Goal: Task Accomplishment & Management: Manage account settings

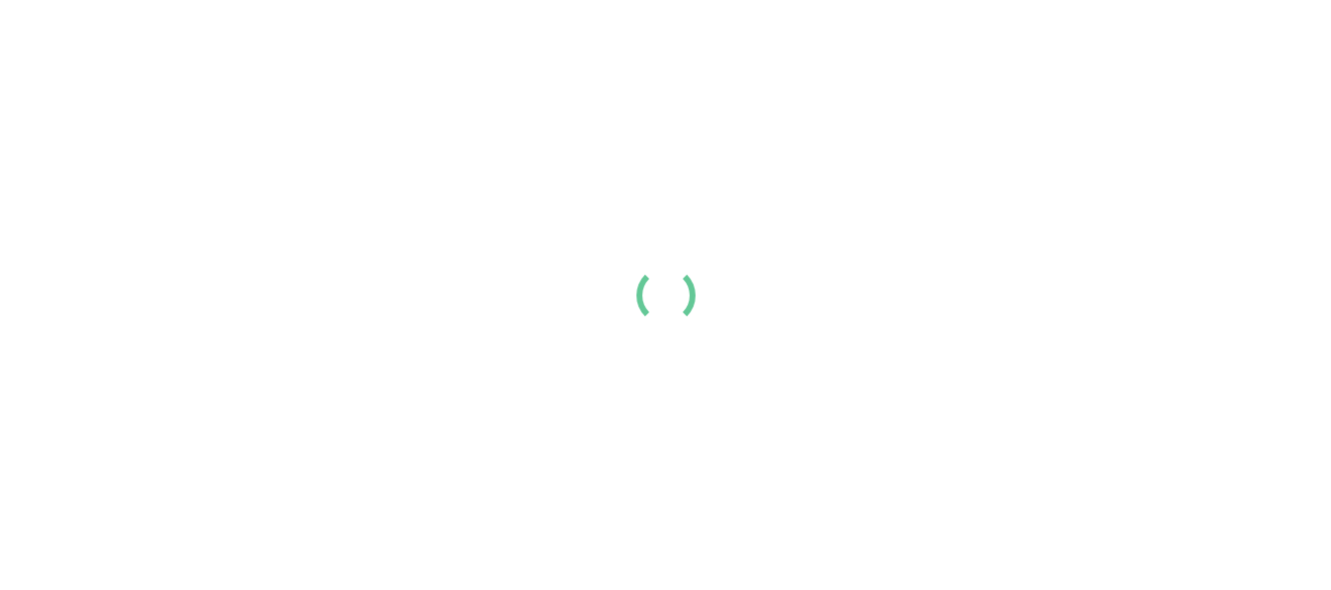
scroll to position [2407, 0]
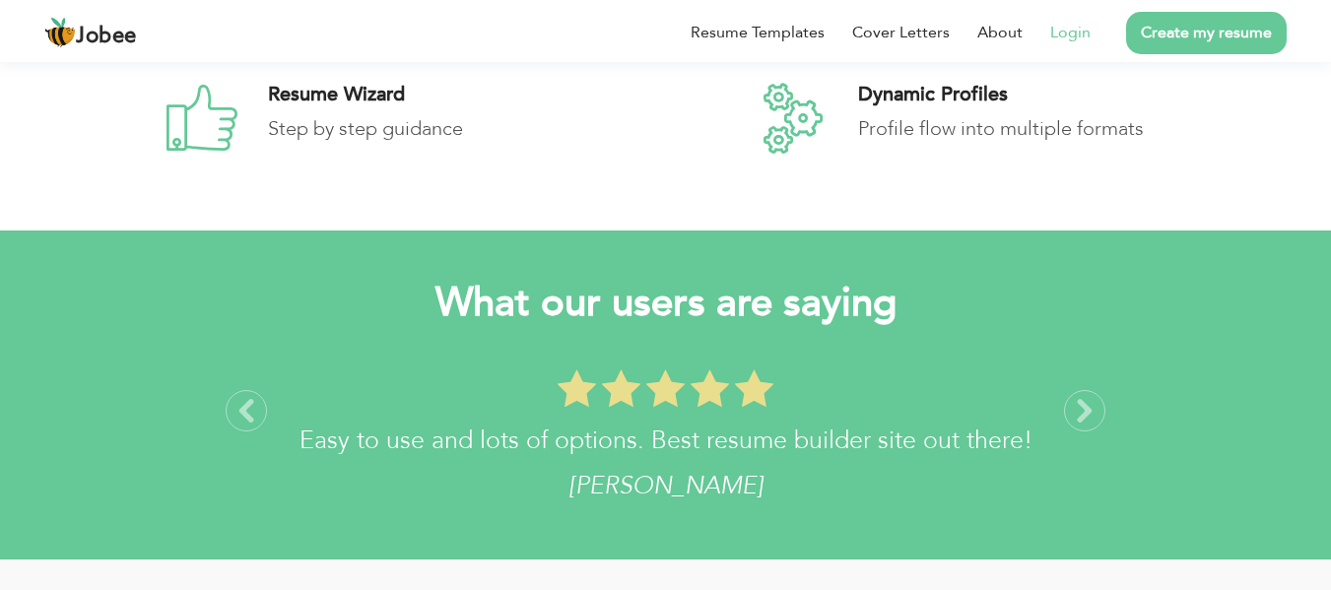
click at [1072, 30] on link "Login" at bounding box center [1070, 33] width 40 height 24
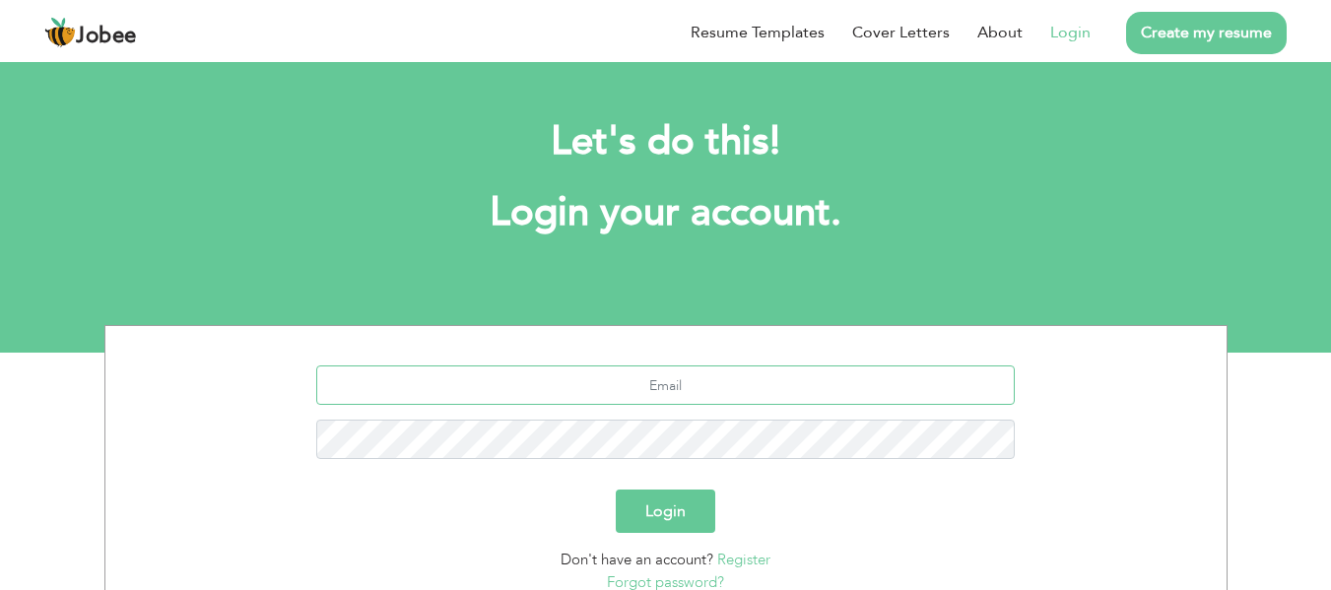
click at [752, 391] on input "text" at bounding box center [665, 384] width 698 height 39
type input "sshafiq.awan@hotmail.com"
click at [616, 490] on button "Login" at bounding box center [665, 511] width 99 height 43
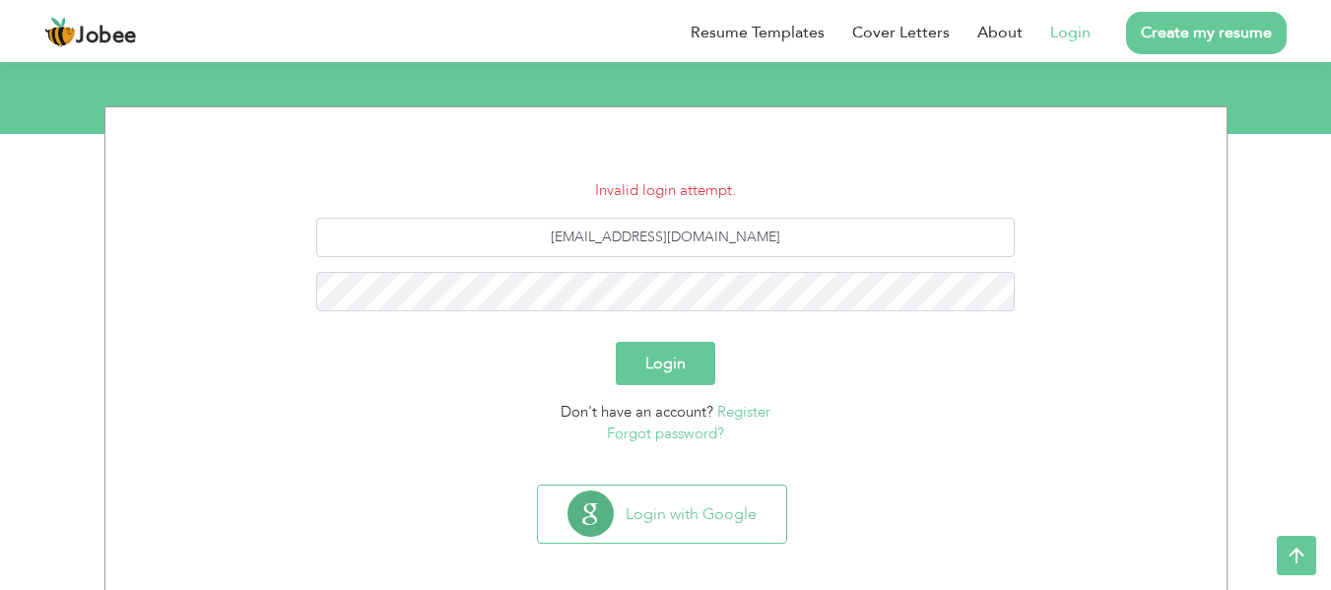
scroll to position [229, 0]
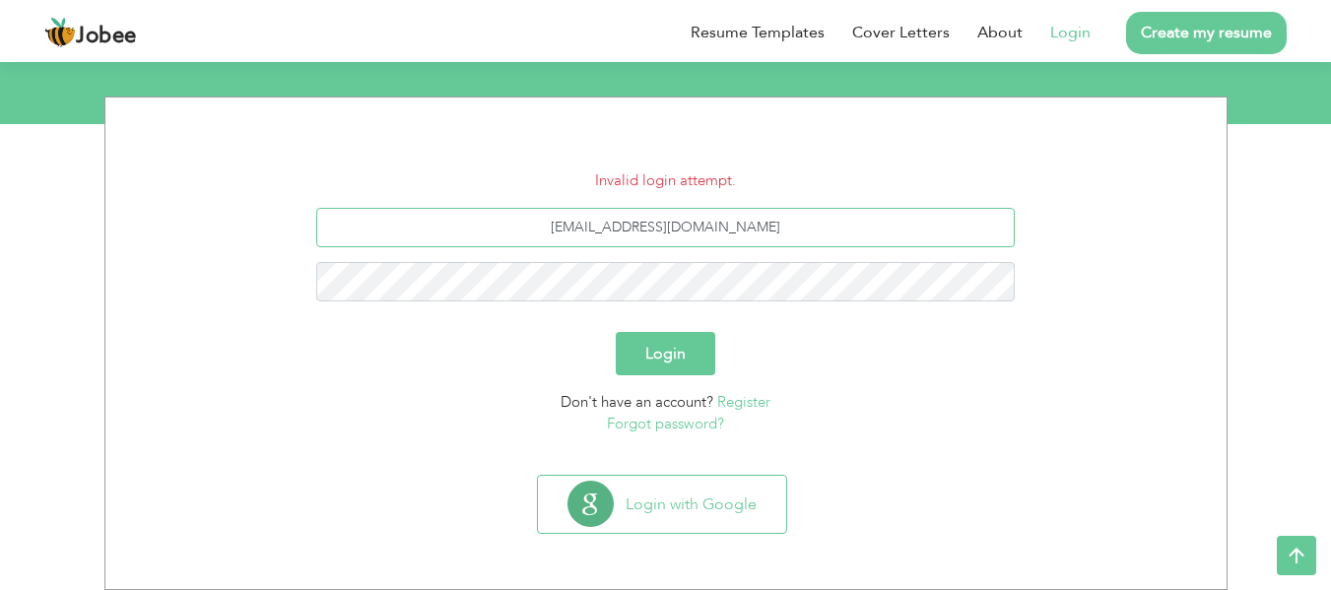
click at [589, 226] on input "sshafiq.awan@hotmail.com" at bounding box center [665, 227] width 698 height 39
type input "shafiq.awan@hotmail.com"
click at [616, 332] on button "Login" at bounding box center [665, 353] width 99 height 43
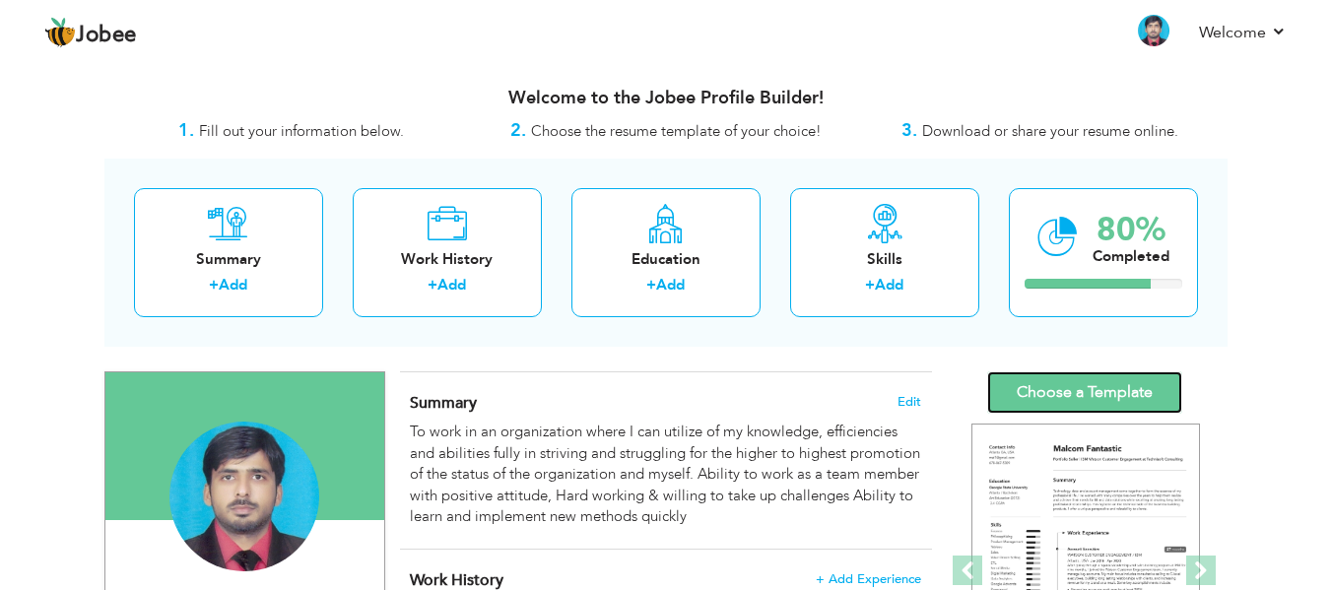
click at [1074, 388] on link "Choose a Template" at bounding box center [1084, 392] width 195 height 42
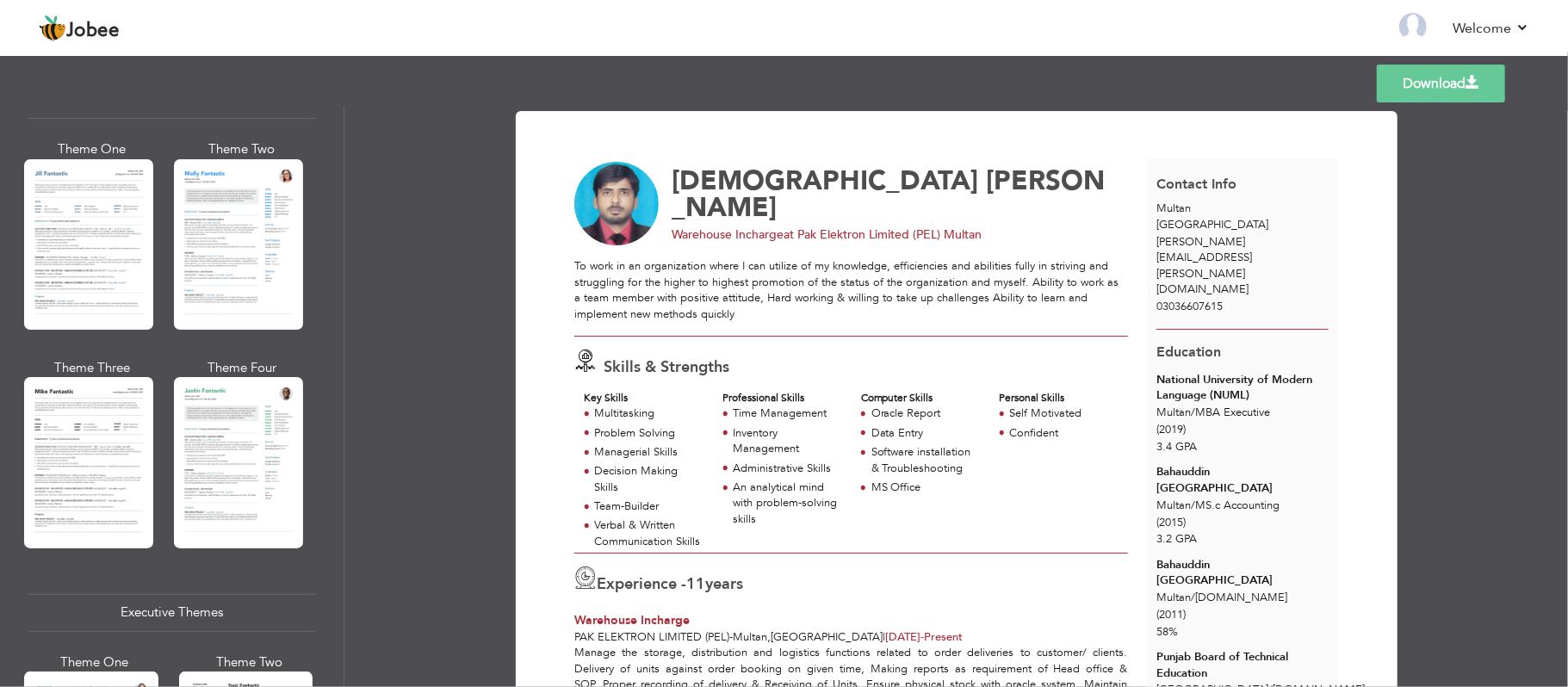
scroll to position [822, 0]
click at [125, 515] on div "Theme One" at bounding box center [95, 662] width 135 height 18
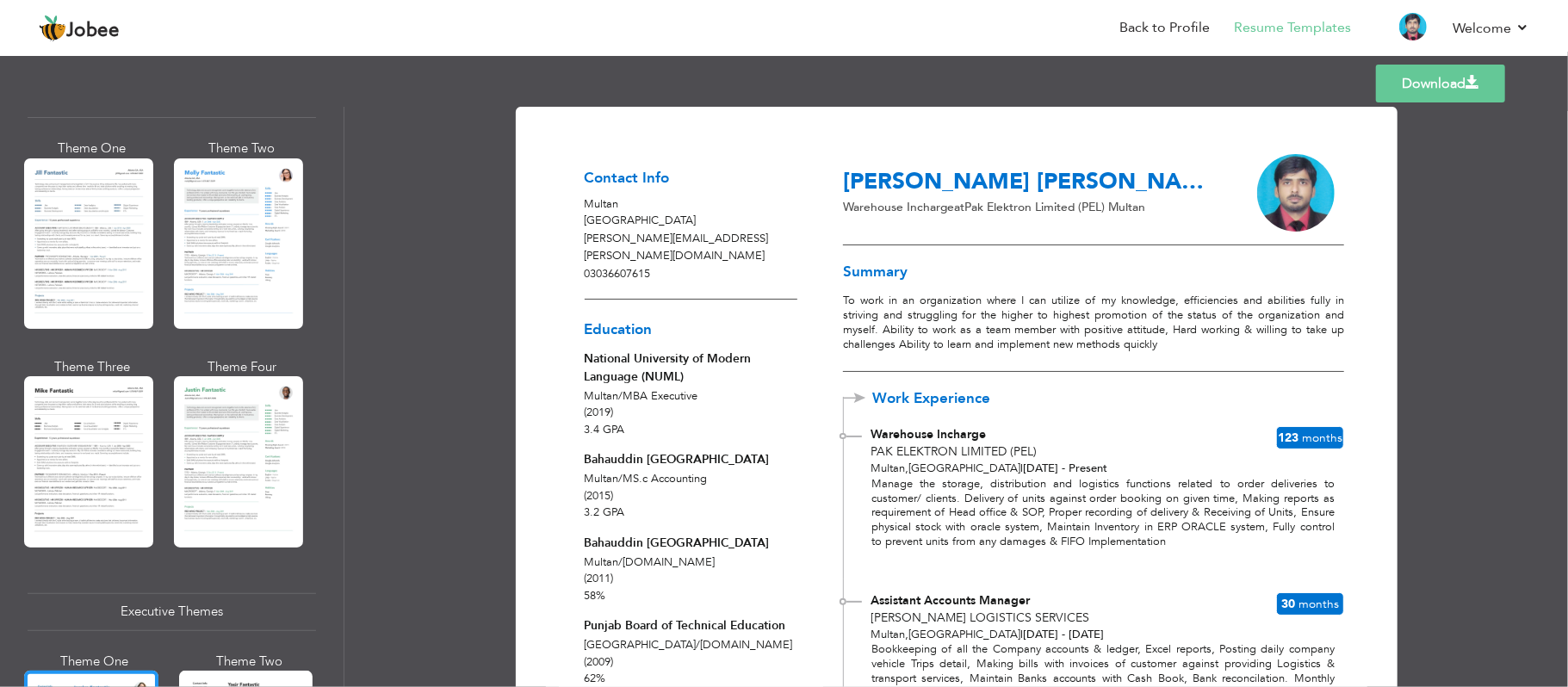
scroll to position [0, 0]
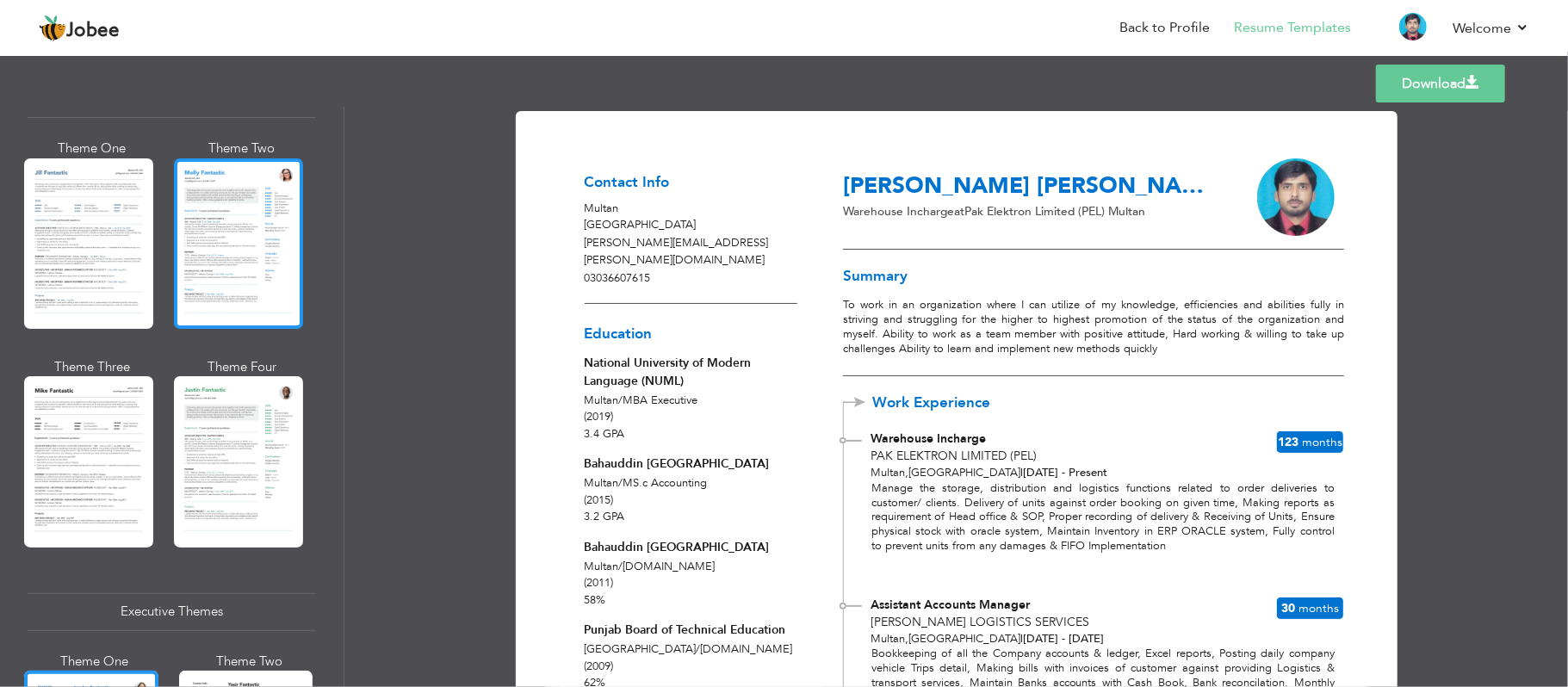
click at [282, 226] on div at bounding box center [239, 243] width 129 height 170
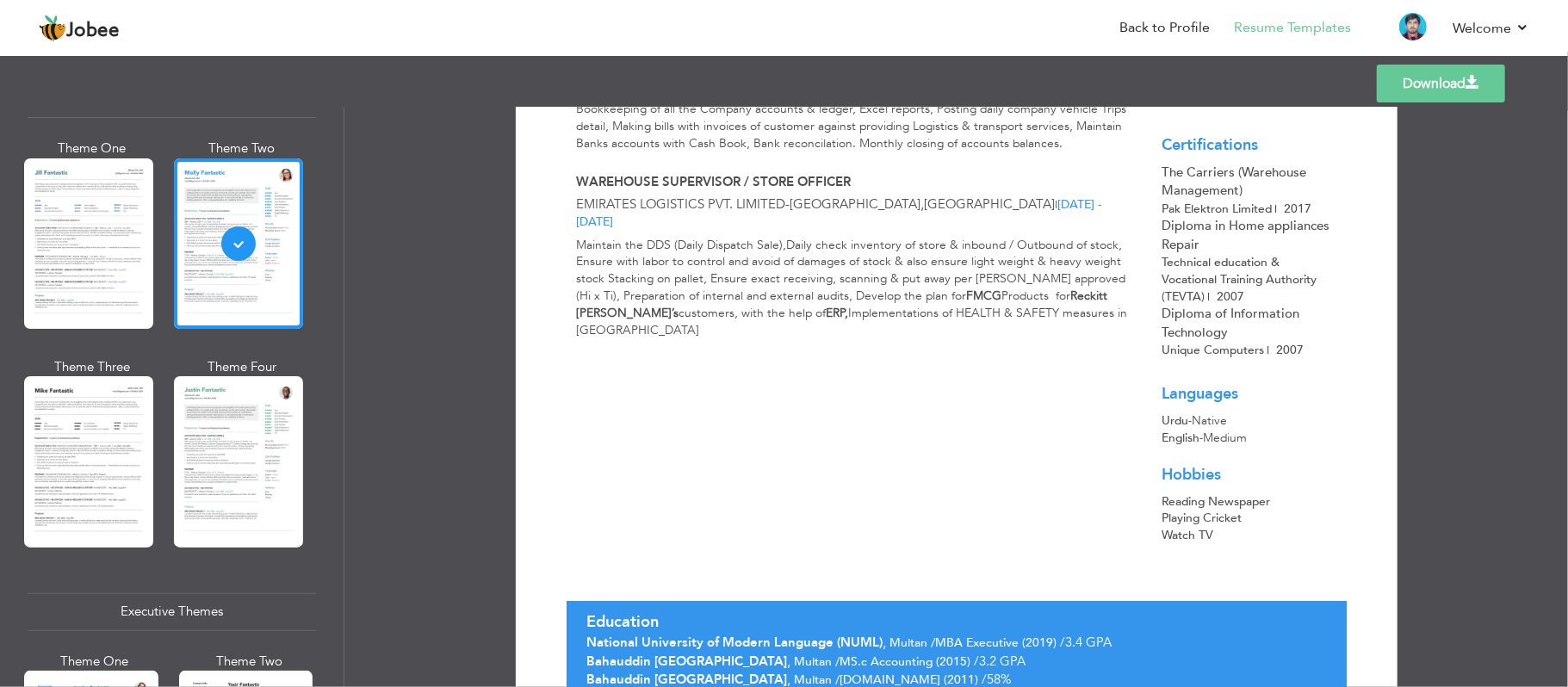
scroll to position [704, 0]
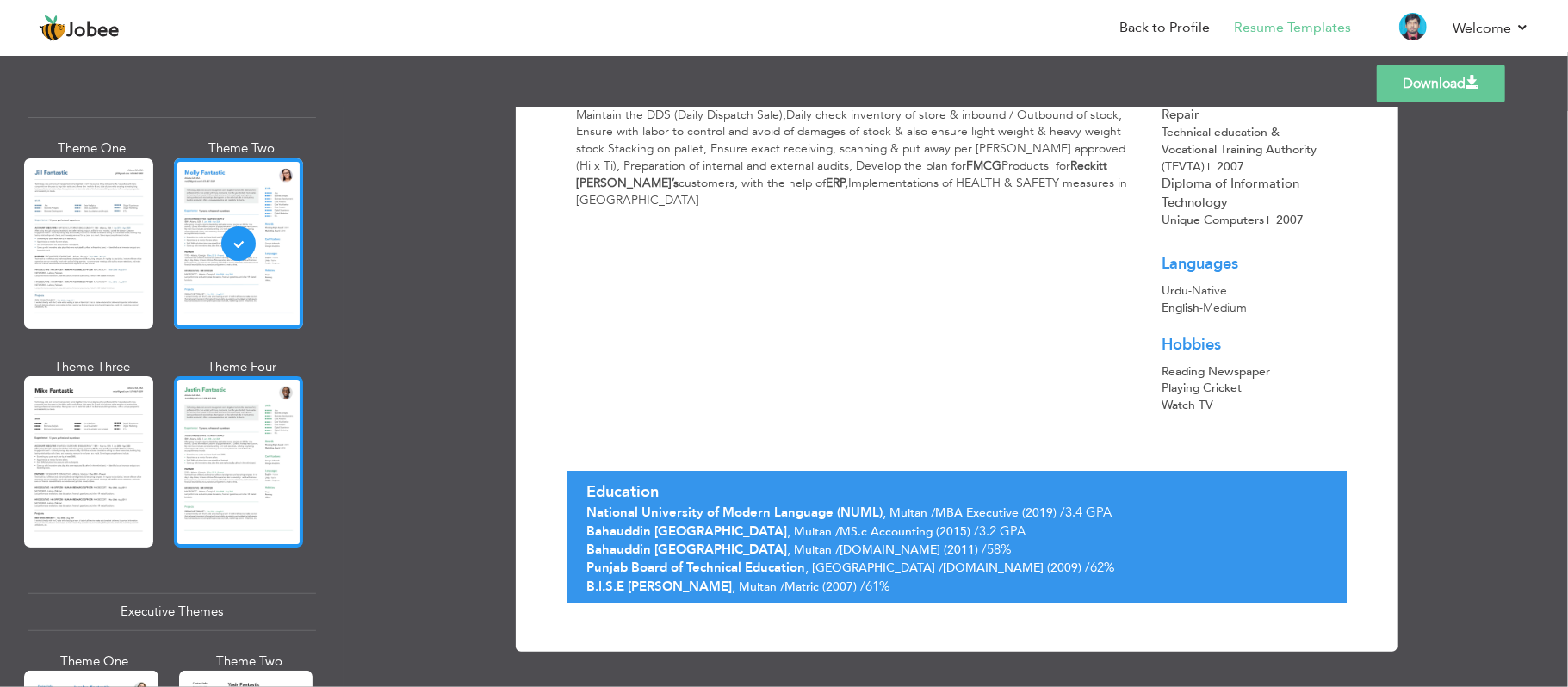
click at [221, 420] on div at bounding box center [239, 461] width 129 height 170
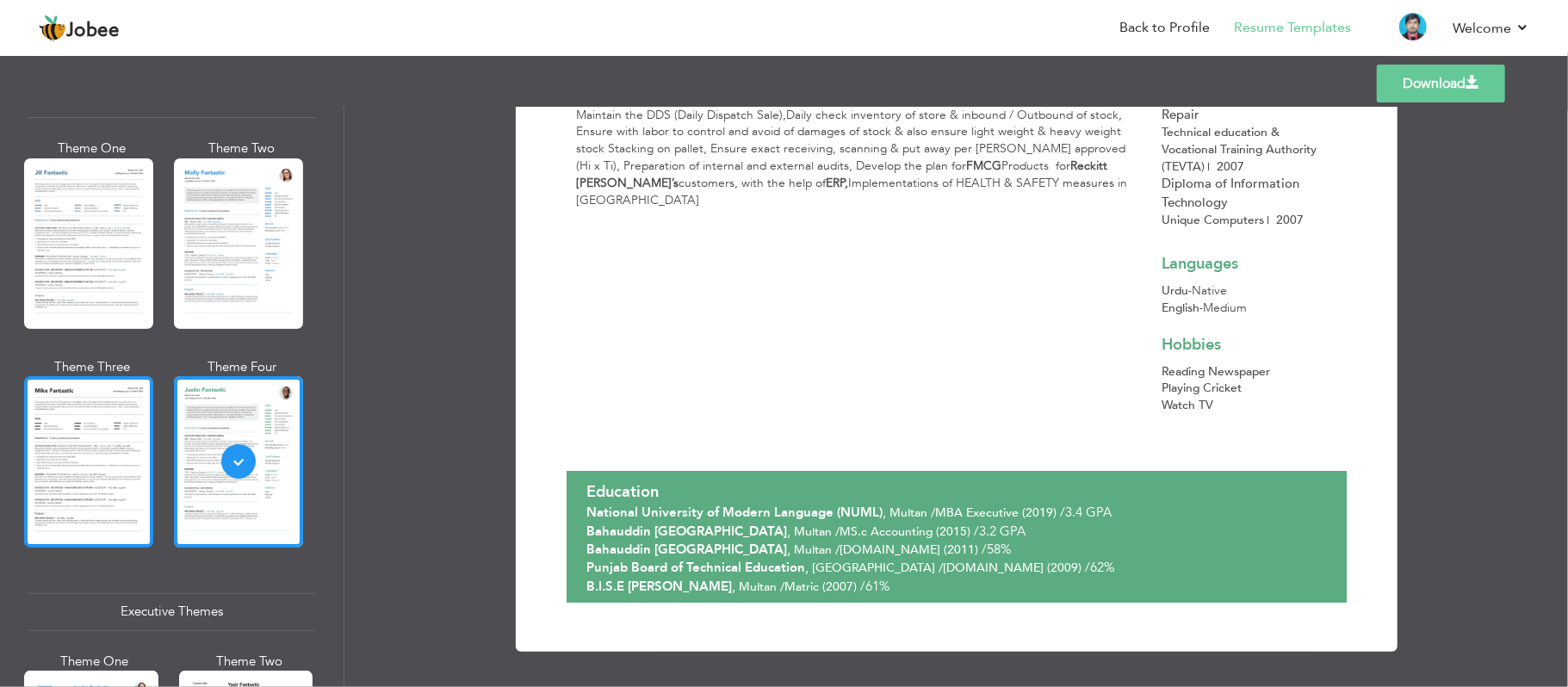
click at [101, 415] on div at bounding box center [89, 461] width 129 height 170
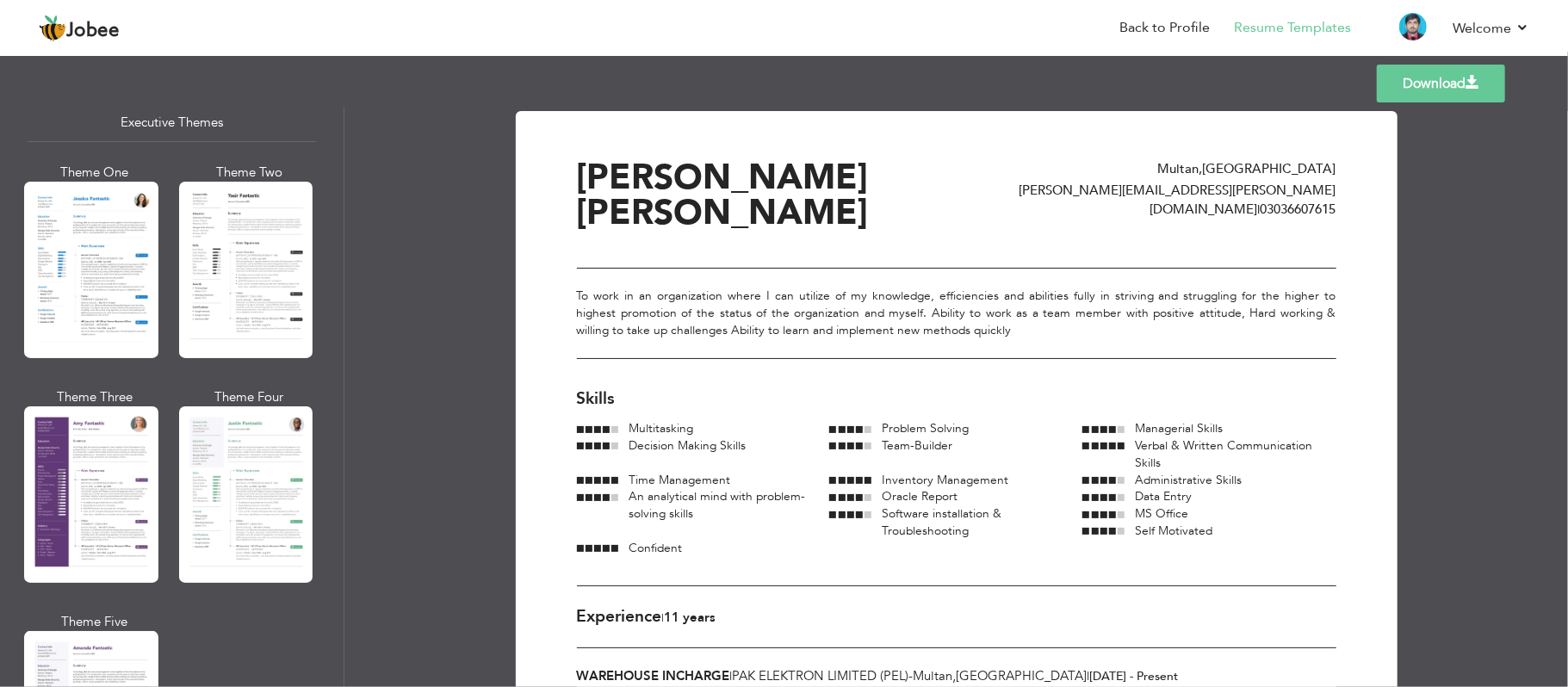
scroll to position [1365, 0]
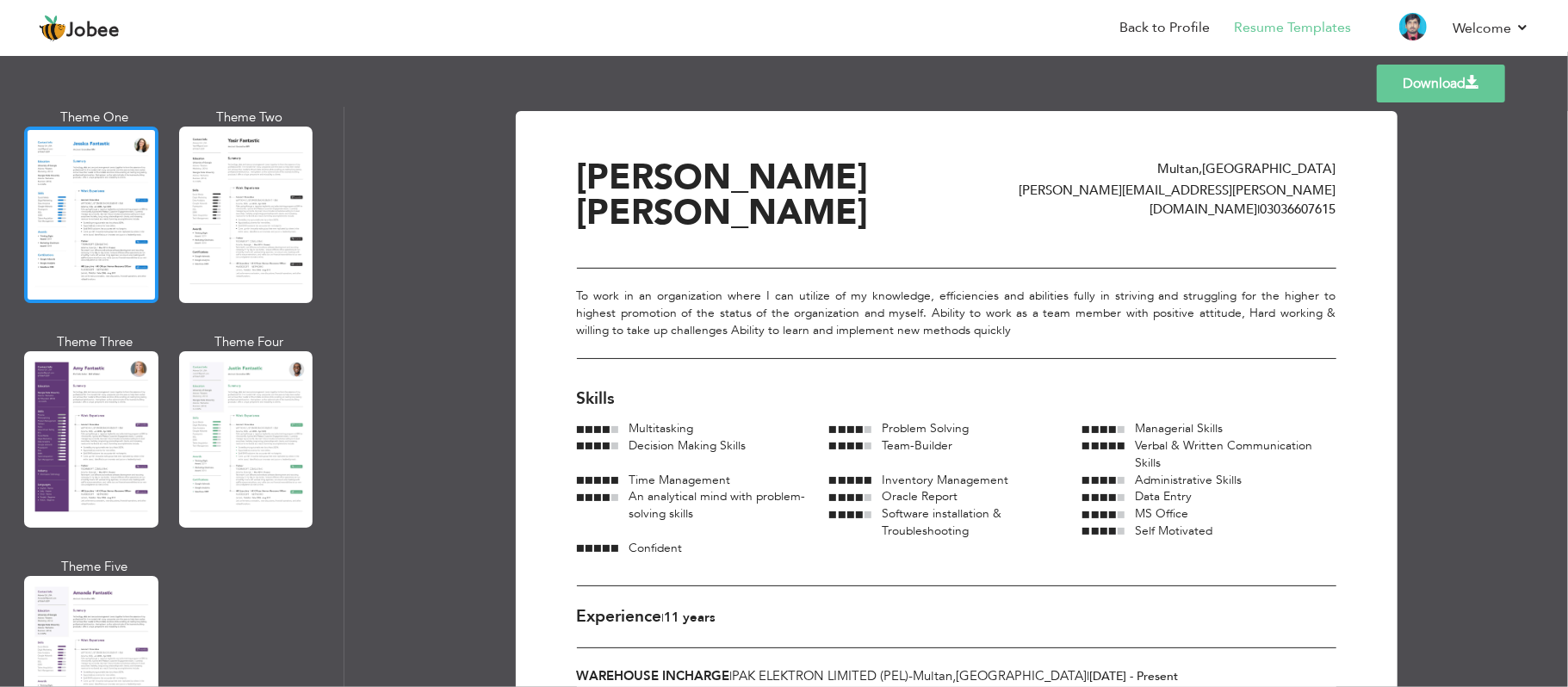
click at [112, 177] on div at bounding box center [92, 215] width 135 height 177
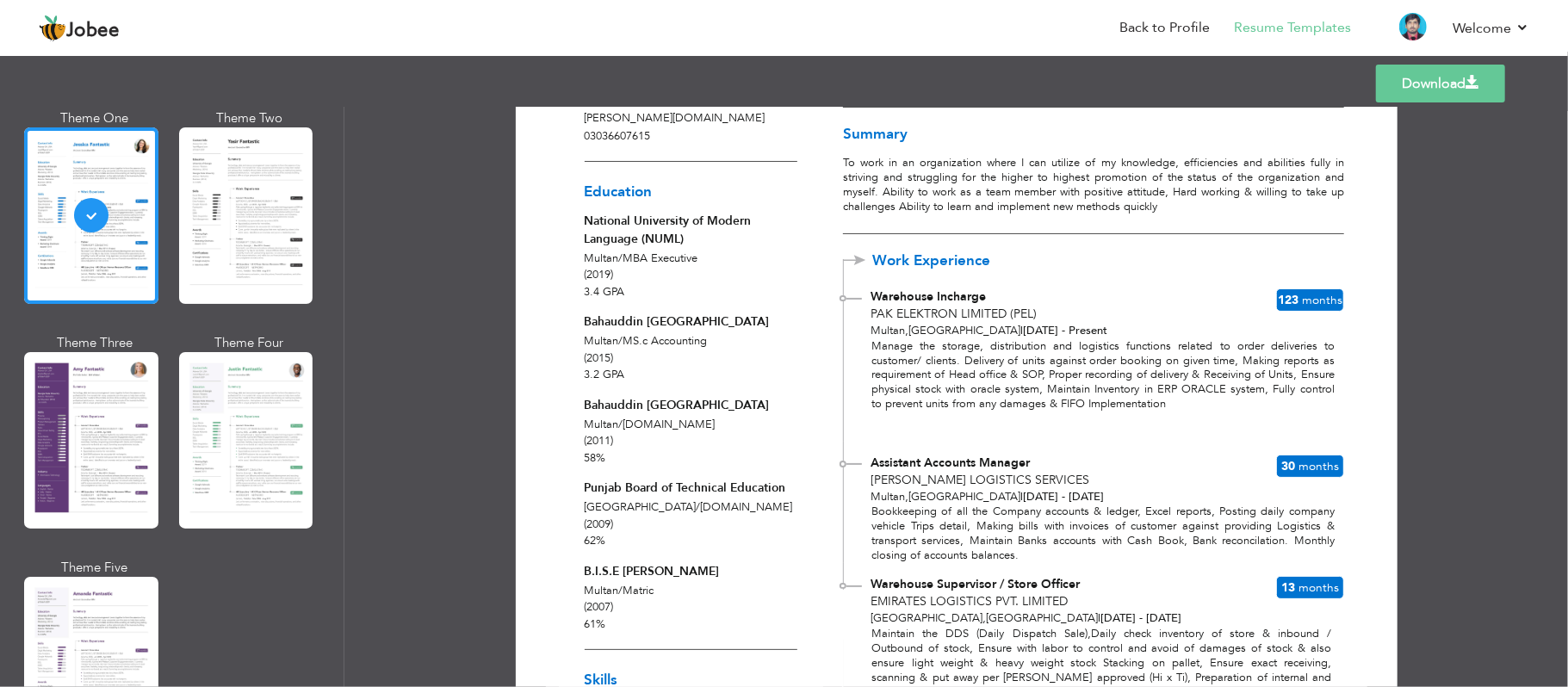
scroll to position [160, 0]
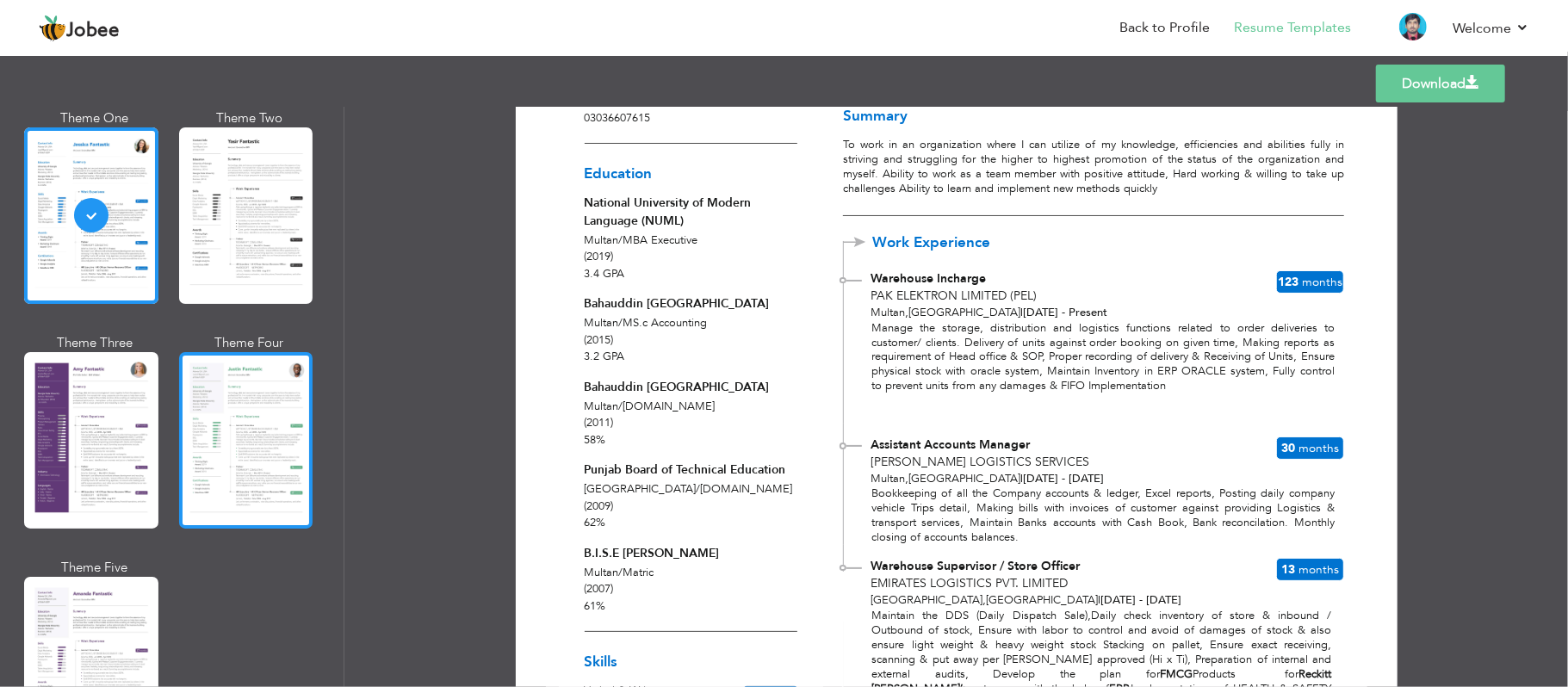
click at [246, 392] on div at bounding box center [246, 441] width 135 height 177
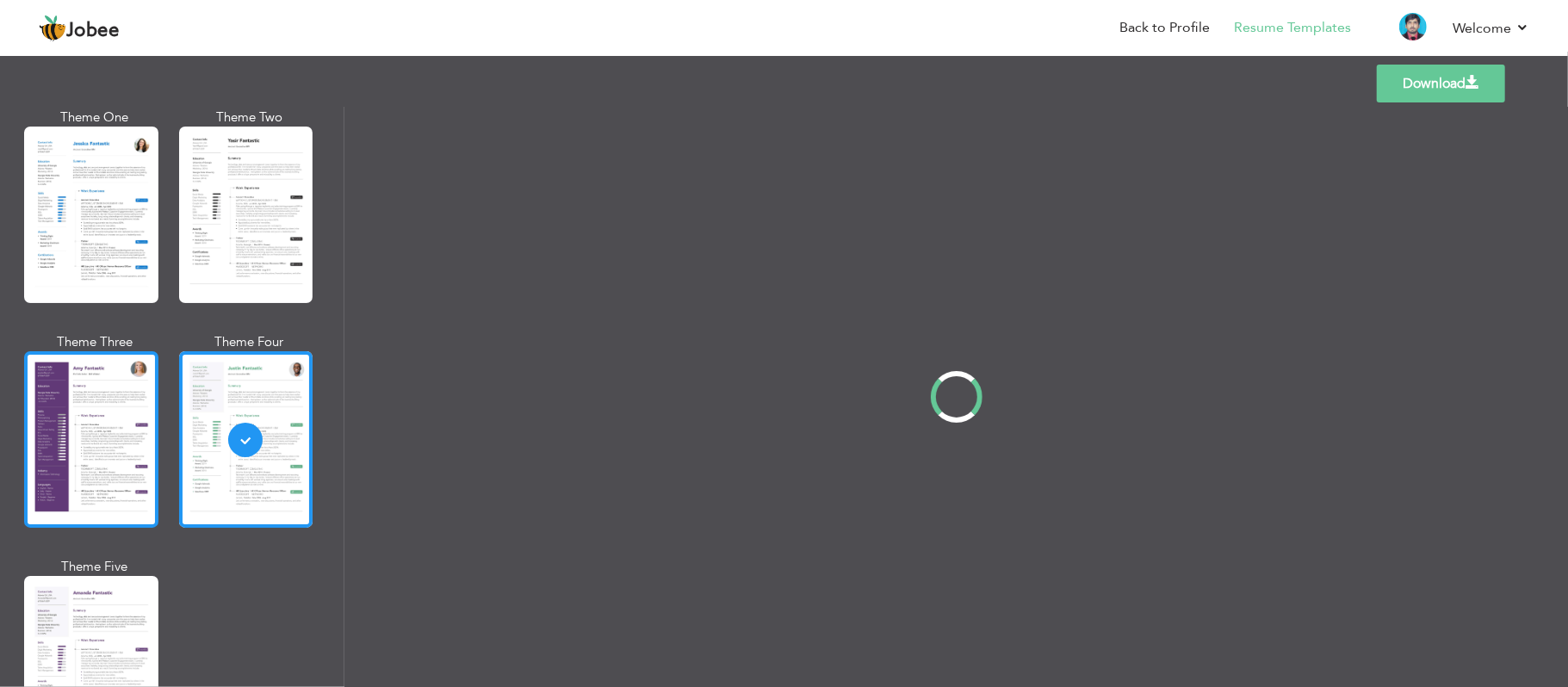
scroll to position [0, 0]
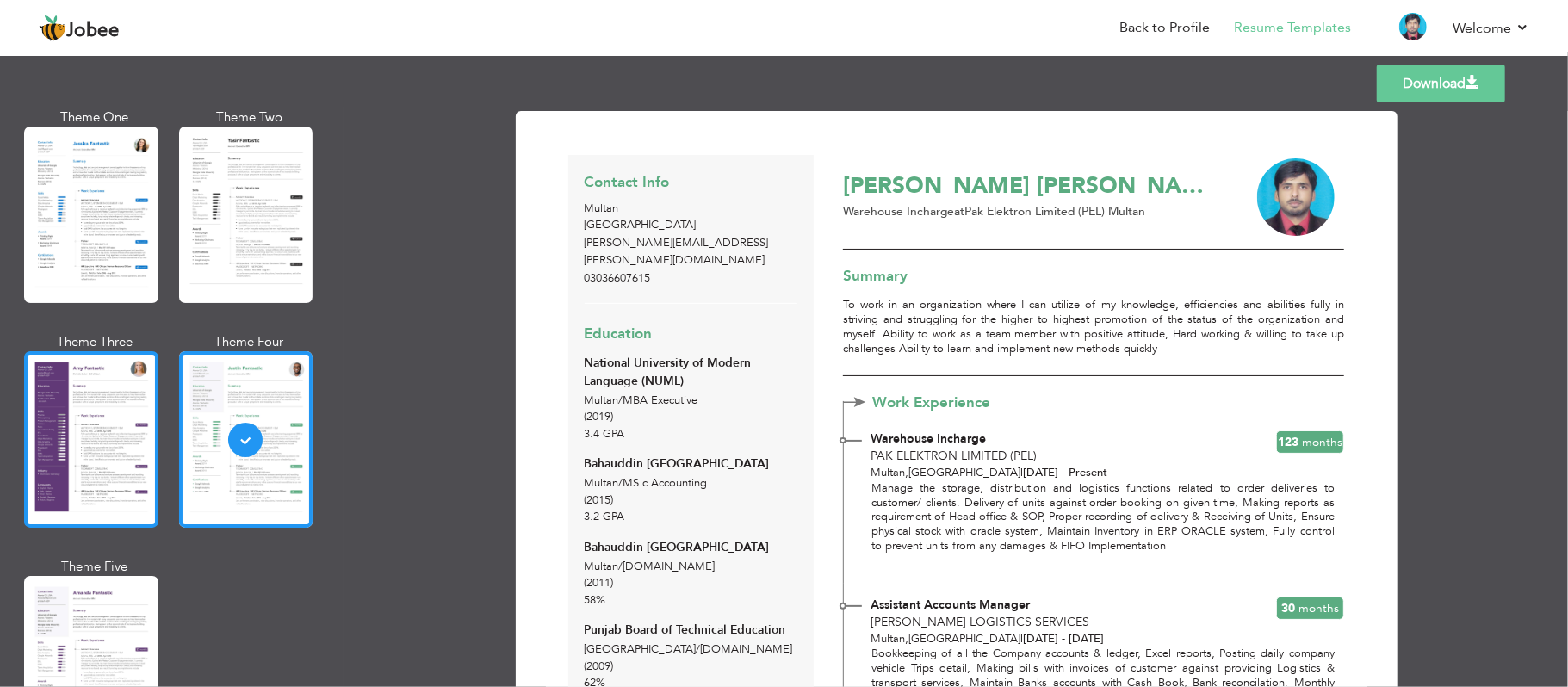
click at [80, 421] on div at bounding box center [92, 440] width 135 height 177
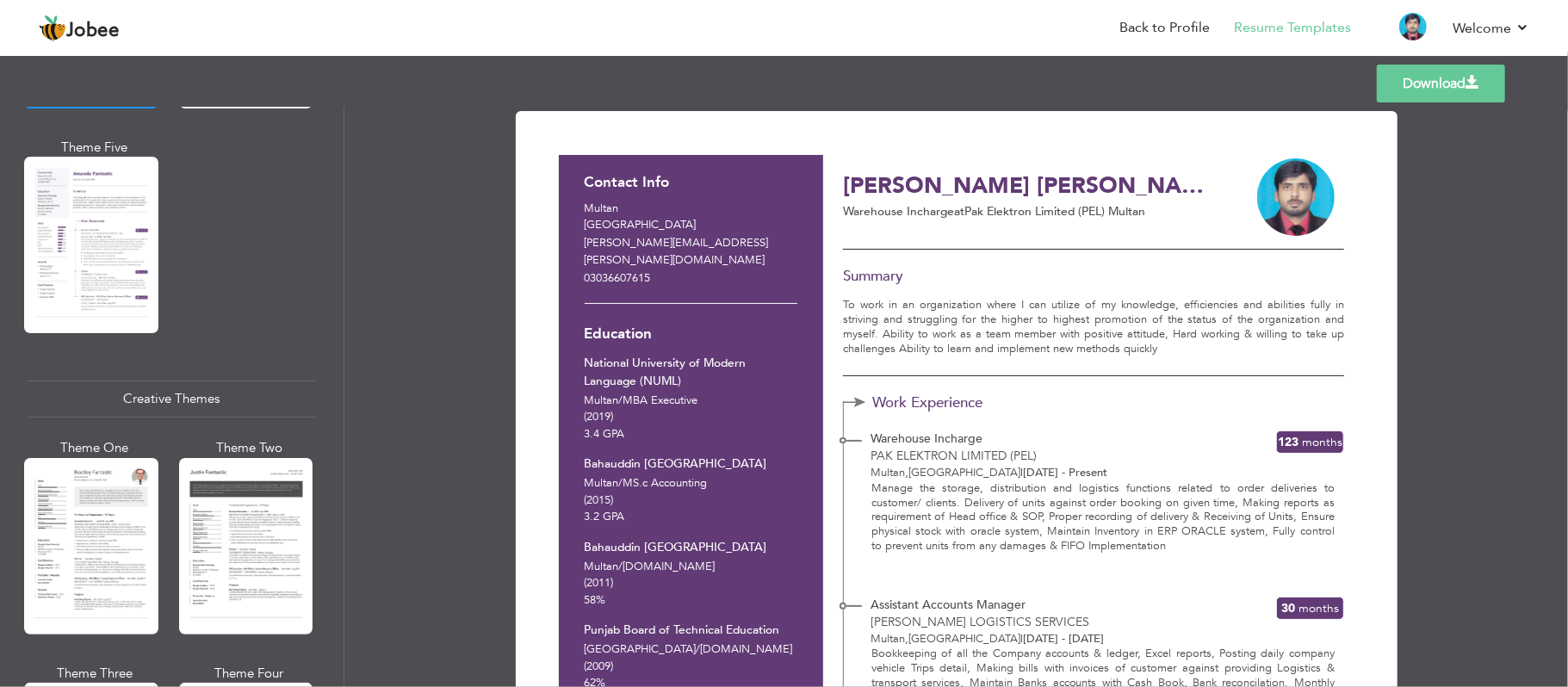
scroll to position [1786, 0]
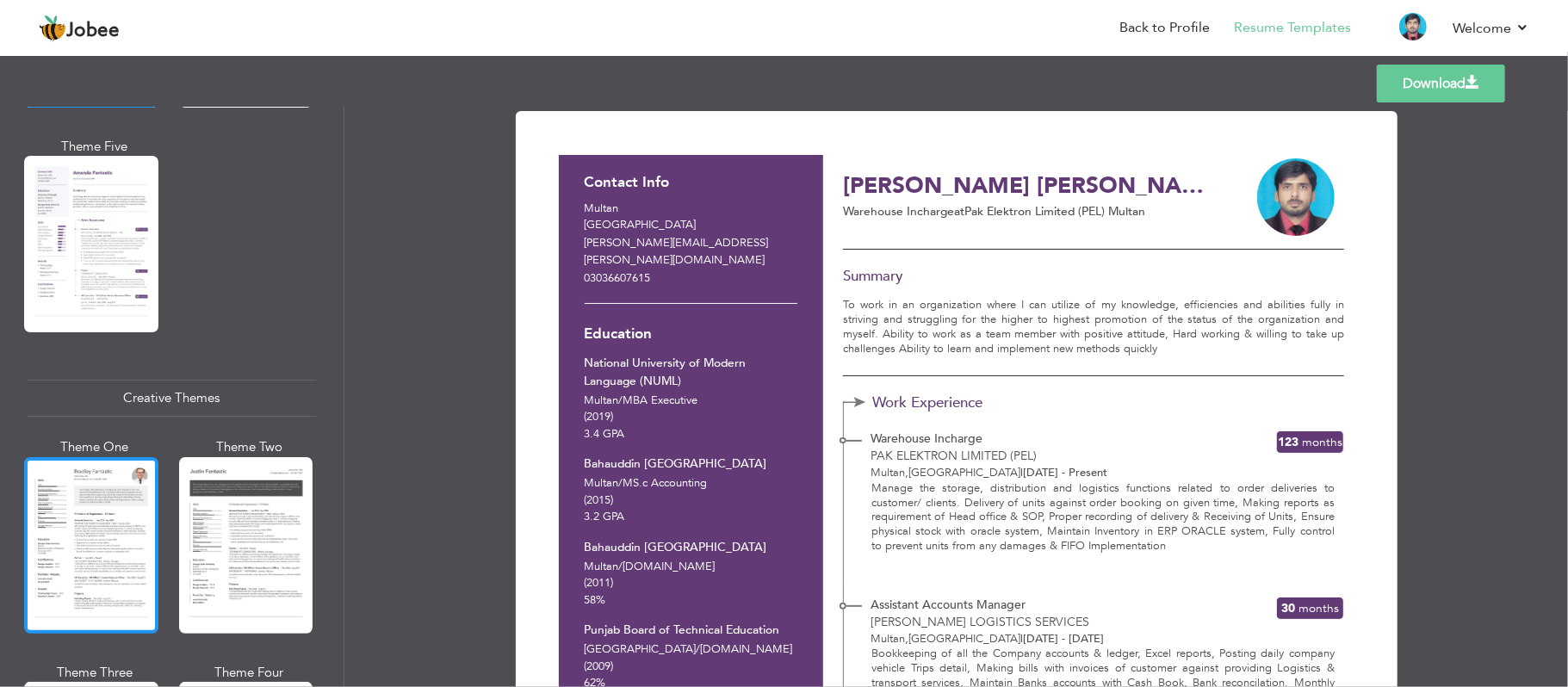
click at [56, 457] on div at bounding box center [92, 545] width 135 height 177
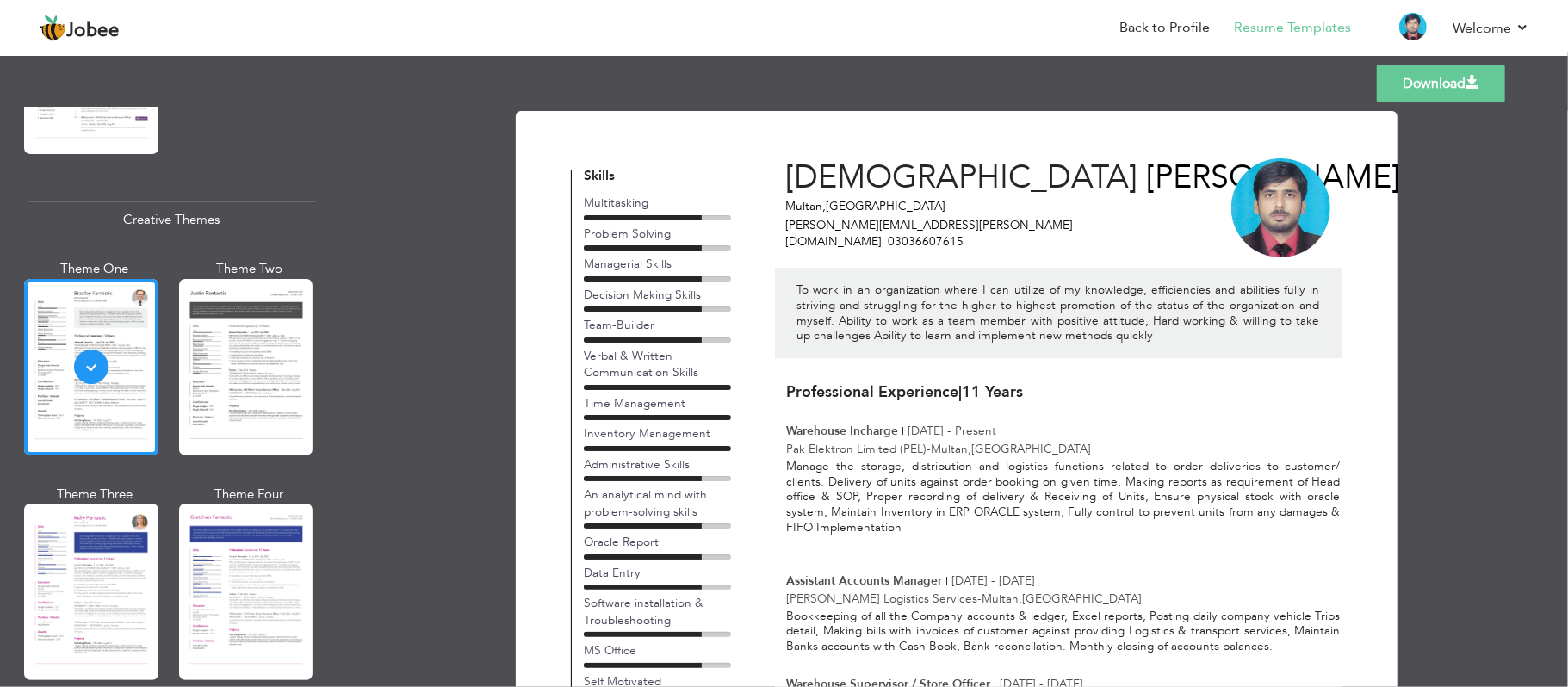
scroll to position [2018, 0]
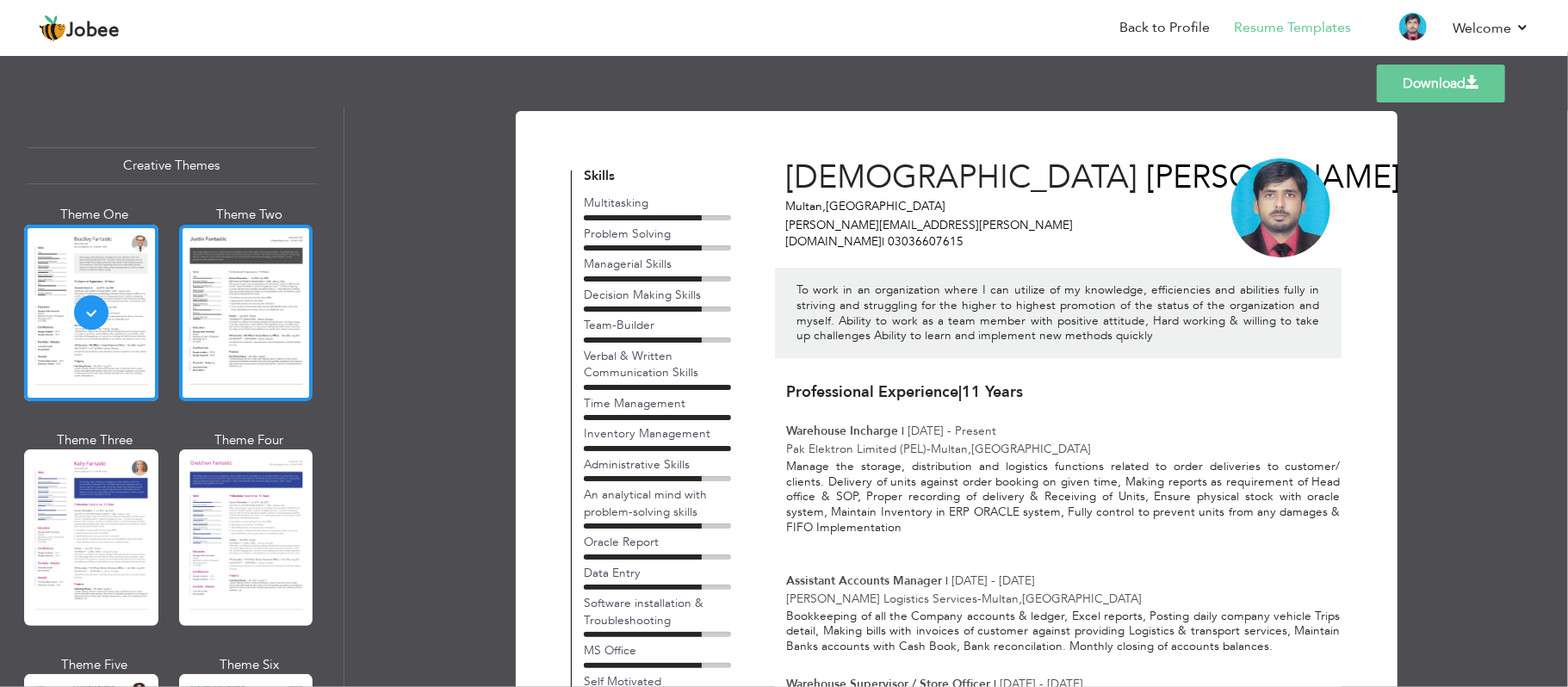
click at [281, 355] on div at bounding box center [246, 313] width 135 height 177
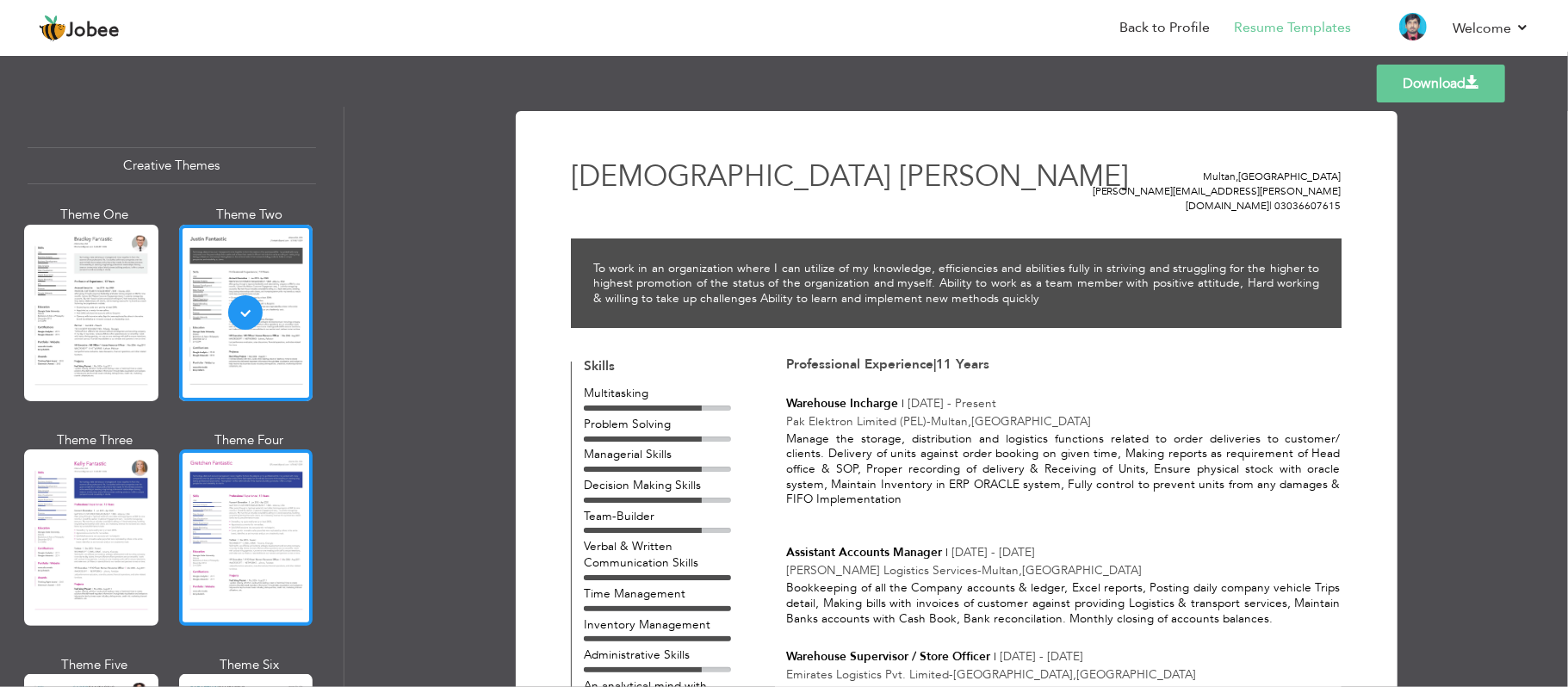
click at [249, 451] on div at bounding box center [246, 538] width 135 height 177
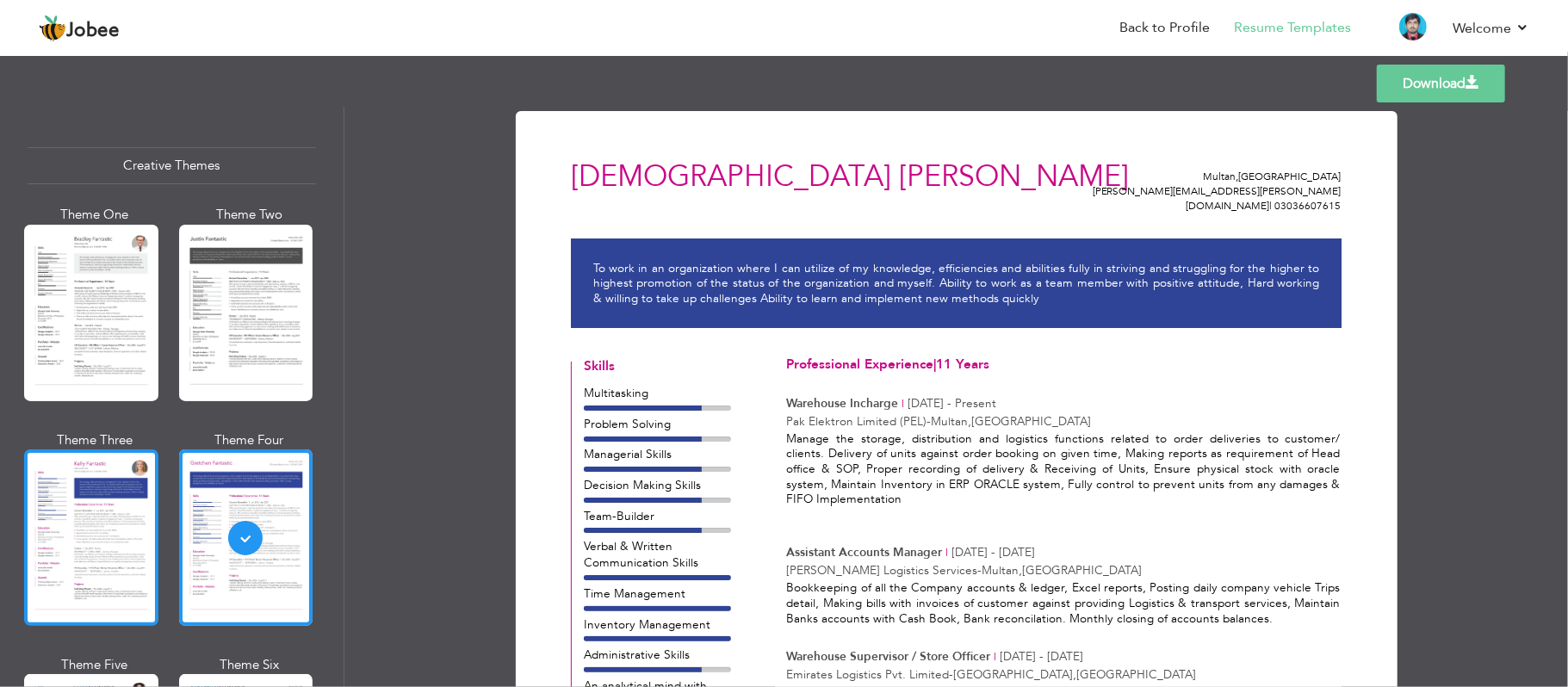
click at [98, 515] on div at bounding box center [92, 538] width 135 height 177
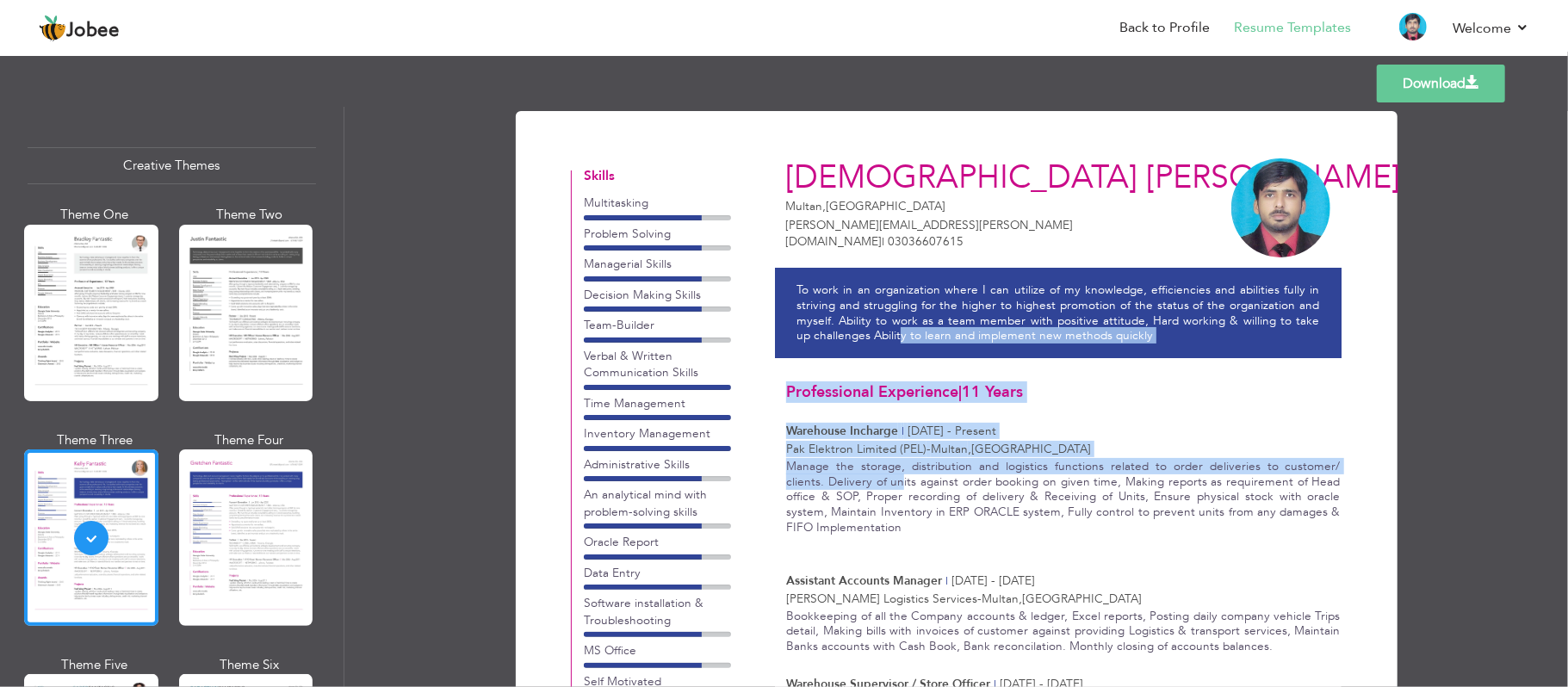
drag, startPoint x: 857, startPoint y: 489, endPoint x: 882, endPoint y: 358, distance: 133.4
click at [882, 358] on div "Muhammad Shafique Awan Multan , Pakistan shafiq.awan@hotmail.com | 03036607615 …" at bounding box center [1052, 629] width 578 height 966
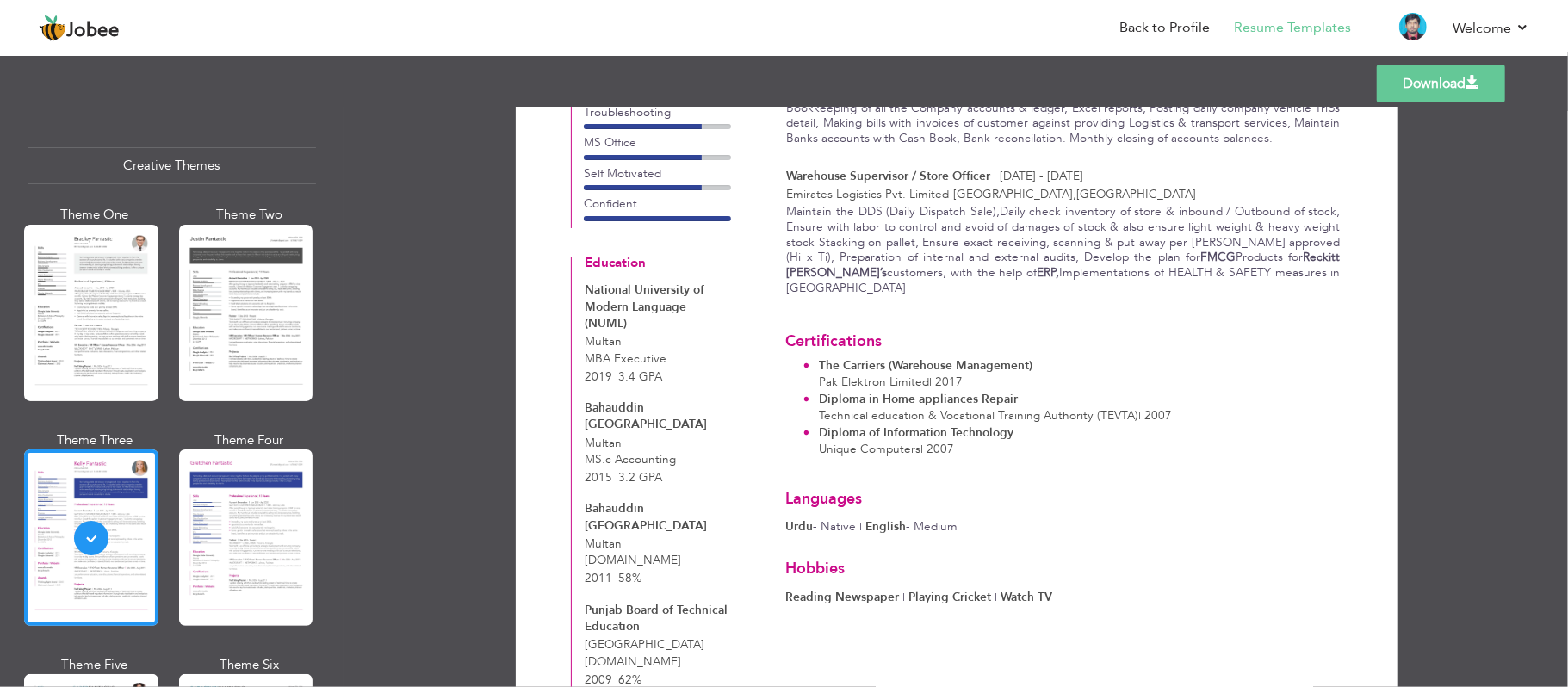
click at [343, 515] on div "Professional Themes Theme One Theme Two Theme Three Theme Four Theme Five" at bounding box center [172, 397] width 344 height 580
click at [334, 515] on div "Professional Themes Theme One Theme Two Theme Three Theme Six" at bounding box center [171, 397] width 343 height 580
click at [270, 515] on div "Theme Six" at bounding box center [250, 665] width 135 height 18
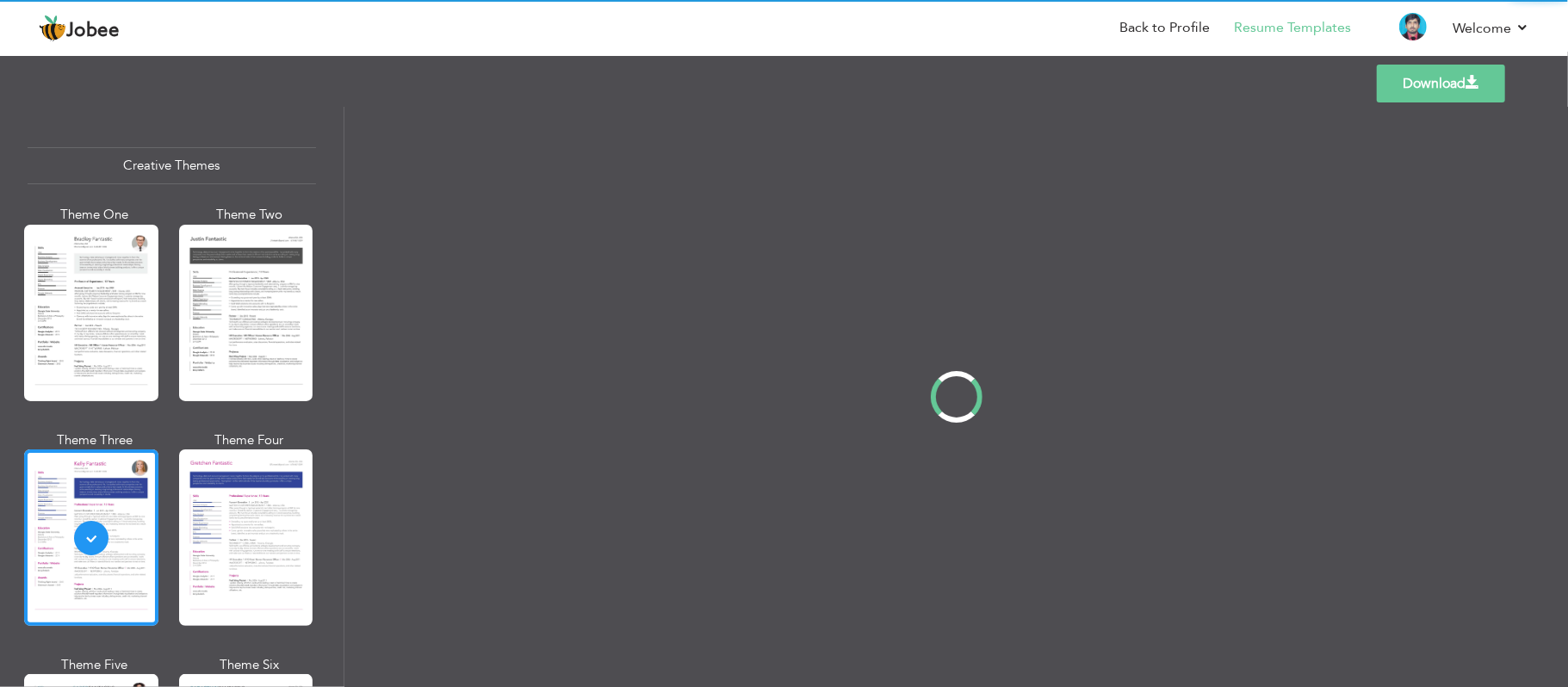
scroll to position [0, 0]
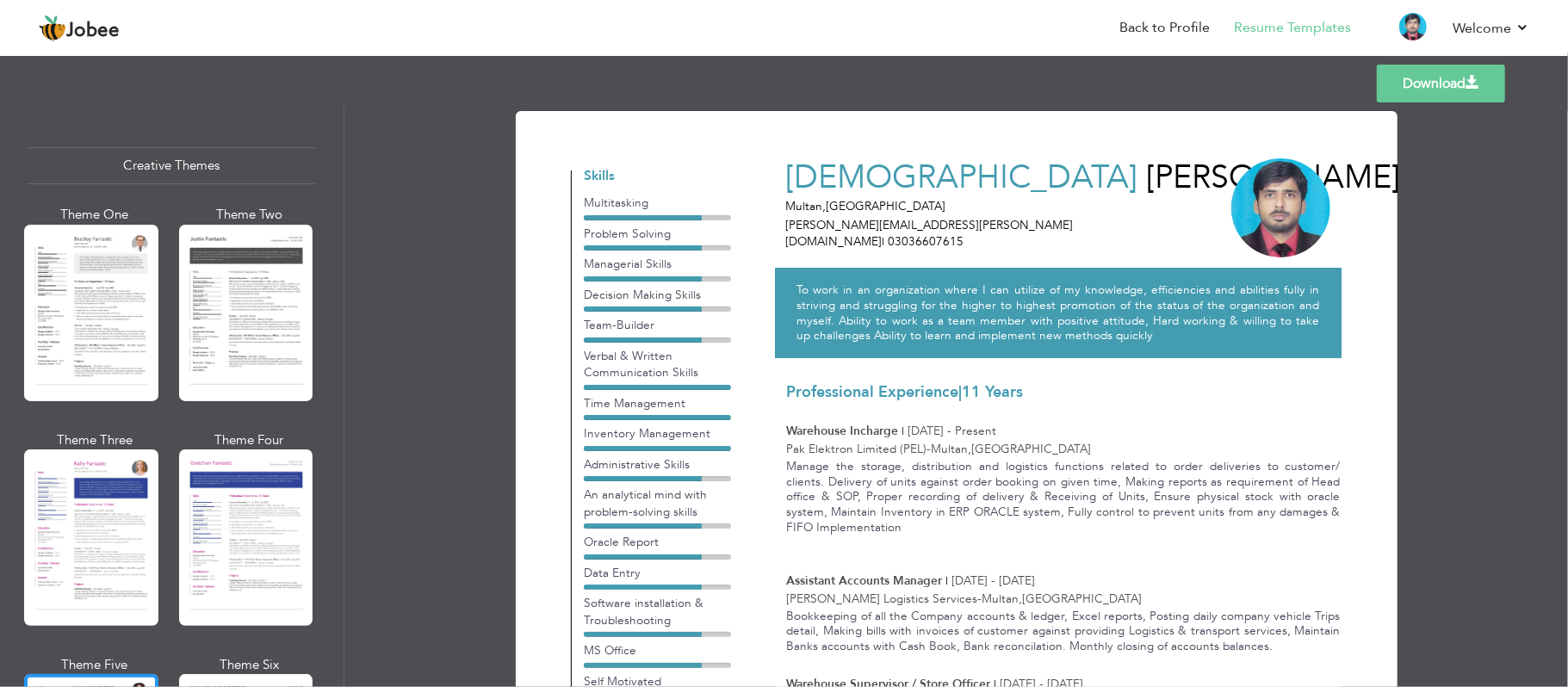
drag, startPoint x: 1558, startPoint y: 307, endPoint x: 1558, endPoint y: 360, distance: 53.0
click at [1176, 360] on div "Download Muhammad Shafique Awan Multan , Pakistan shafiq.awan@hotmail.com | 030…" at bounding box center [956, 397] width 1224 height 580
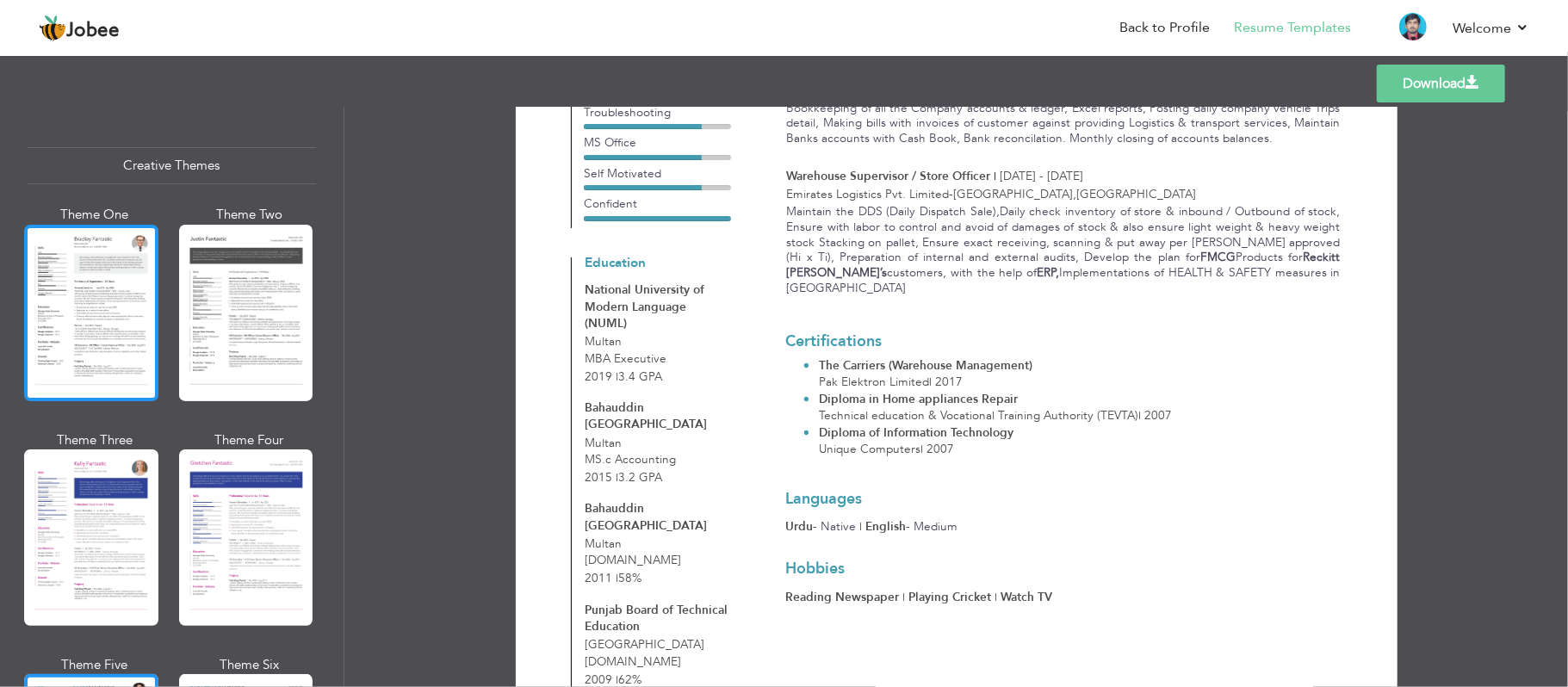
click at [124, 344] on div at bounding box center [92, 313] width 135 height 177
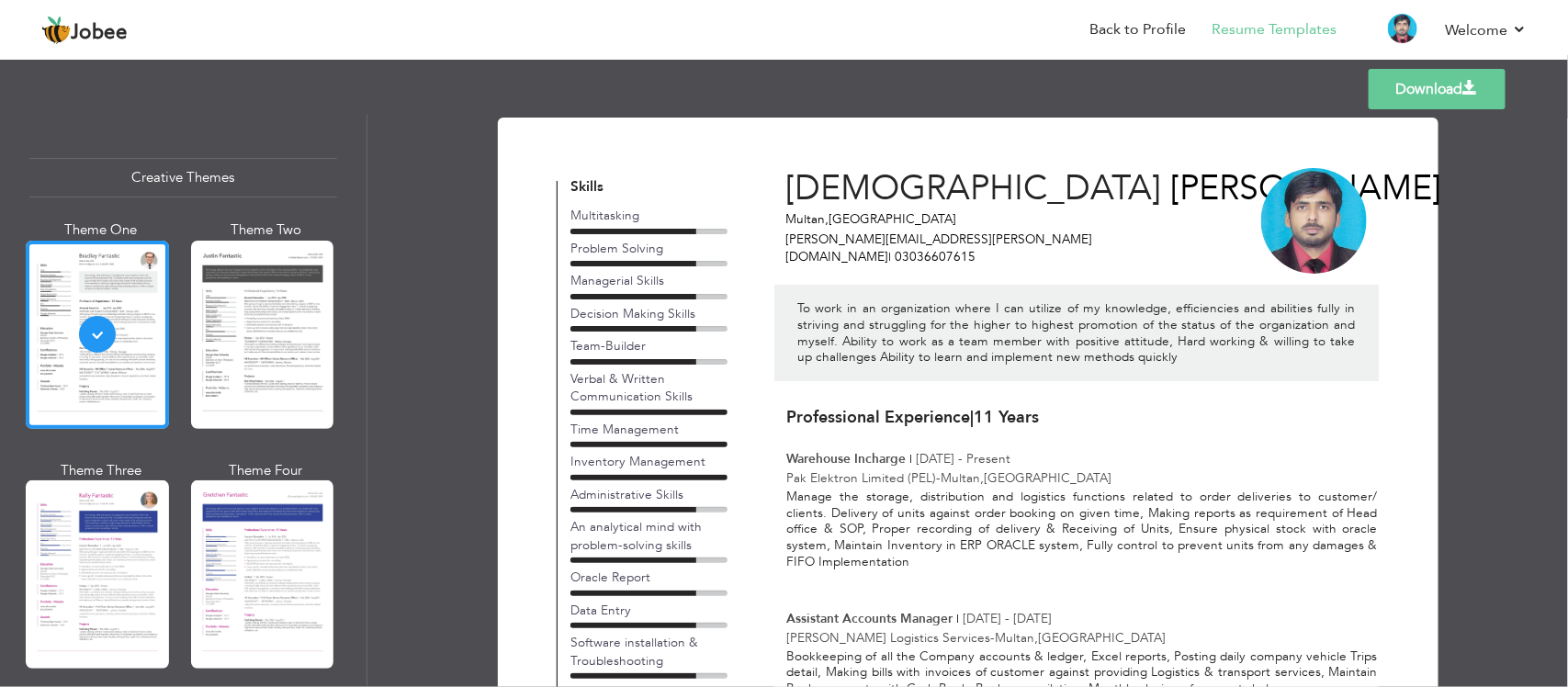
scroll to position [0, 0]
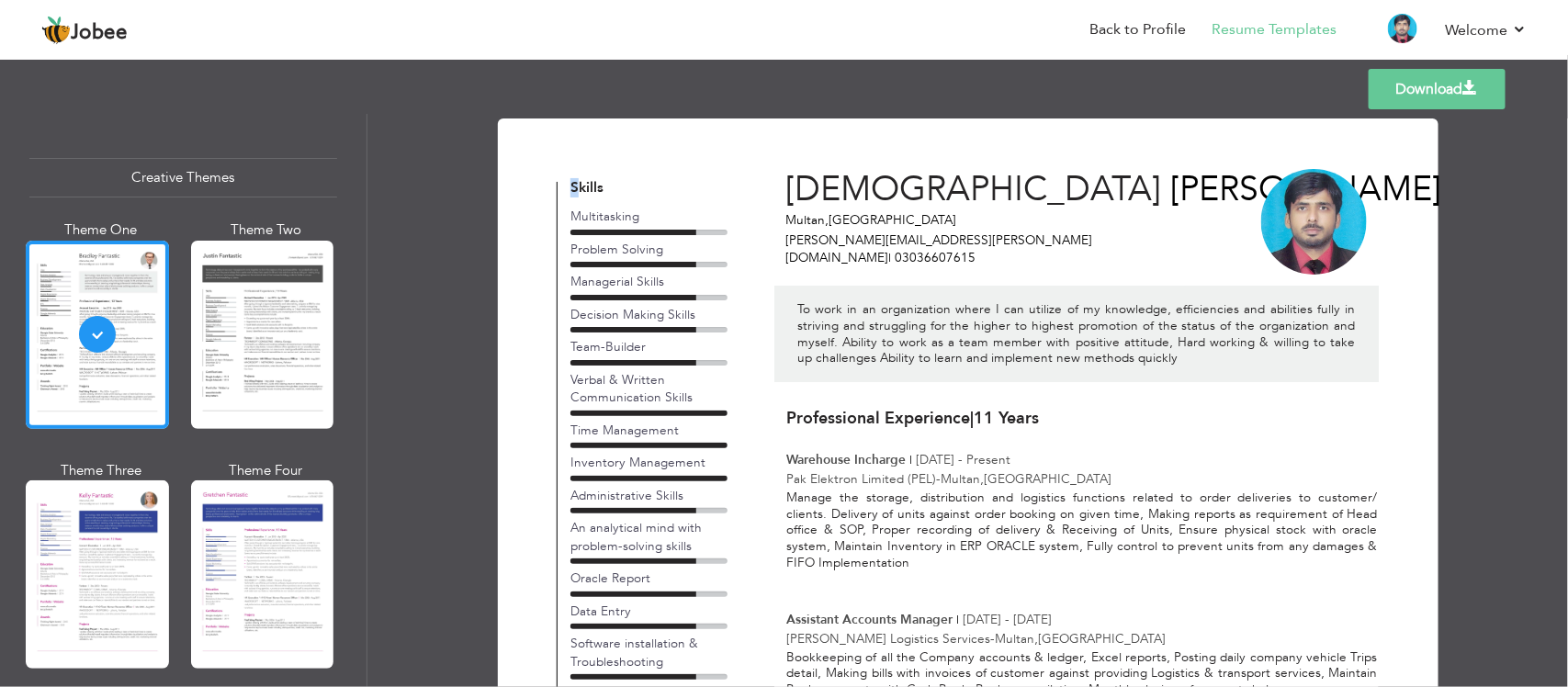
click at [576, 181] on h4 "Skills" at bounding box center [649, 188] width 157 height 16
drag, startPoint x: 761, startPoint y: 172, endPoint x: 662, endPoint y: 179, distance: 99.2
click at [1255, 96] on link "Download" at bounding box center [1437, 89] width 137 height 40
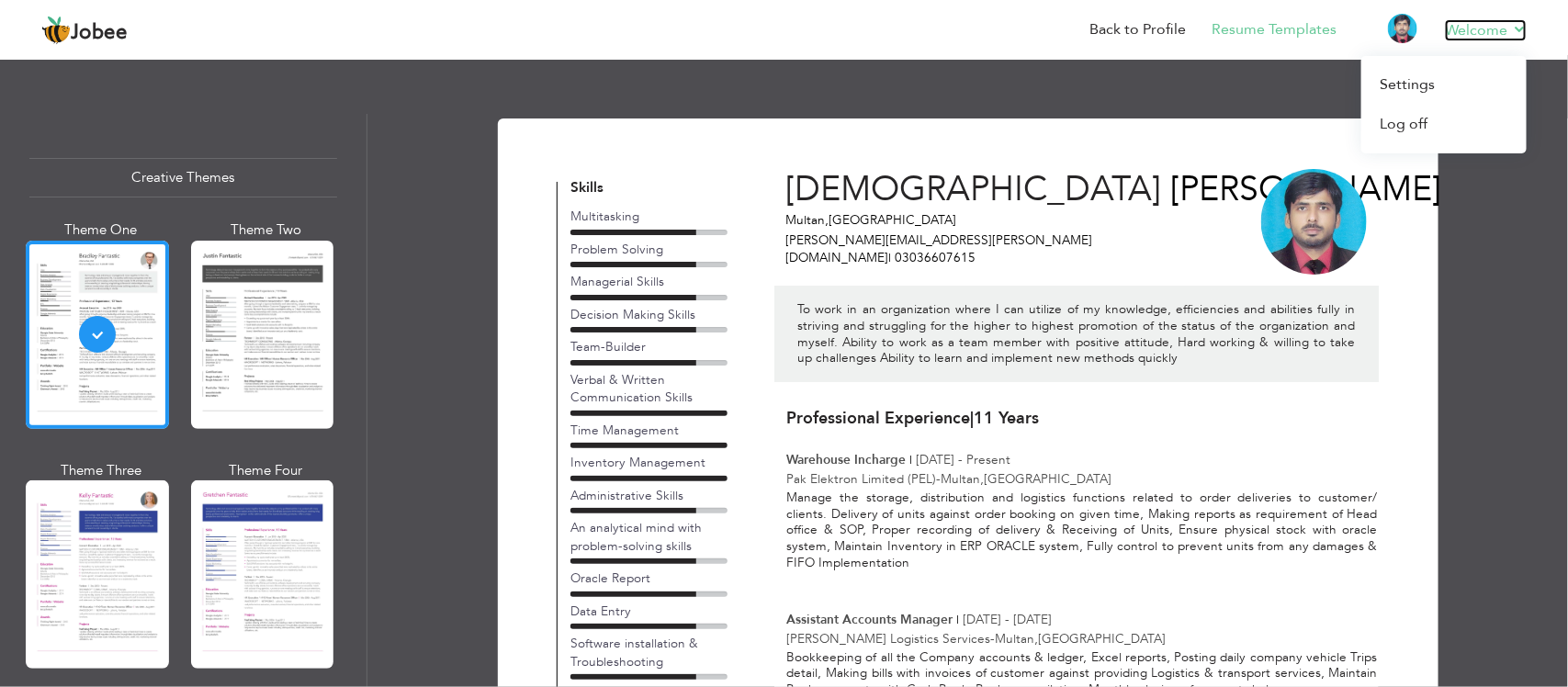
click at [1255, 25] on link "Welcome" at bounding box center [1486, 31] width 82 height 22
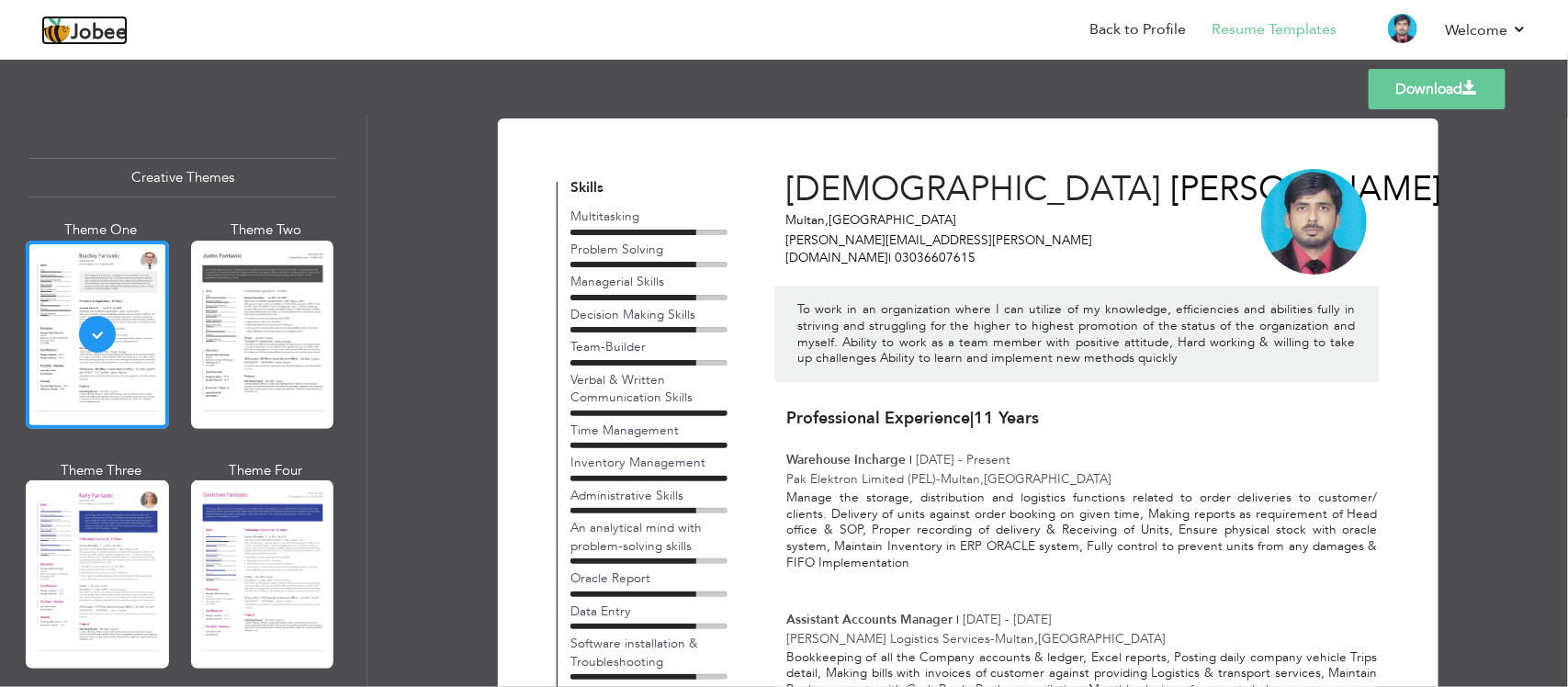
click at [92, 34] on span "Jobee" at bounding box center [99, 34] width 57 height 21
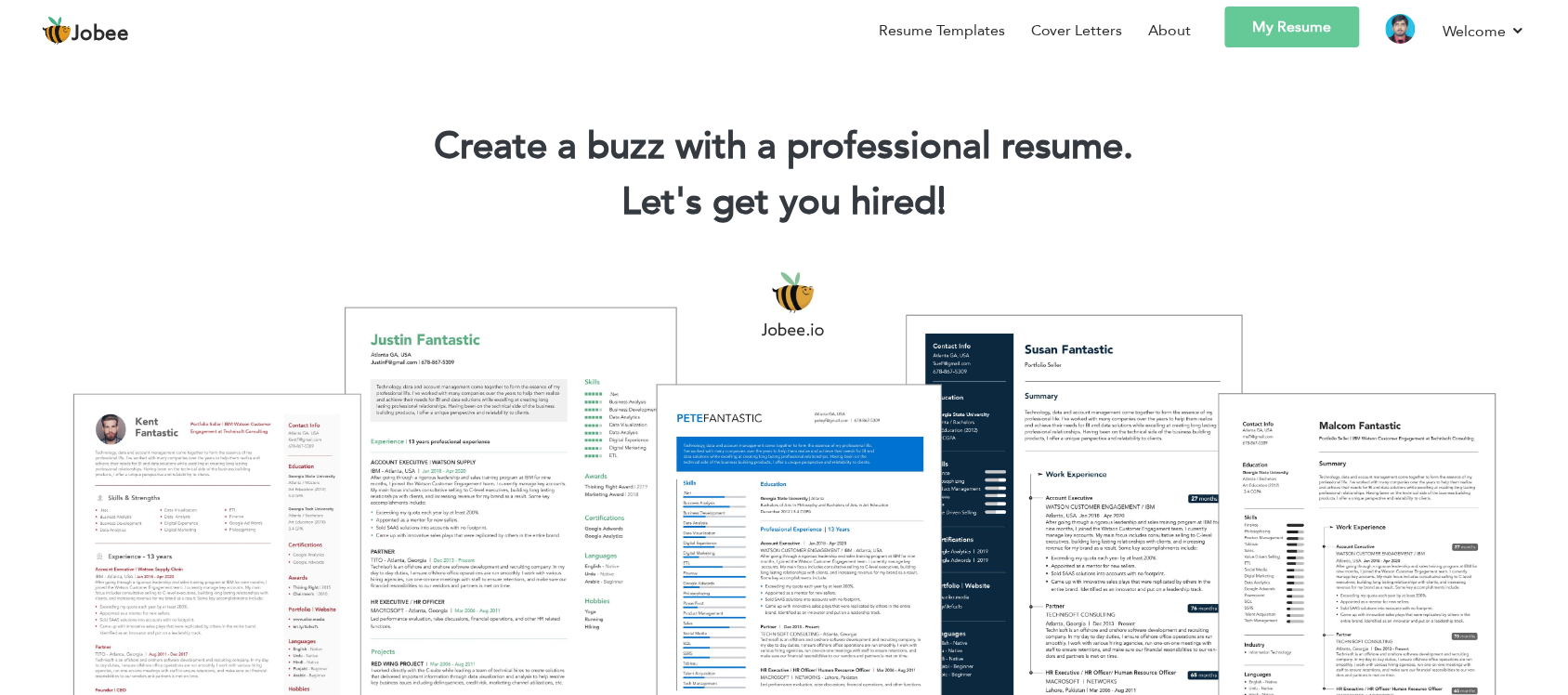
click at [1252, 33] on link "My Resume" at bounding box center [1292, 26] width 135 height 41
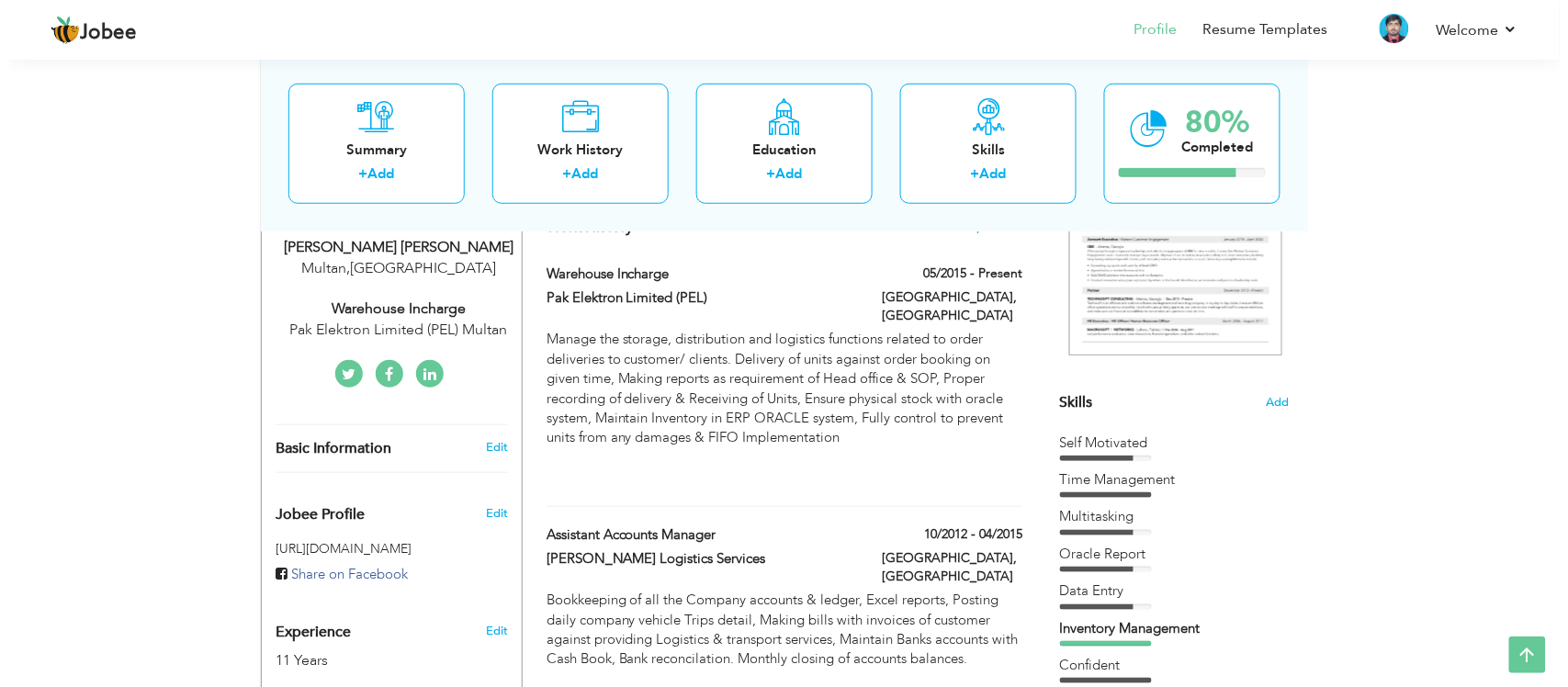
scroll to position [229, 0]
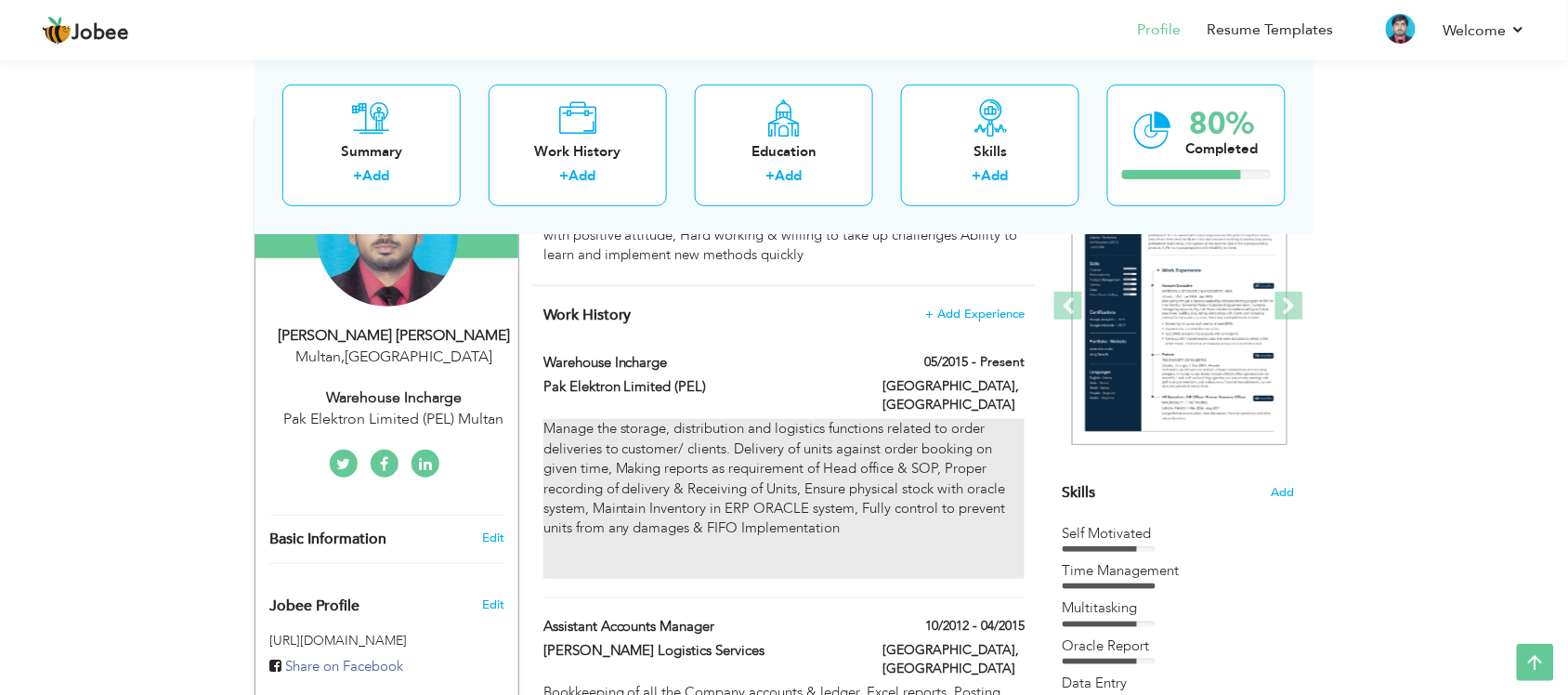
click at [933, 456] on div "Manage the storage, distribution and logistics functions related to order deliv…" at bounding box center [784, 498] width 481 height 158
type input "Warehouse Incharge"
type input "Pak Elektron Limited (PEL)"
type input "05/2015"
type input "Pakistan"
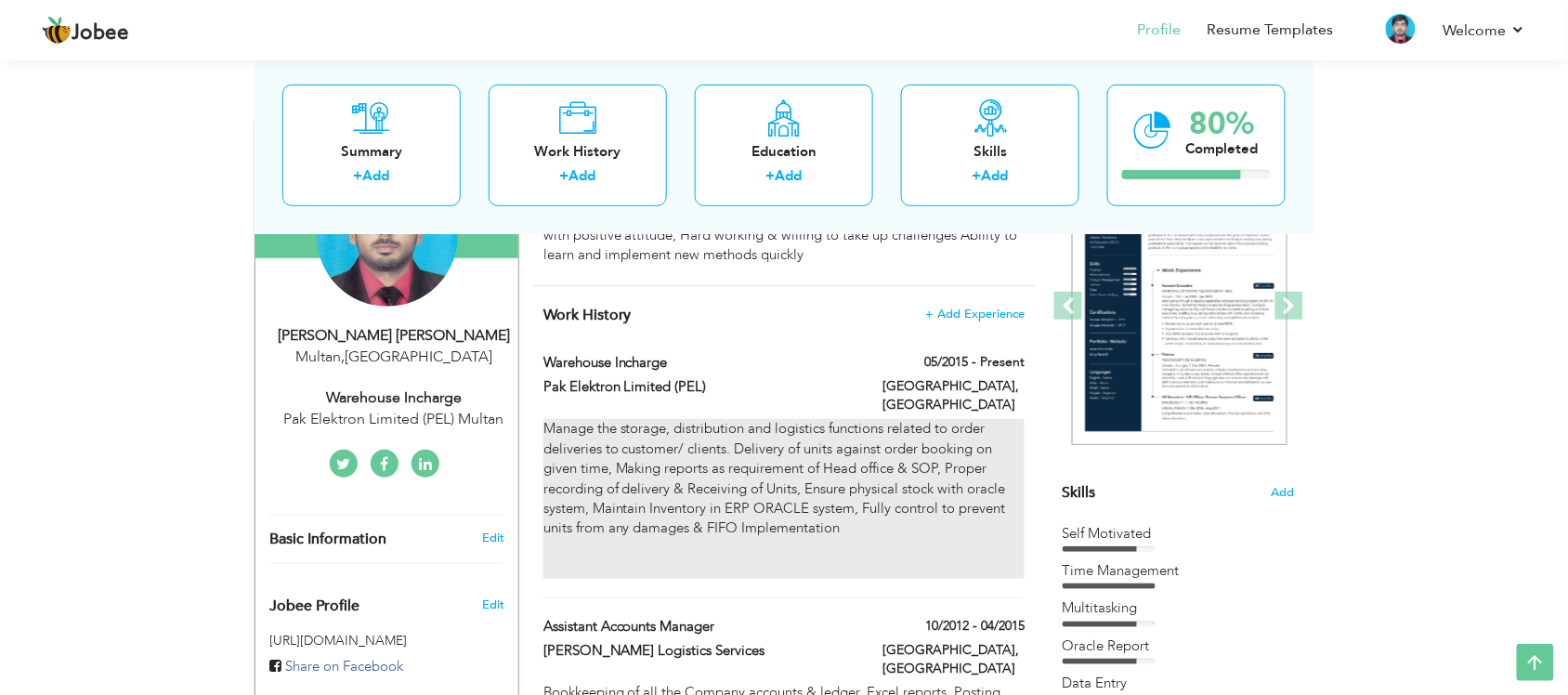
type input "Multan"
checkbox input "true"
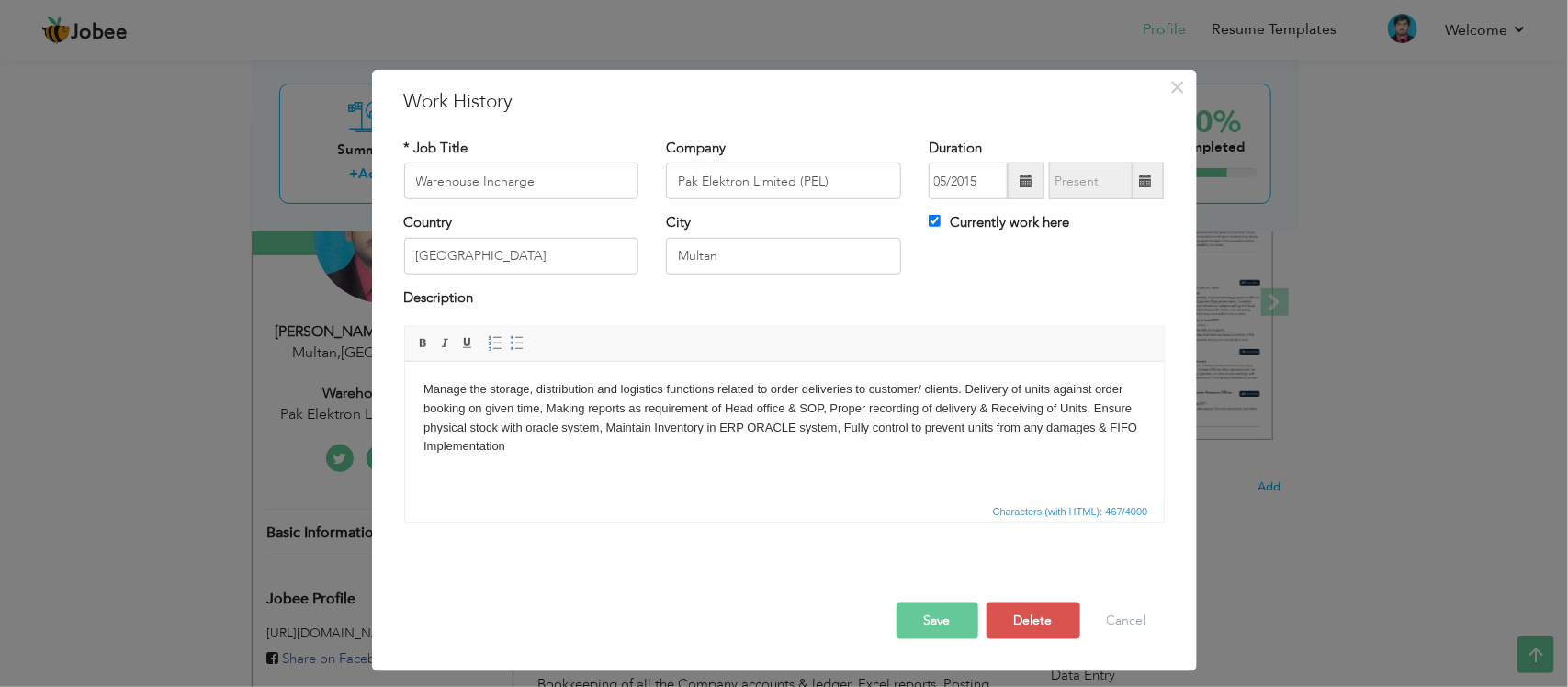
click at [616, 438] on body "Manage the storage, distribution and logistics functions related to order deliv…" at bounding box center [784, 436] width 722 height 115
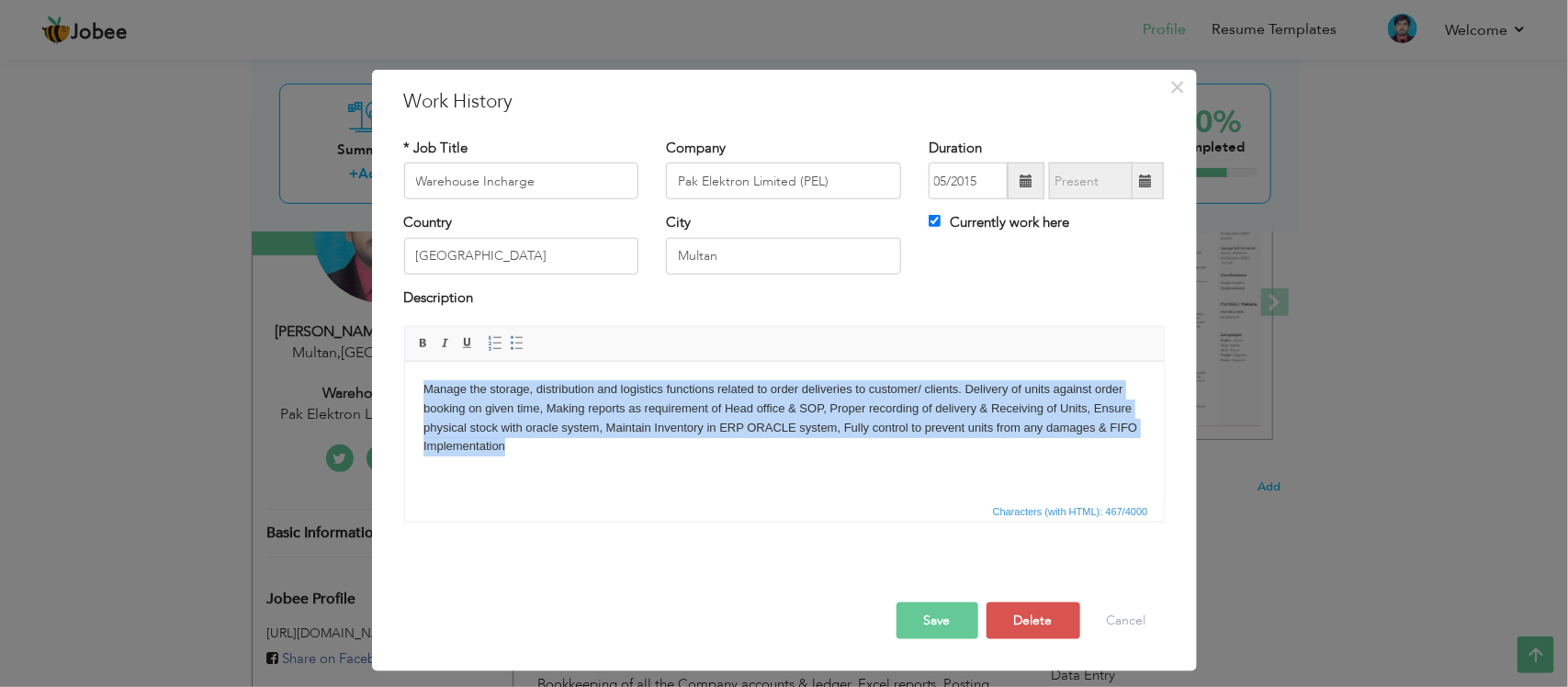
drag, startPoint x: 714, startPoint y: 446, endPoint x: 386, endPoint y: 375, distance: 335.6
click at [404, 375] on html "Manage the storage, distribution and logistics functions related to order deliv…" at bounding box center [784, 436] width 759 height 152
click at [704, 450] on body "Manage the storage, distribution and logistics functions related to order deliv…" at bounding box center [784, 436] width 722 height 115
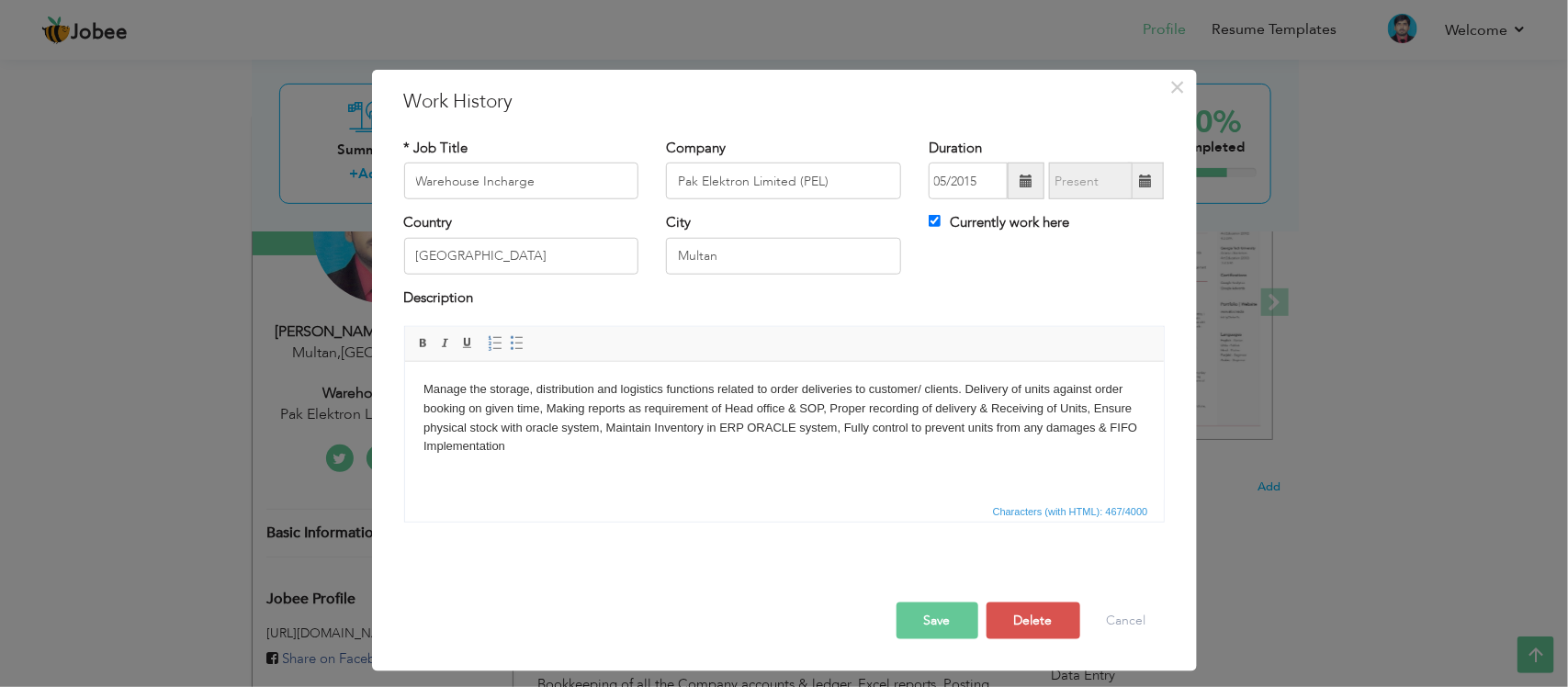
click at [696, 452] on body "Manage the storage, distribution and logistics functions related to order deliv…" at bounding box center [784, 436] width 722 height 115
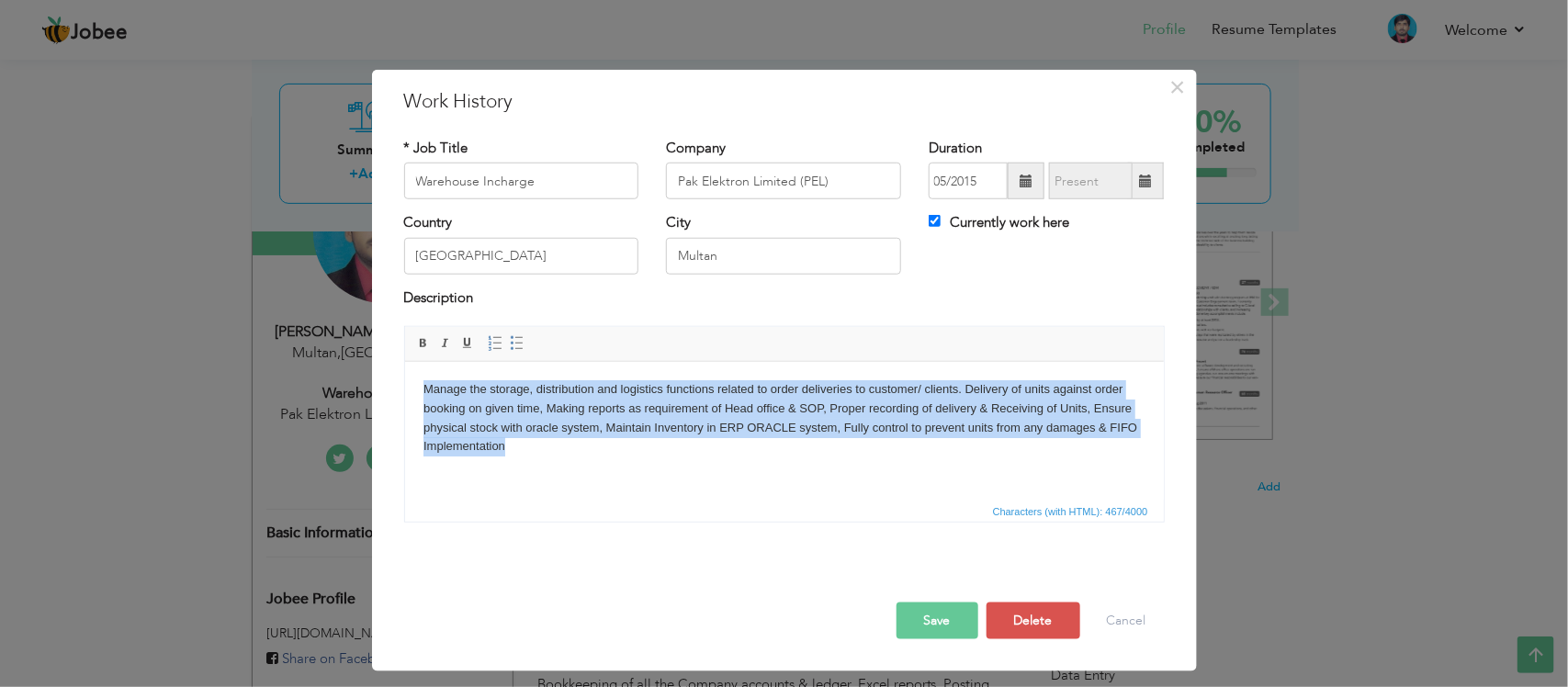
drag, startPoint x: 696, startPoint y: 452, endPoint x: 350, endPoint y: 379, distance: 353.6
click at [404, 379] on html "Manage the storage, distribution and logistics functions related to order deliv…" at bounding box center [784, 436] width 759 height 152
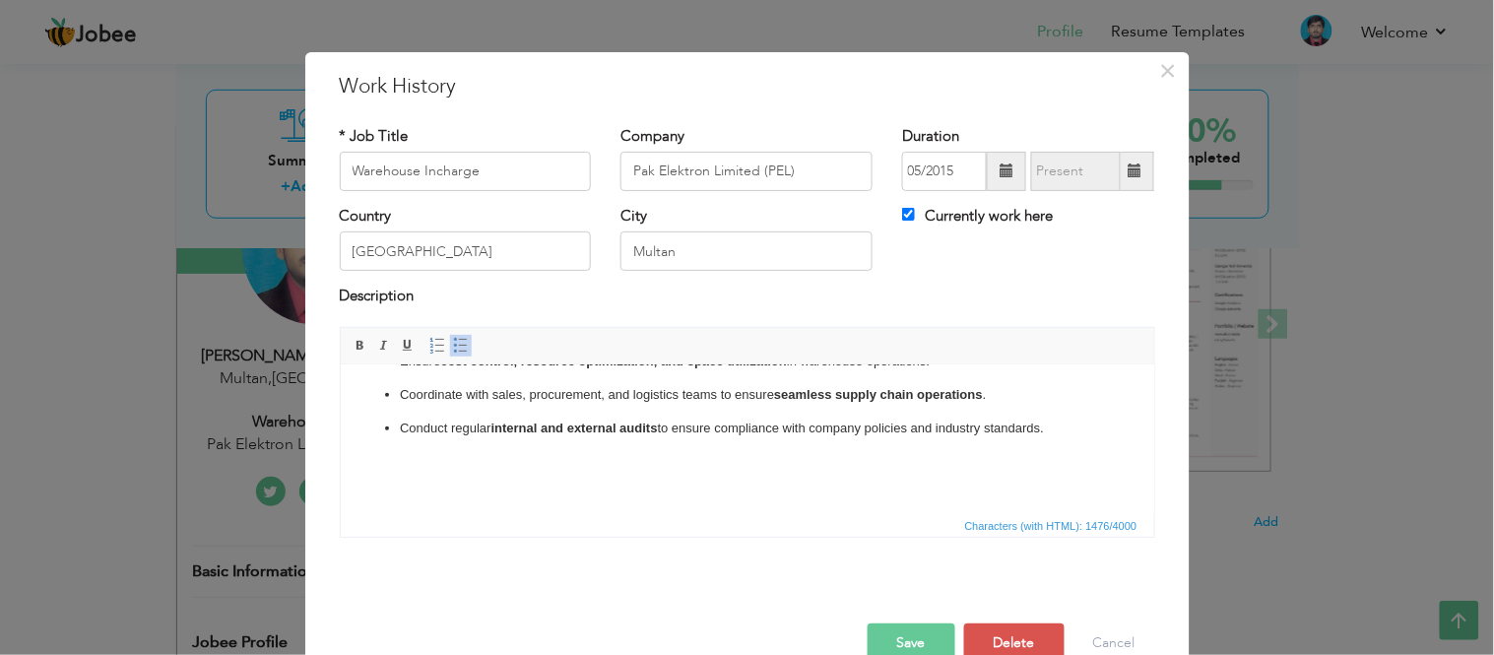
scroll to position [56, 0]
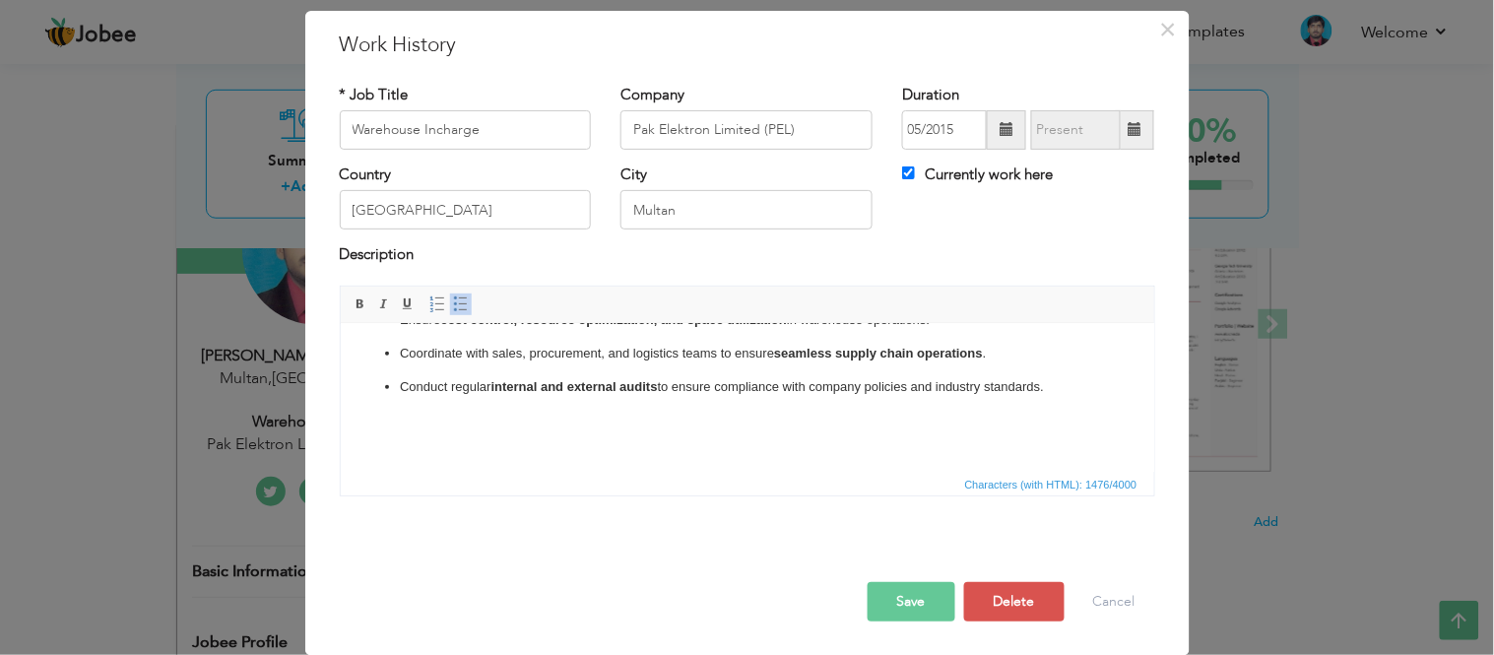
click at [912, 605] on button "Save" at bounding box center [912, 601] width 88 height 39
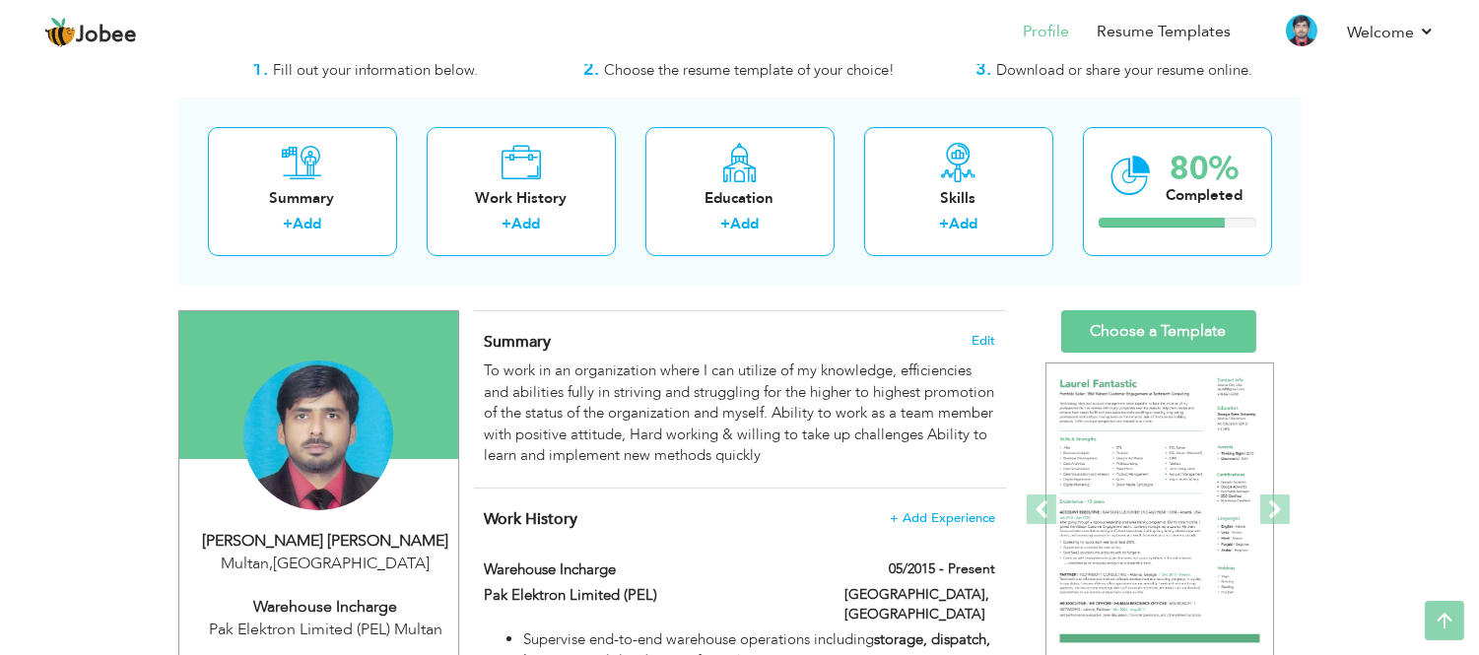
scroll to position [0, 0]
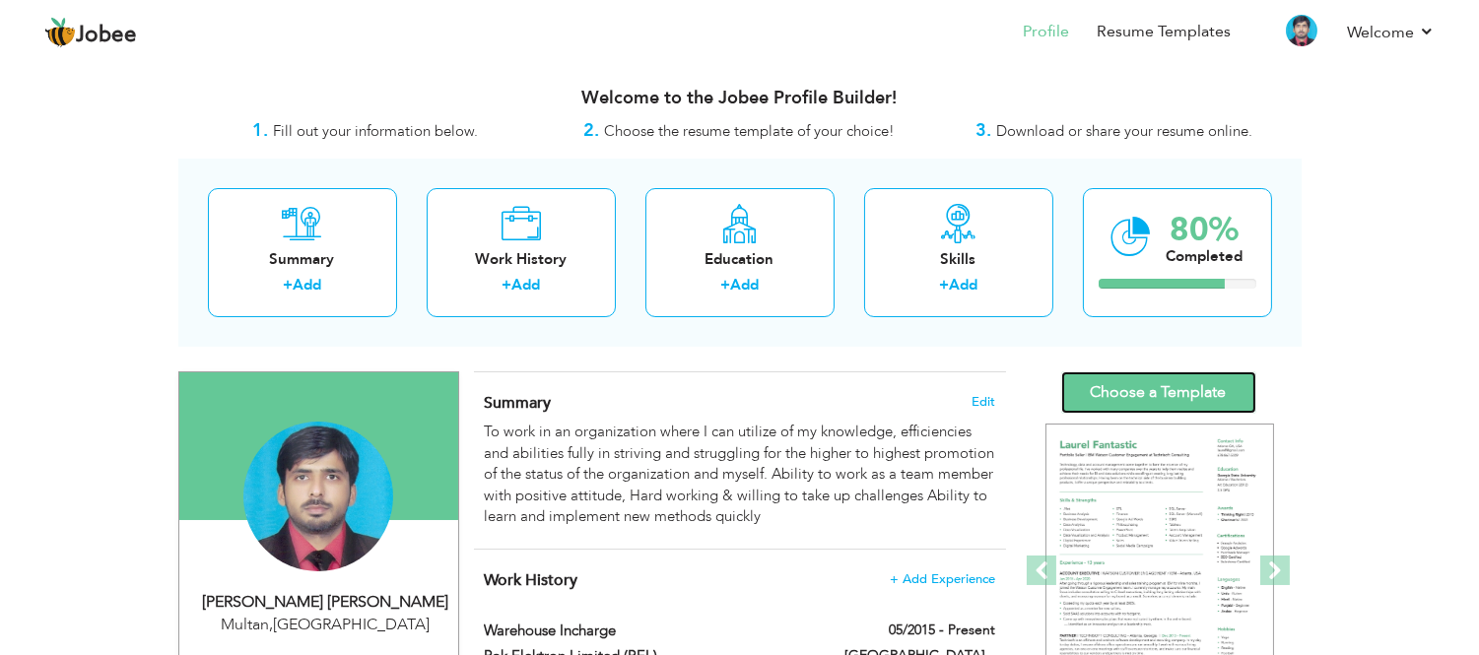
click at [1147, 377] on link "Choose a Template" at bounding box center [1158, 392] width 195 height 42
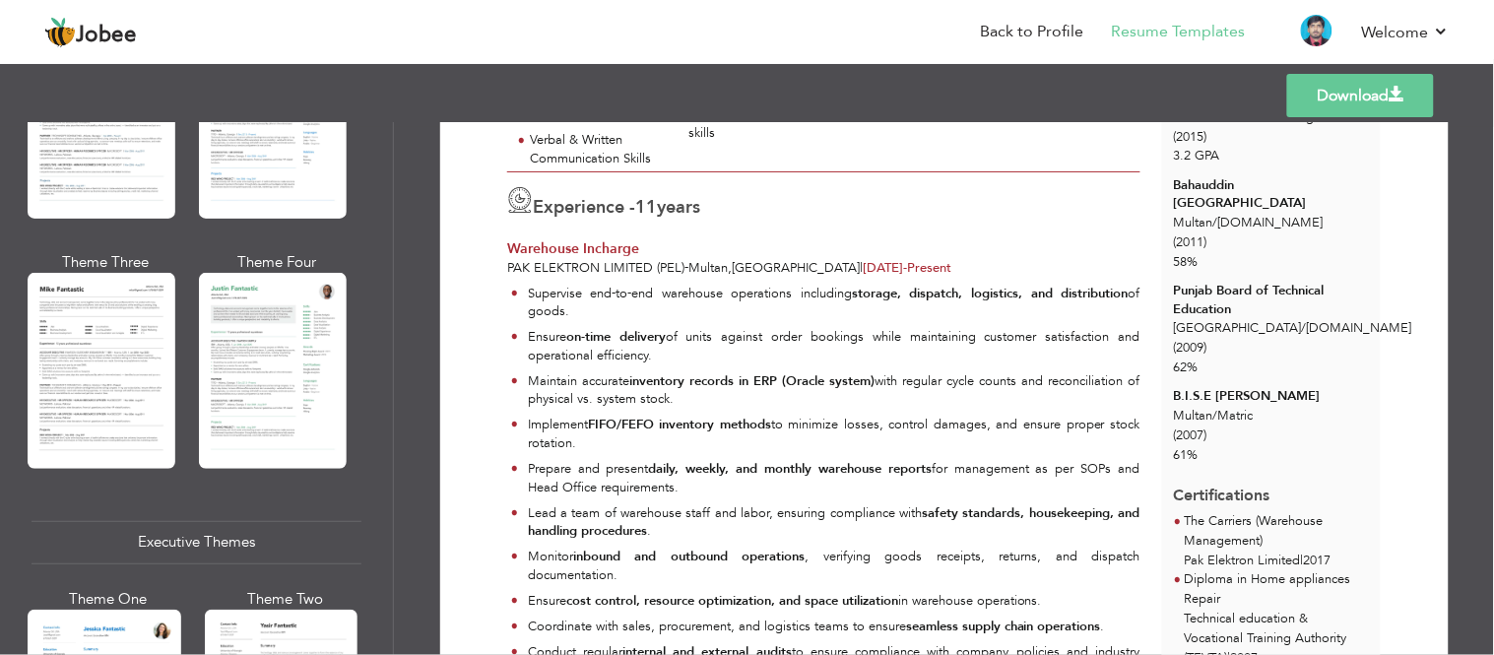
scroll to position [1422, 0]
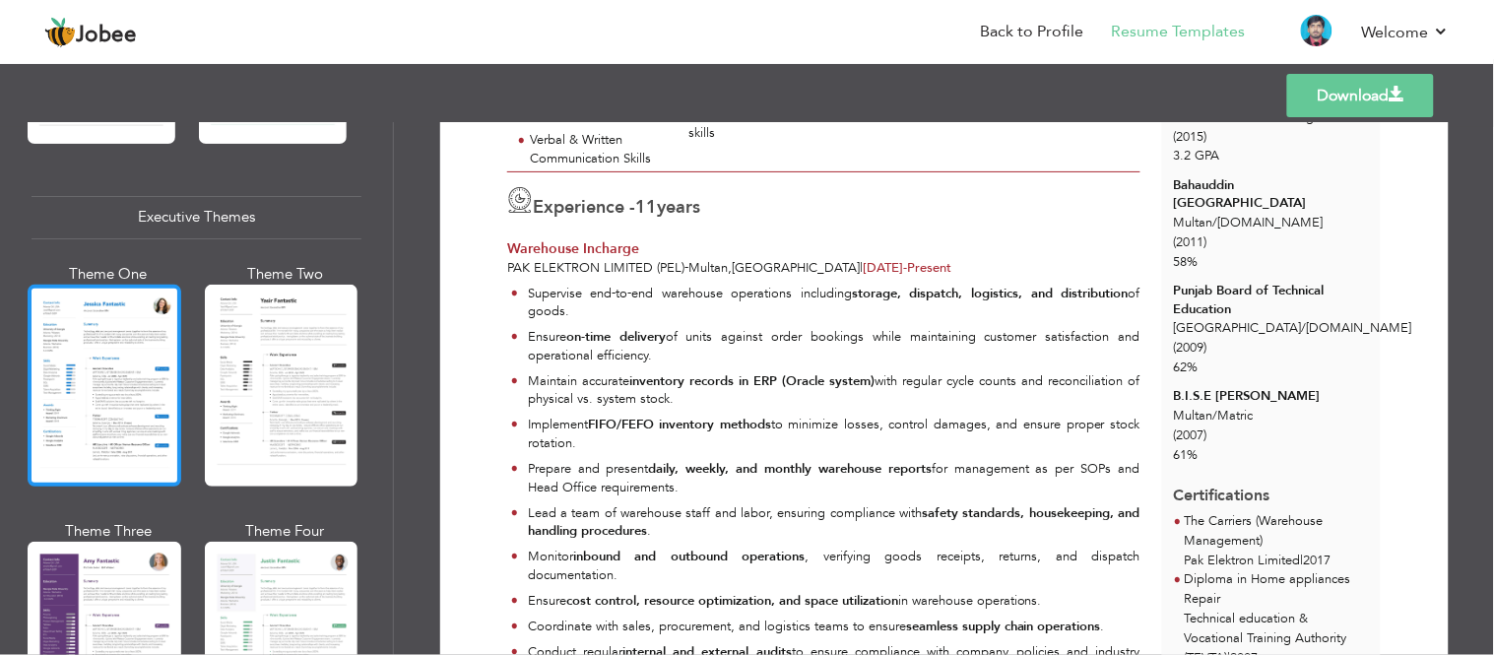
click at [97, 396] on div at bounding box center [105, 386] width 154 height 202
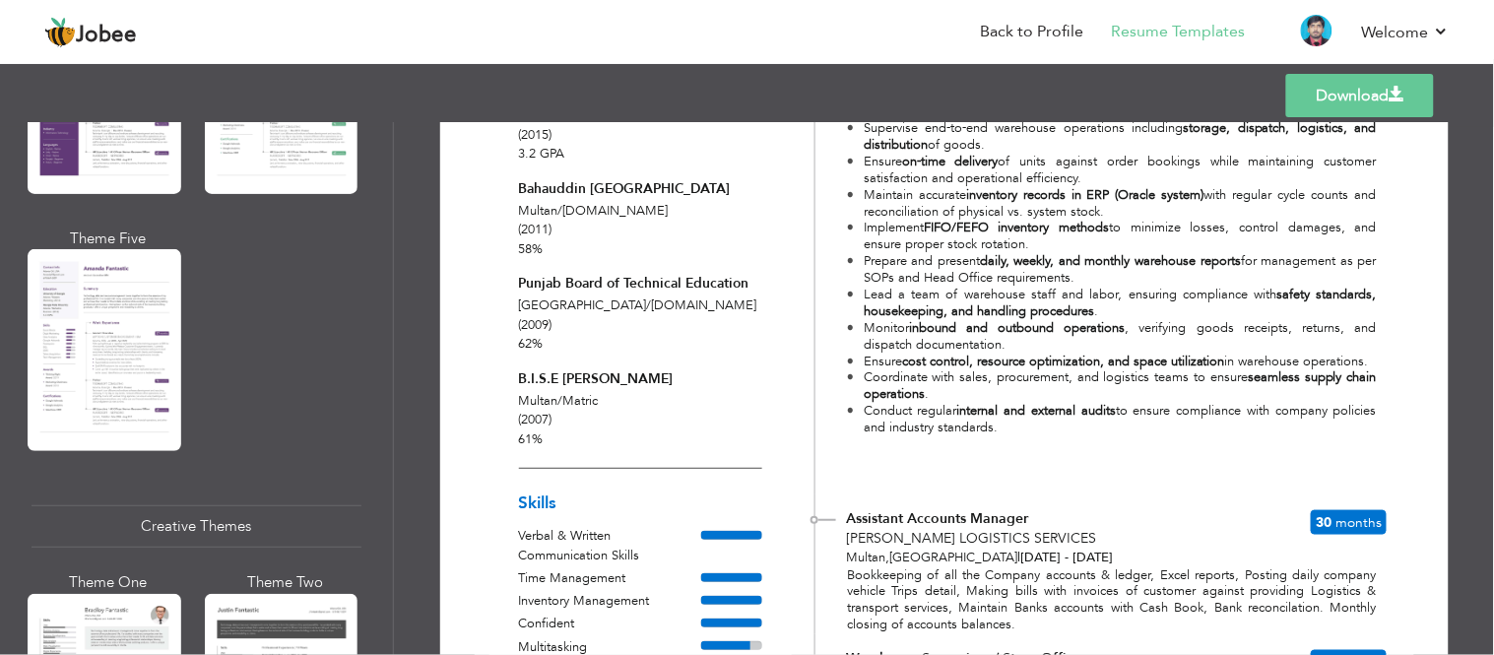
scroll to position [2078, 0]
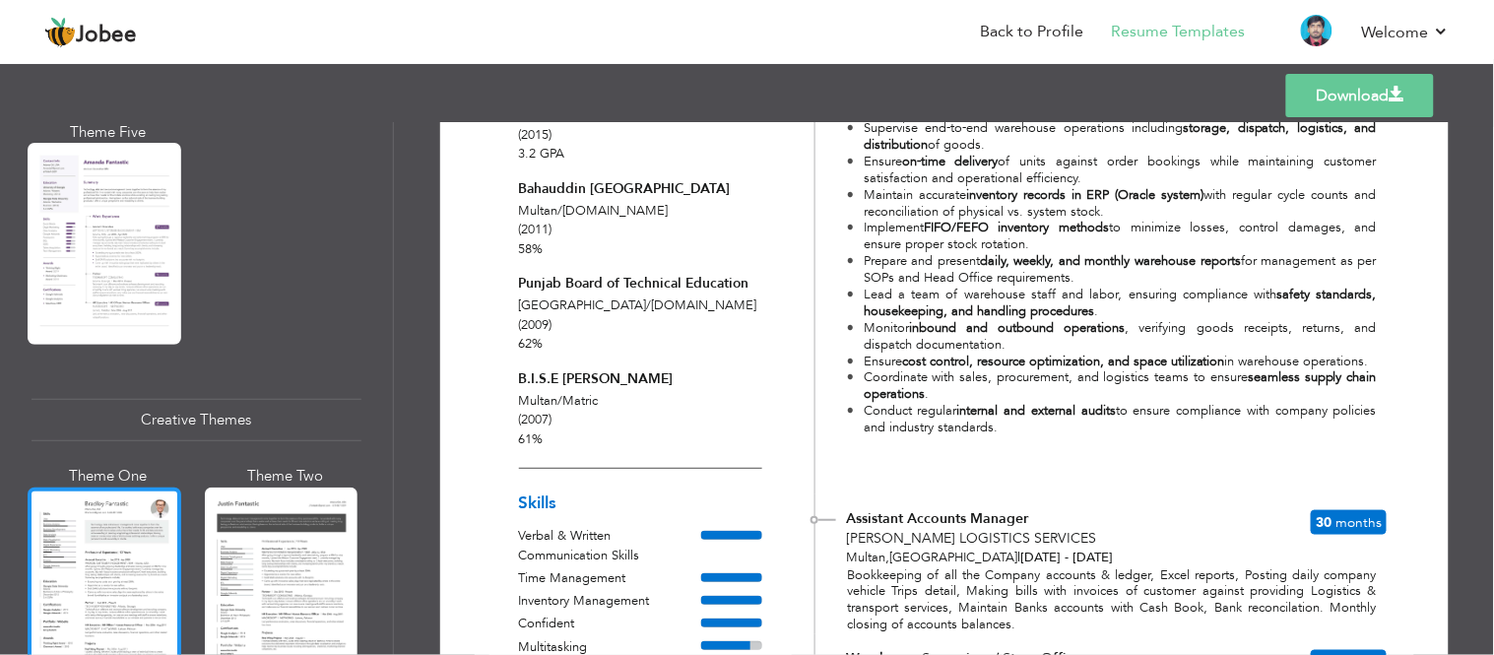
click at [85, 535] on div at bounding box center [105, 589] width 154 height 202
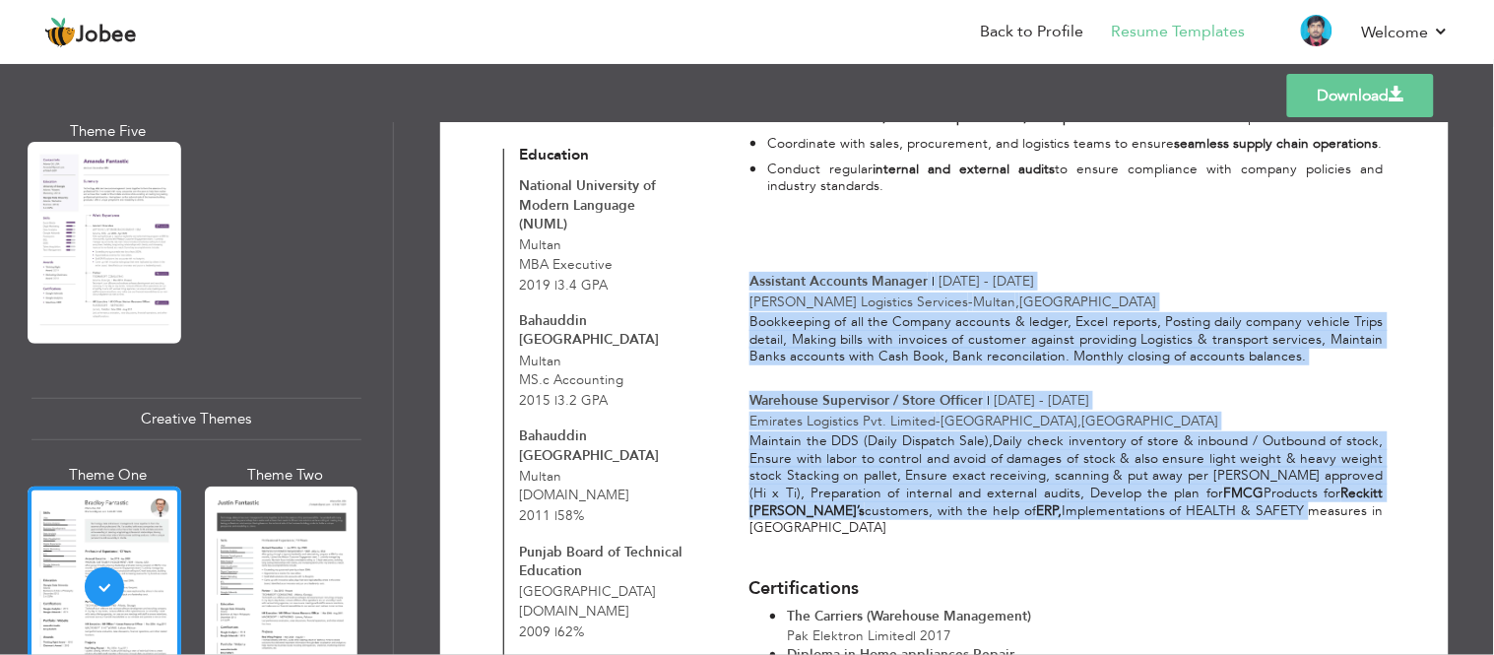
scroll to position [765, 0]
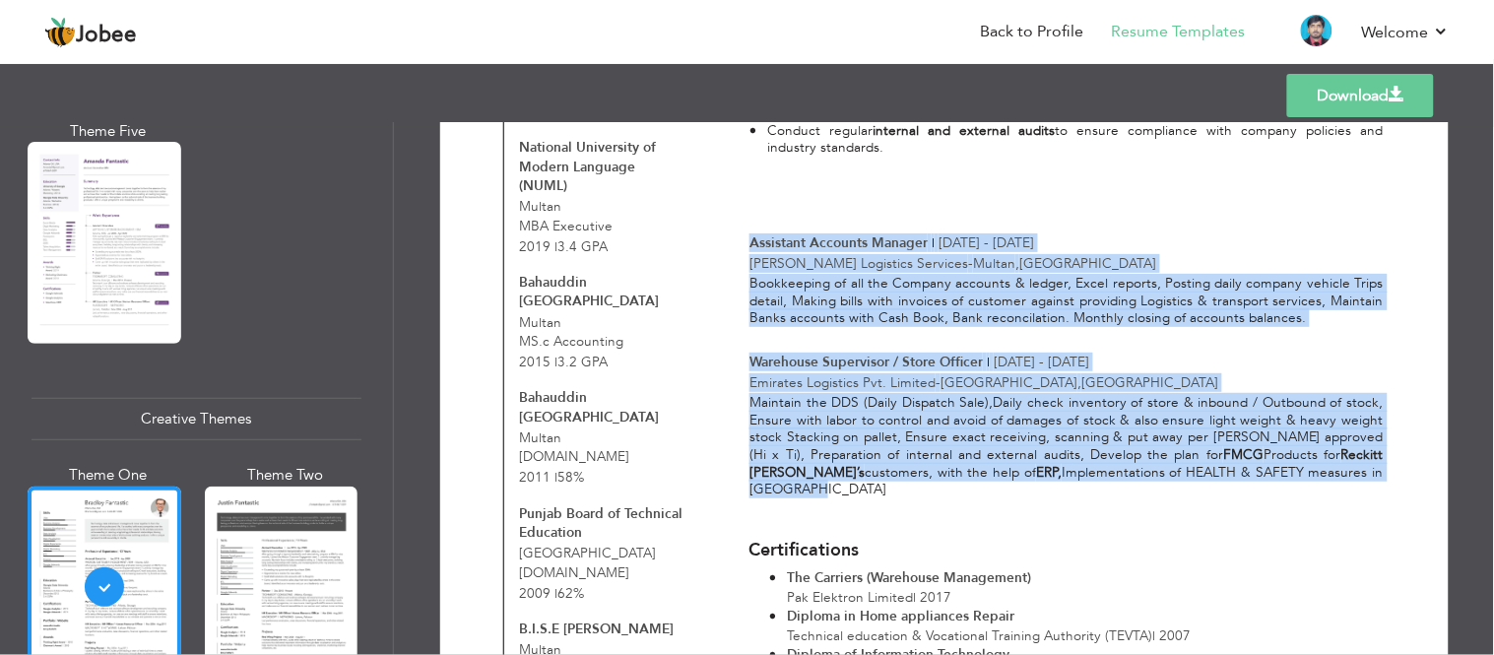
drag, startPoint x: 747, startPoint y: 361, endPoint x: 1372, endPoint y: 478, distance: 636.4
copy div "Loremipsu Dolorsit Ametcon | Adi 8865 - Eli 7252 Sedd Eiusmodt Incididun Utlabo…"
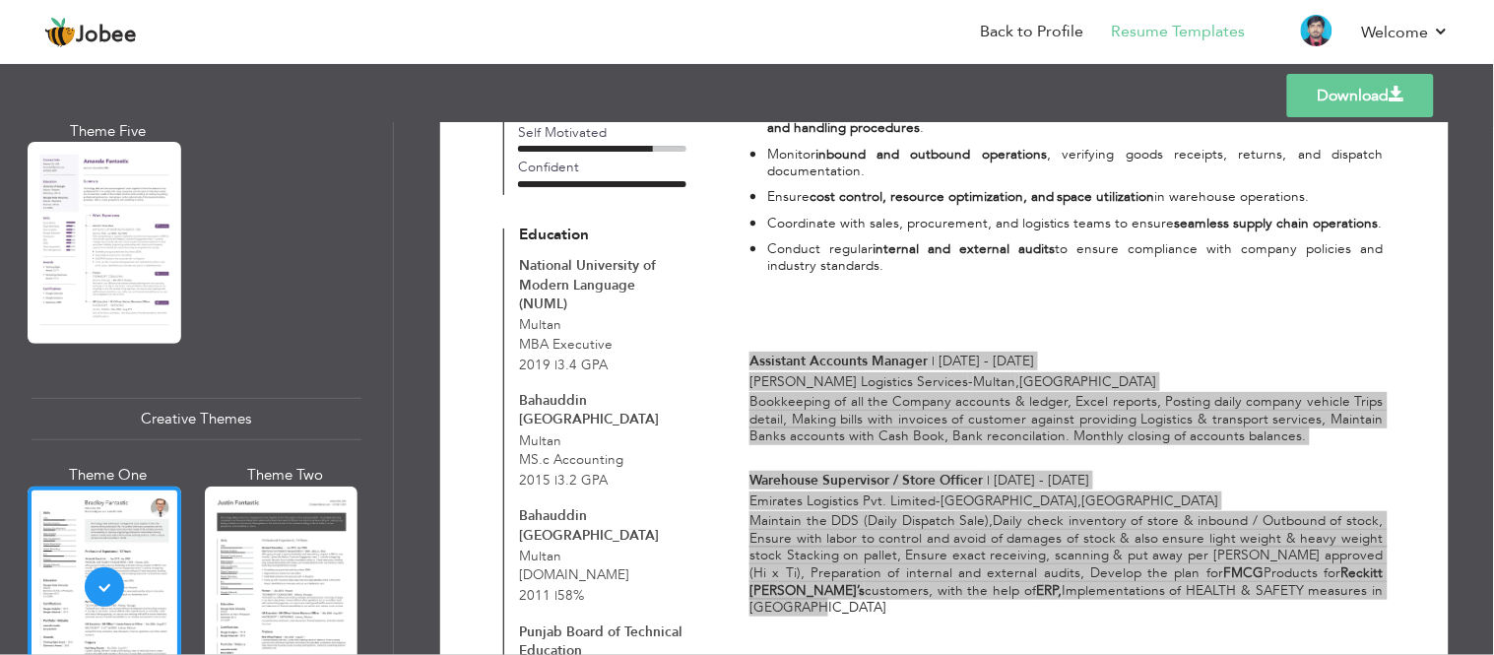
scroll to position [619, 0]
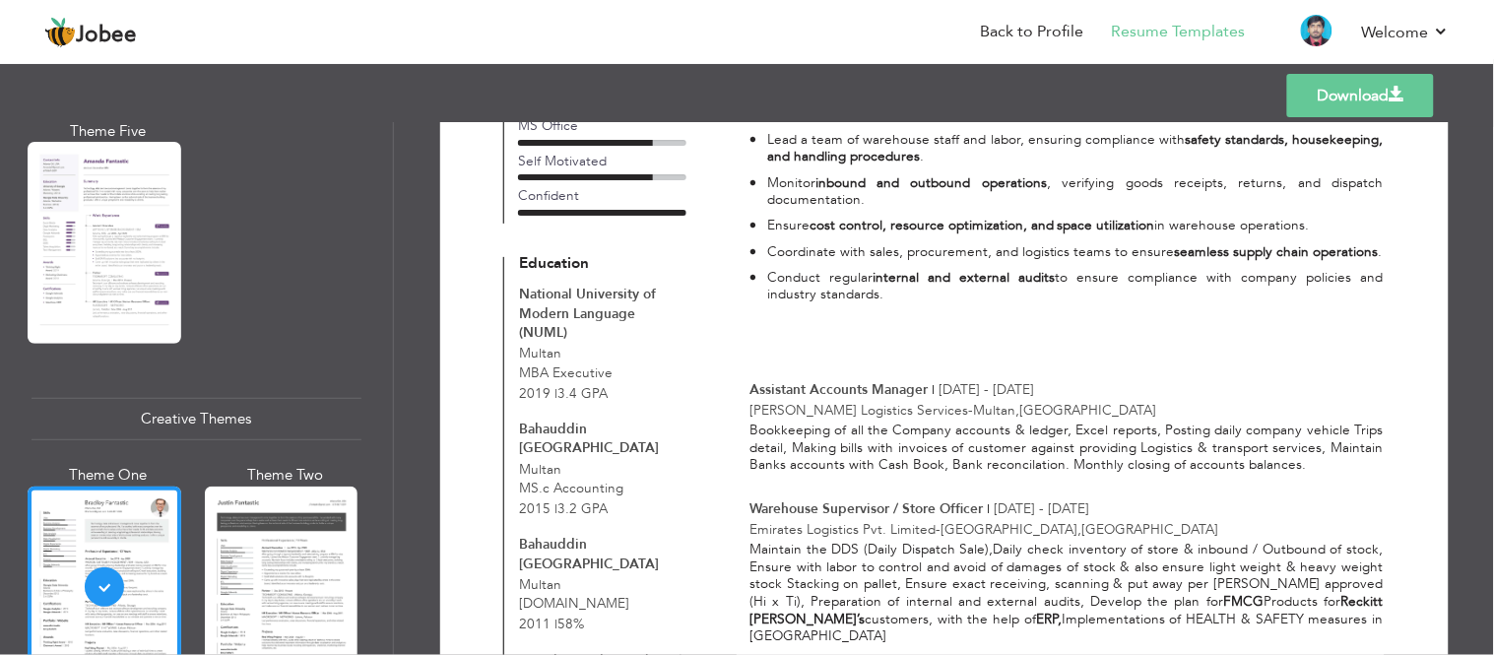
click at [909, 370] on div "Professional Experience | 11 Years Warehouse Incharge | May 2015 - Present Pak …" at bounding box center [1066, 98] width 633 height 564
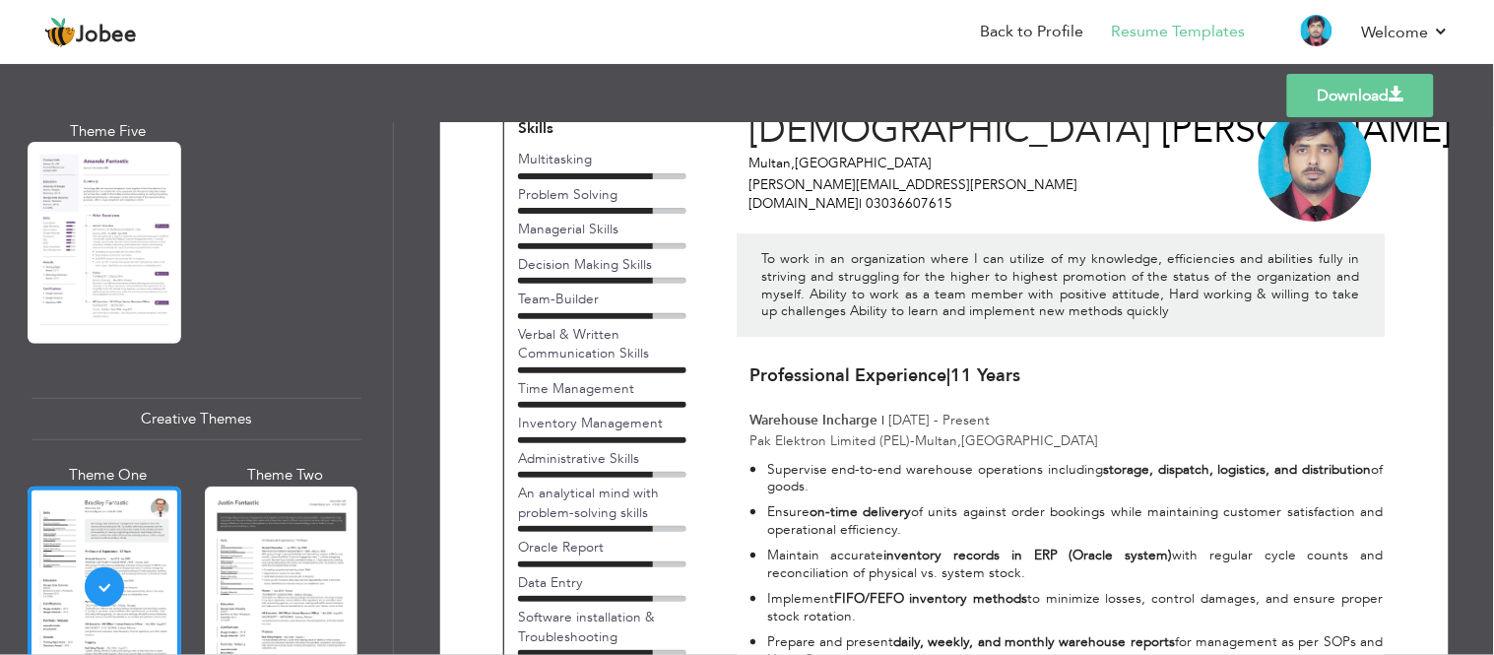
scroll to position [72, 0]
click at [1032, 36] on link "Back to Profile" at bounding box center [1032, 32] width 103 height 23
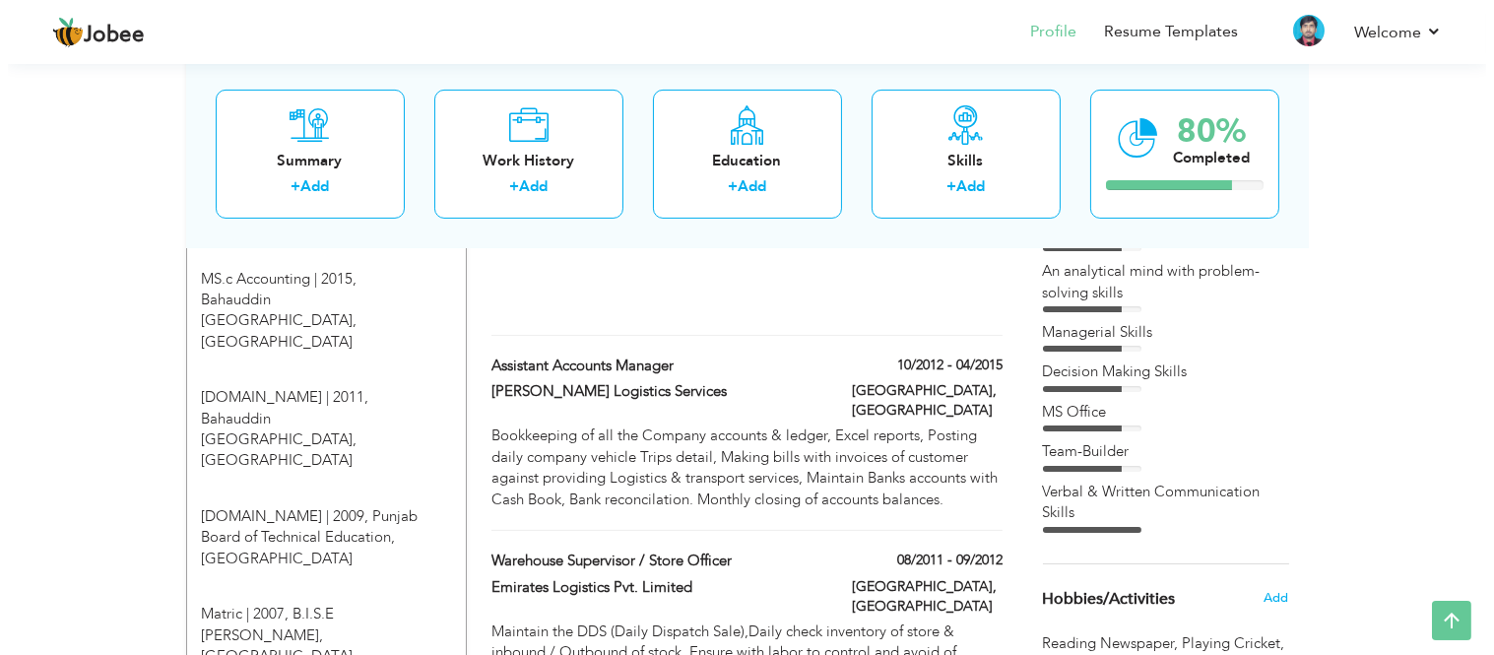
scroll to position [985, 0]
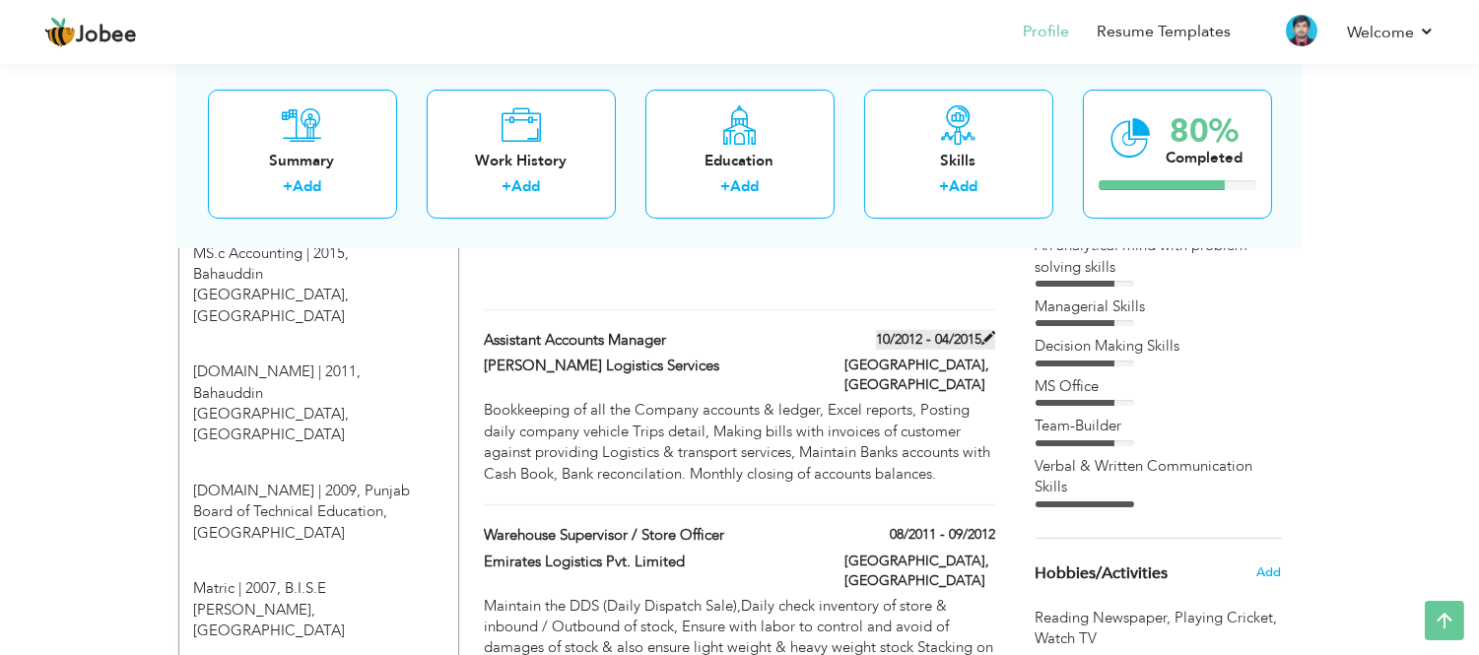
click at [983, 331] on span at bounding box center [988, 338] width 14 height 14
type input "Assistant Accounts Manager"
type input "[PERSON_NAME] Logistics Services"
type input "10/2012"
type input "04/2015"
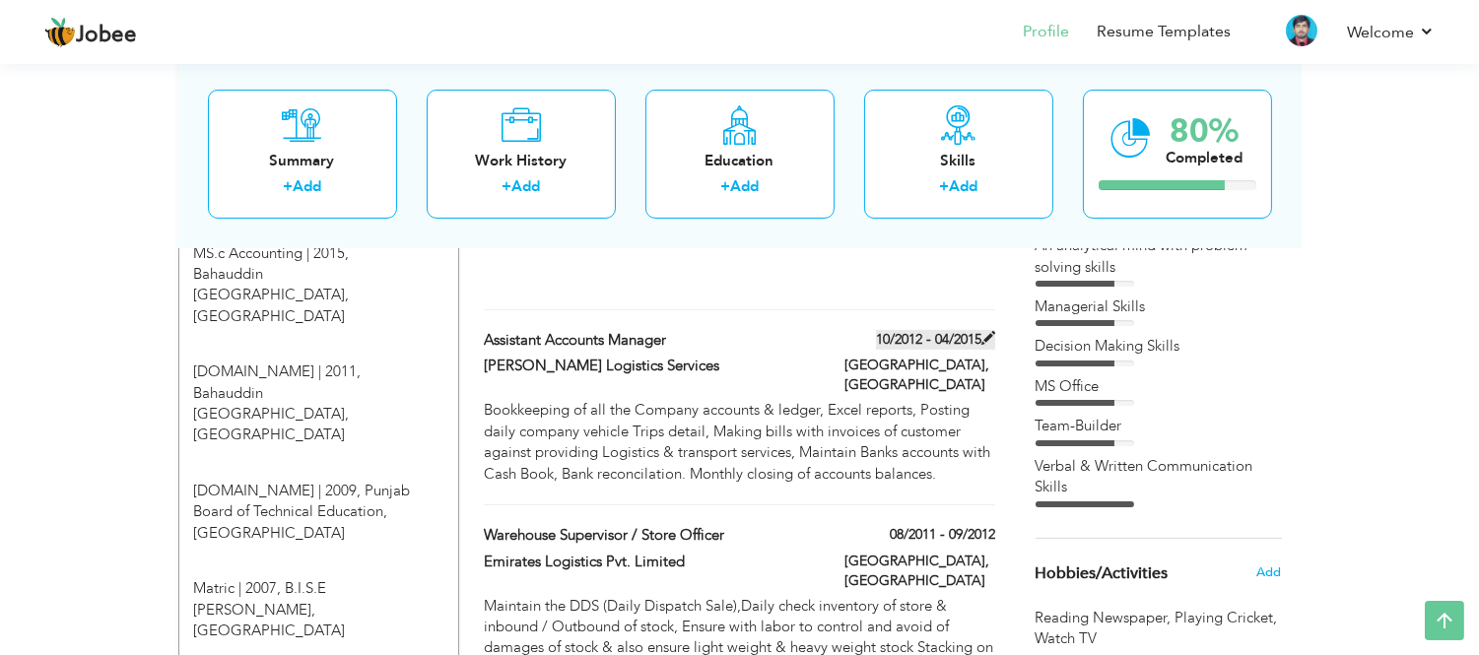
type input "[GEOGRAPHIC_DATA]"
type input "Multan"
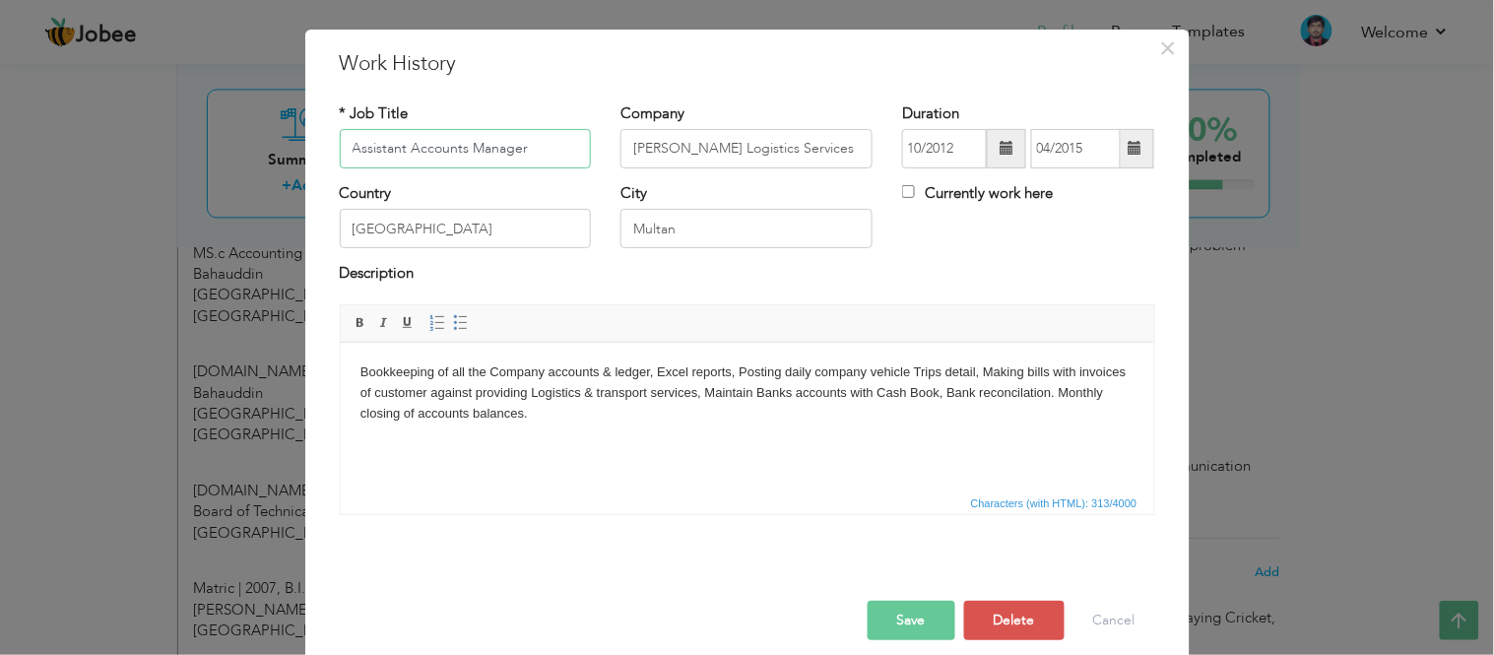
scroll to position [56, 0]
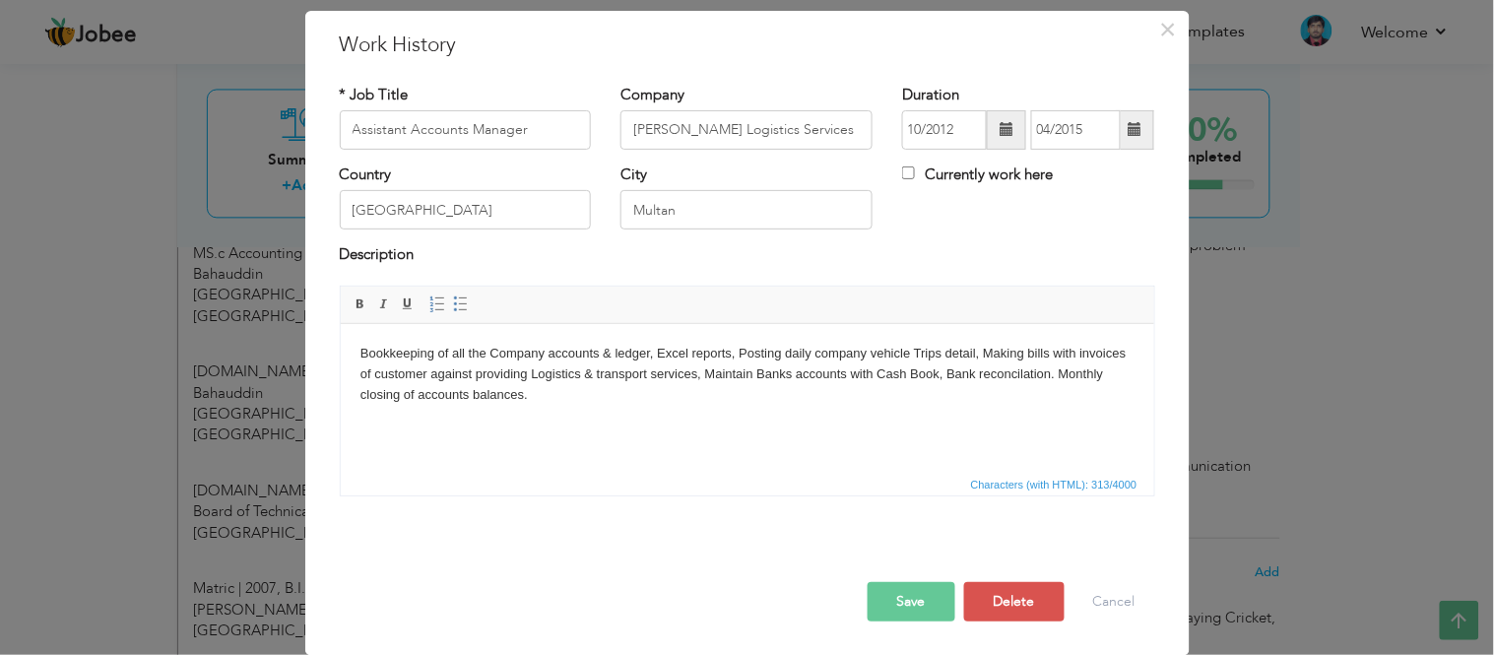
click at [675, 395] on body "Bookkeeping of all the Company accounts & ledger, Excel reports, Posting daily …" at bounding box center [747, 373] width 774 height 61
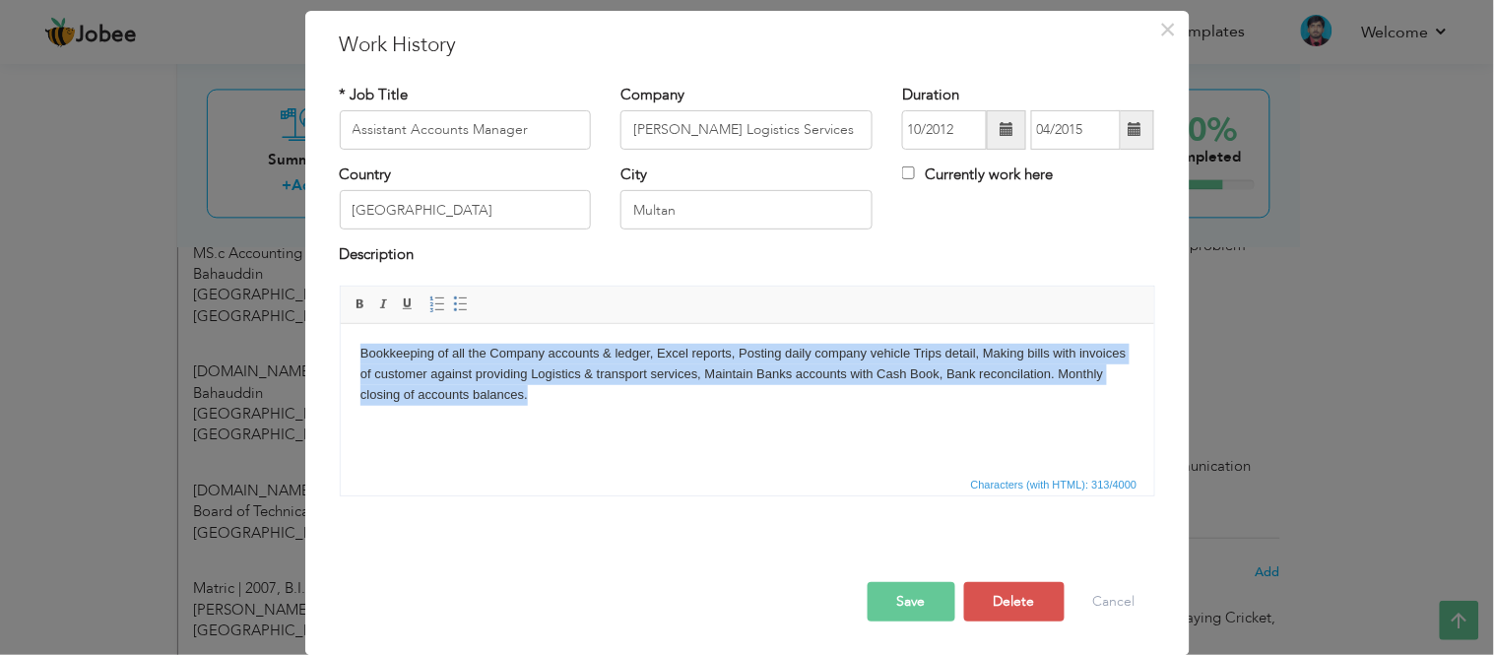
drag, startPoint x: 600, startPoint y: 412, endPoint x: 333, endPoint y: 351, distance: 273.8
click at [340, 351] on html "Bookkeeping of all the Company accounts & ledger, Excel reports, Posting daily …" at bounding box center [747, 373] width 814 height 100
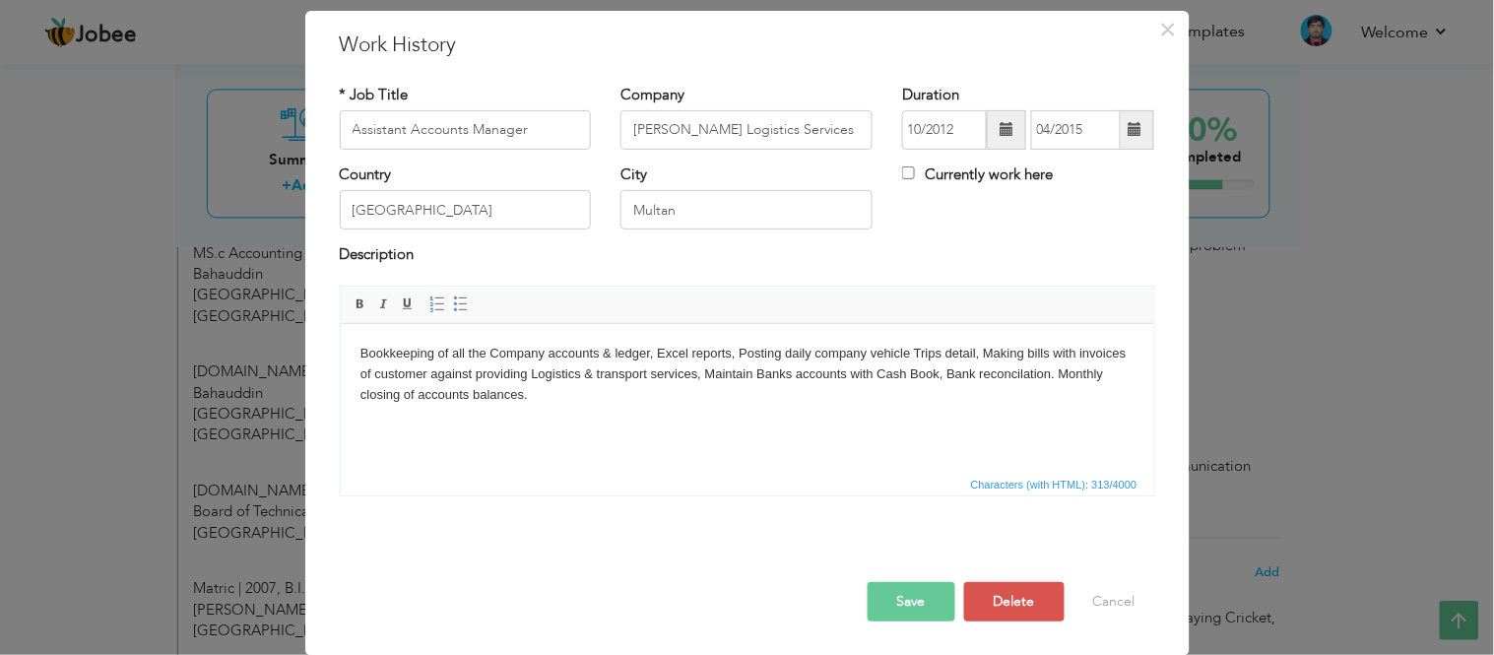
click at [788, 424] on html "Bookkeeping of all the Company accounts & ledger, Excel reports, Posting daily …" at bounding box center [747, 373] width 814 height 100
click at [653, 404] on html "Bookkeeping of all the Company accounts & ledger, Excel reports, Posting daily …" at bounding box center [747, 373] width 814 height 100
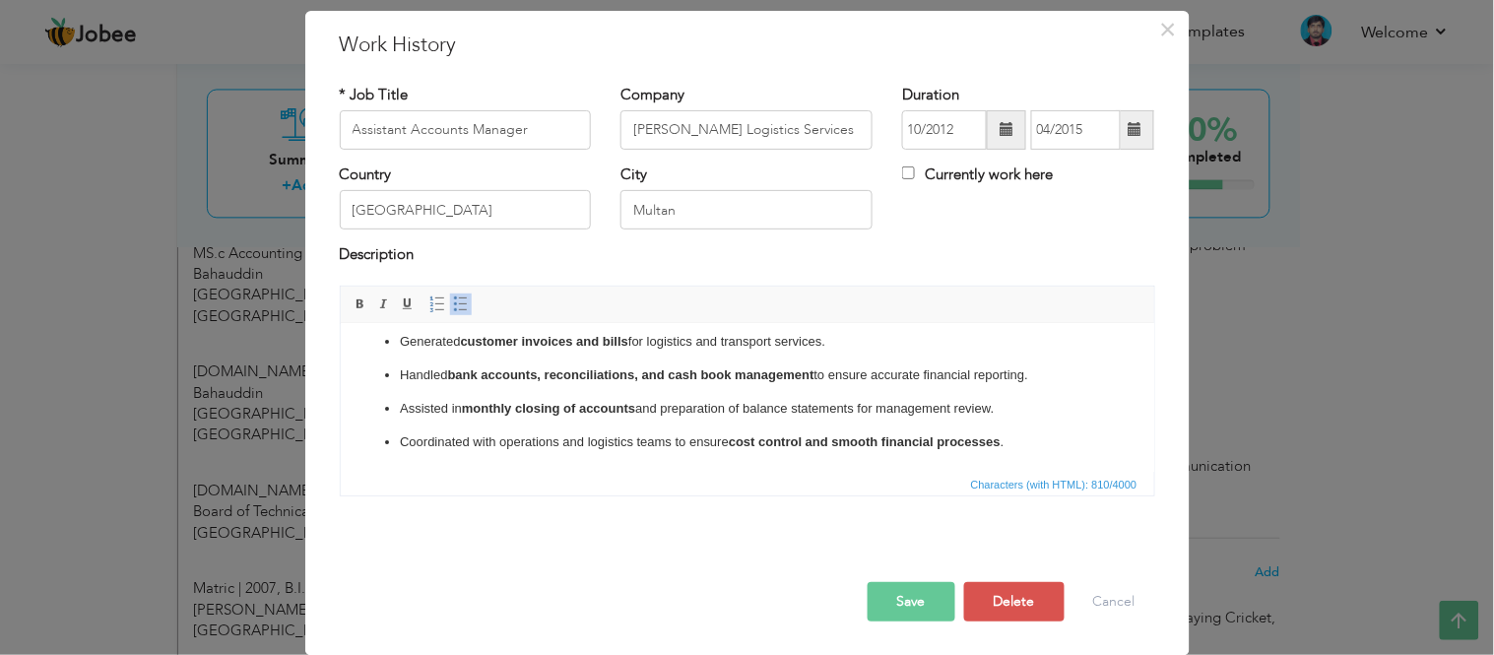
click at [891, 611] on button "Save" at bounding box center [912, 601] width 88 height 39
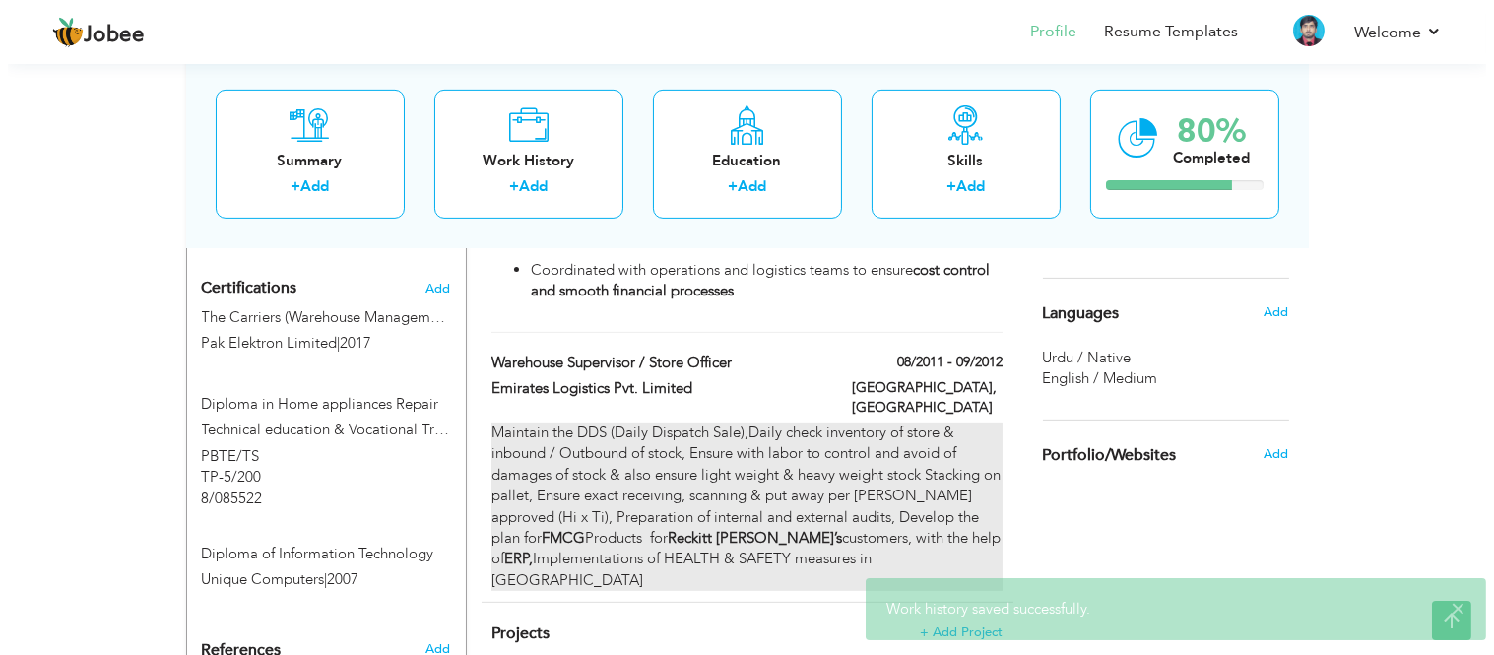
scroll to position [1422, 0]
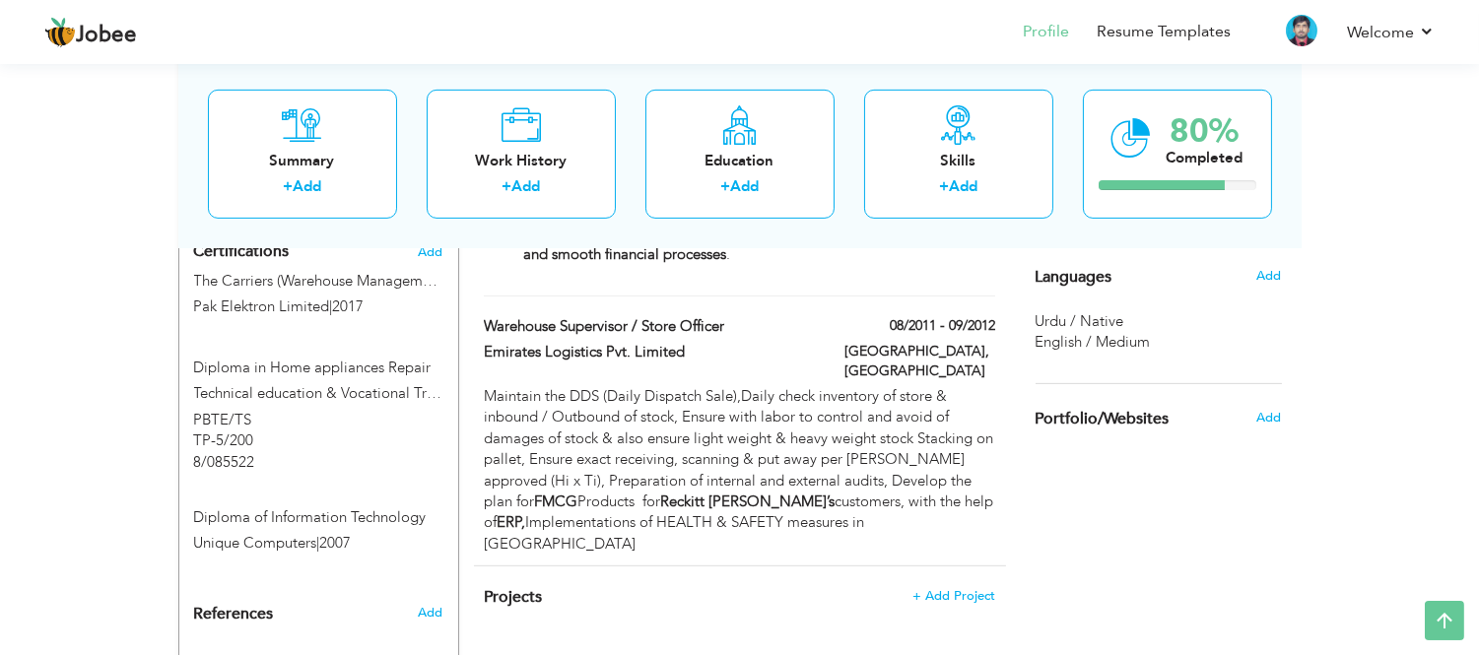
click at [990, 342] on div "Lahore, Pakistan" at bounding box center [919, 364] width 180 height 44
type input "Warehouse Supervisor / Store Officer"
type input "Emirates Logistics Pvt. Limited"
type input "08/2011"
type input "09/2012"
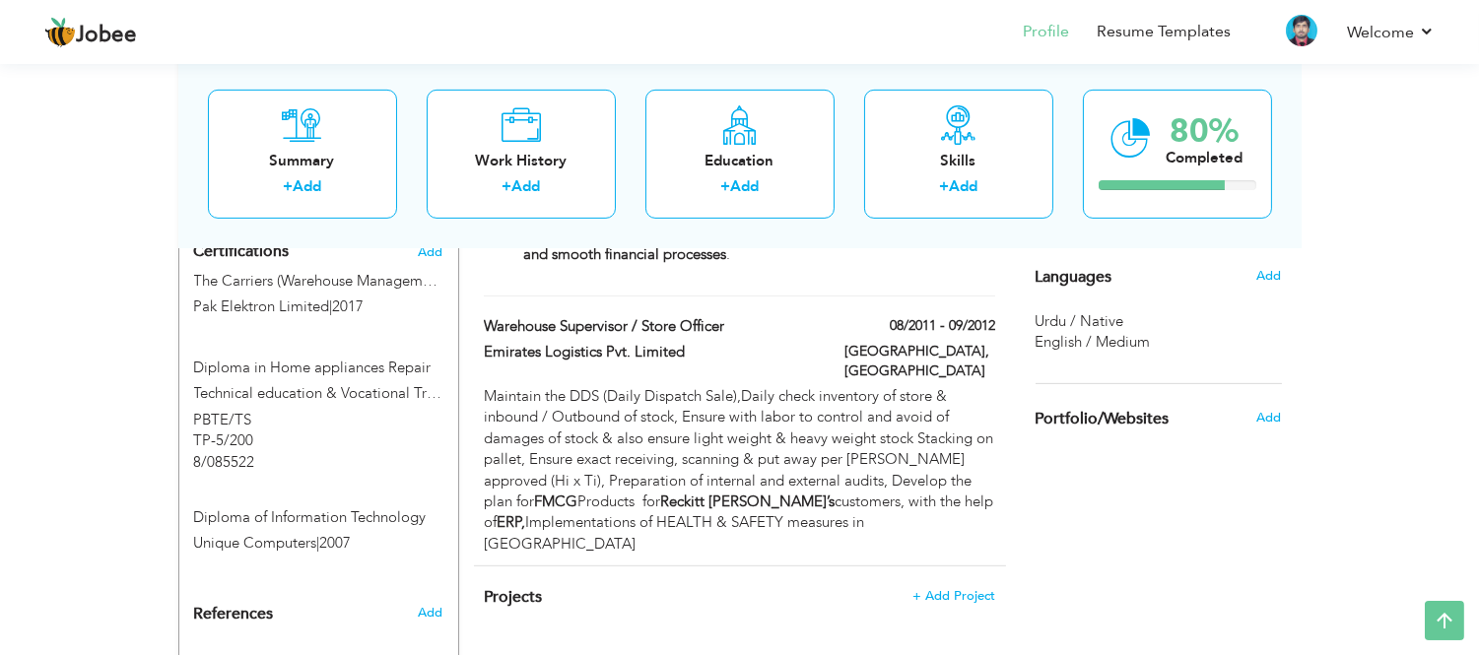
type input "[GEOGRAPHIC_DATA]"
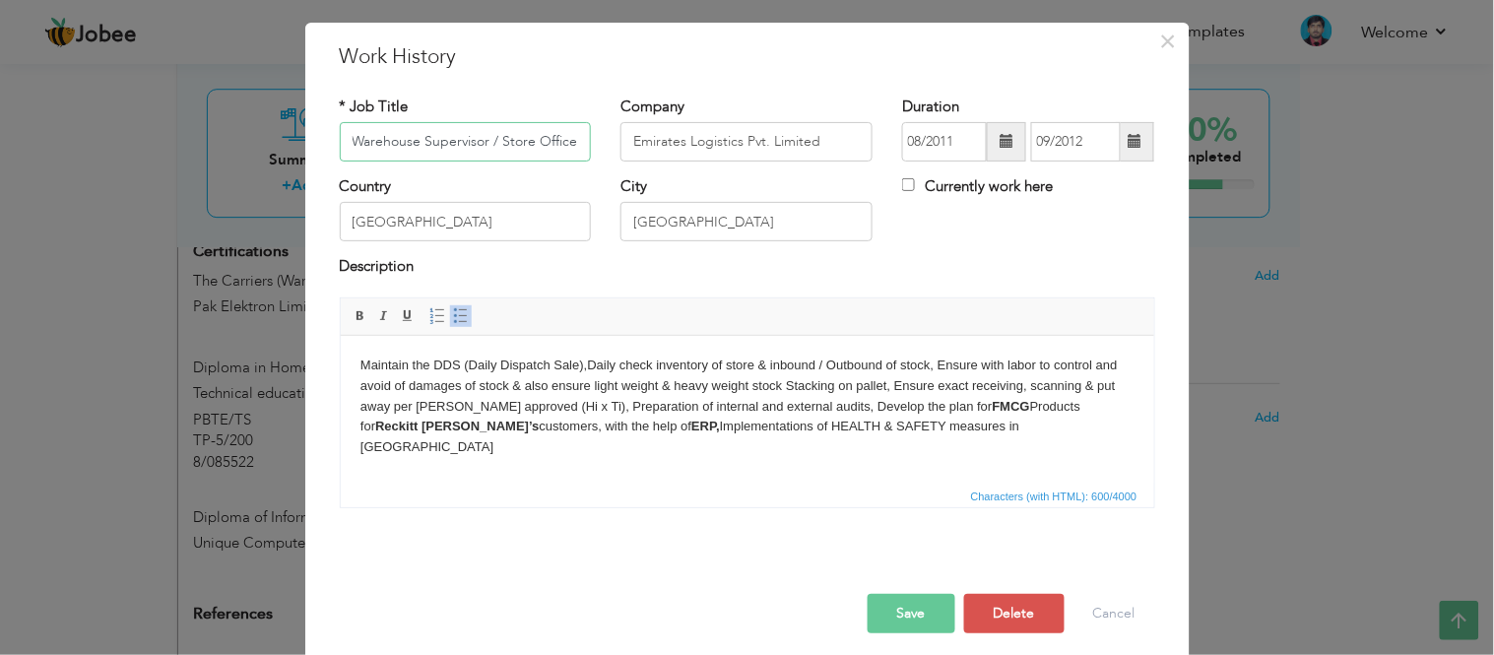
scroll to position [56, 0]
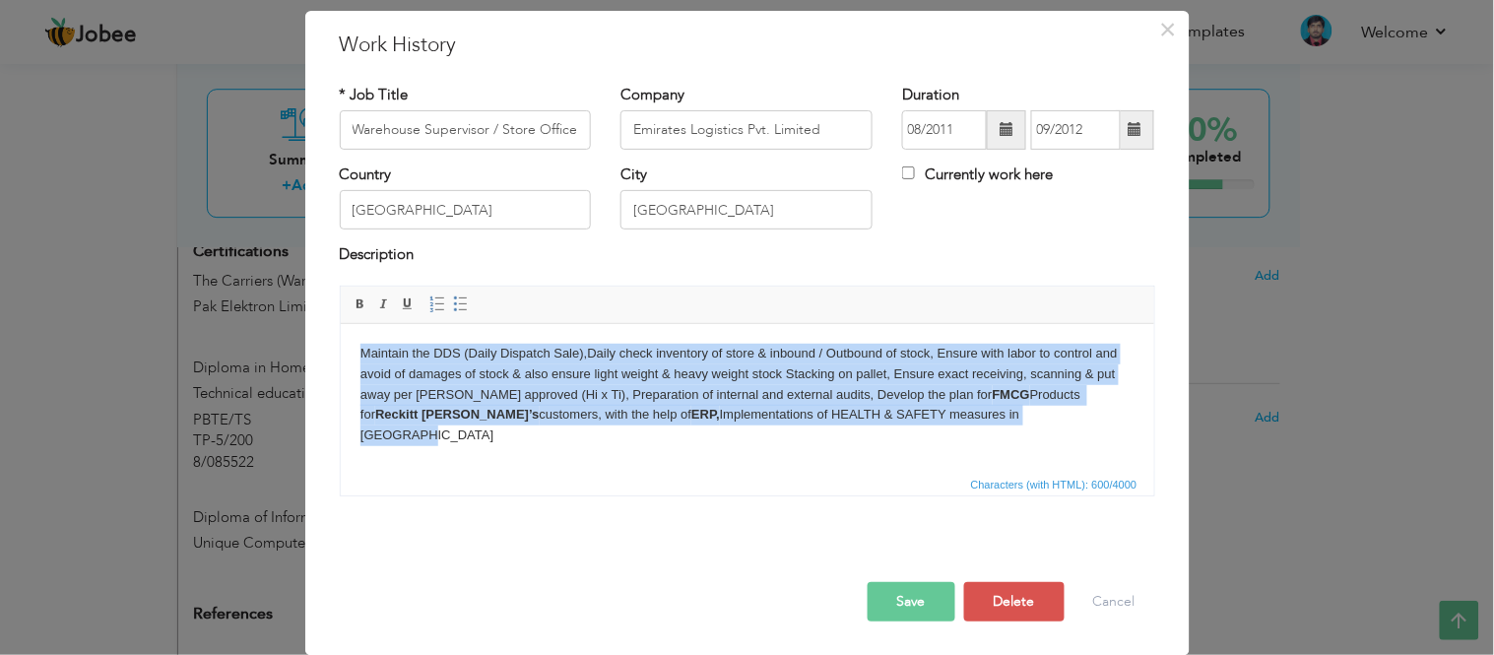
drag, startPoint x: 1035, startPoint y: 414, endPoint x: 250, endPoint y: 328, distance: 789.7
click at [340, 328] on html "Maintain the DDS (Daily Dispatch Sale),Daily check inventory of store & inbound…" at bounding box center [747, 394] width 814 height 142
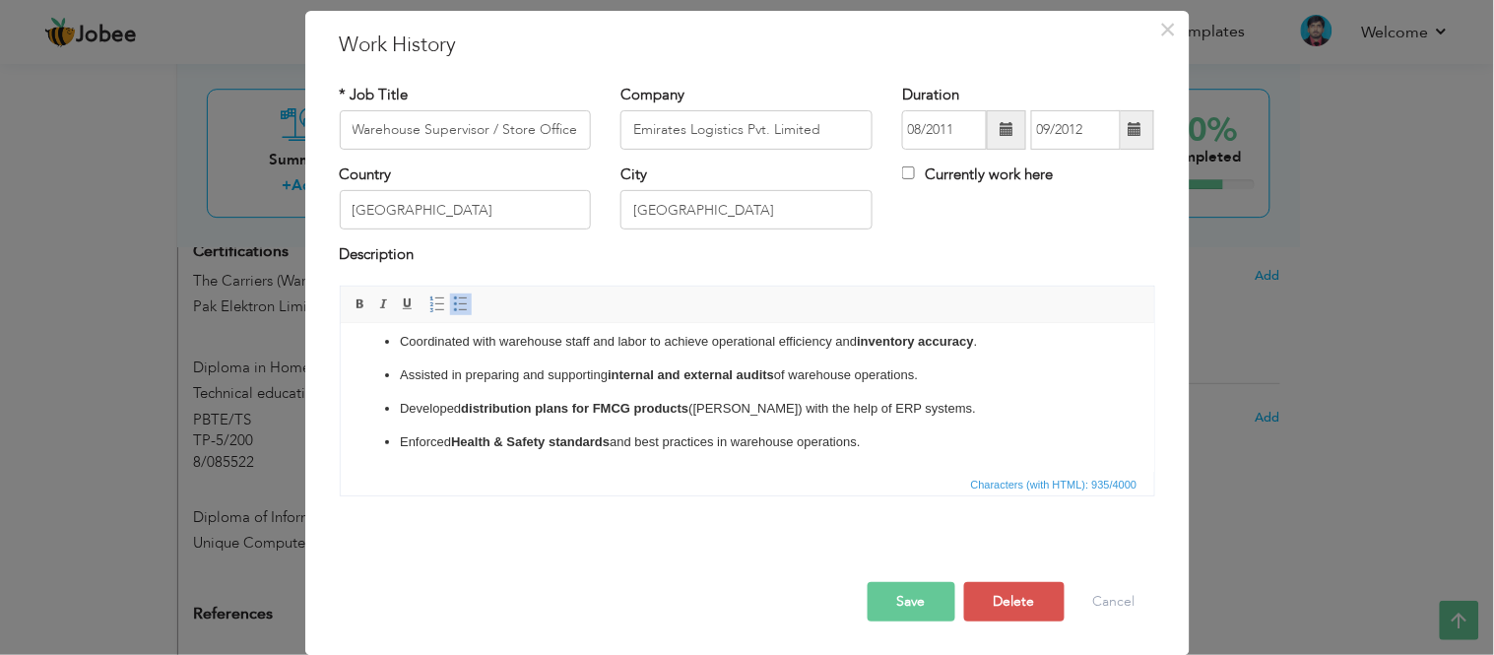
click at [900, 591] on button "Save" at bounding box center [912, 601] width 88 height 39
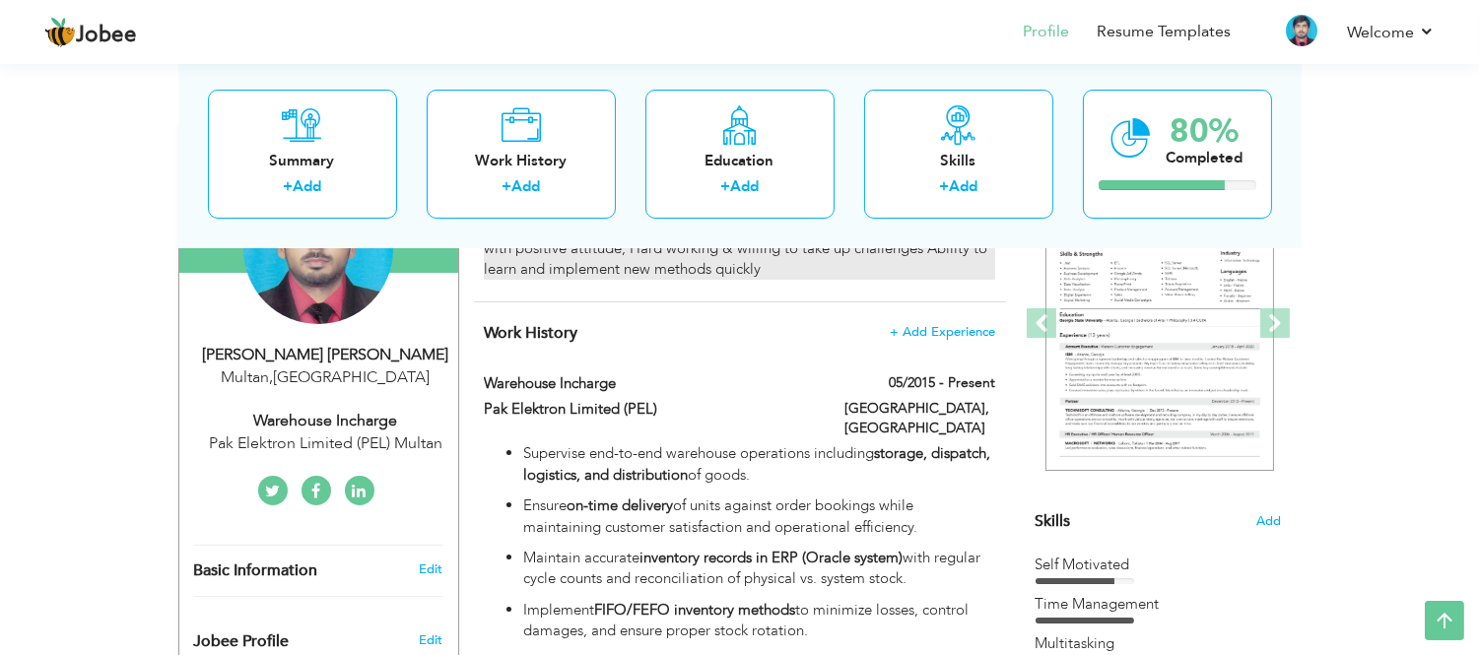
scroll to position [0, 0]
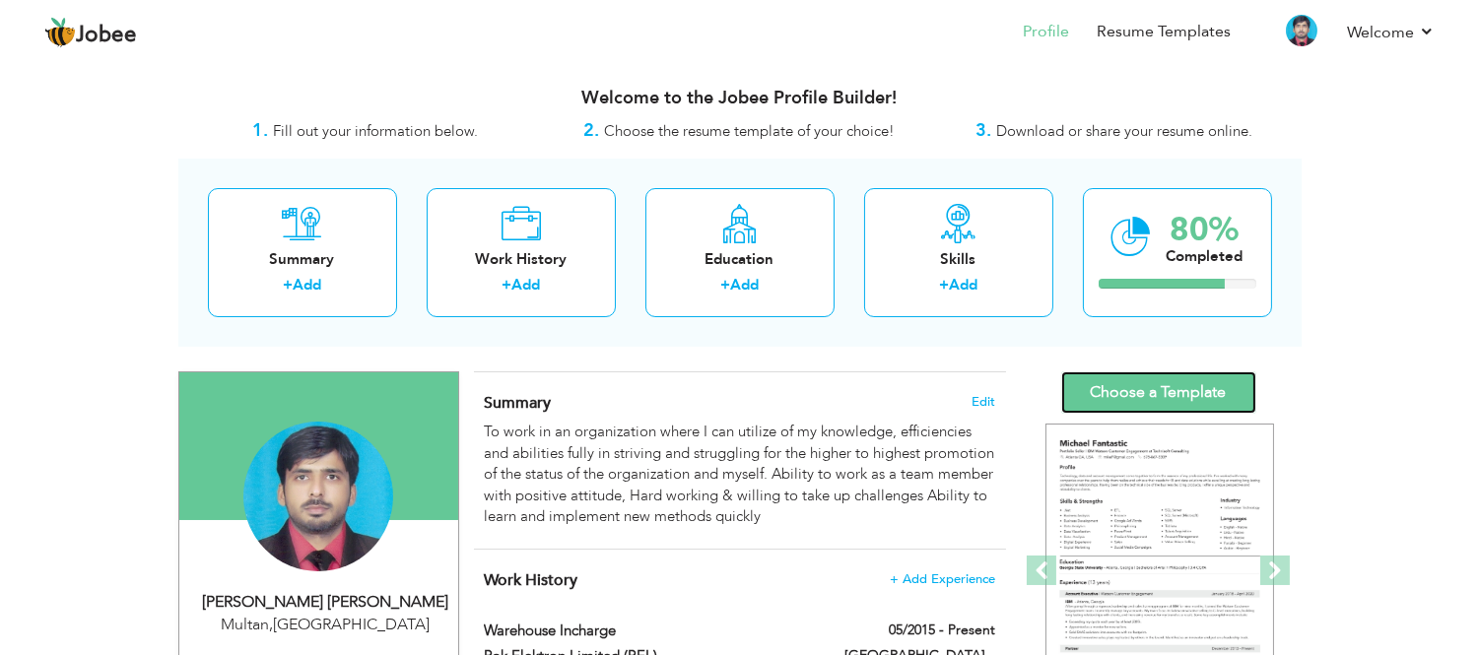
click at [1154, 394] on link "Choose a Template" at bounding box center [1158, 392] width 195 height 42
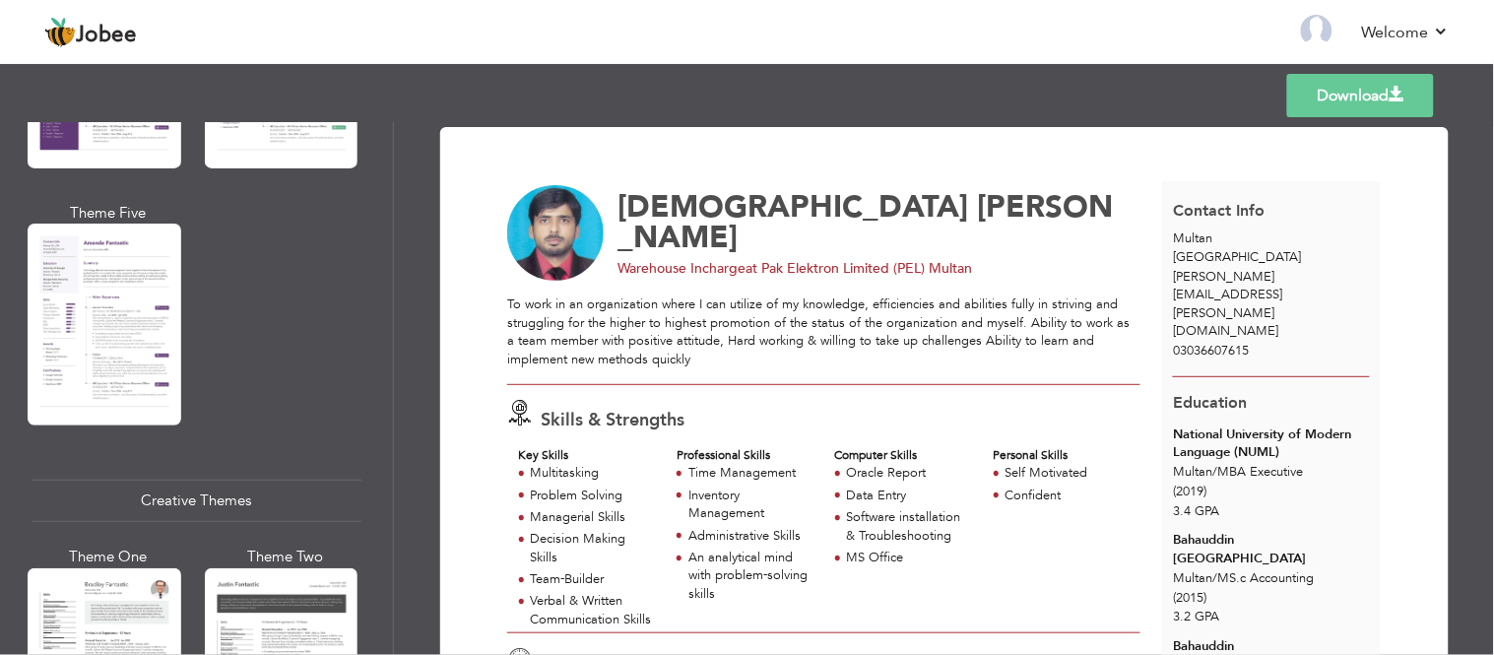
scroll to position [2105, 0]
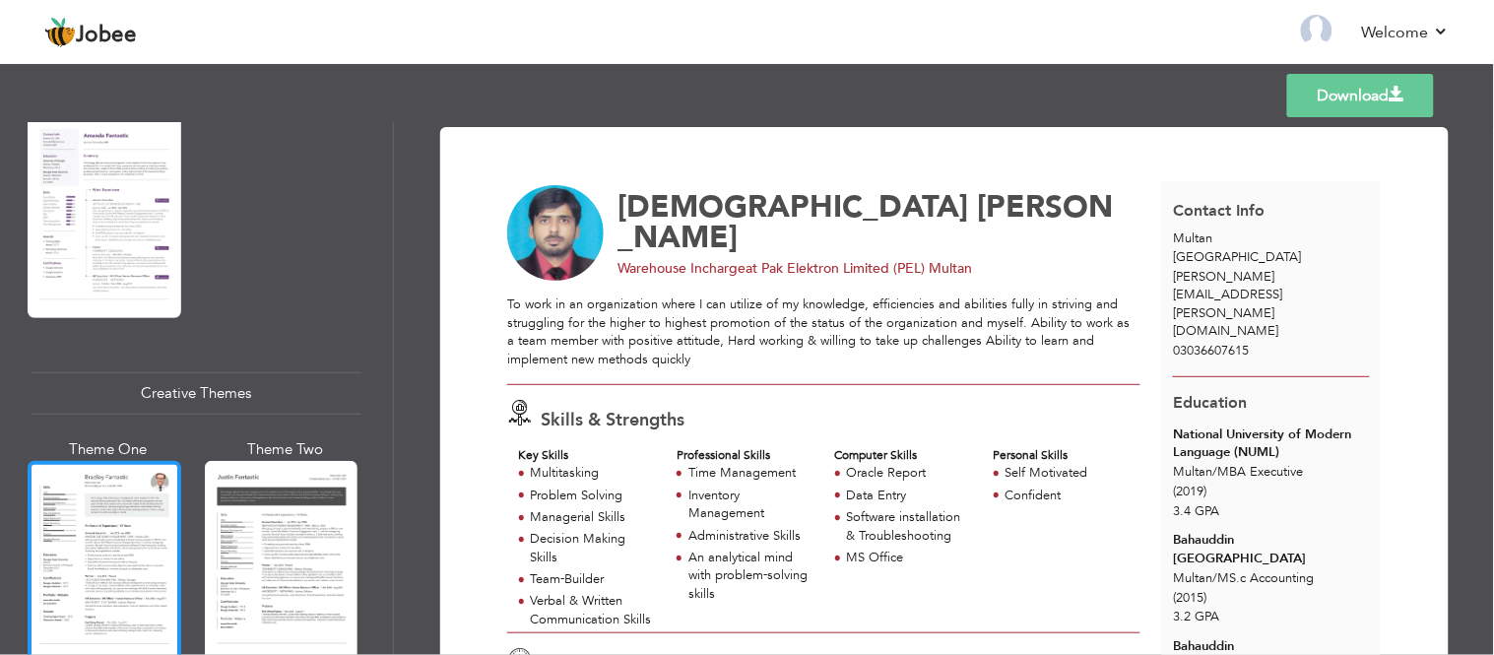
click at [94, 593] on div at bounding box center [105, 562] width 154 height 202
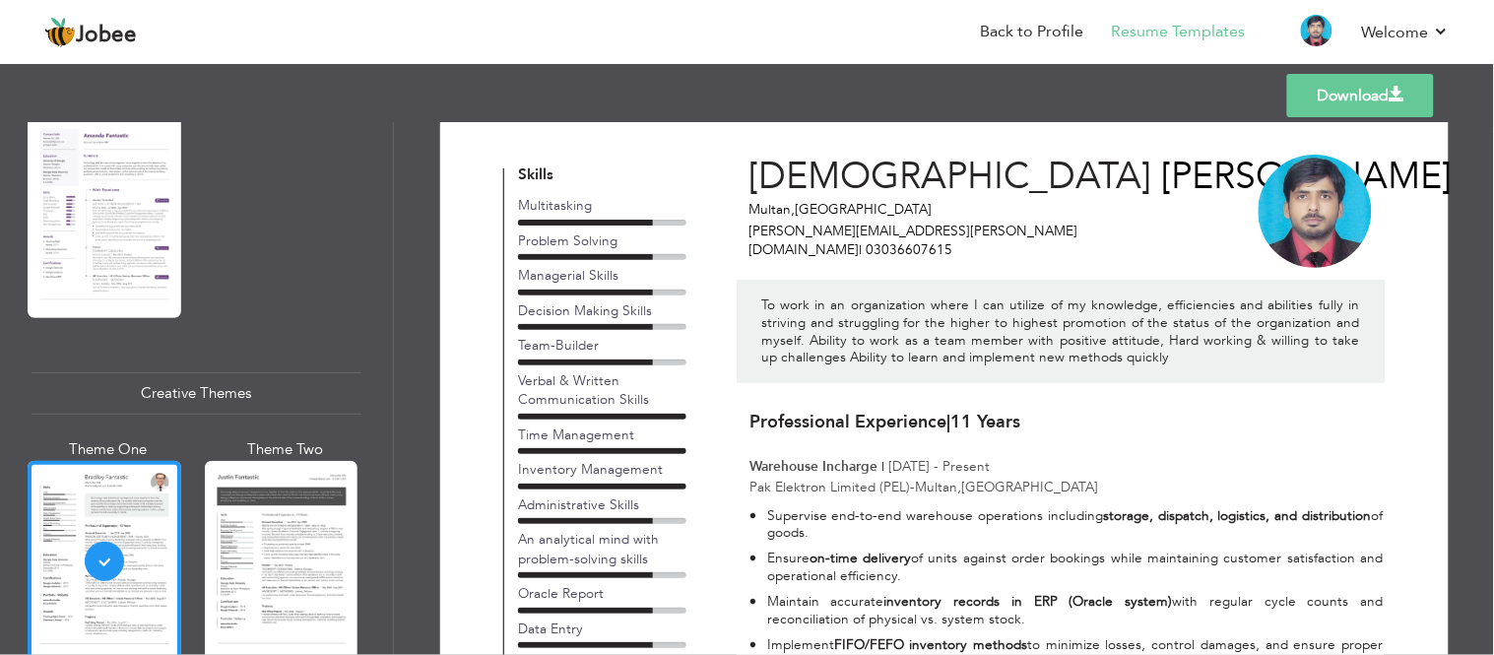
scroll to position [0, 0]
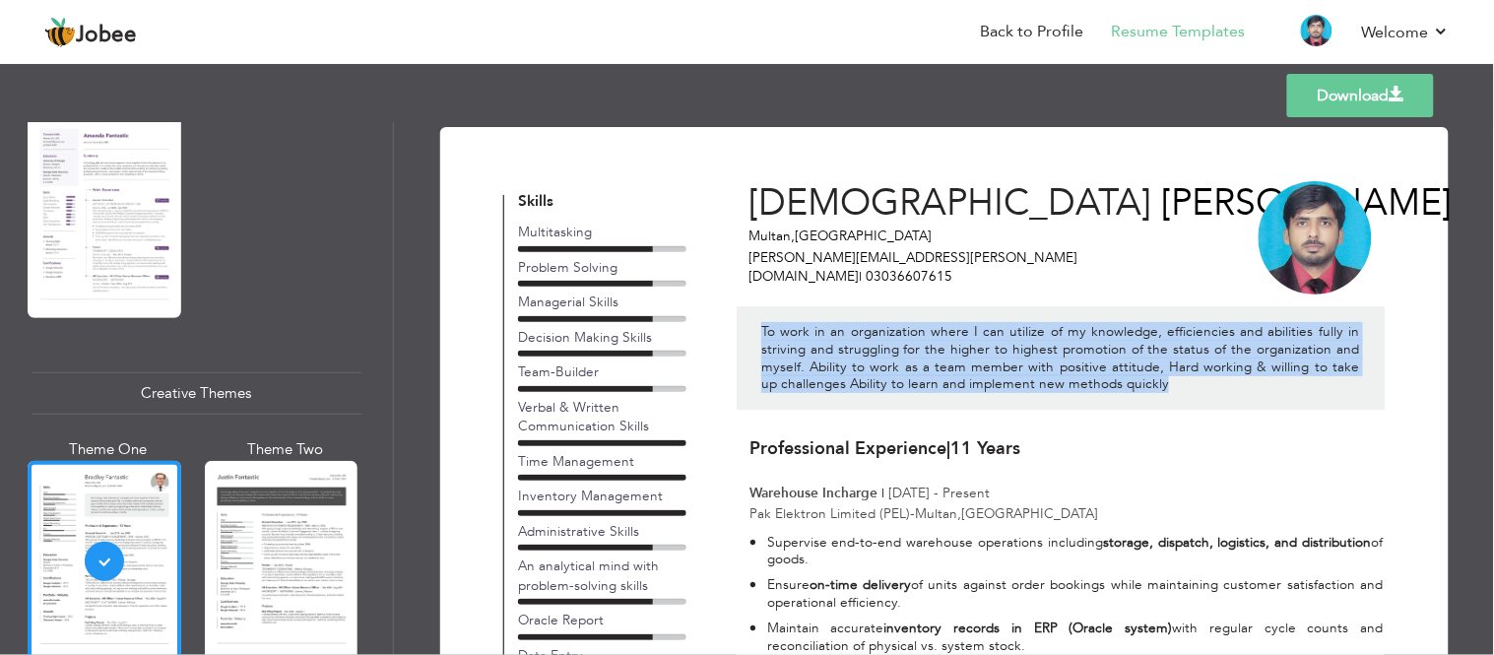
drag, startPoint x: 1140, startPoint y: 399, endPoint x: 741, endPoint y: 339, distance: 403.4
click at [741, 339] on div "To work in an organization where I can utilize of my knowledge, efficiencies an…" at bounding box center [1061, 357] width 648 height 103
copy p "To work in an organization where I can utilize of my knowledge, efficiencies an…"
click at [1156, 21] on link "Resume Templates" at bounding box center [1179, 32] width 134 height 23
click at [1060, 31] on link "Back to Profile" at bounding box center [1032, 32] width 103 height 23
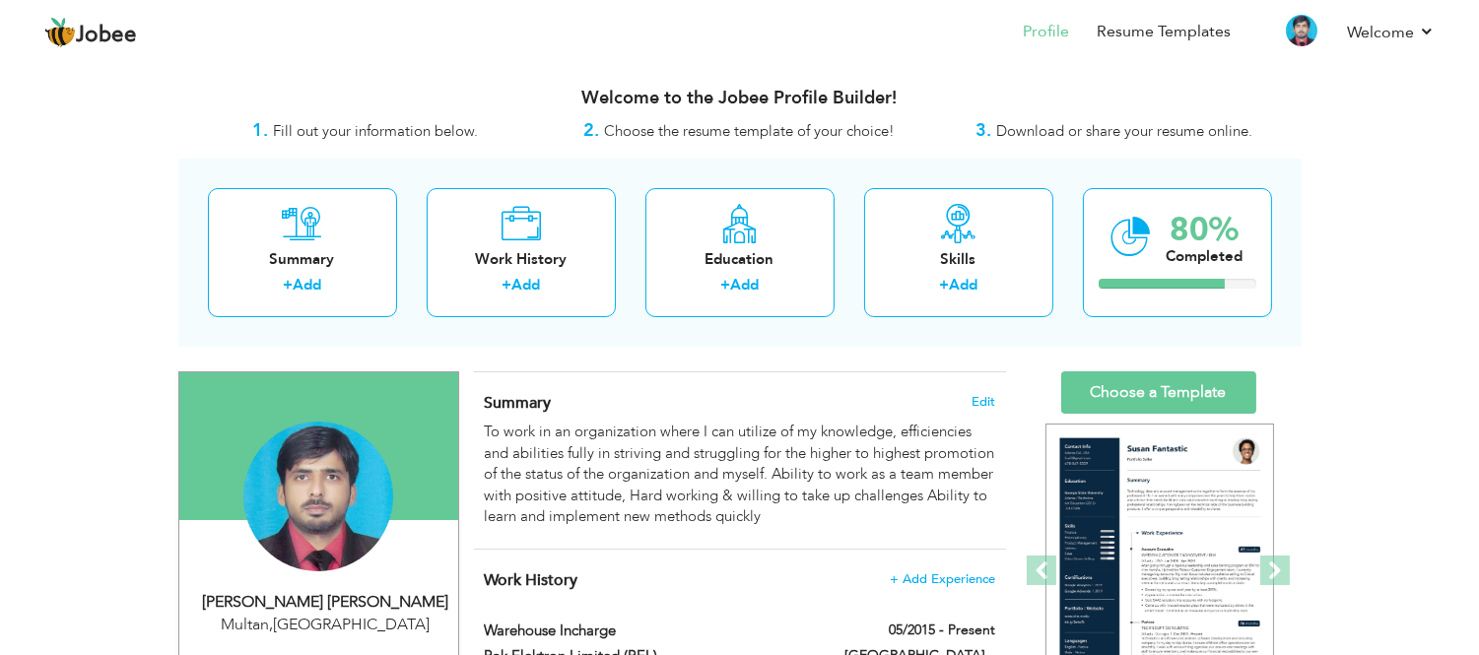
click at [995, 392] on div "Summary Edit To work in an organization where I can utilize of my knowledge, ef…" at bounding box center [740, 460] width 532 height 176
click at [985, 398] on span "Edit" at bounding box center [983, 402] width 24 height 14
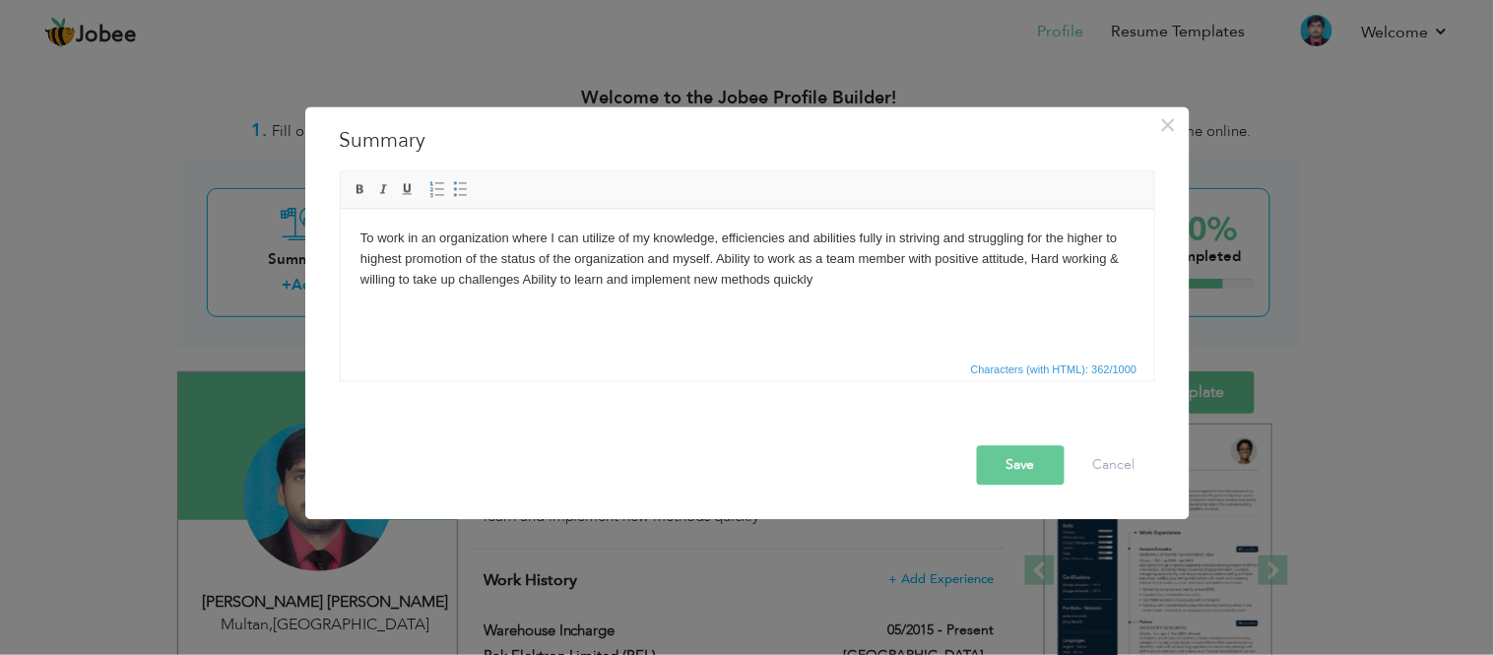
click at [811, 298] on html "To work in an organization where I can utilize of my knowledge, efficiencies an…" at bounding box center [747, 258] width 814 height 100
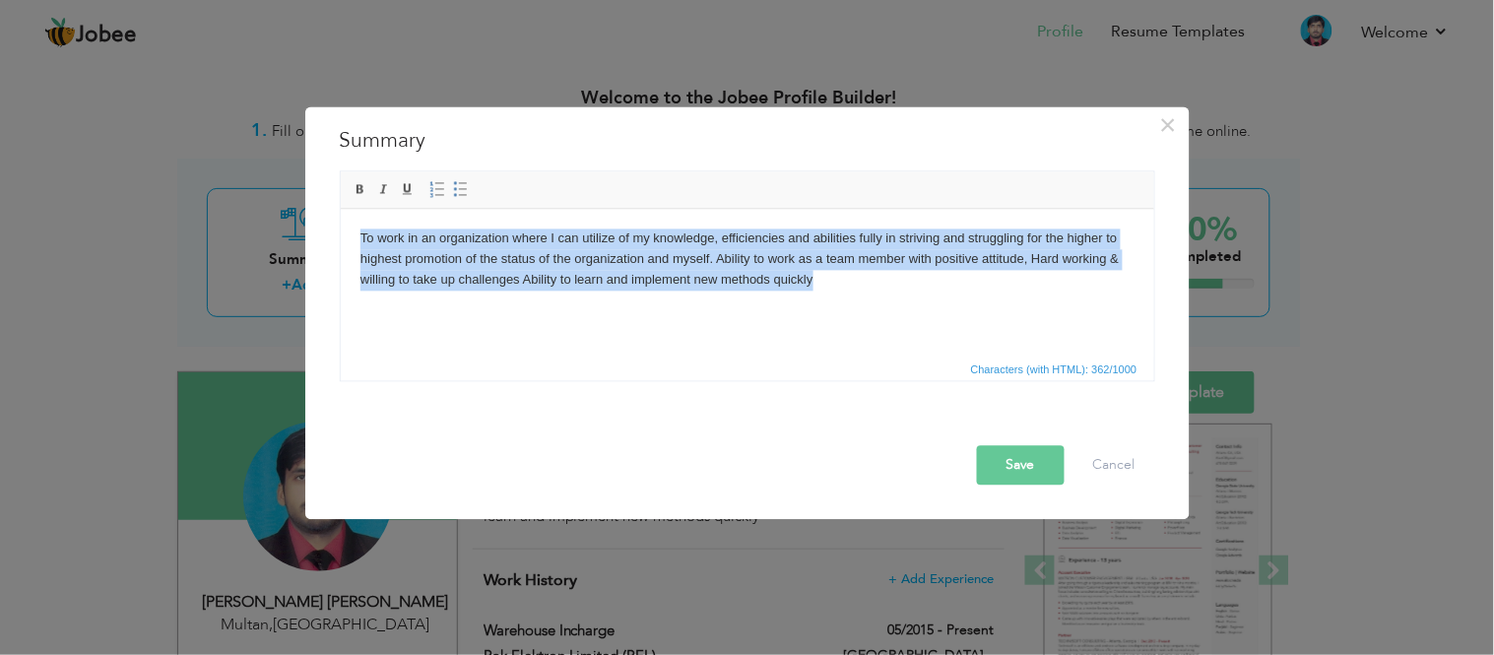
drag, startPoint x: 857, startPoint y: 287, endPoint x: 280, endPoint y: 222, distance: 580.9
click at [340, 222] on html "To work in an organization where I can utilize of my knowledge, efficiencies an…" at bounding box center [747, 258] width 814 height 100
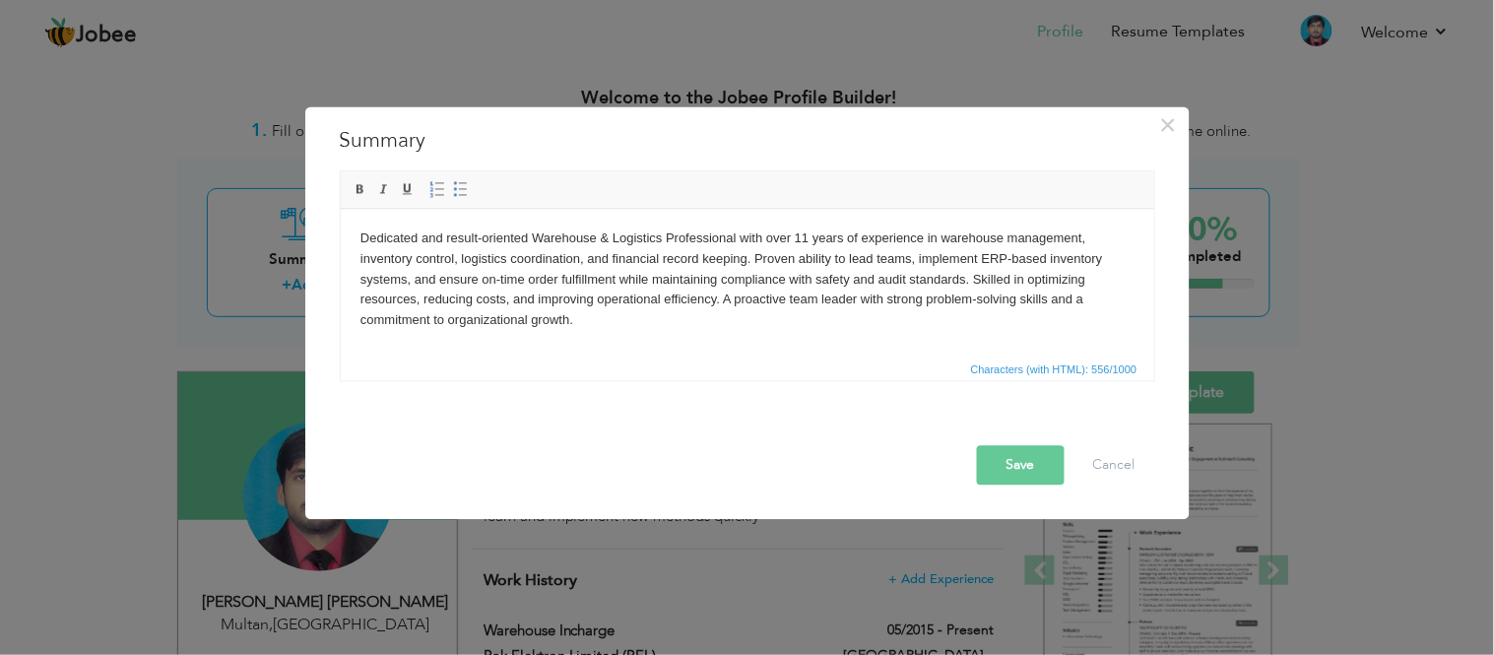
click at [1035, 457] on button "Save" at bounding box center [1021, 464] width 88 height 39
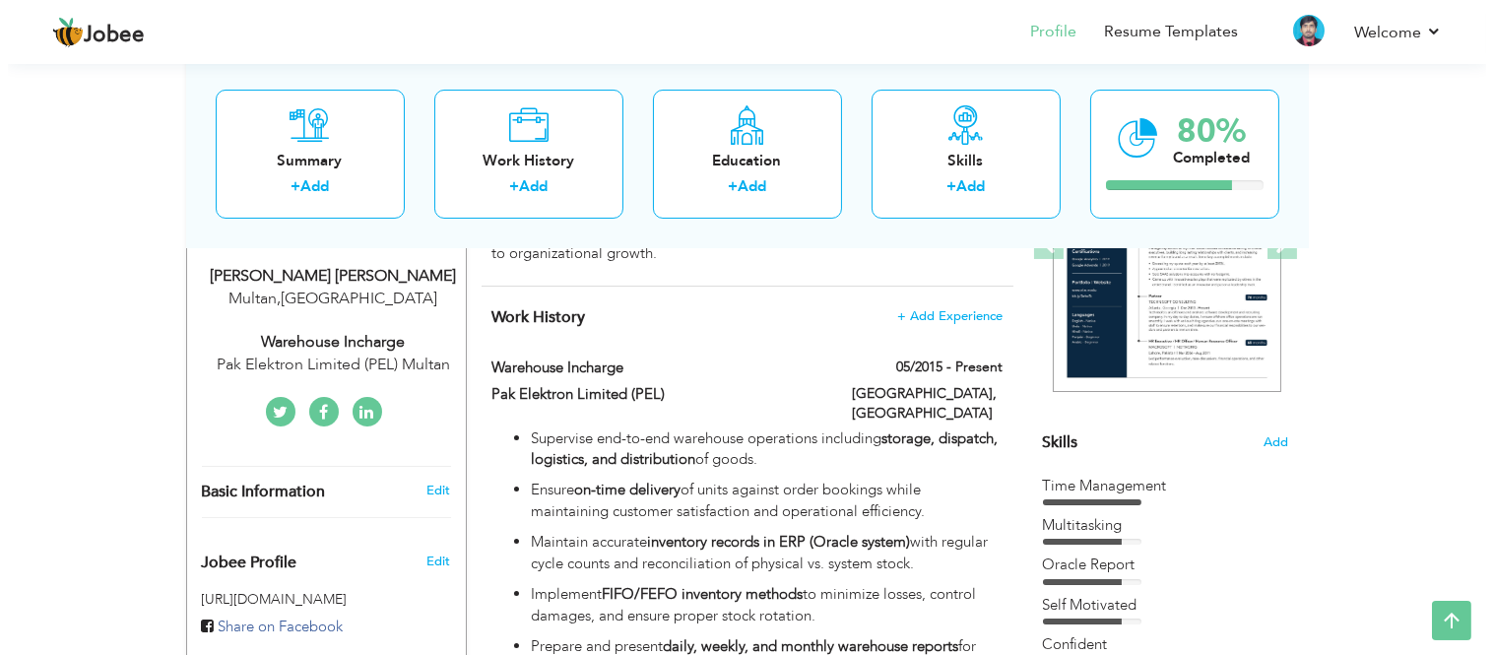
scroll to position [292, 0]
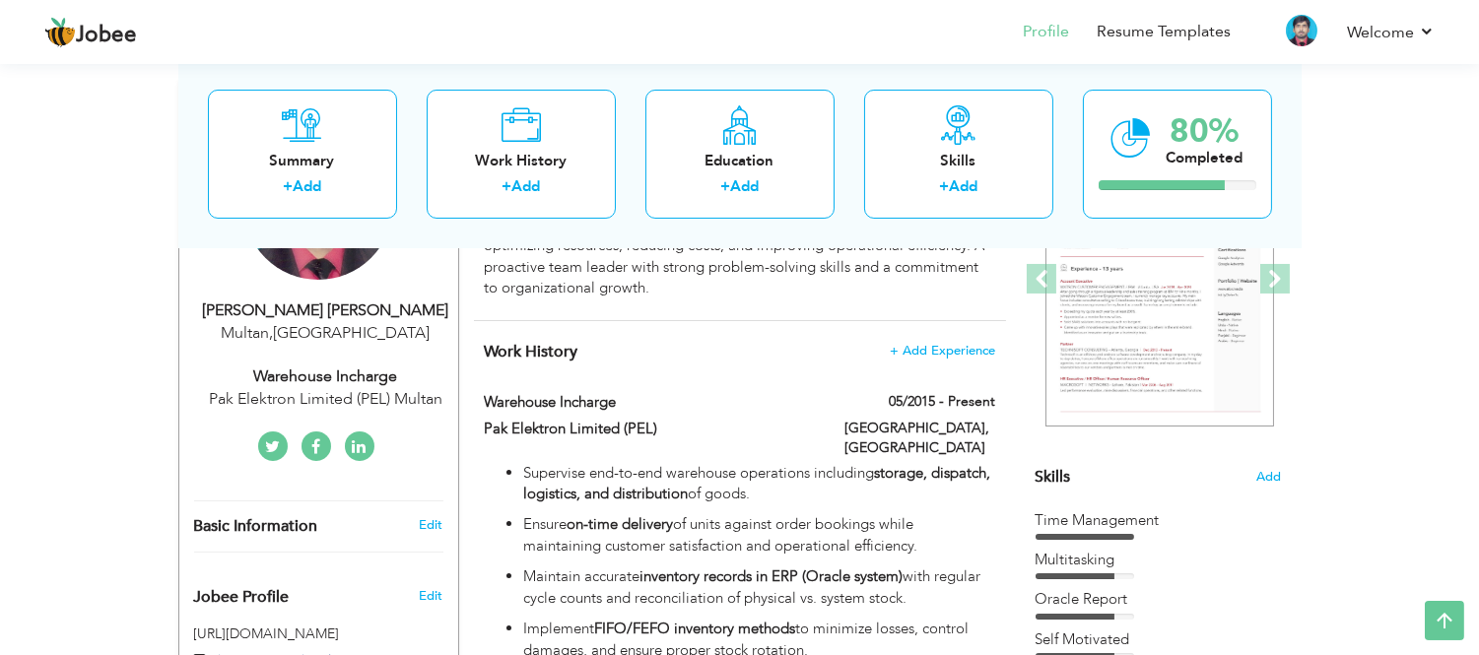
click at [444, 516] on div "Edit" at bounding box center [434, 525] width 46 height 18
type input "[DEMOGRAPHIC_DATA]"
type input "[PERSON_NAME]"
type input "03036607615"
select select "number:166"
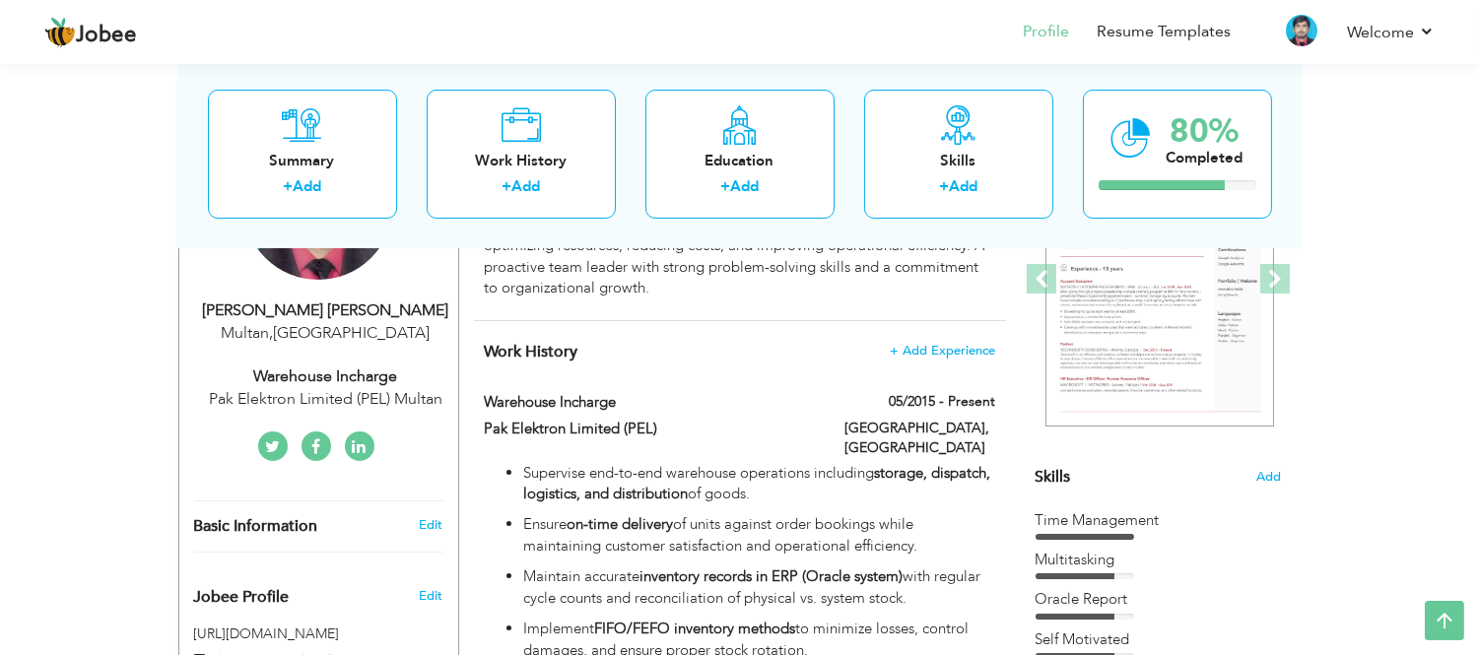
type input "Multan"
select select "number:13"
type input "Pak Elektron Limited (PEL) Multan"
type input "Warehouse Incharge"
type input "[PERSON_NAME][EMAIL_ADDRESS][PERSON_NAME][DOMAIN_NAME]"
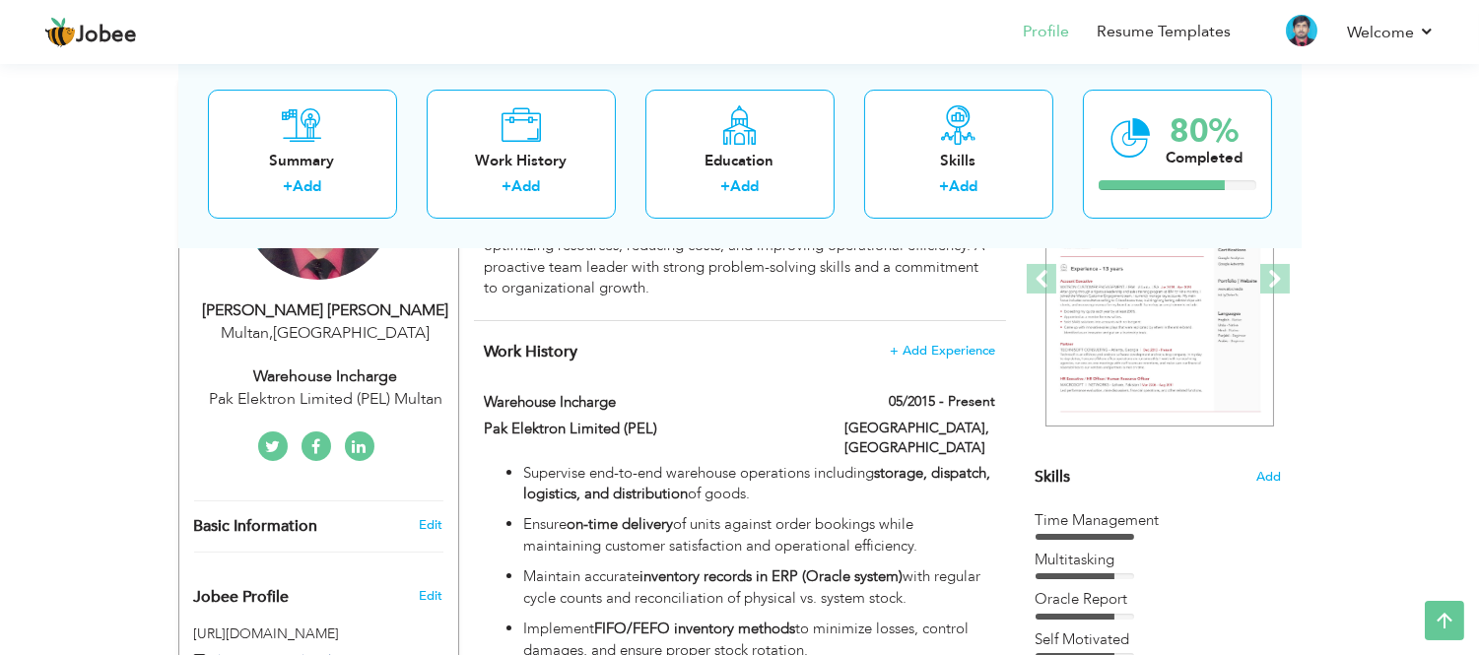
type input "https://www.facebook.com/shafiqmtn"
type input "https://twitter.com/shafiq7615"
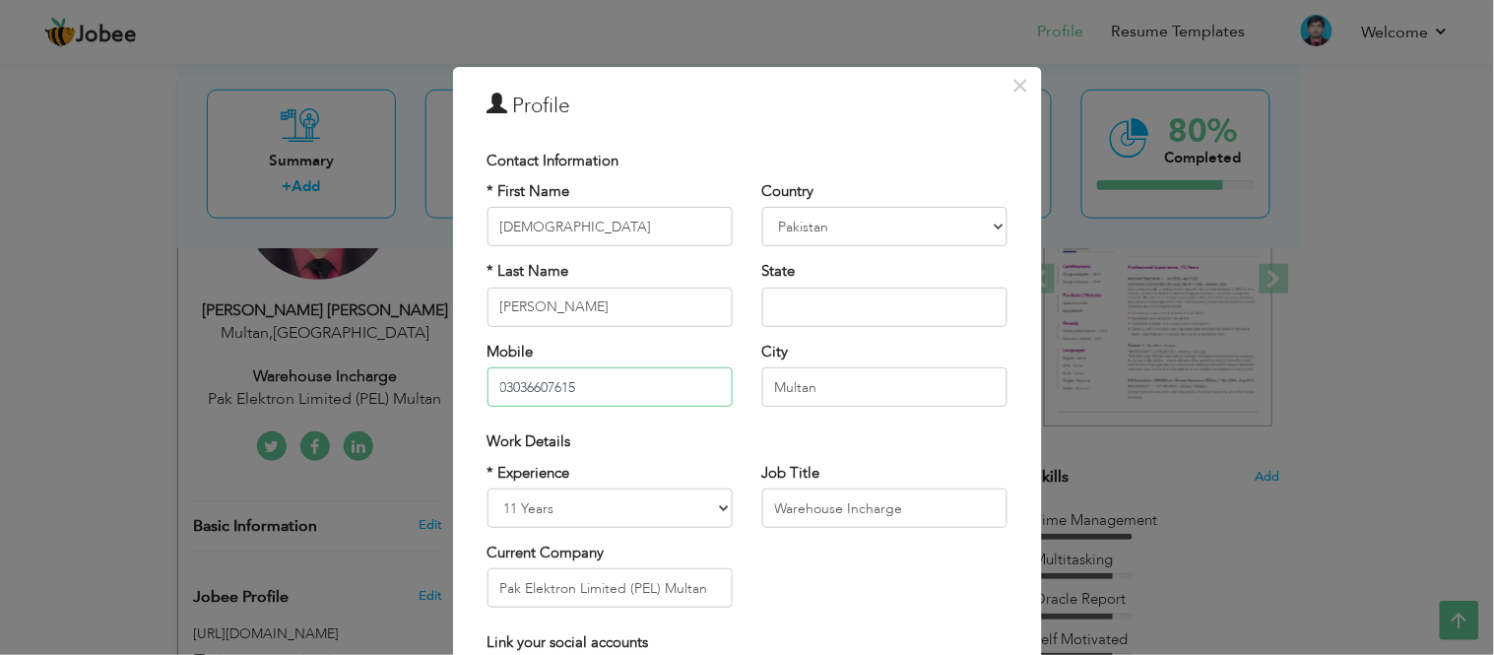
drag, startPoint x: 500, startPoint y: 384, endPoint x: 487, endPoint y: 385, distance: 13.8
click at [488, 385] on input "03036607615" at bounding box center [610, 386] width 245 height 39
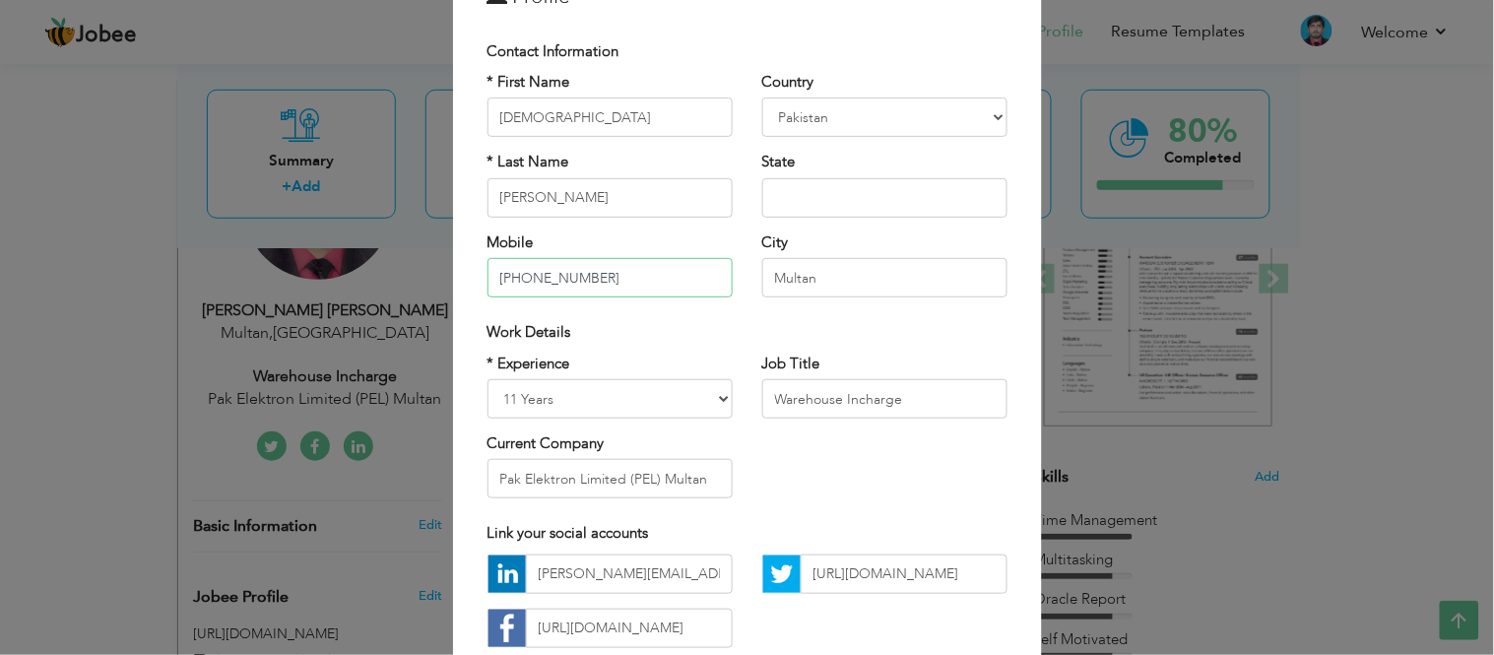
type input "[PHONE_NUMBER]"
click at [654, 399] on select "Entry Level Less than 1 Year 1 Year 2 Years 3 Years 4 Years 5 Years 6 Years 7 Y…" at bounding box center [610, 398] width 245 height 39
select select "number:15"
click at [488, 379] on select "Entry Level Less than 1 Year 1 Year 2 Years 3 Years 4 Years 5 Years 6 Years 7 Y…" at bounding box center [610, 398] width 245 height 39
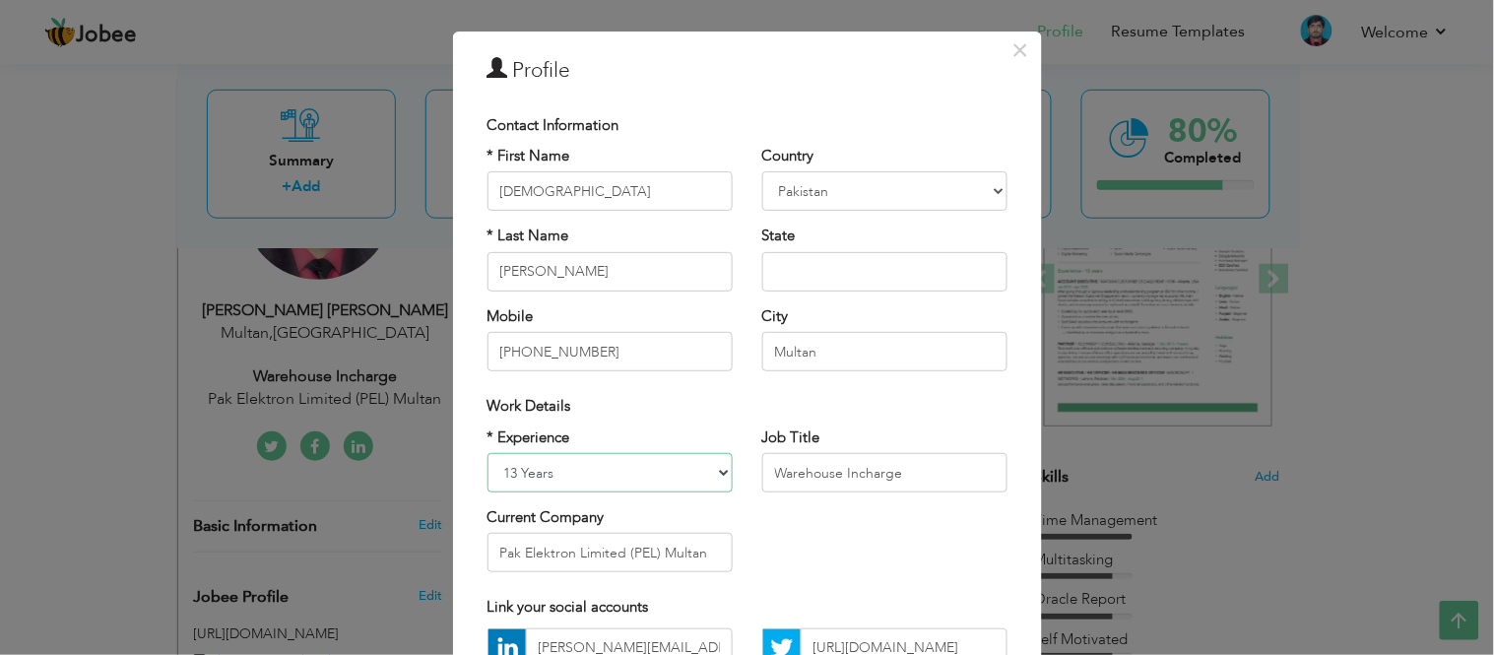
scroll to position [0, 0]
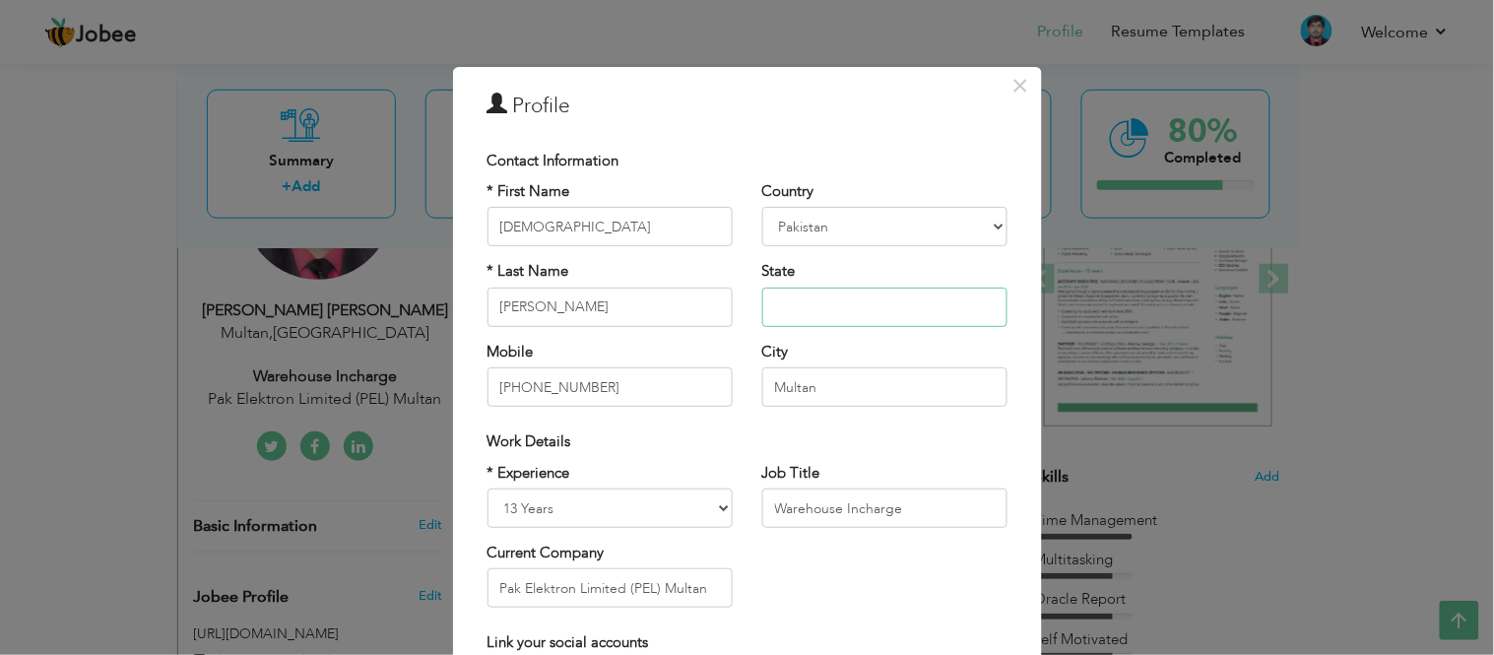
click at [790, 290] on input "text" at bounding box center [884, 307] width 245 height 39
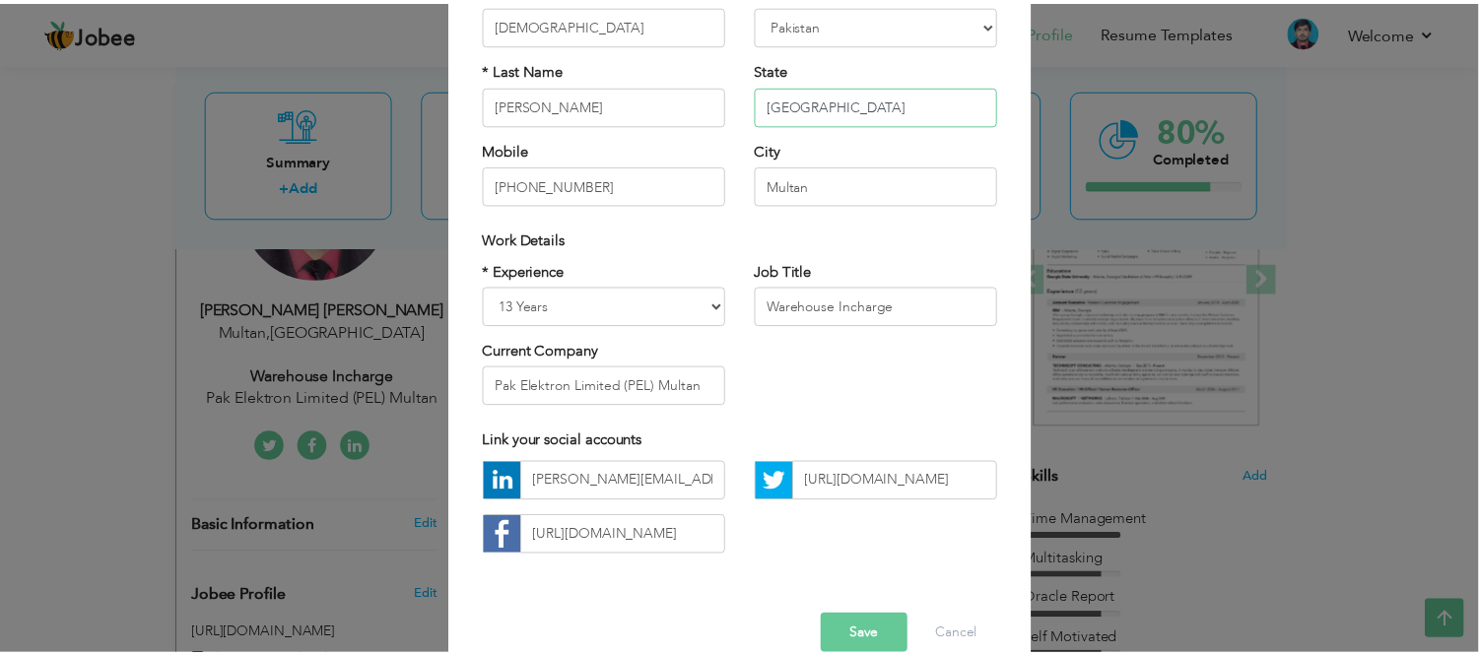
scroll to position [236, 0]
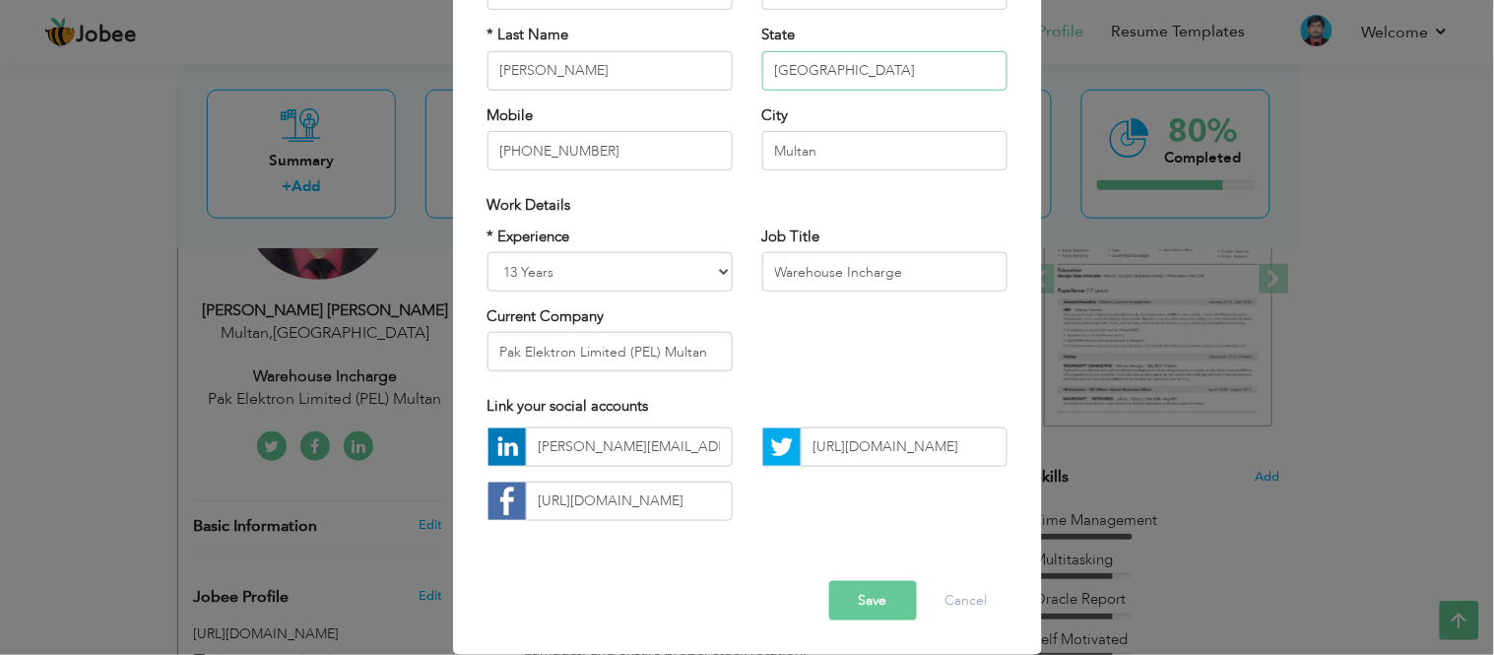
type input "[GEOGRAPHIC_DATA]"
click at [891, 613] on button "Save" at bounding box center [873, 600] width 88 height 39
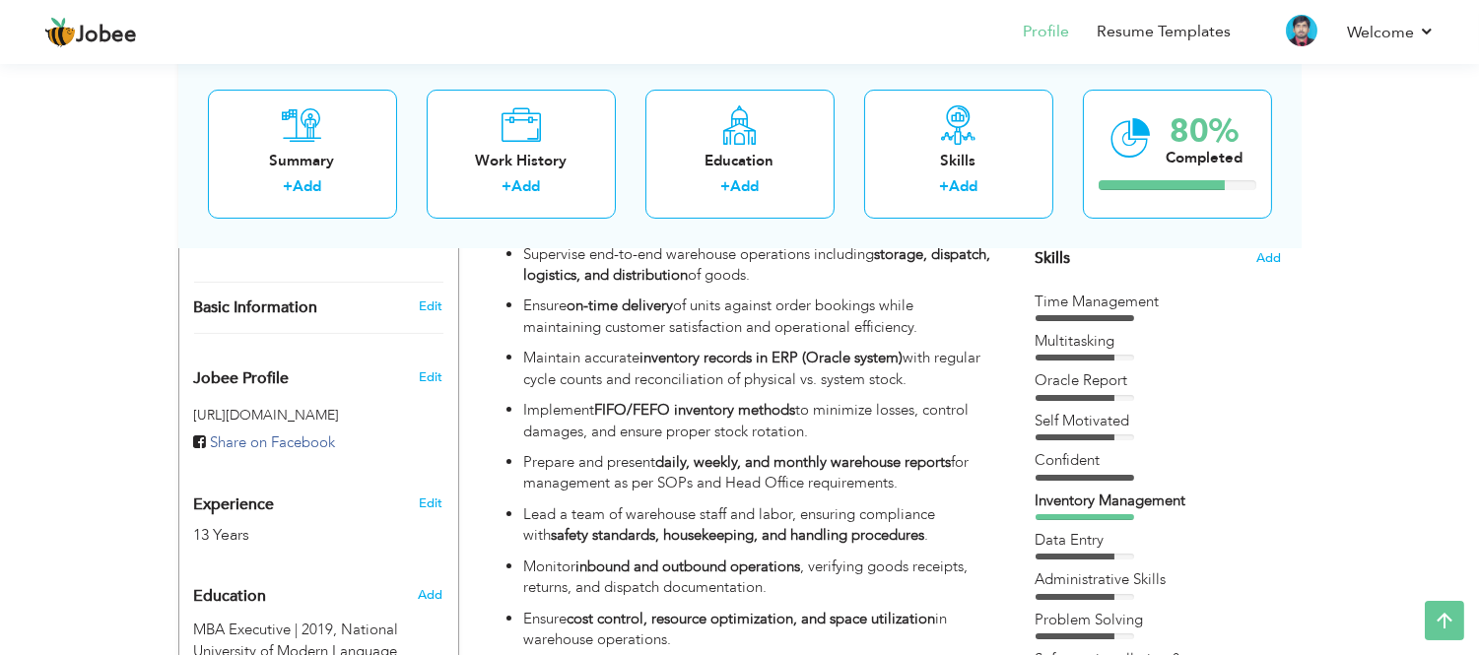
scroll to position [0, 0]
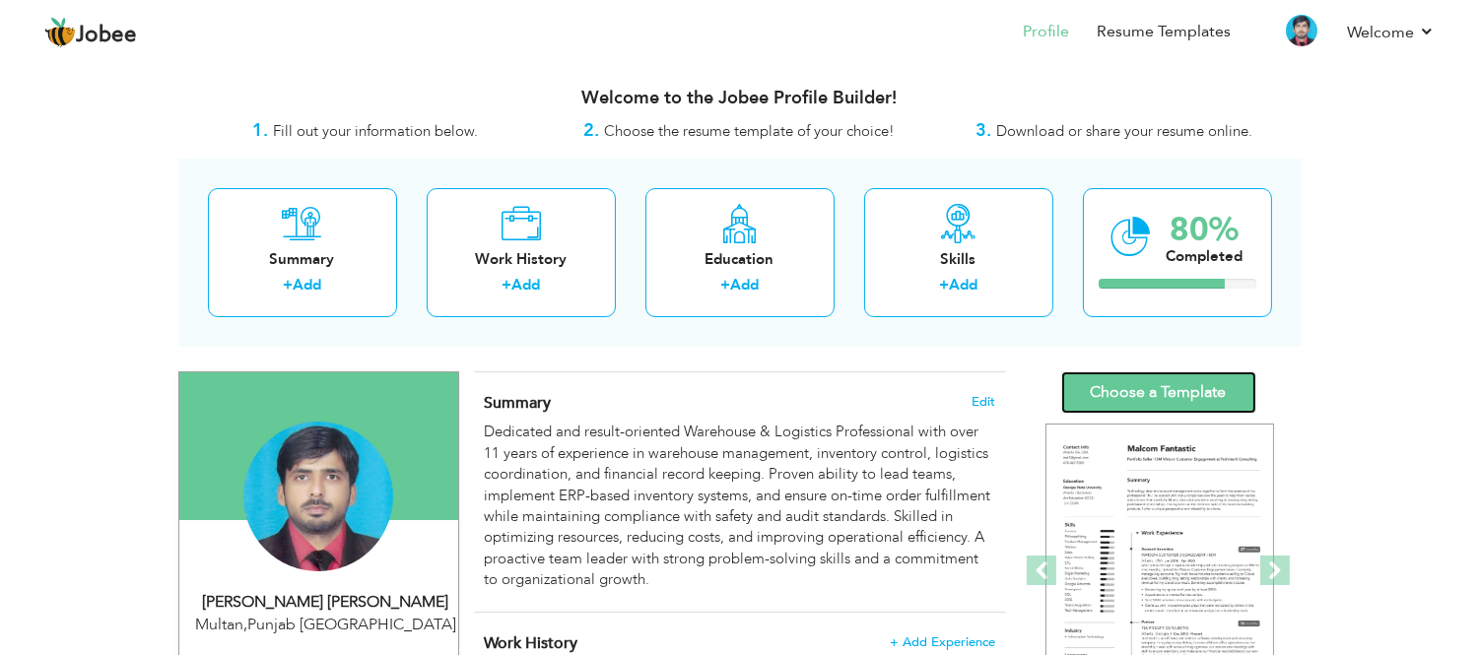
click at [1213, 391] on link "Choose a Template" at bounding box center [1158, 392] width 195 height 42
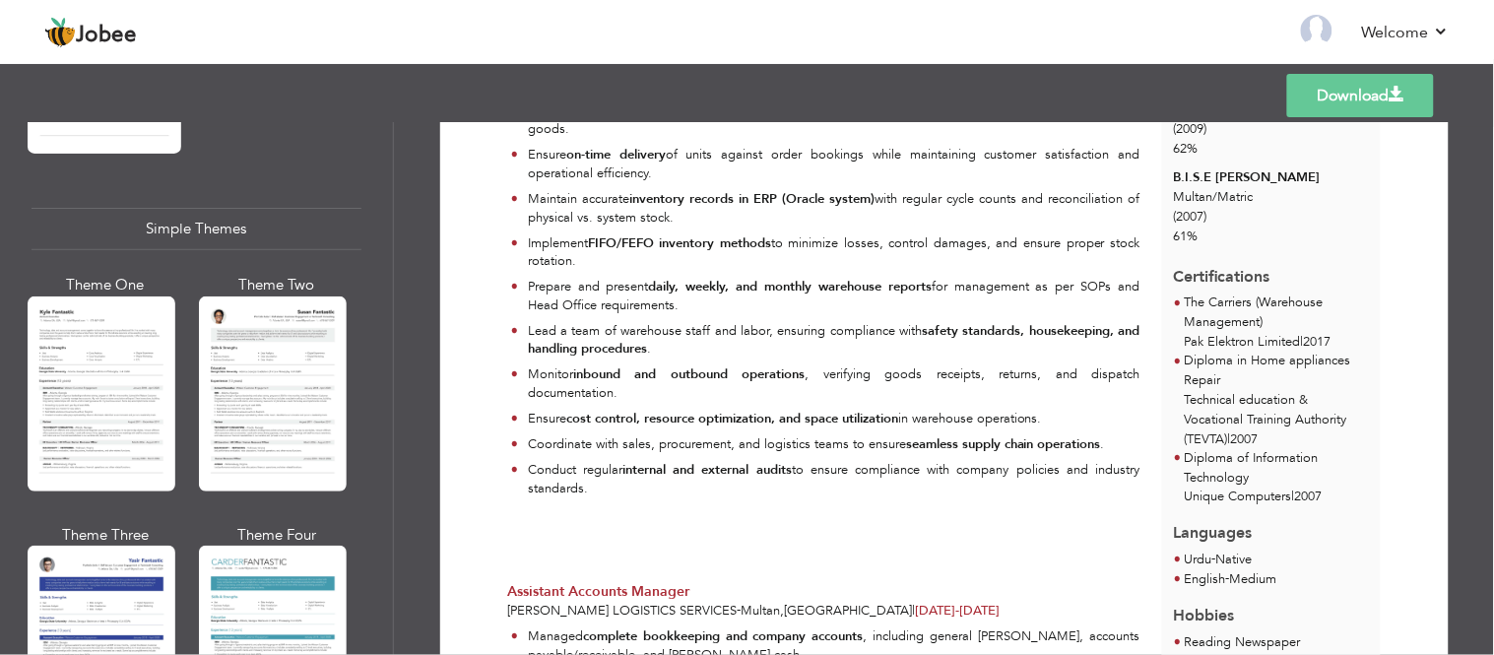
scroll to position [3492, 0]
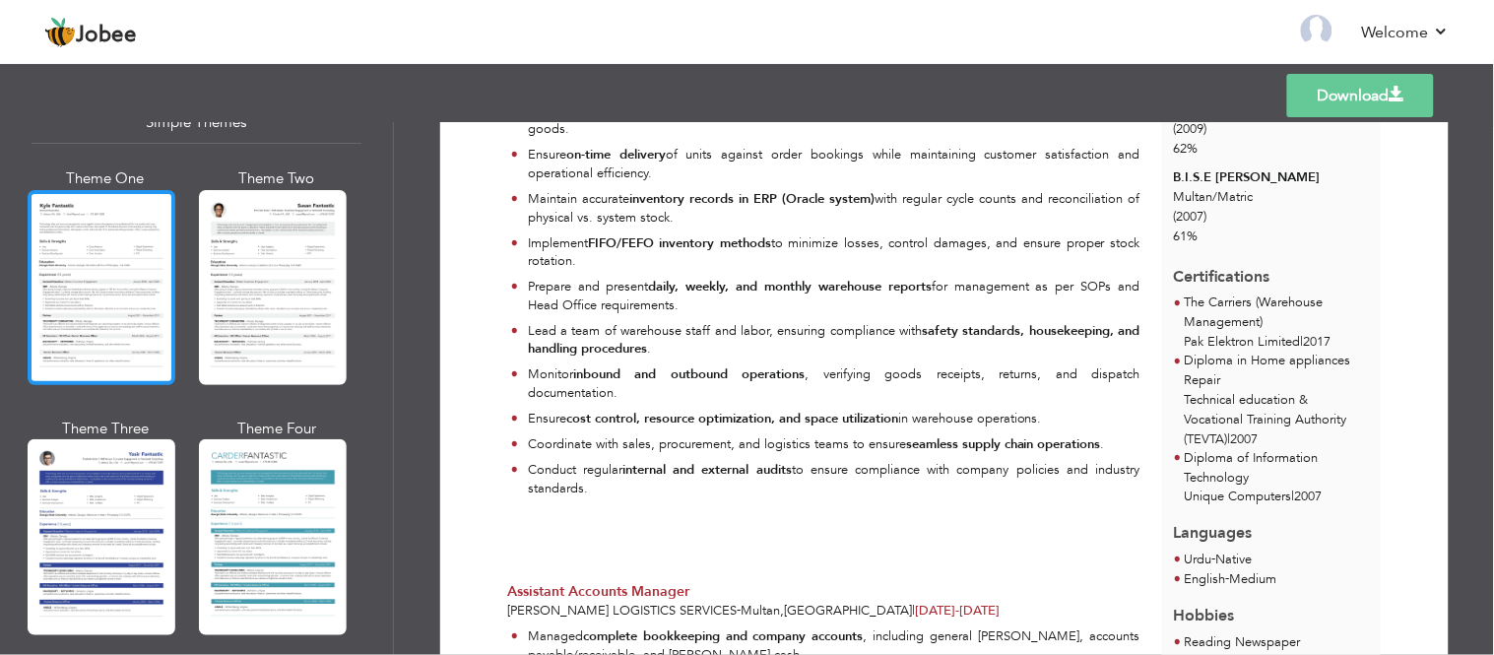
click at [143, 238] on div at bounding box center [102, 287] width 148 height 195
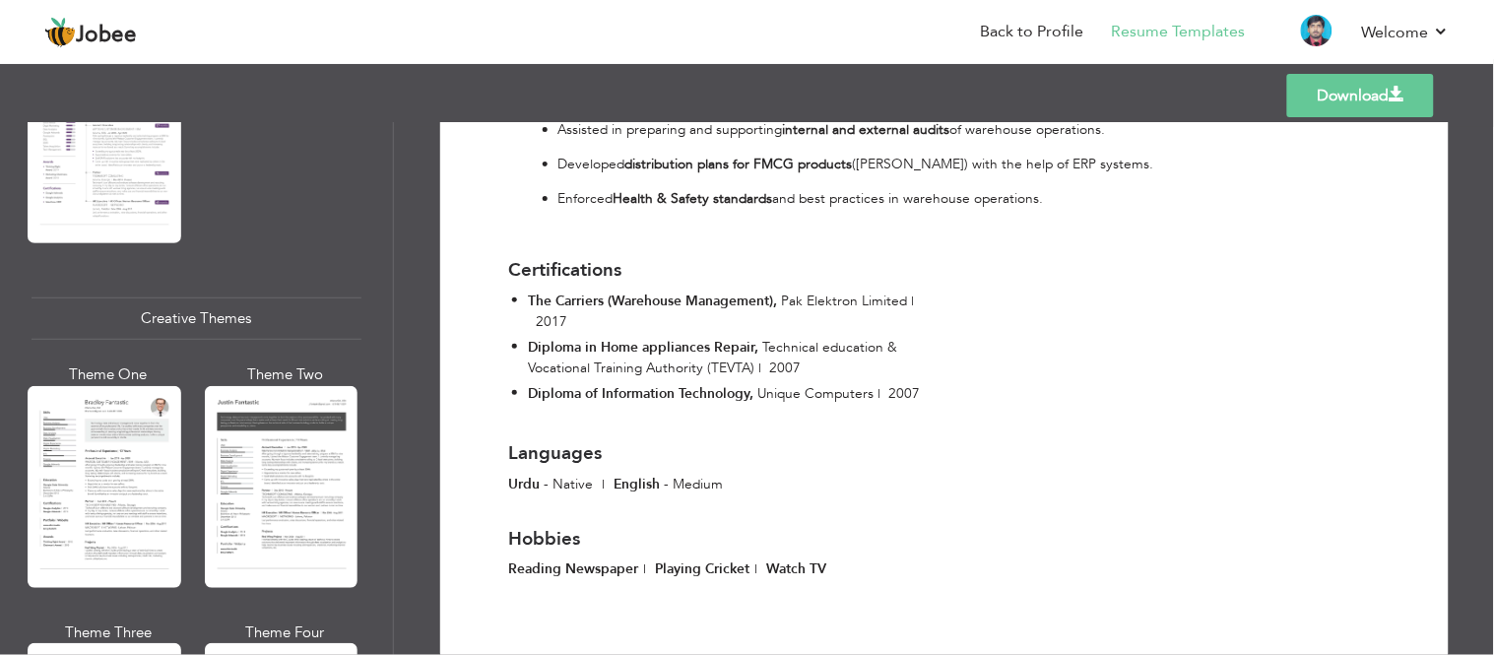
scroll to position [2179, 0]
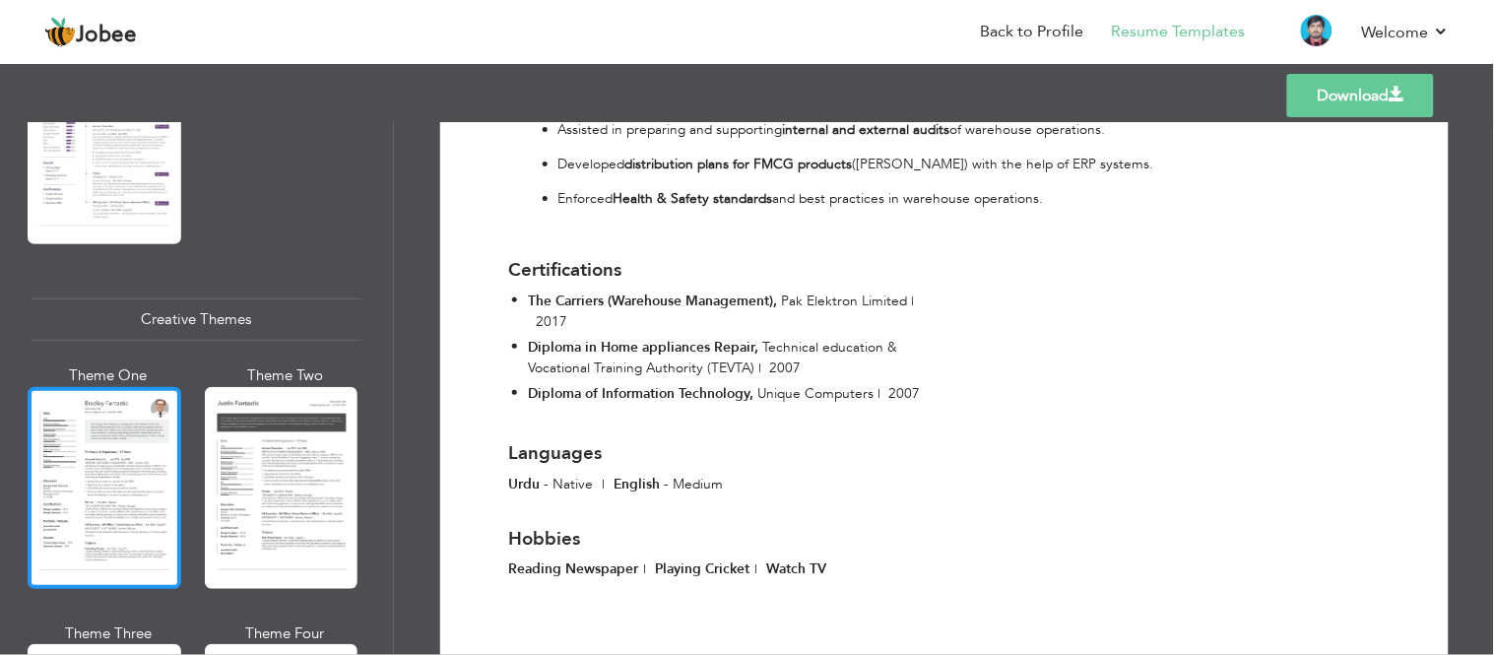
click at [71, 411] on div at bounding box center [105, 488] width 154 height 202
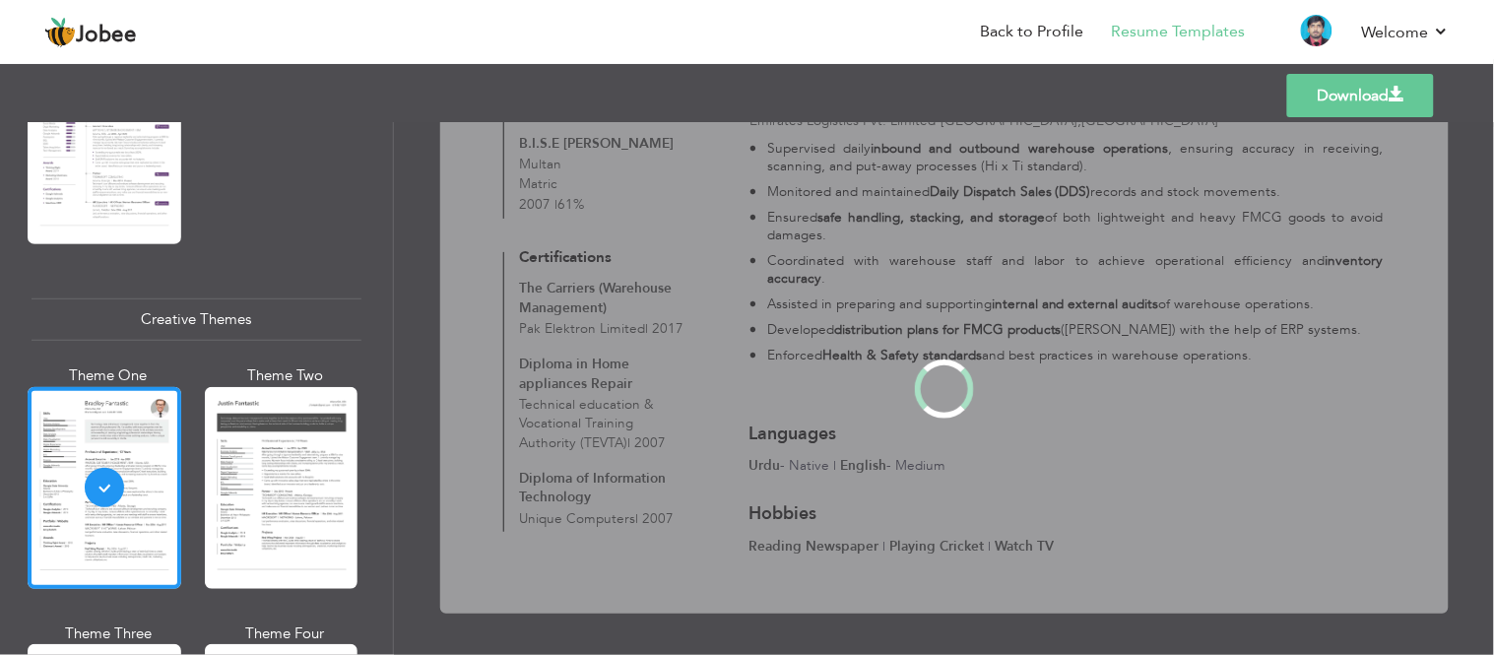
scroll to position [0, 0]
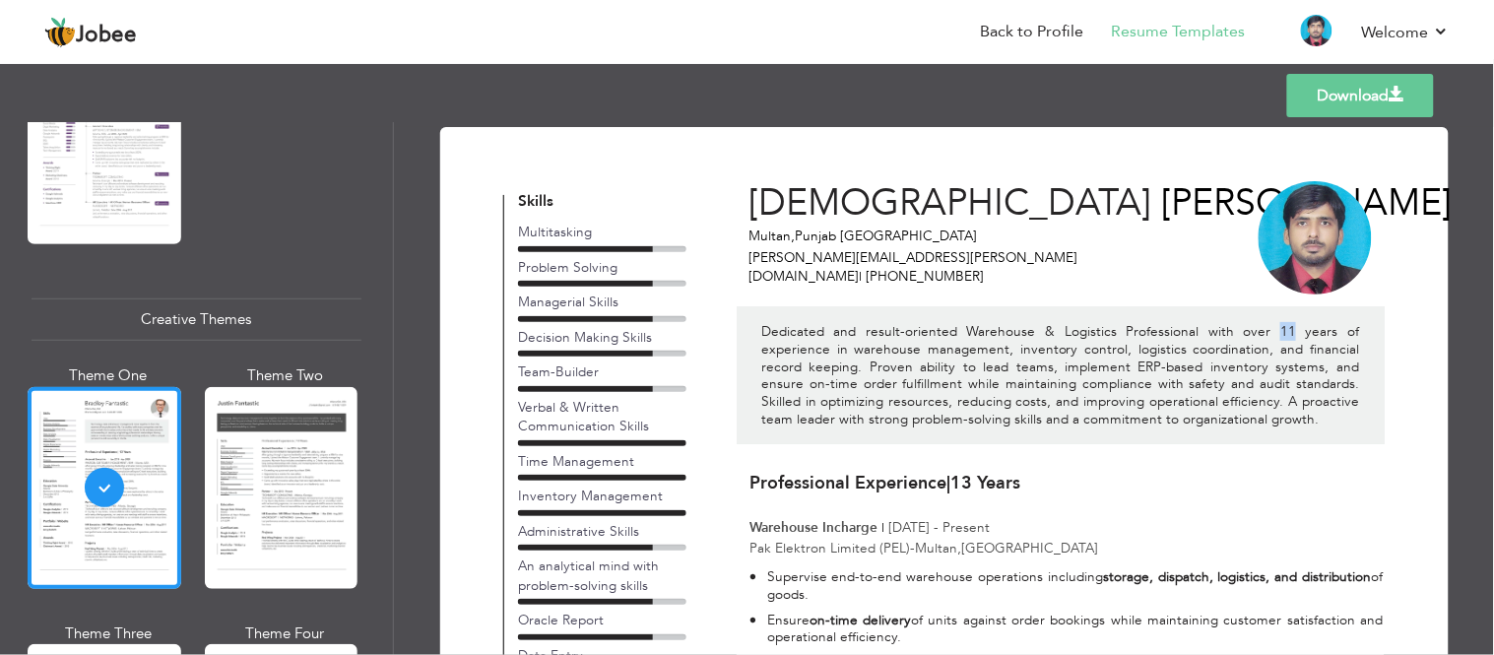
click at [1232, 342] on p "Dedicated and result-oriented Warehouse & Logistics Professional with over 11 y…" at bounding box center [1060, 375] width 598 height 104
drag, startPoint x: 956, startPoint y: 495, endPoint x: 1015, endPoint y: 499, distance: 58.3
click at [1013, 494] on h3 "Professional Experience | 13 Years" at bounding box center [1066, 484] width 633 height 20
click at [1099, 494] on h3 "Professional Experience | 13 Years" at bounding box center [1066, 484] width 633 height 20
click at [1040, 35] on link "Back to Profile" at bounding box center [1032, 32] width 103 height 23
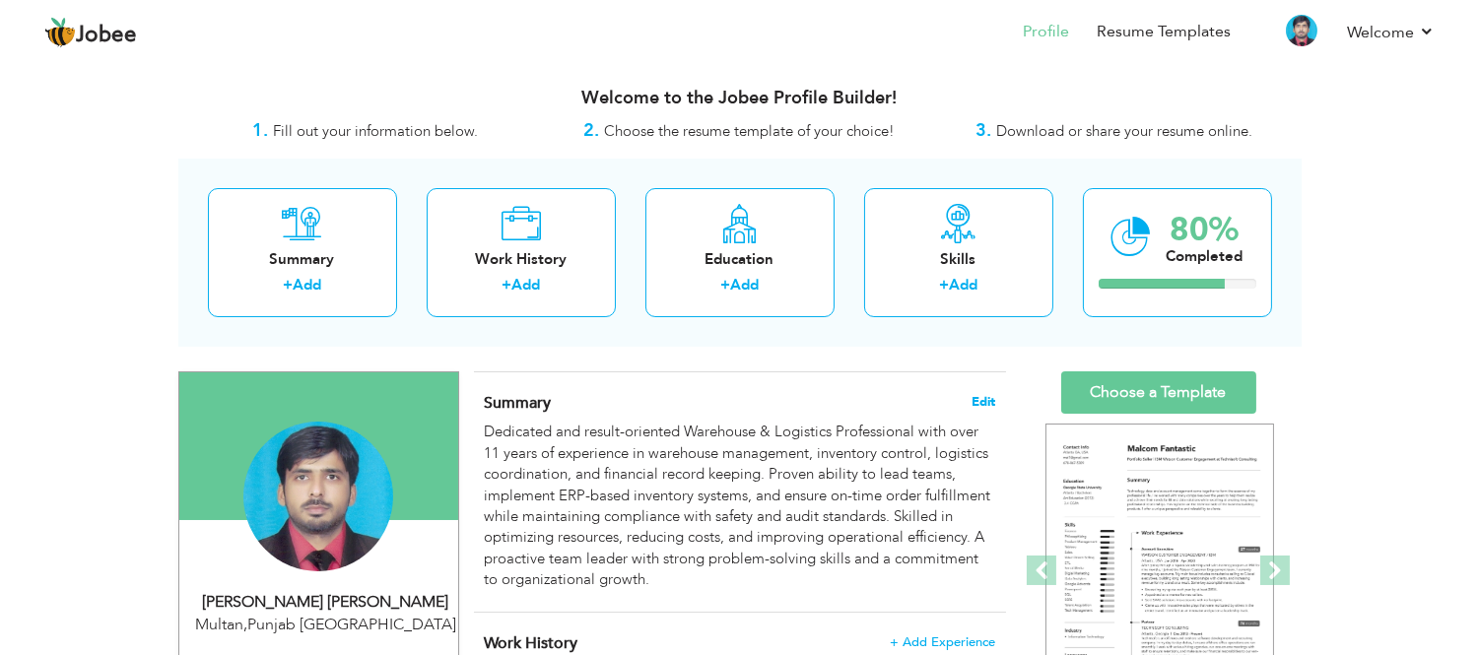
click at [986, 395] on span "Edit" at bounding box center [983, 402] width 24 height 14
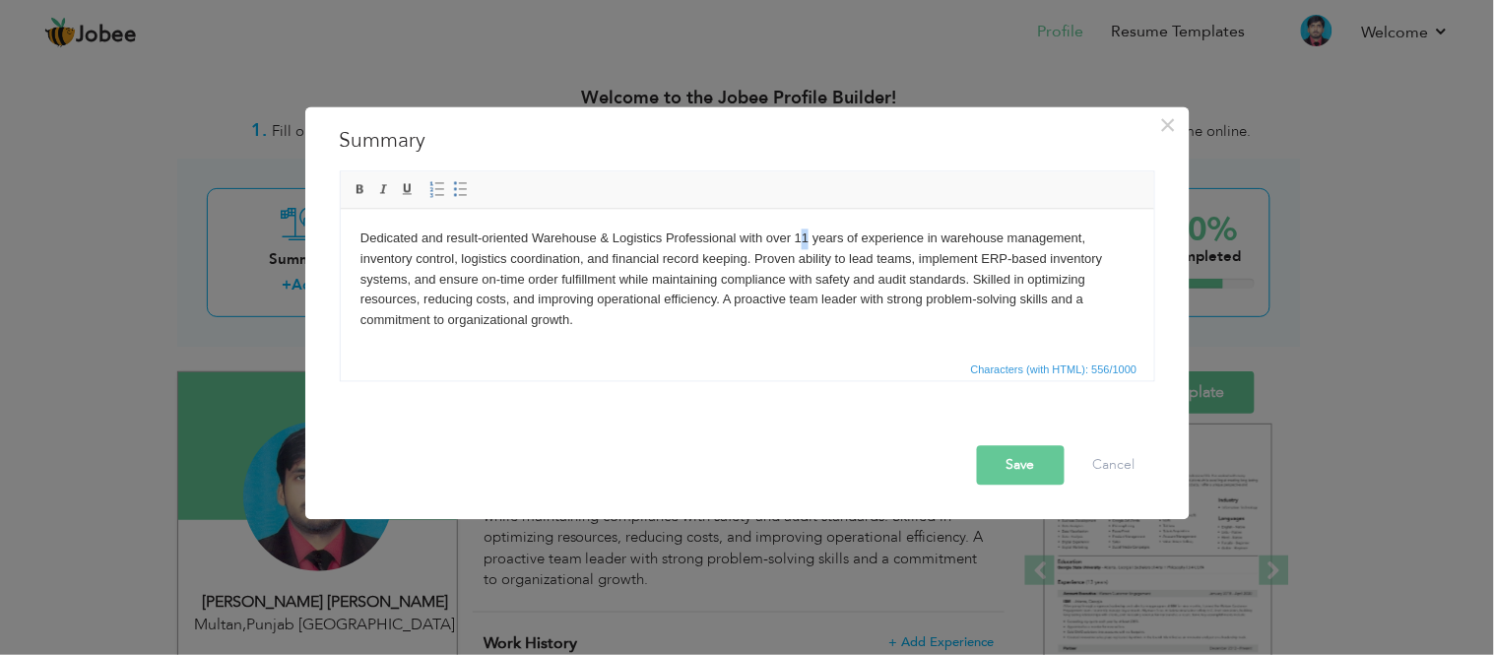
click at [809, 234] on body "Dedicated and result-oriented Warehouse & Logistics Professional with over 11 y…" at bounding box center [747, 279] width 774 height 102
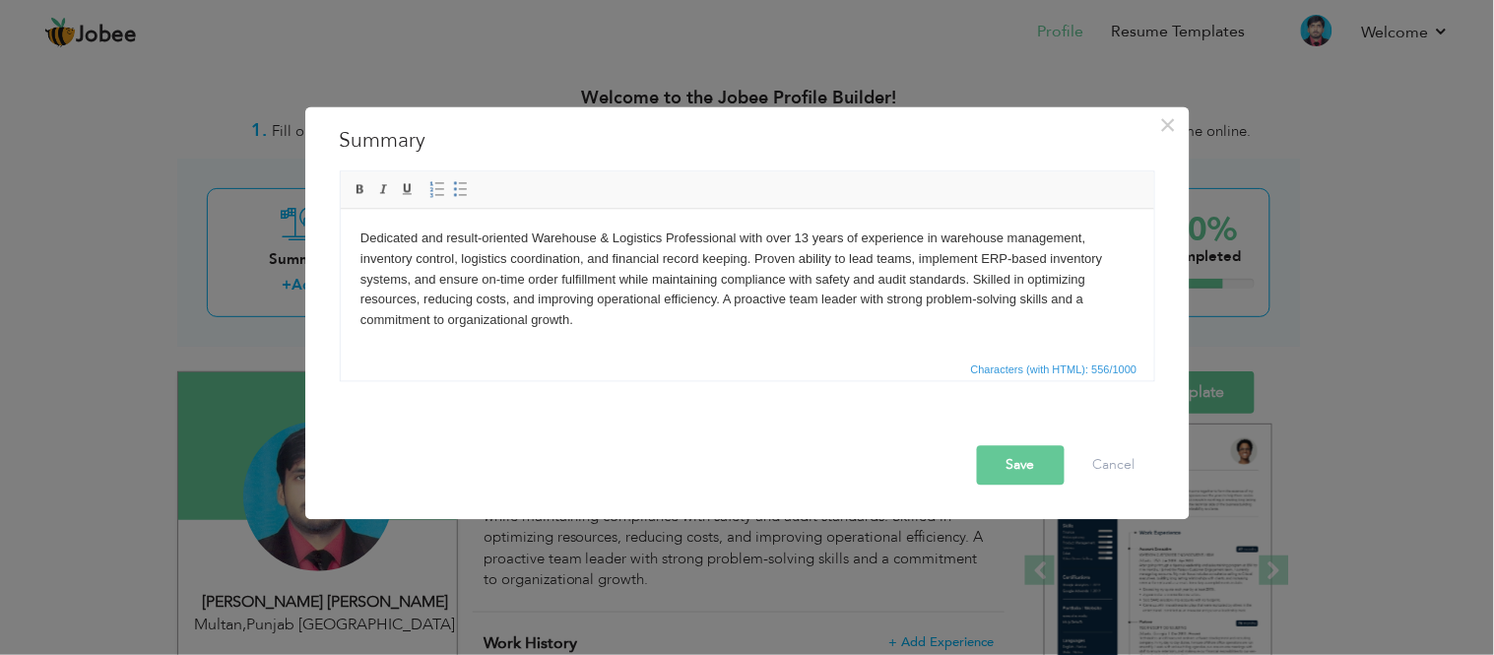
click at [1041, 461] on button "Save" at bounding box center [1021, 464] width 88 height 39
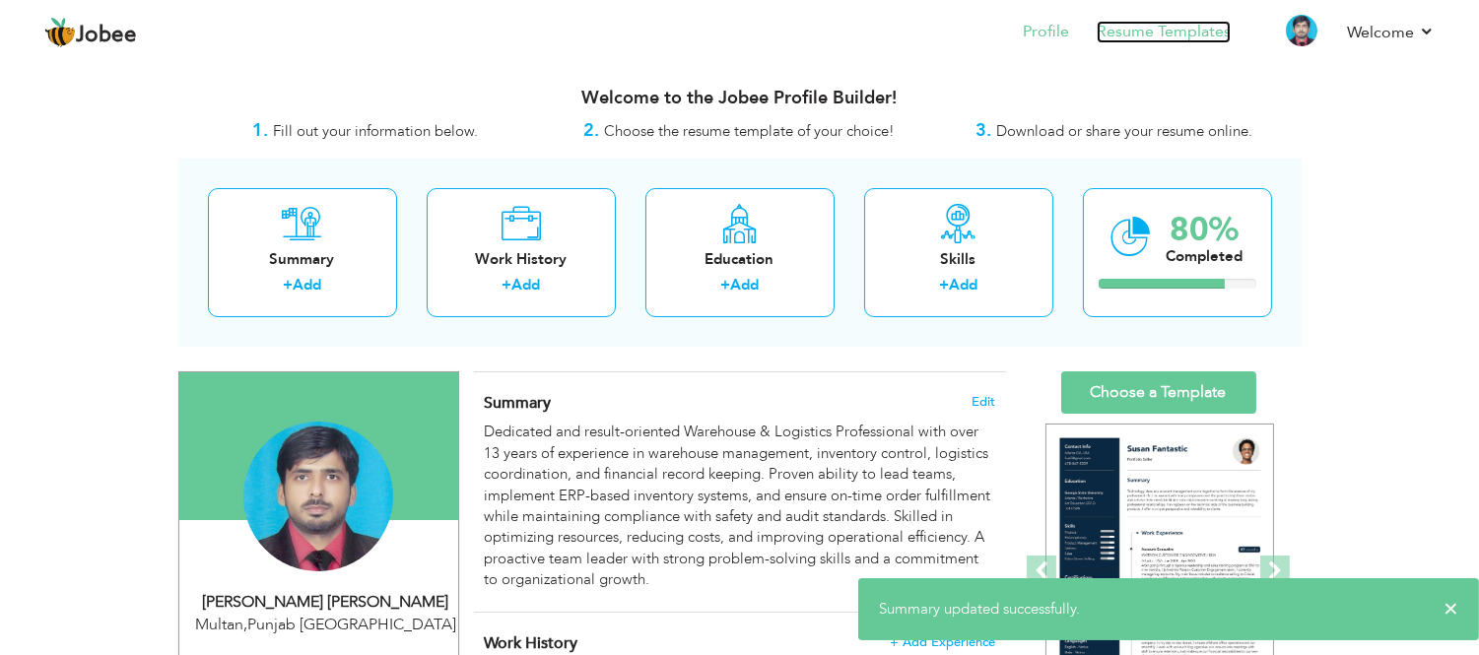
click at [1165, 33] on link "Resume Templates" at bounding box center [1163, 32] width 134 height 23
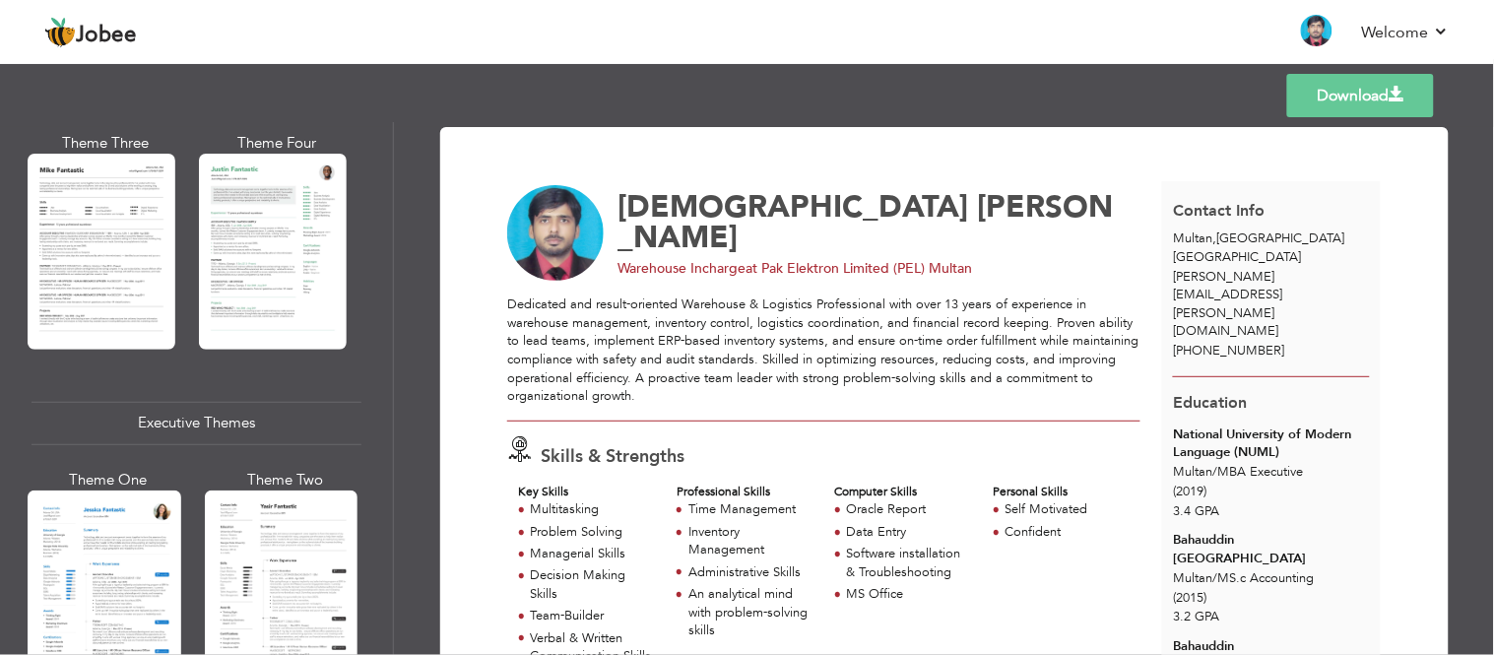
scroll to position [1422, 0]
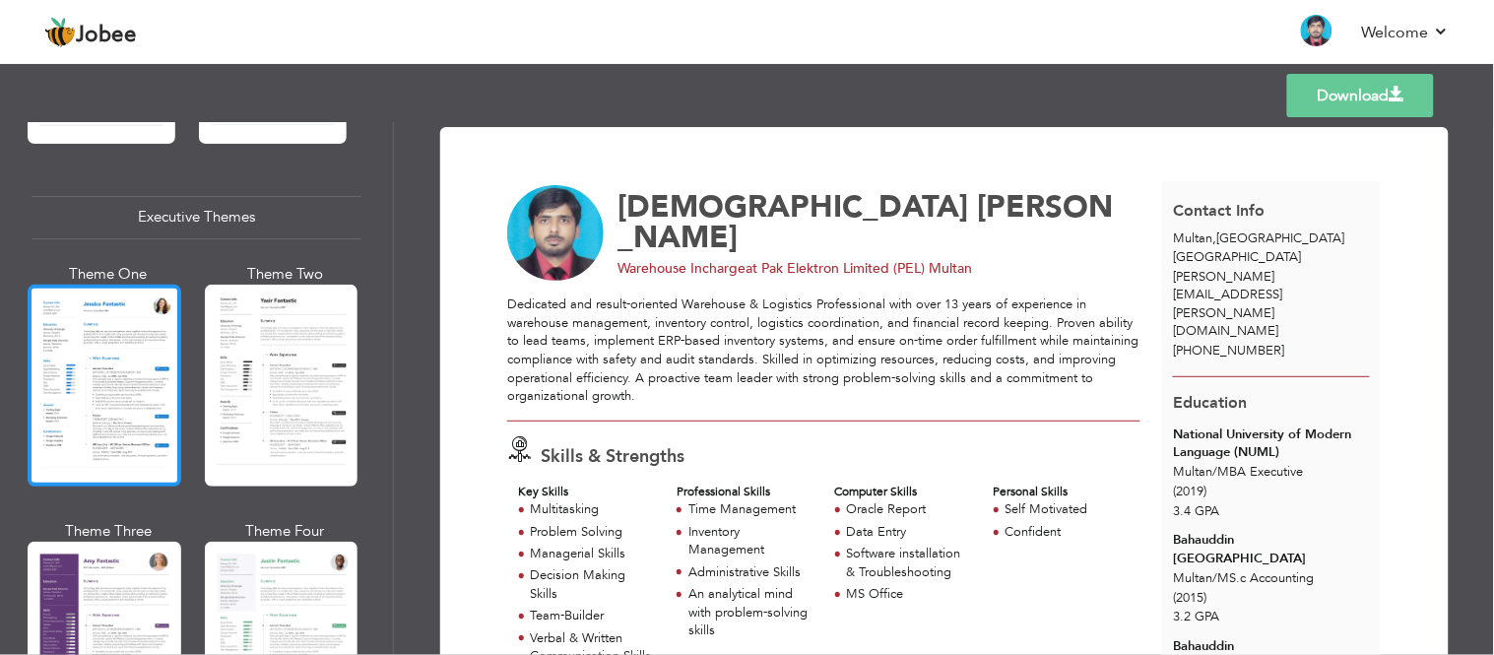
click at [121, 387] on div at bounding box center [105, 386] width 154 height 202
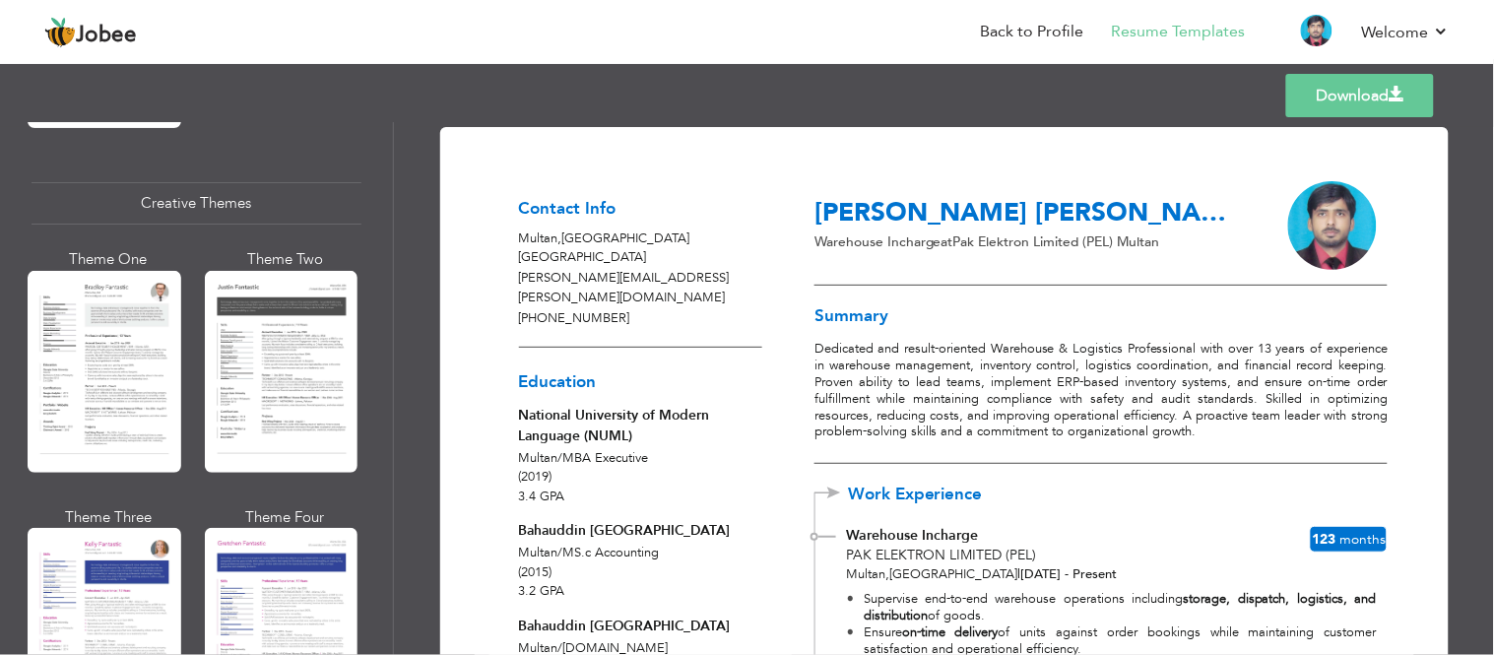
scroll to position [2297, 0]
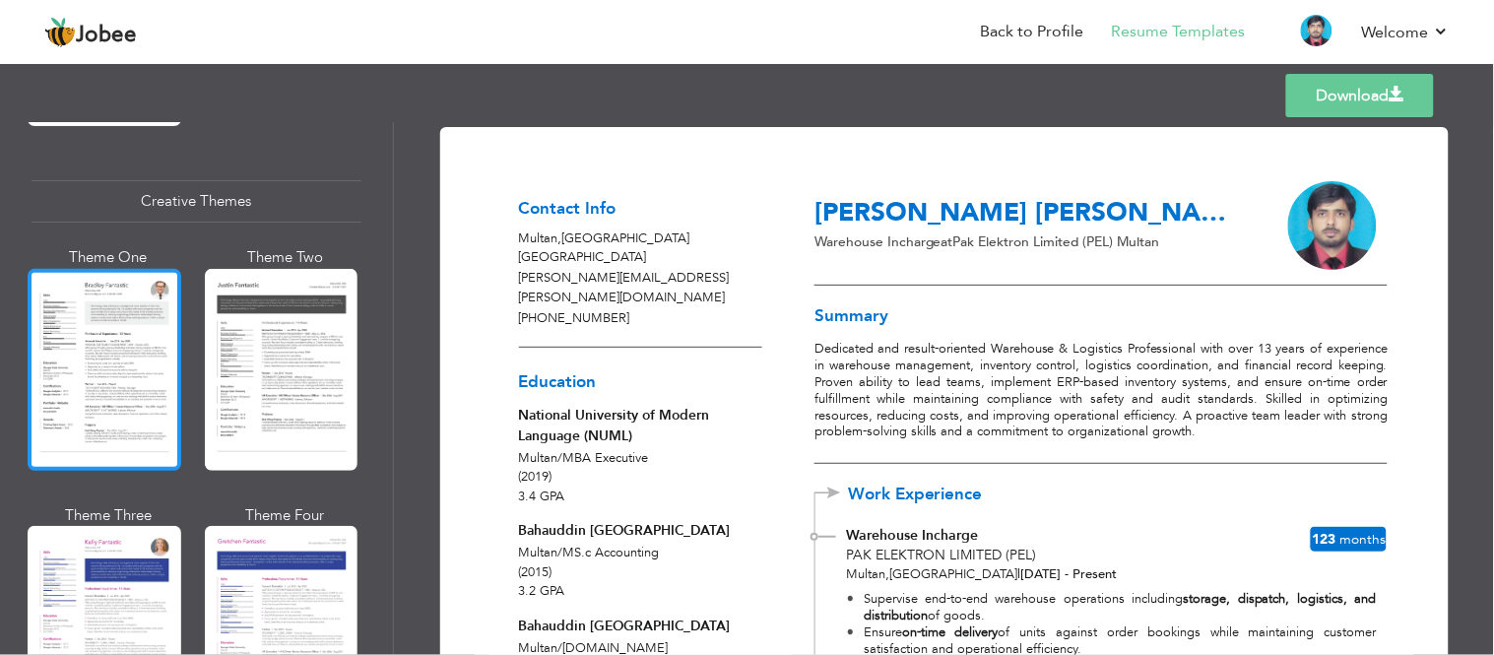
click at [113, 347] on div at bounding box center [105, 370] width 154 height 202
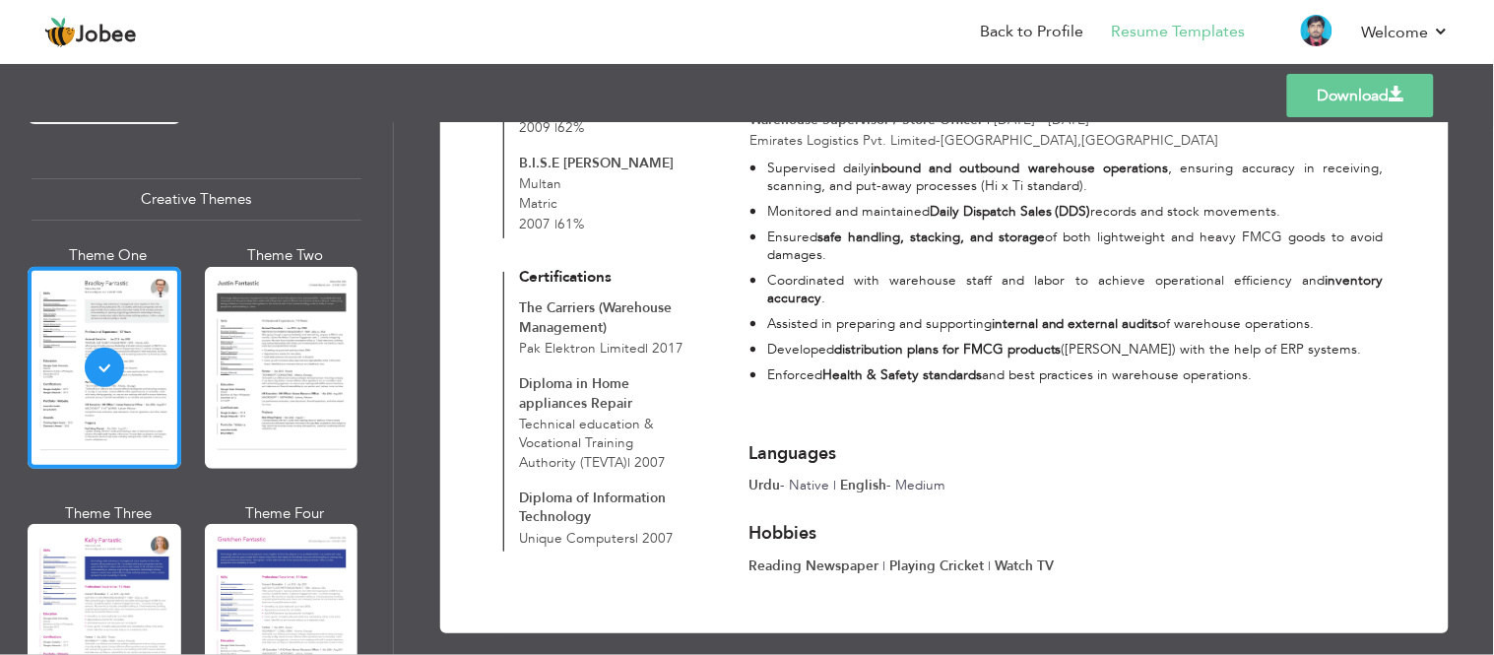
scroll to position [1245, 0]
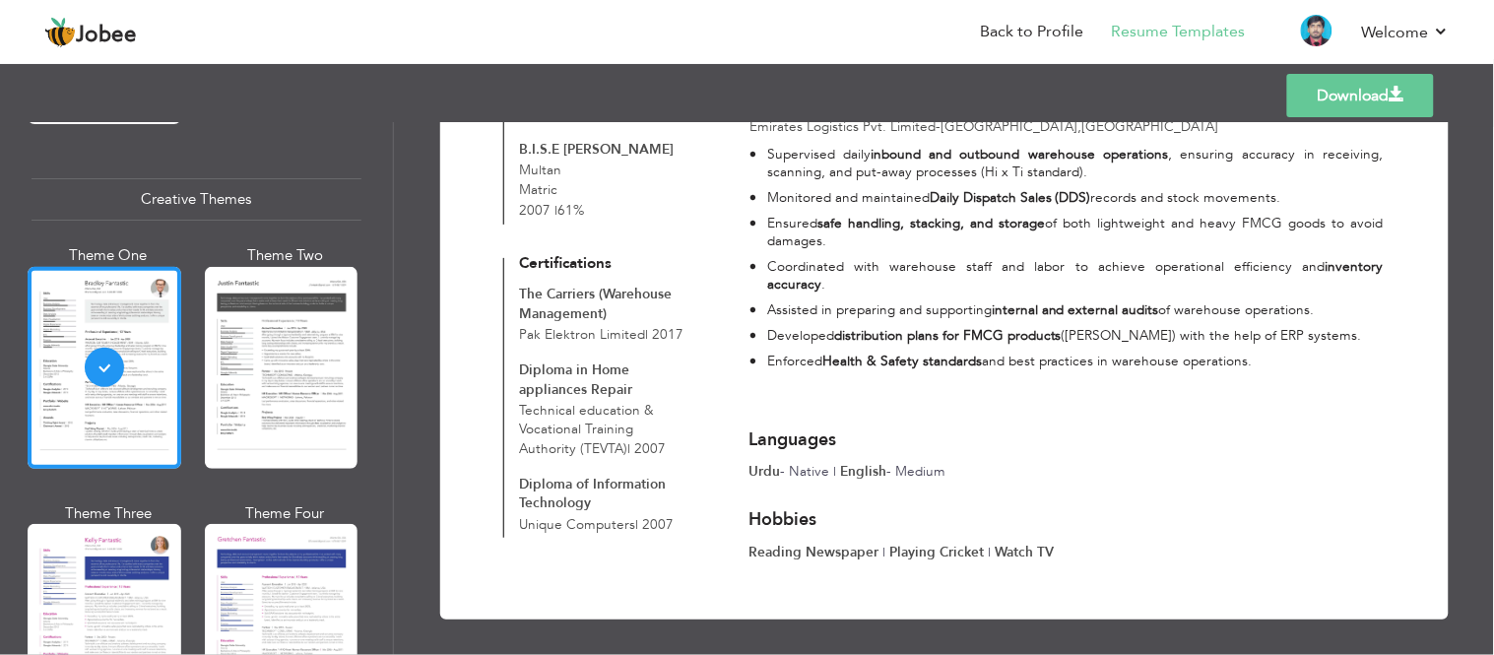
click at [1400, 101] on link "Download" at bounding box center [1360, 95] width 147 height 43
click at [1334, 82] on link "Download" at bounding box center [1360, 95] width 147 height 43
click at [827, 165] on p "Supervised daily inbound and outbound warehouse operations , ensuring accuracy …" at bounding box center [1075, 163] width 617 height 34
click at [1020, 17] on li "Back to Profile" at bounding box center [1019, 33] width 131 height 53
click at [1062, 36] on link "Back to Profile" at bounding box center [1032, 32] width 103 height 23
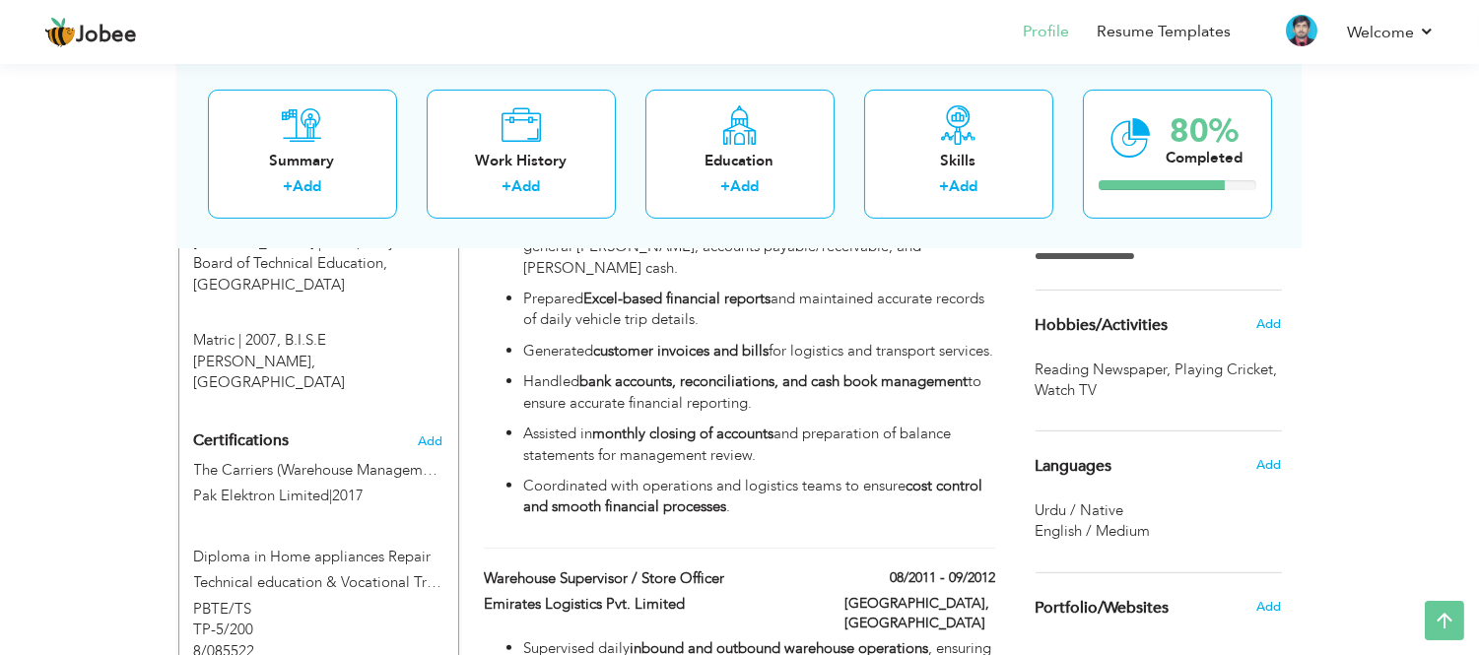
scroll to position [1167, 0]
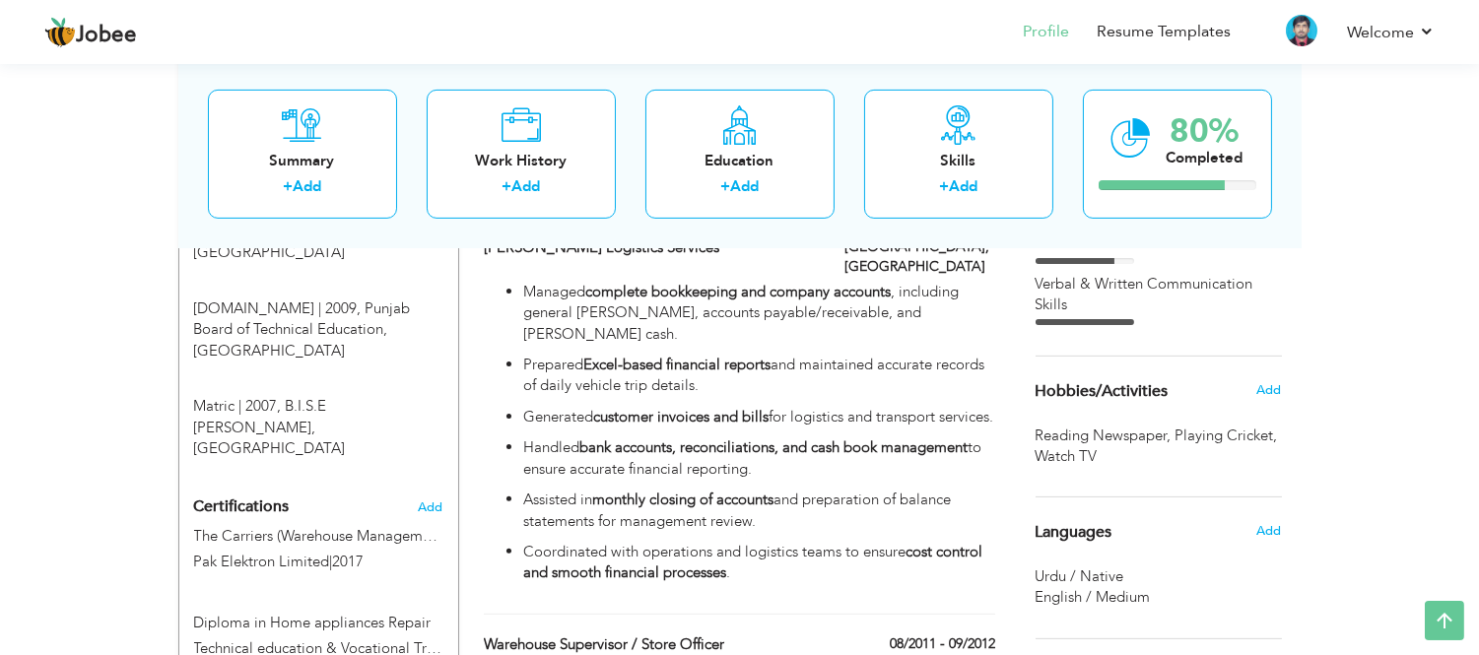
click at [1256, 388] on h6 "Add" at bounding box center [1268, 390] width 25 height 18
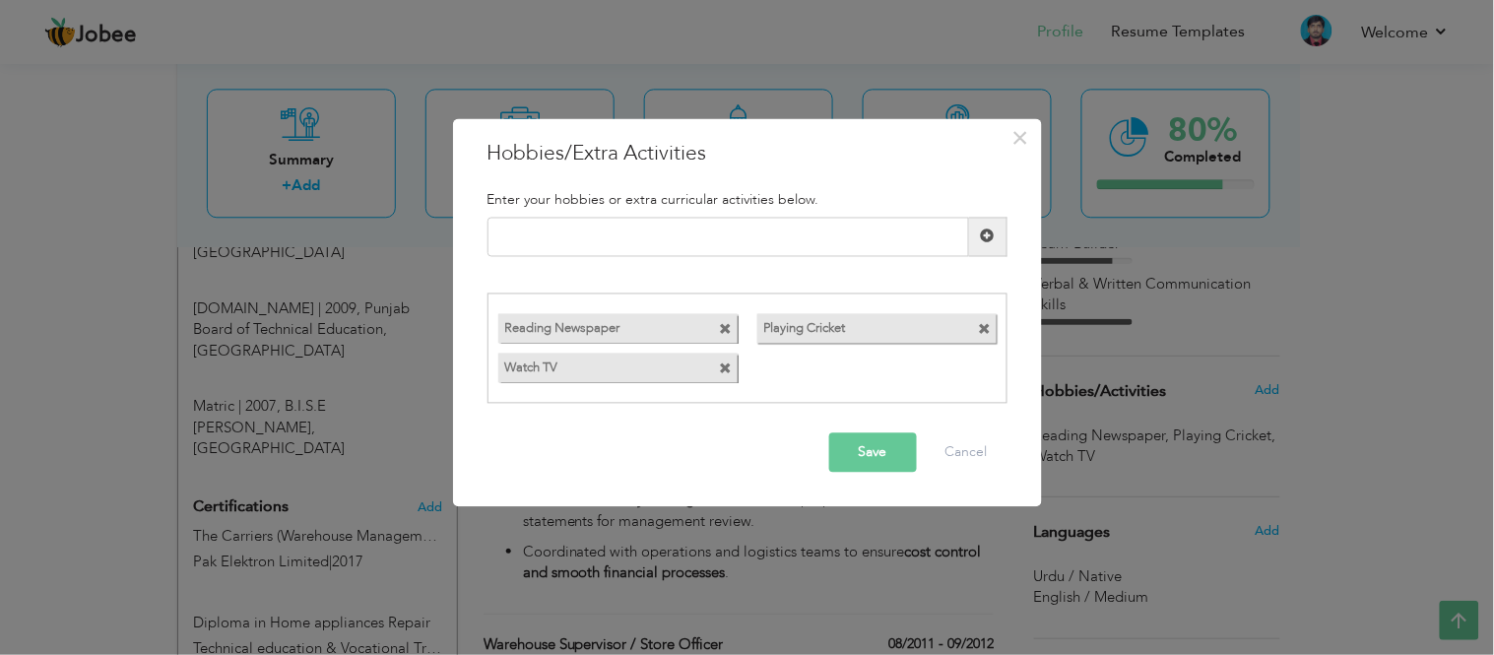
click at [727, 333] on span at bounding box center [726, 330] width 13 height 13
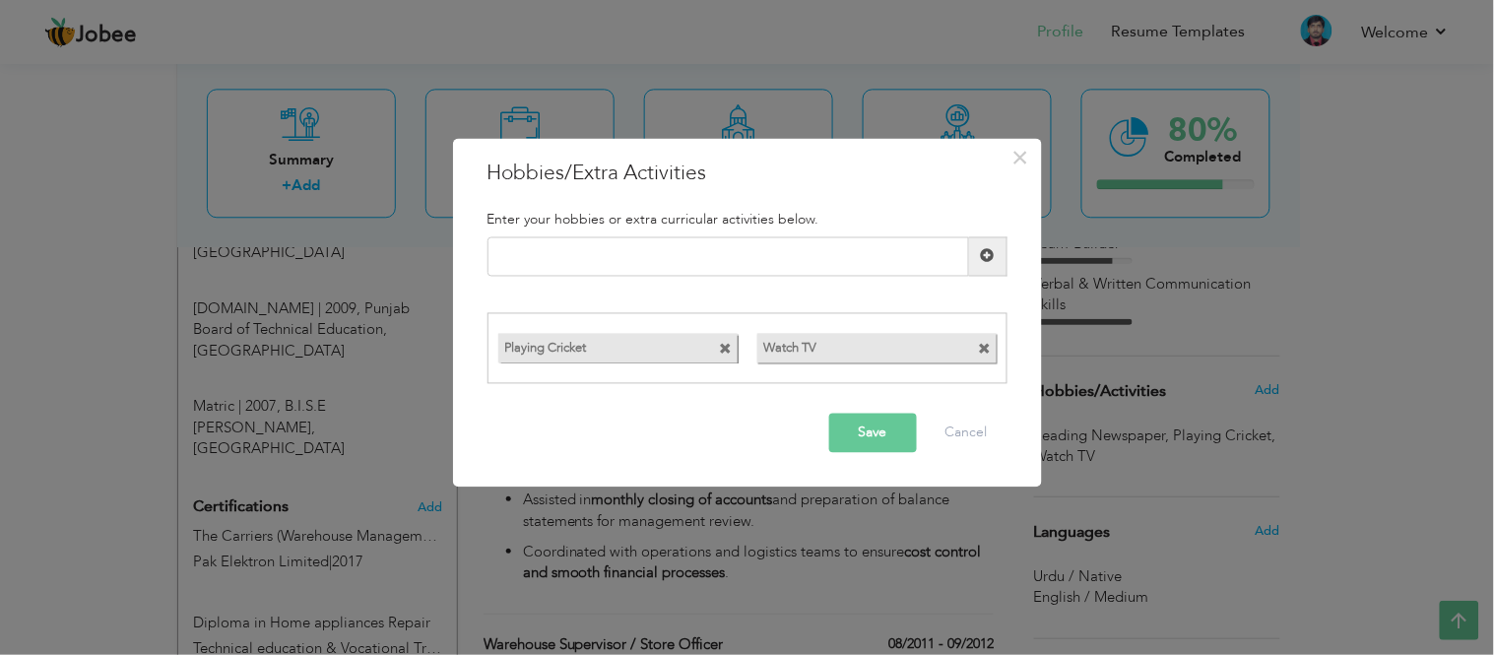
click at [724, 346] on span at bounding box center [726, 350] width 13 height 13
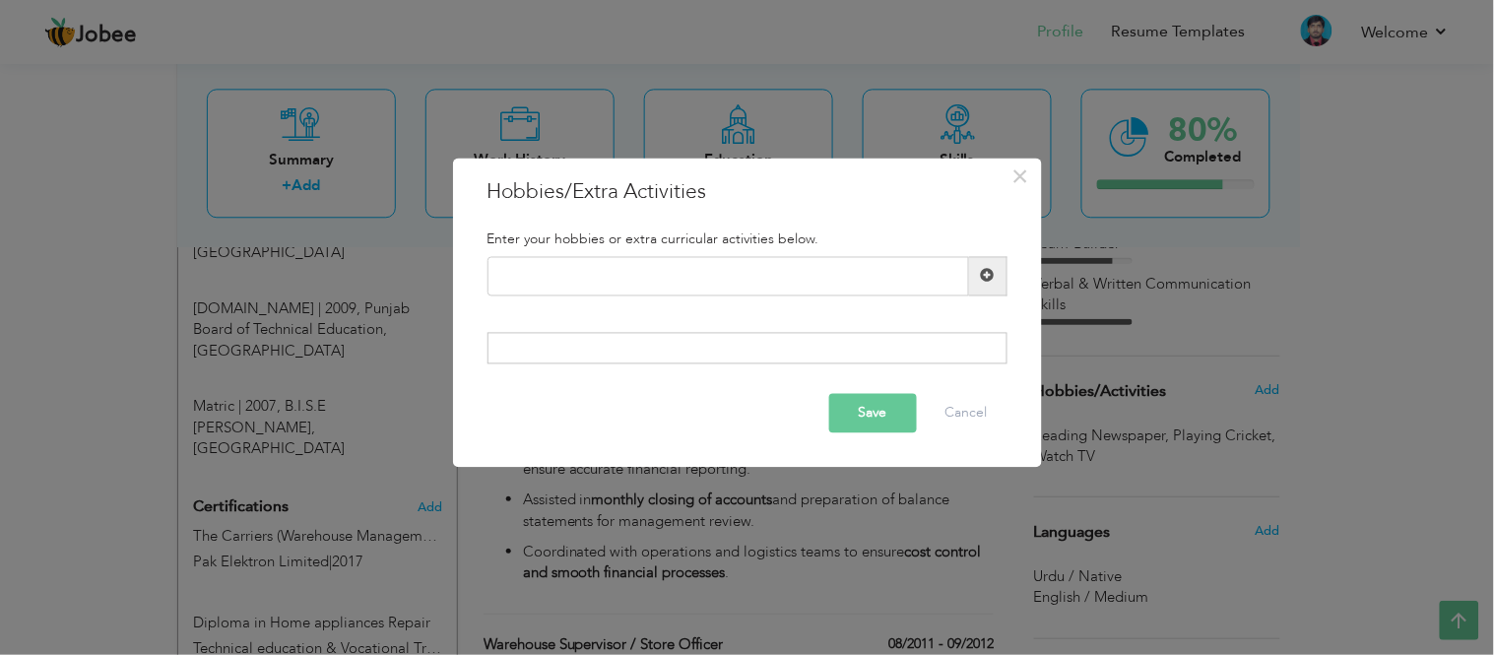
click at [900, 410] on button "Save" at bounding box center [873, 413] width 88 height 39
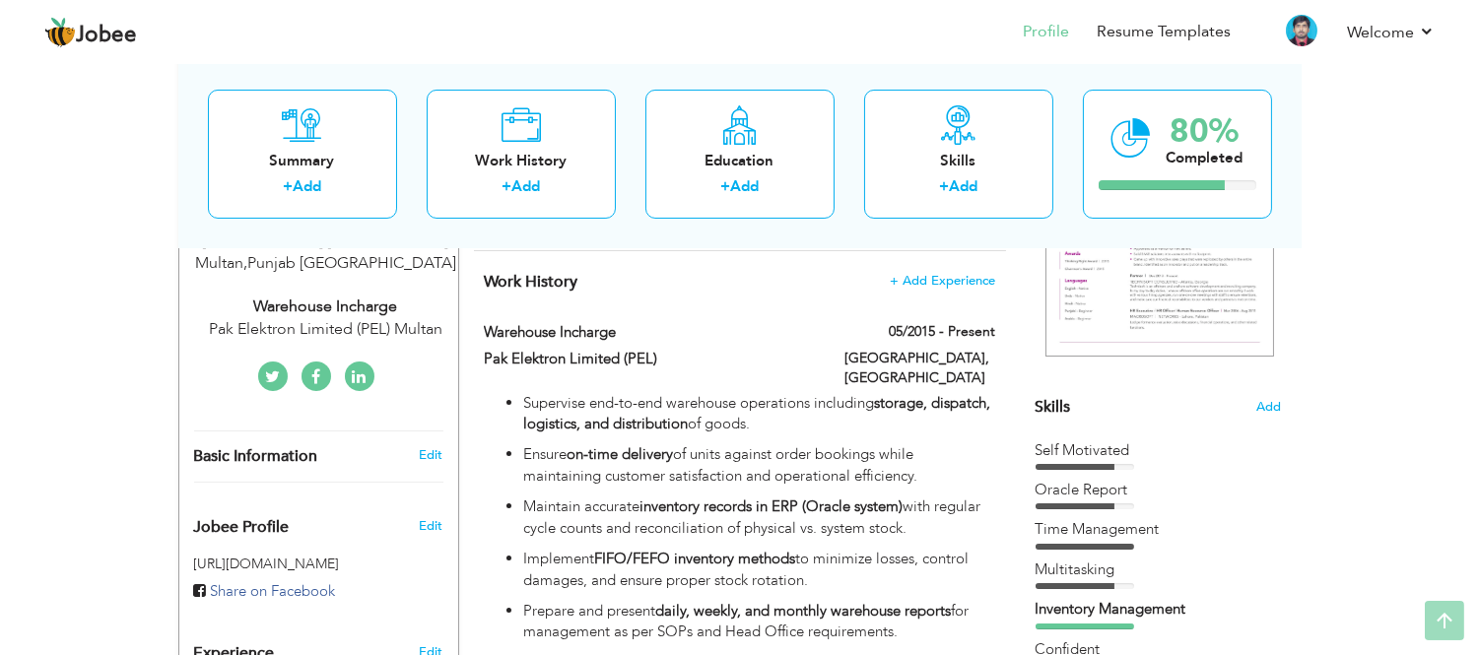
scroll to position [0, 0]
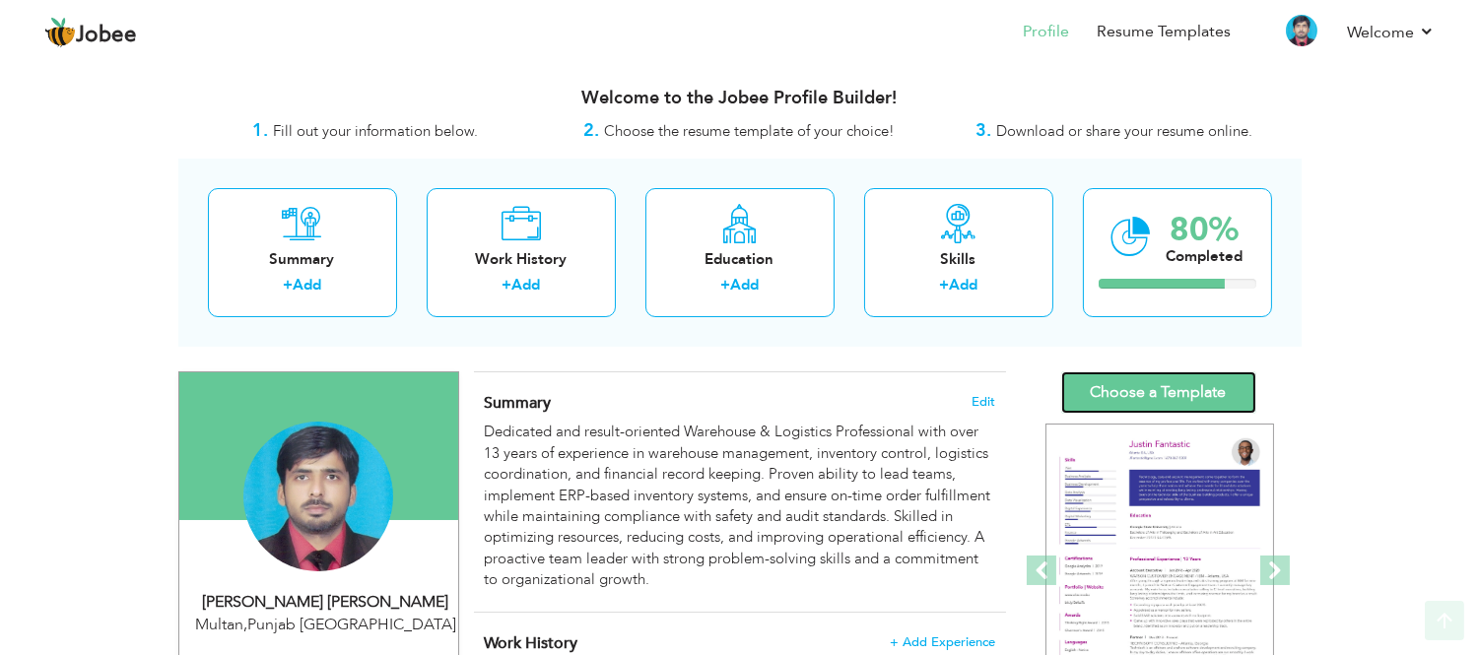
click at [1174, 372] on link "Choose a Template" at bounding box center [1158, 392] width 195 height 42
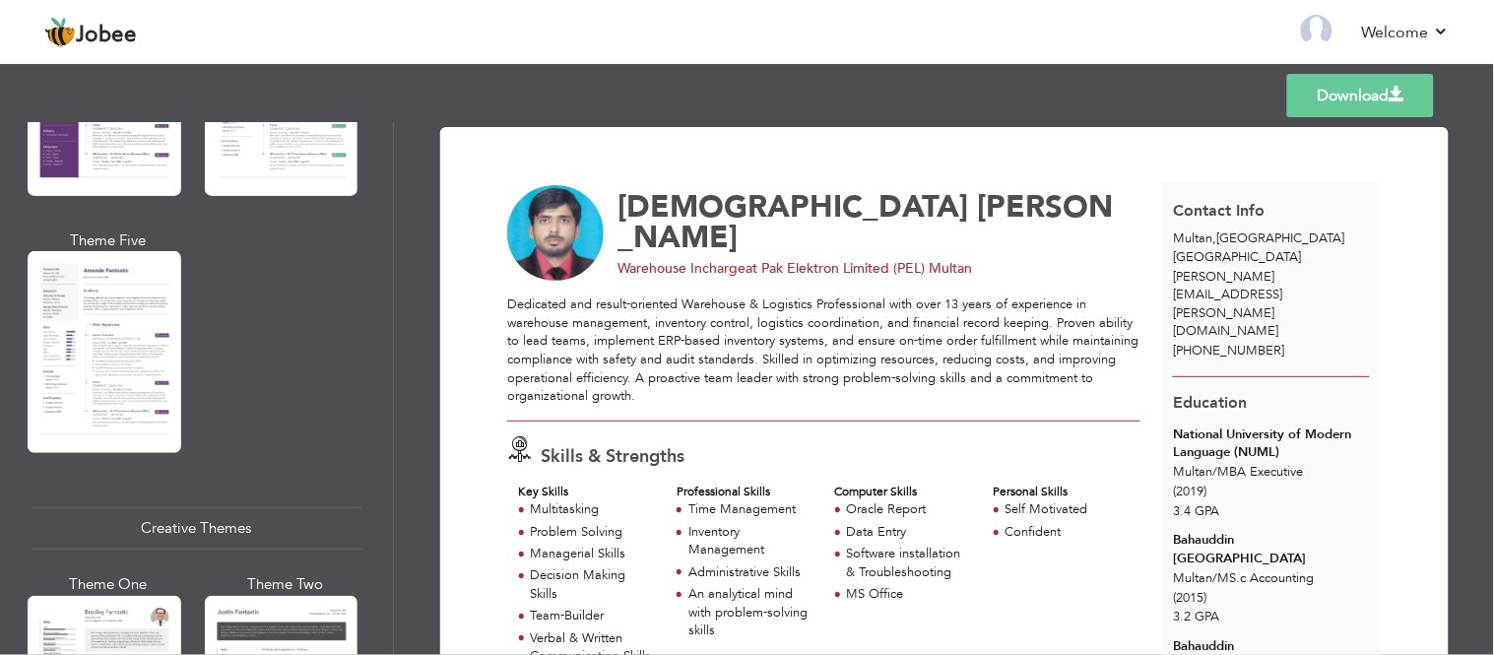
scroll to position [2012, 0]
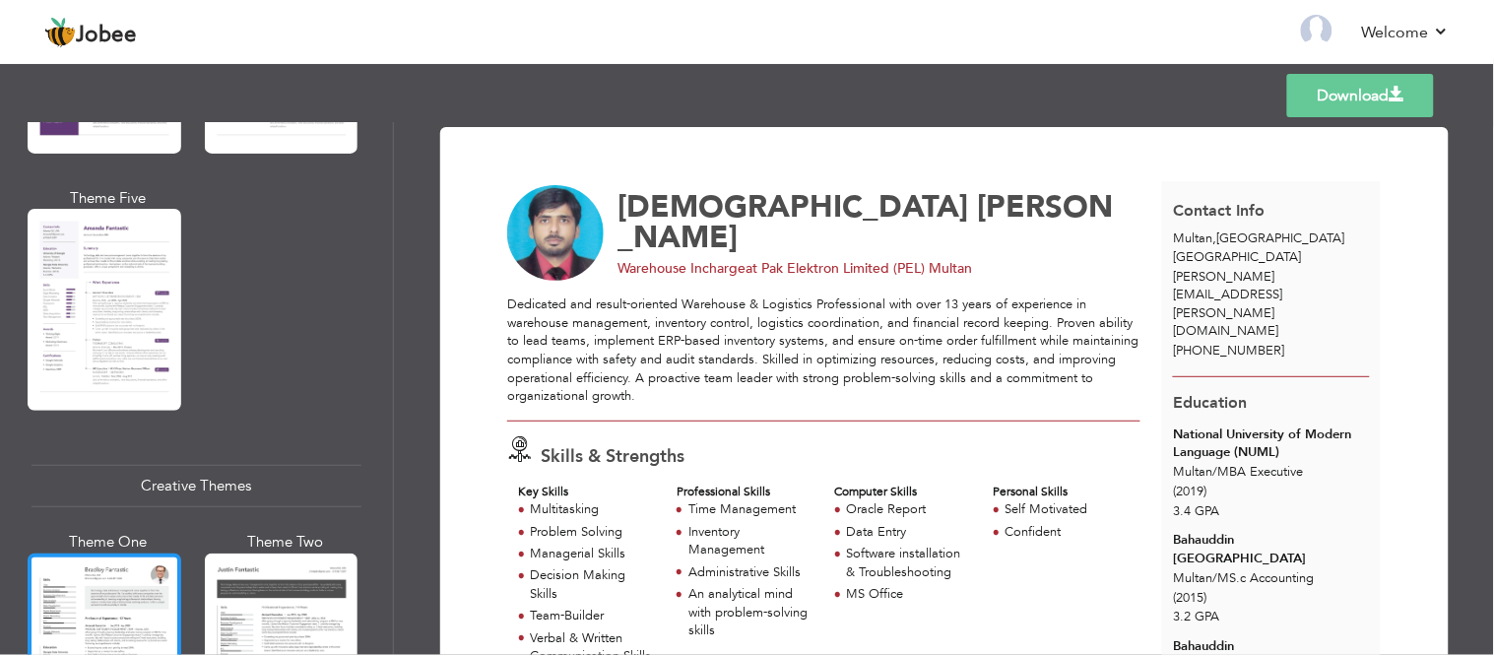
click at [138, 559] on div at bounding box center [105, 655] width 154 height 202
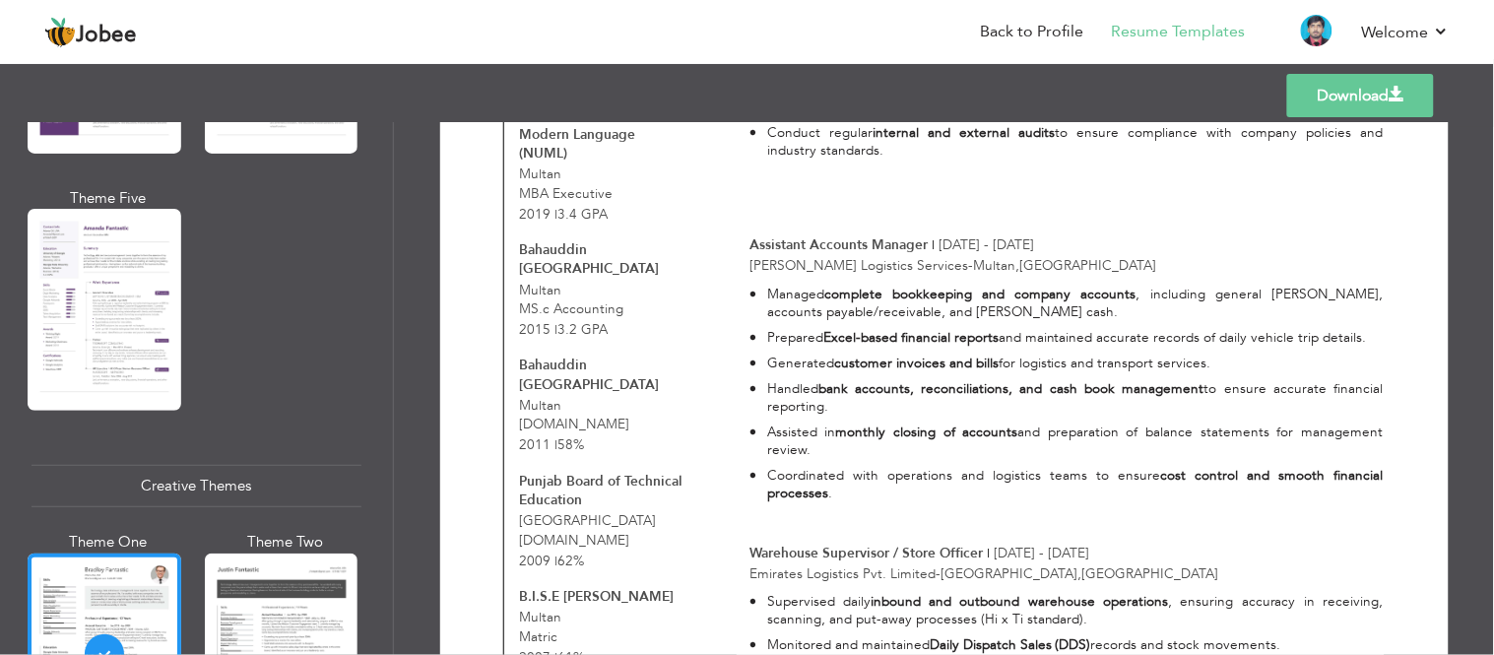
scroll to position [32, 0]
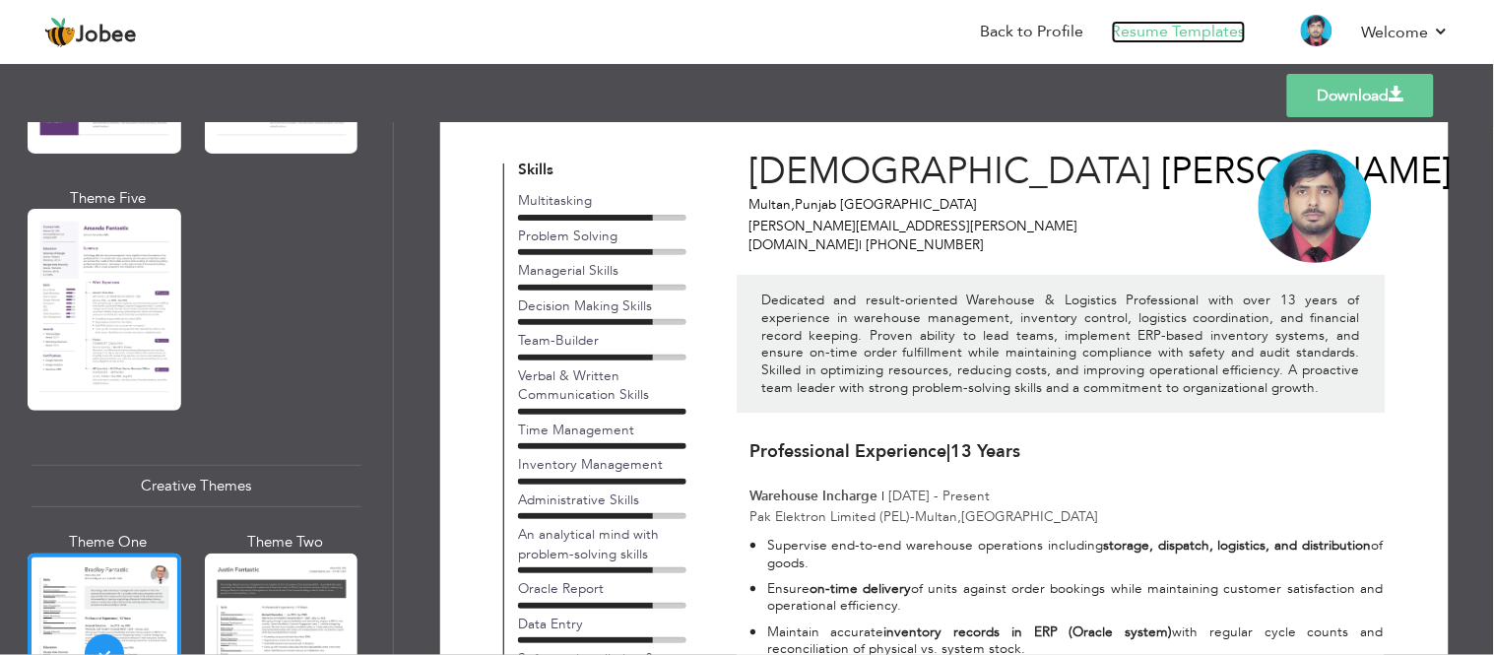
click at [1135, 21] on link "Resume Templates" at bounding box center [1179, 32] width 134 height 23
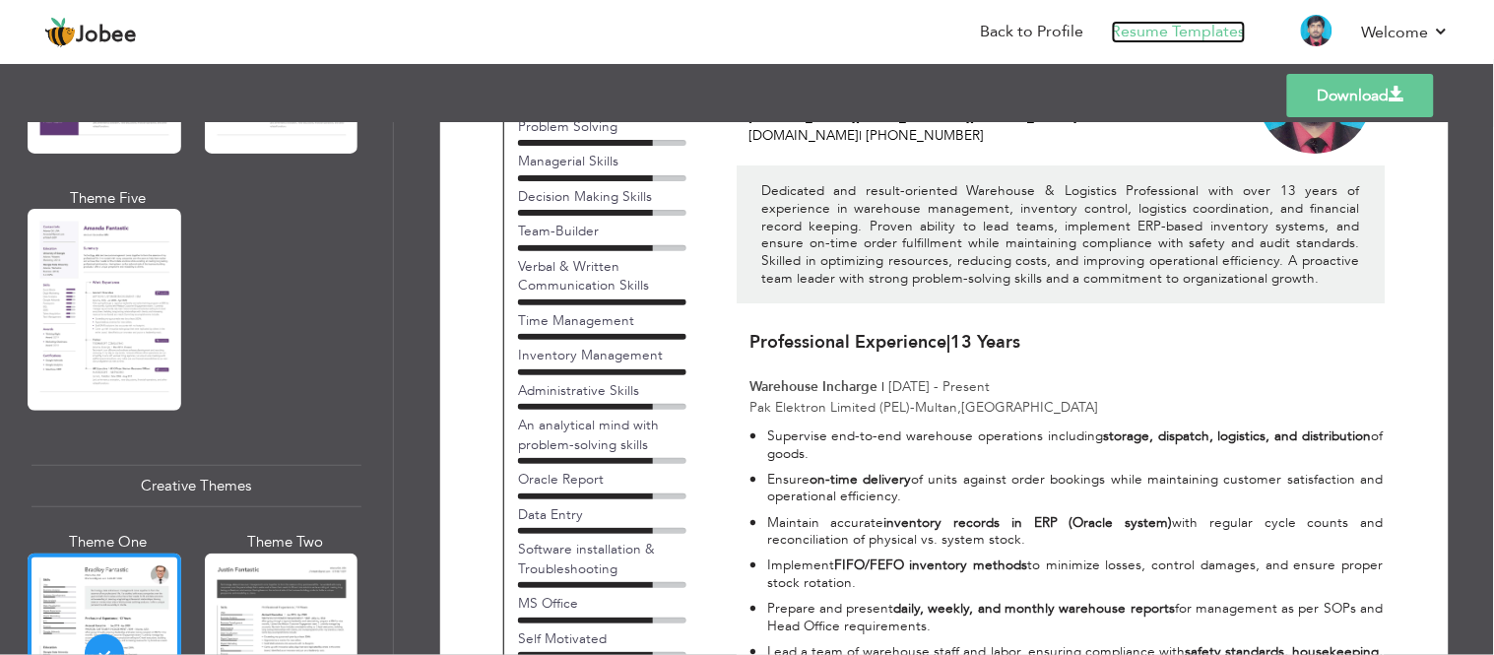
scroll to position [250, 0]
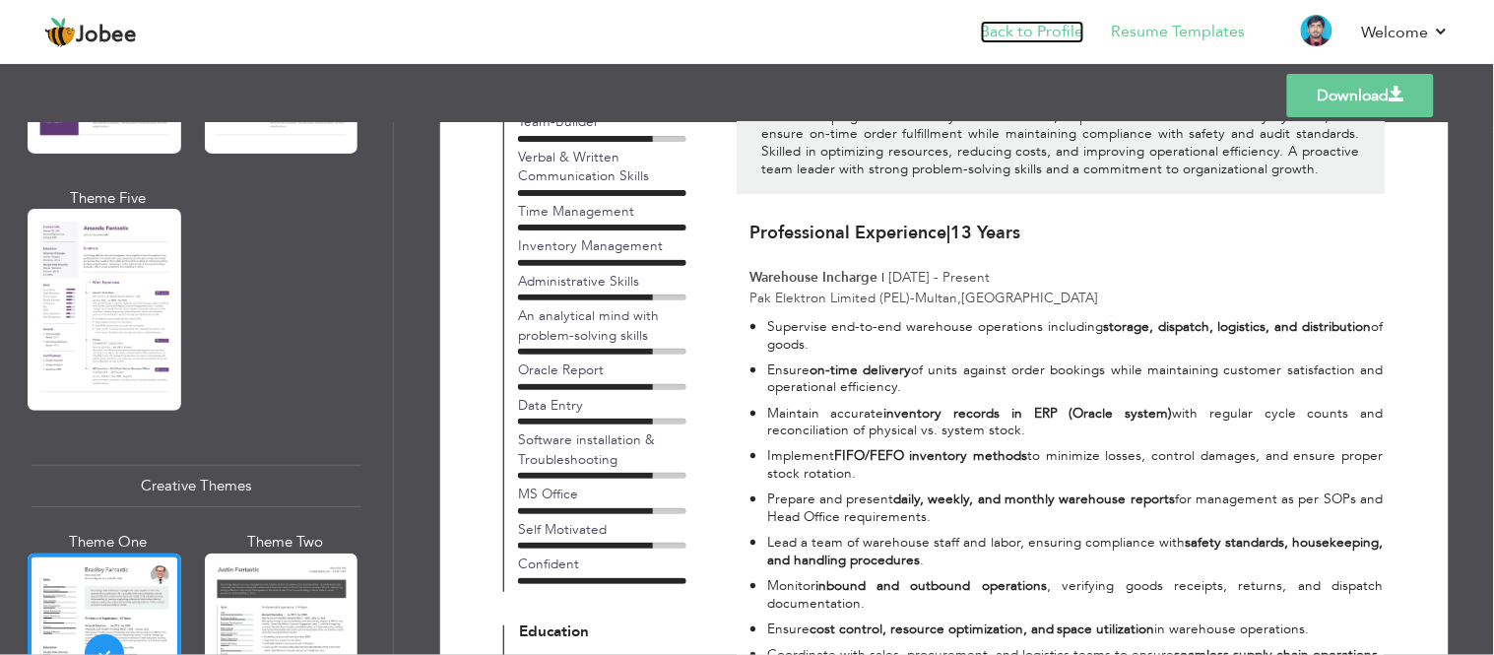
click at [1051, 35] on link "Back to Profile" at bounding box center [1032, 32] width 103 height 23
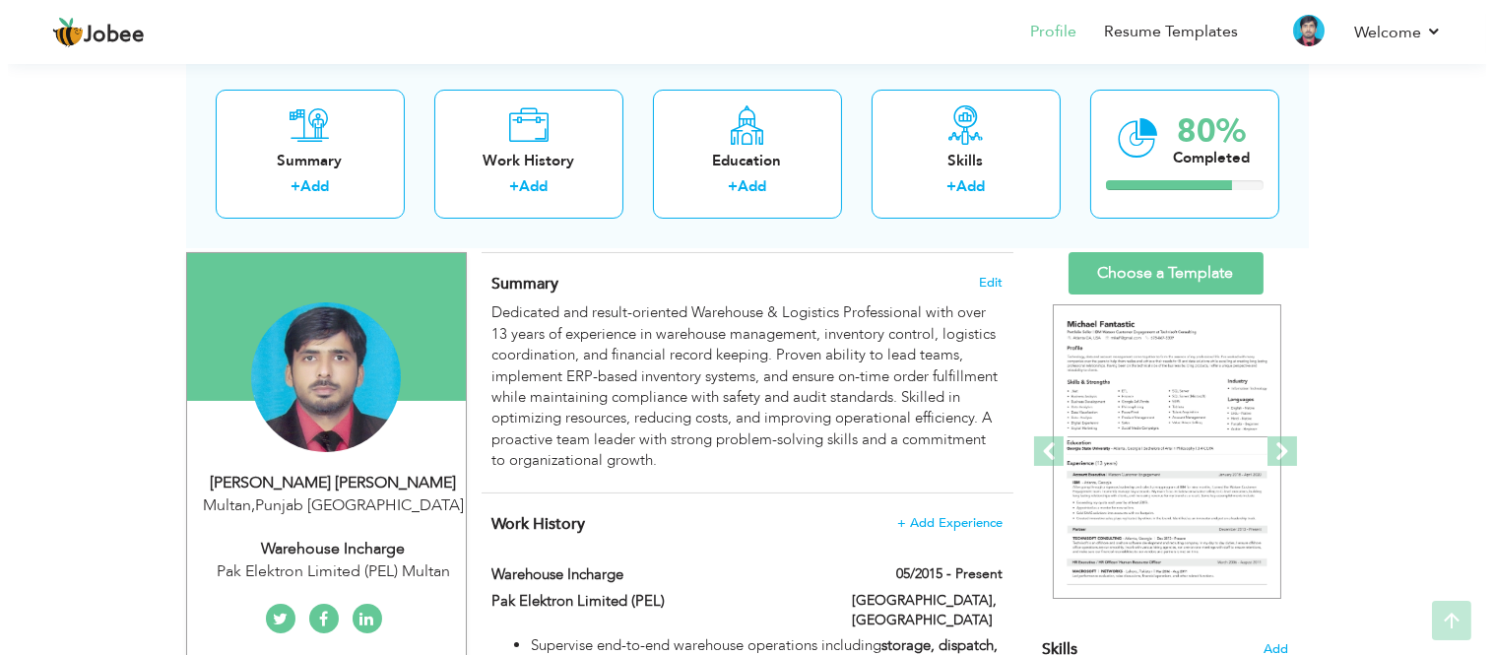
scroll to position [219, 0]
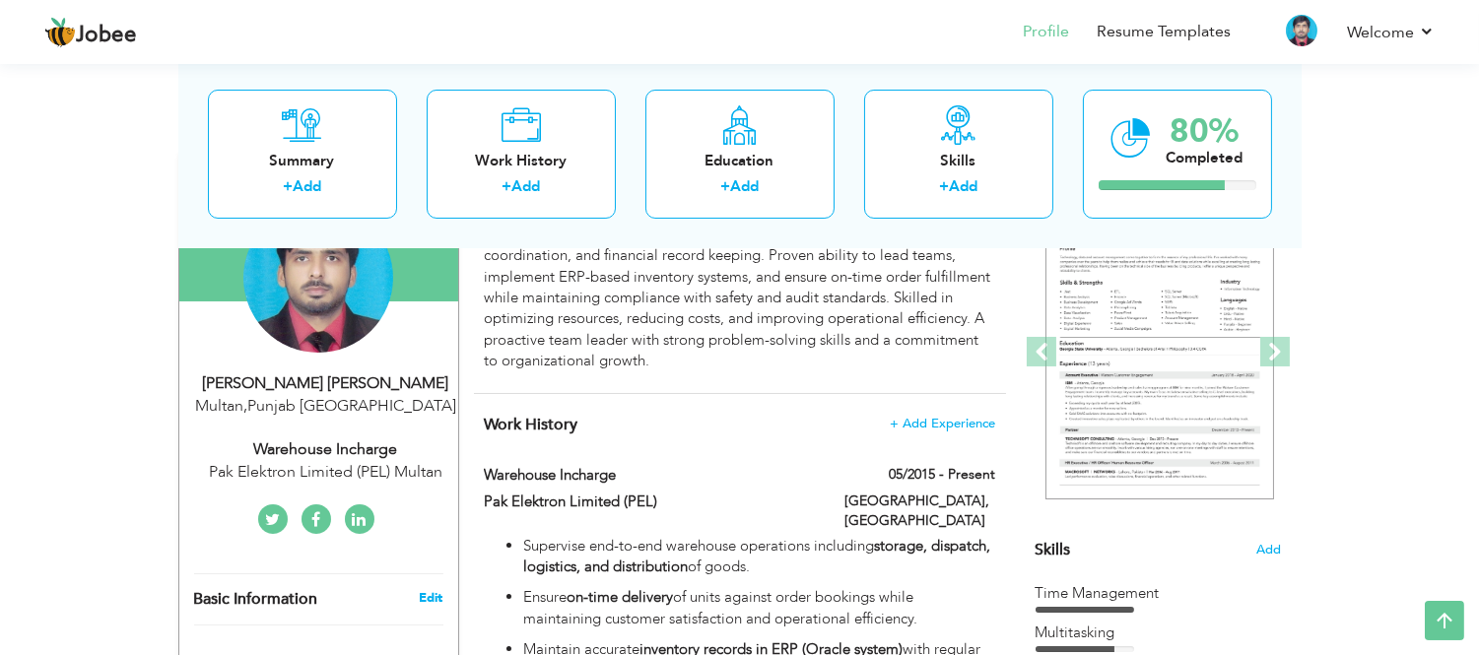
click at [428, 595] on link "Edit" at bounding box center [431, 598] width 24 height 18
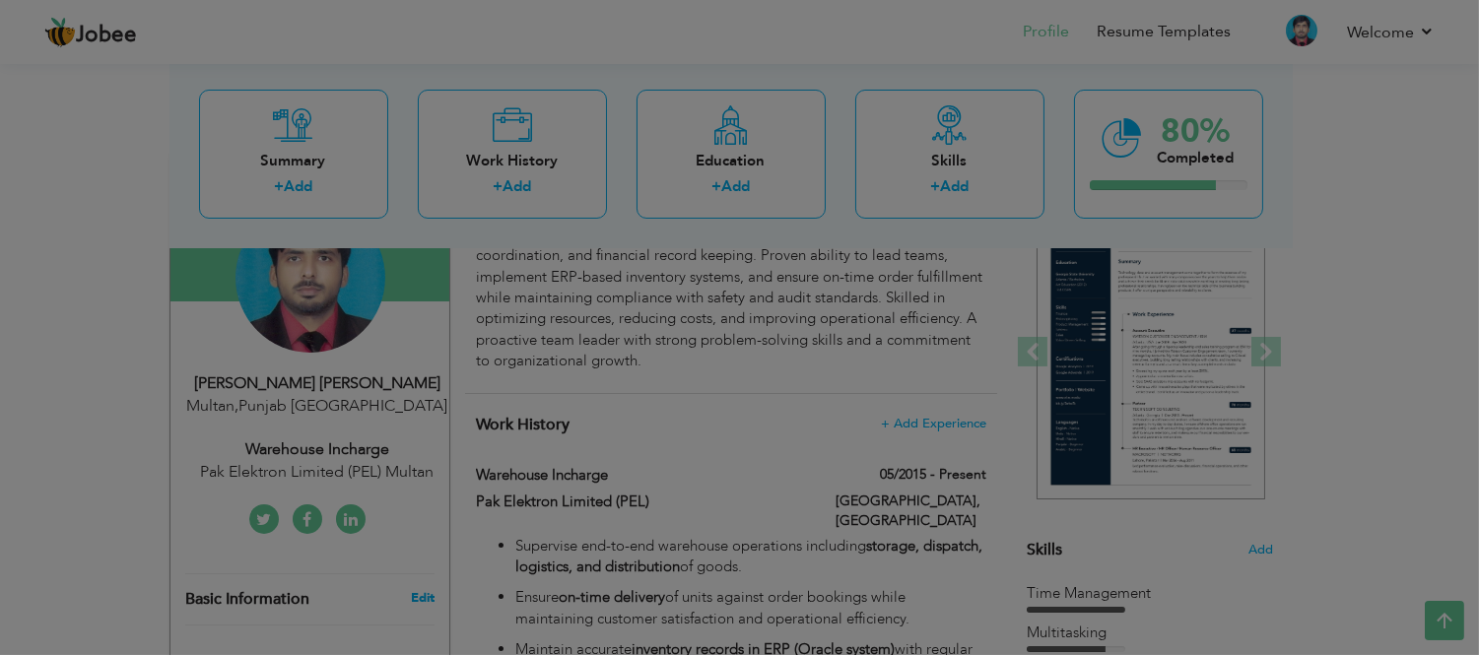
type input "Muhammad"
type input "Shafique Awan"
type input "[PHONE_NUMBER]"
select select "number:166"
type input "[GEOGRAPHIC_DATA]"
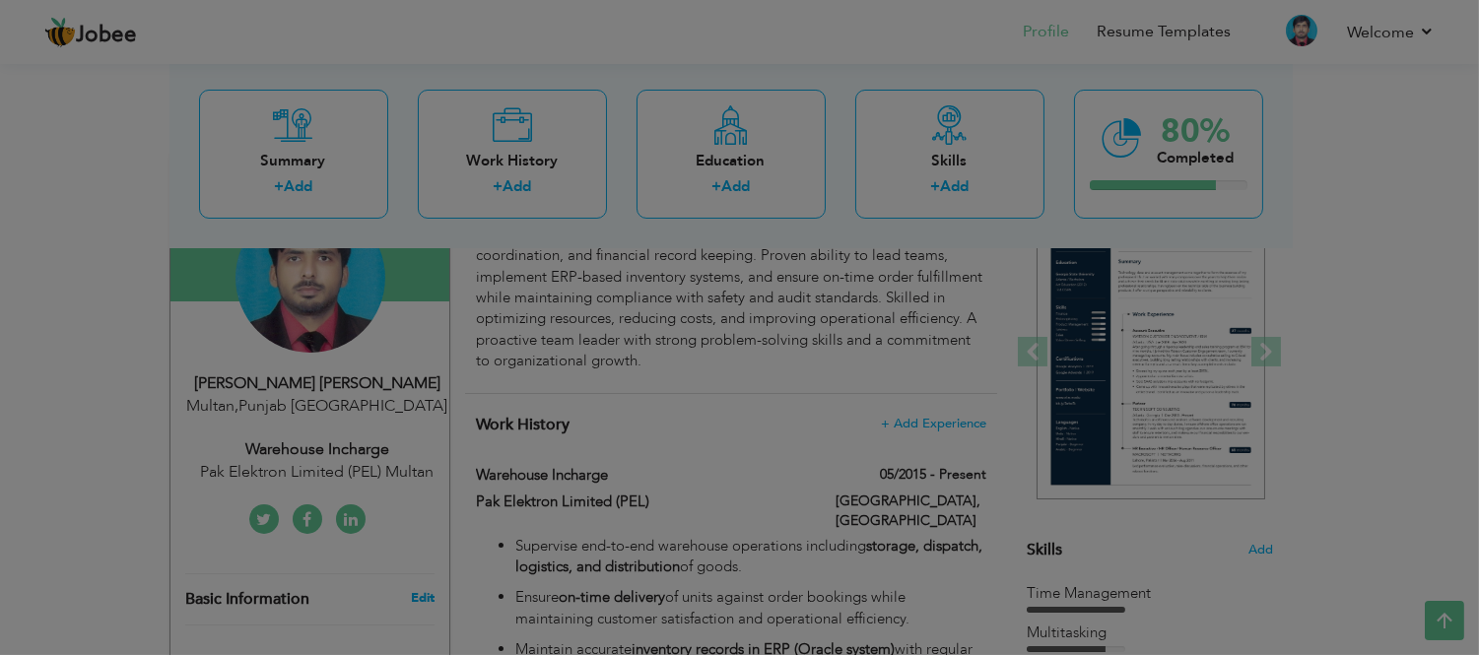
type input "Multan"
select select "number:15"
type input "Pak Elektron Limited (PEL) Multan"
type input "Warehouse Incharge"
type input "[PERSON_NAME][EMAIL_ADDRESS][PERSON_NAME][DOMAIN_NAME]"
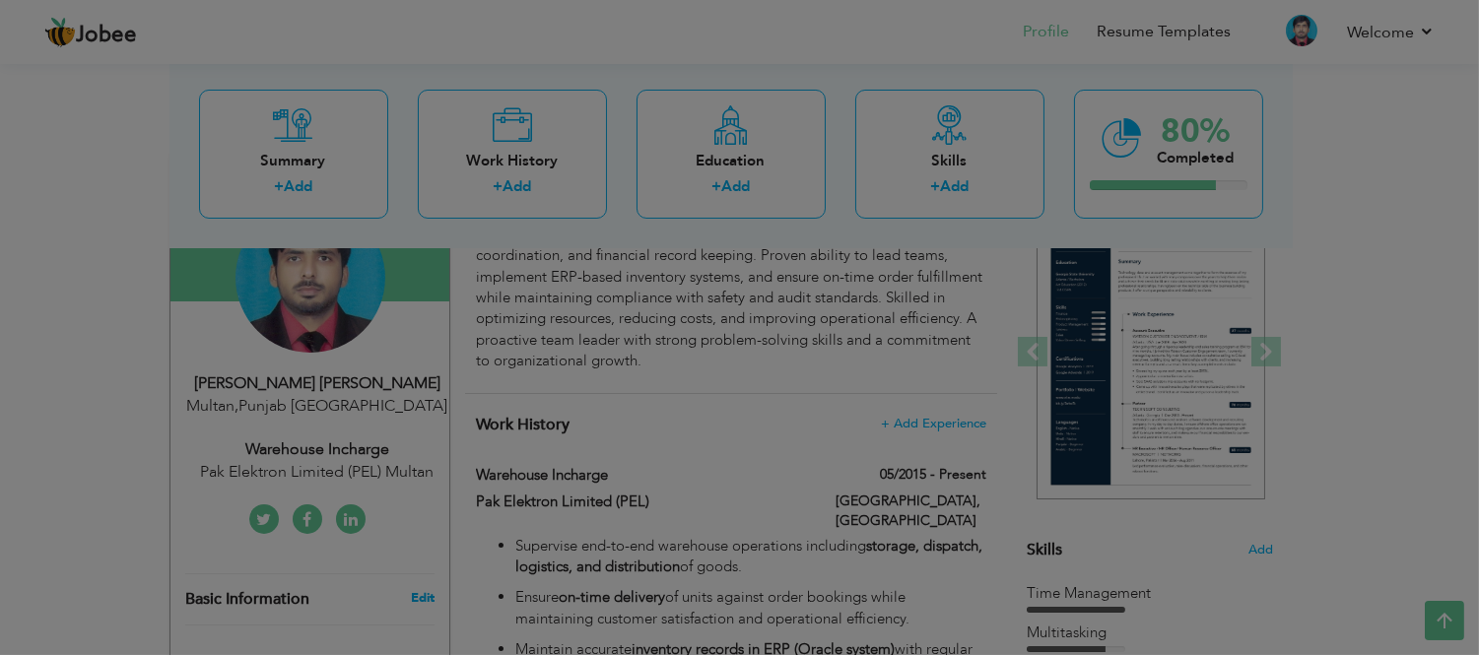
type input "https://www.facebook.com/shafiqmtn"
type input "https://twitter.com/shafiq7615"
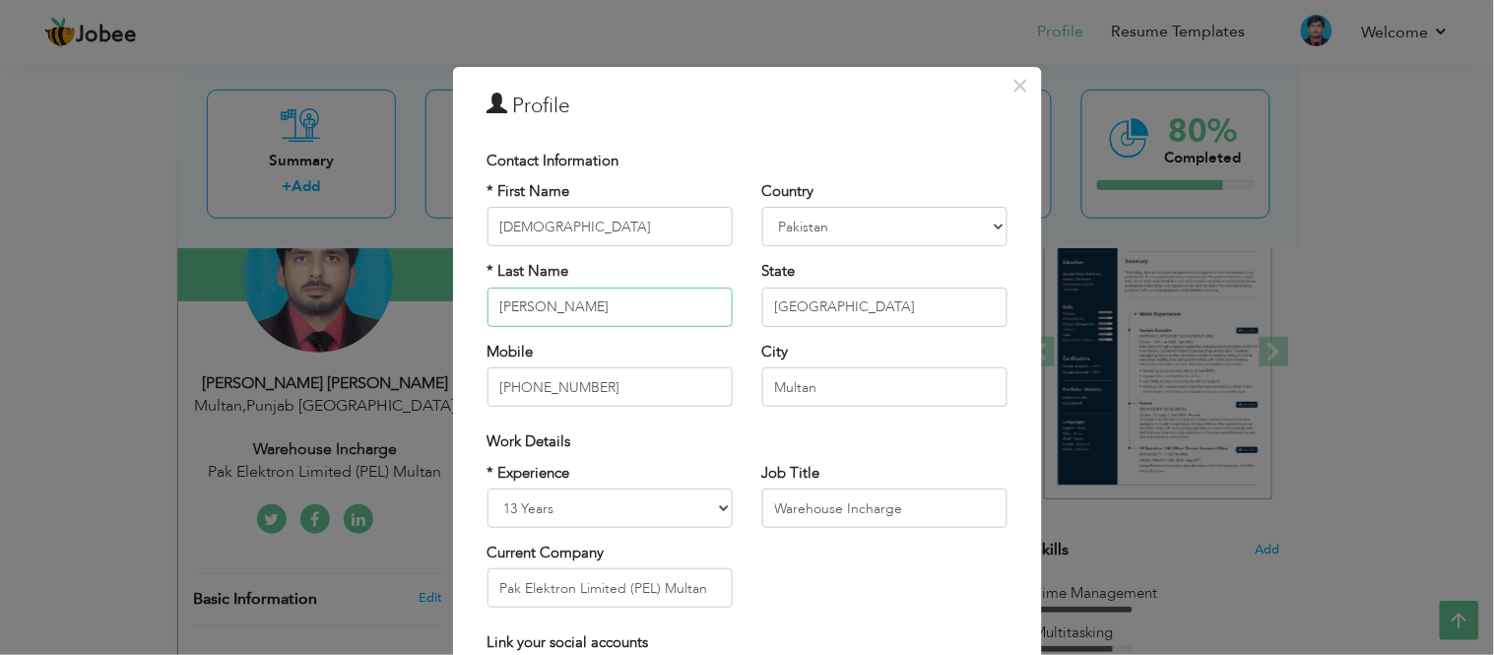
drag, startPoint x: 548, startPoint y: 306, endPoint x: 364, endPoint y: 306, distance: 183.2
click at [364, 306] on div "× Profile Contact Information * First Name Muhammad * Last Name Aruba" at bounding box center [747, 327] width 1494 height 655
click at [578, 313] on input "[PERSON_NAME]" at bounding box center [610, 307] width 245 height 39
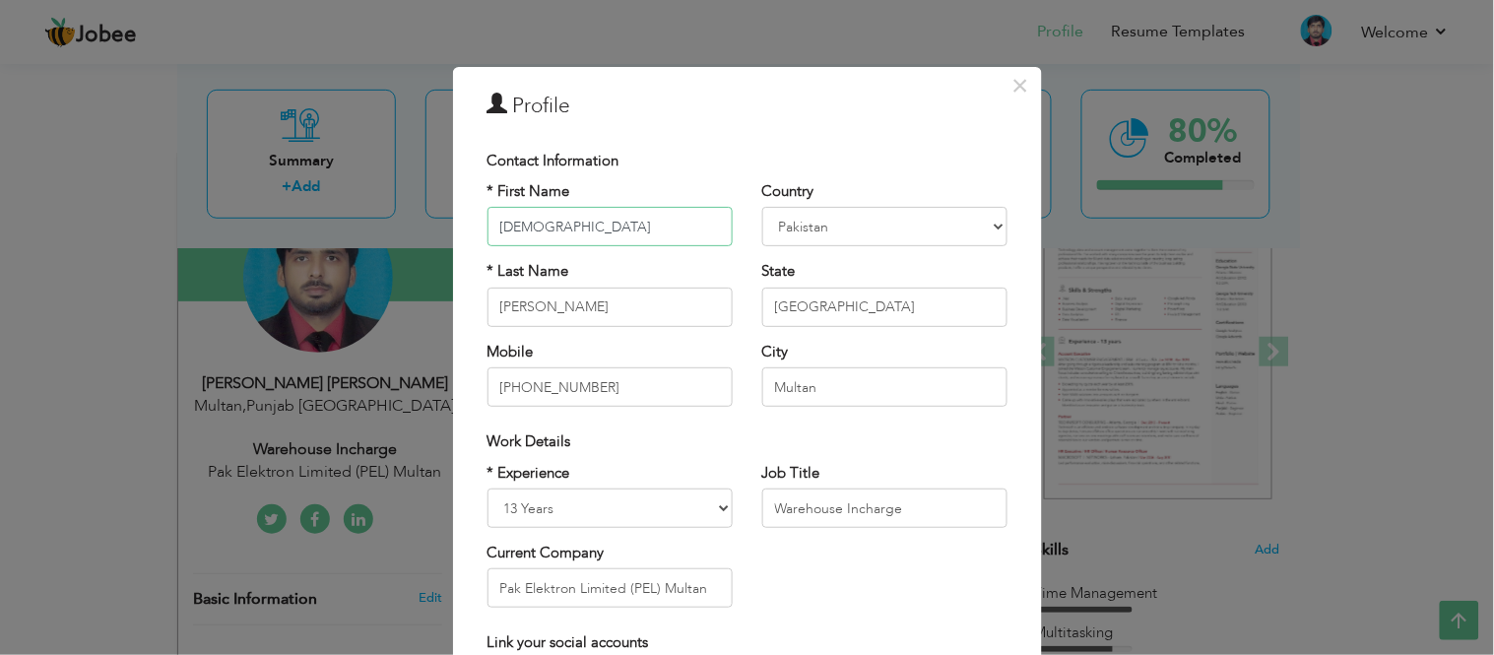
click at [596, 220] on input "Muhammad" at bounding box center [610, 226] width 245 height 39
drag, startPoint x: 587, startPoint y: 231, endPoint x: 465, endPoint y: 238, distance: 122.3
click at [473, 238] on div "* First Name Muhammad * Last Name Shafique Awan Mobile +923036607615" at bounding box center [610, 301] width 275 height 240
click at [605, 333] on div "* First Name Muhammad * Last Name Shafique Awan Mobile +923036607615" at bounding box center [610, 301] width 275 height 240
drag, startPoint x: 546, startPoint y: 305, endPoint x: 379, endPoint y: 308, distance: 166.5
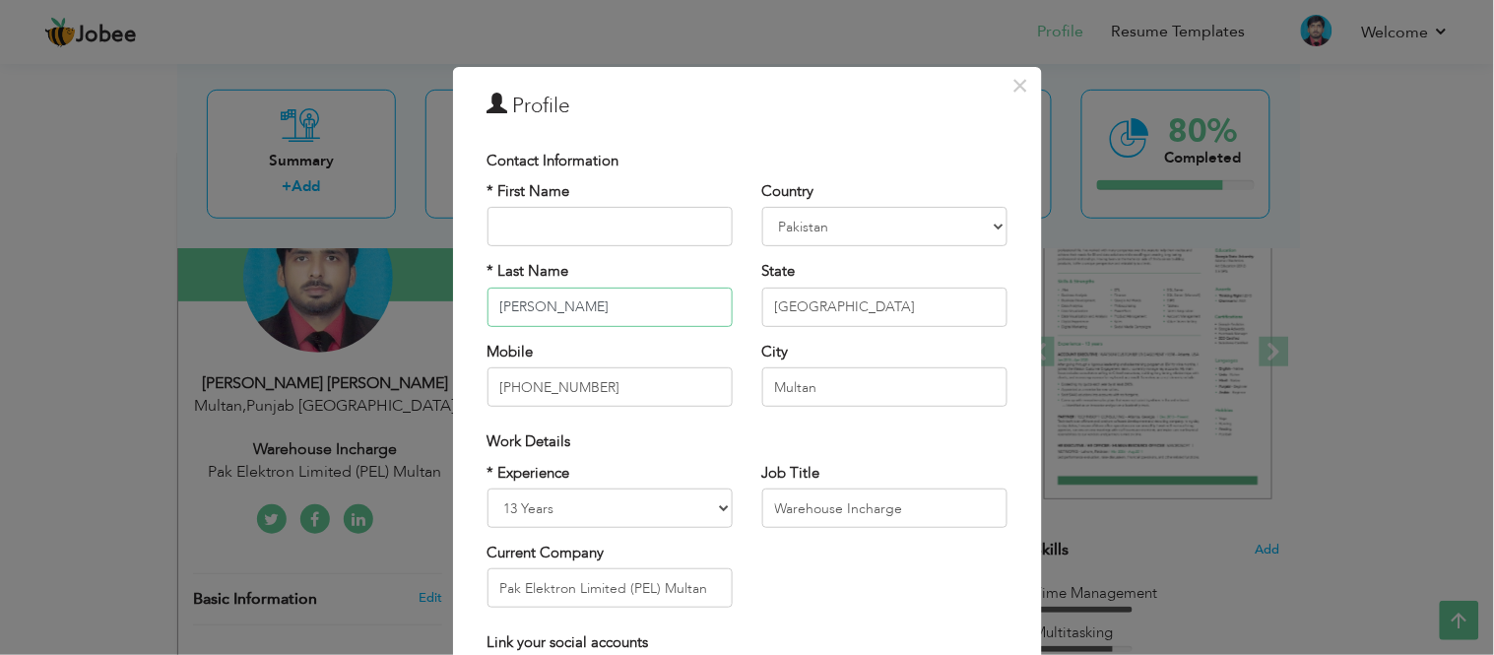
click at [379, 308] on div "× Profile Contact Information * First Name * Last Name Shafique Awan" at bounding box center [747, 327] width 1494 height 655
type input "Awan"
click at [559, 224] on input "text" at bounding box center [610, 226] width 245 height 39
paste input "Shafique"
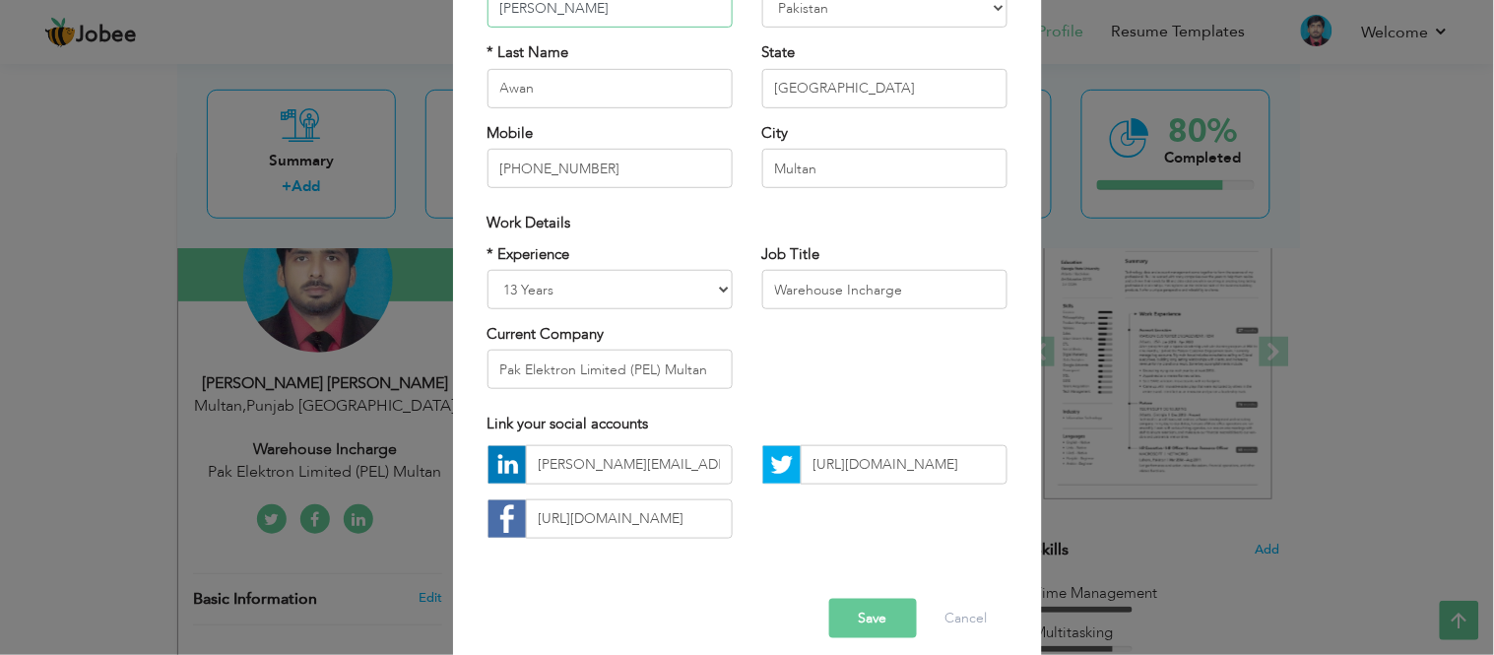
type input "Shafique"
click at [868, 621] on button "Save" at bounding box center [873, 618] width 88 height 39
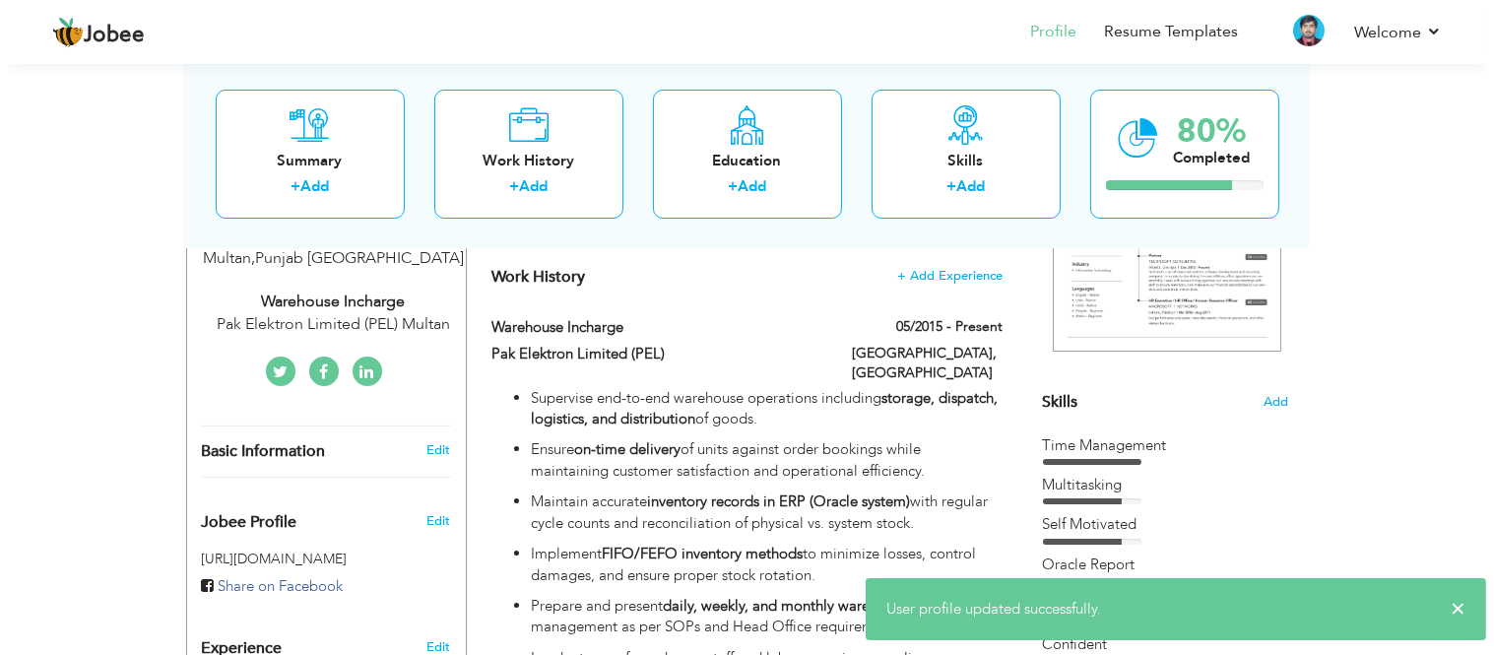
scroll to position [328, 0]
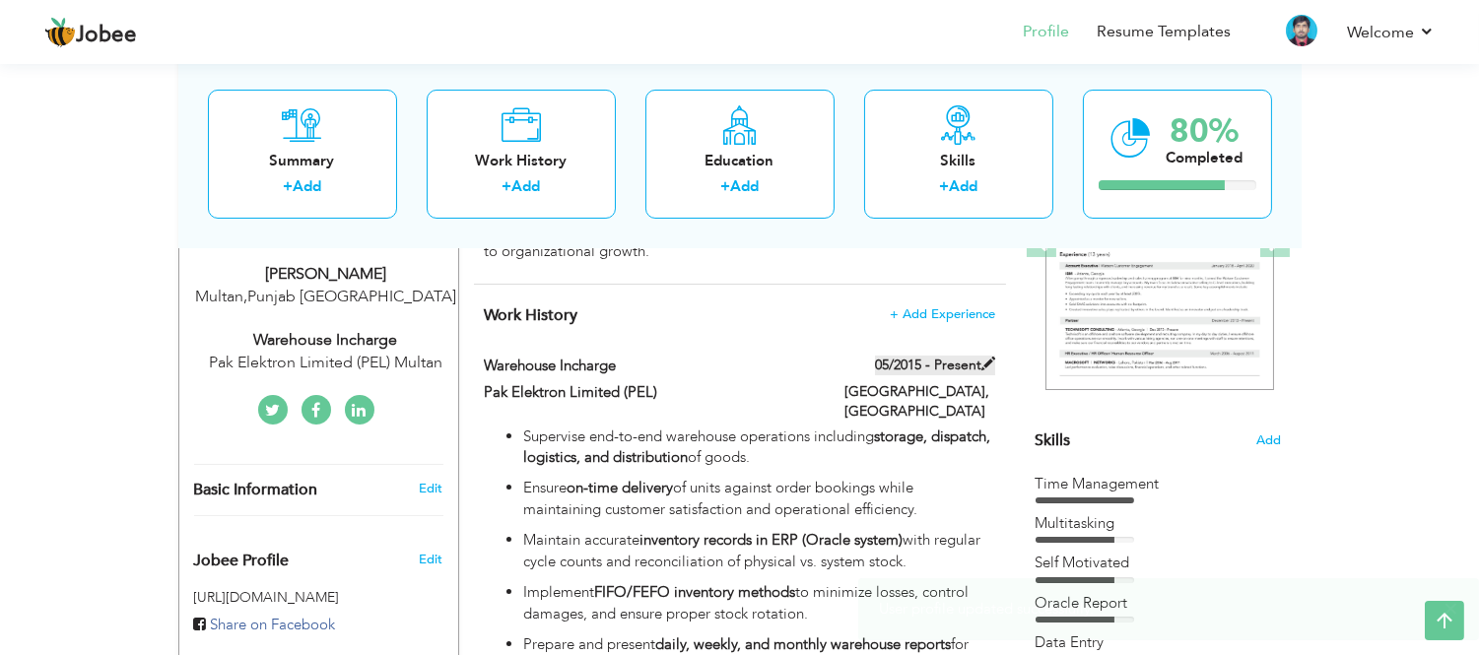
click at [981, 362] on span at bounding box center [988, 364] width 14 height 14
type input "Warehouse Incharge"
type input "Pak Elektron Limited (PEL)"
type input "05/2015"
type input "[GEOGRAPHIC_DATA]"
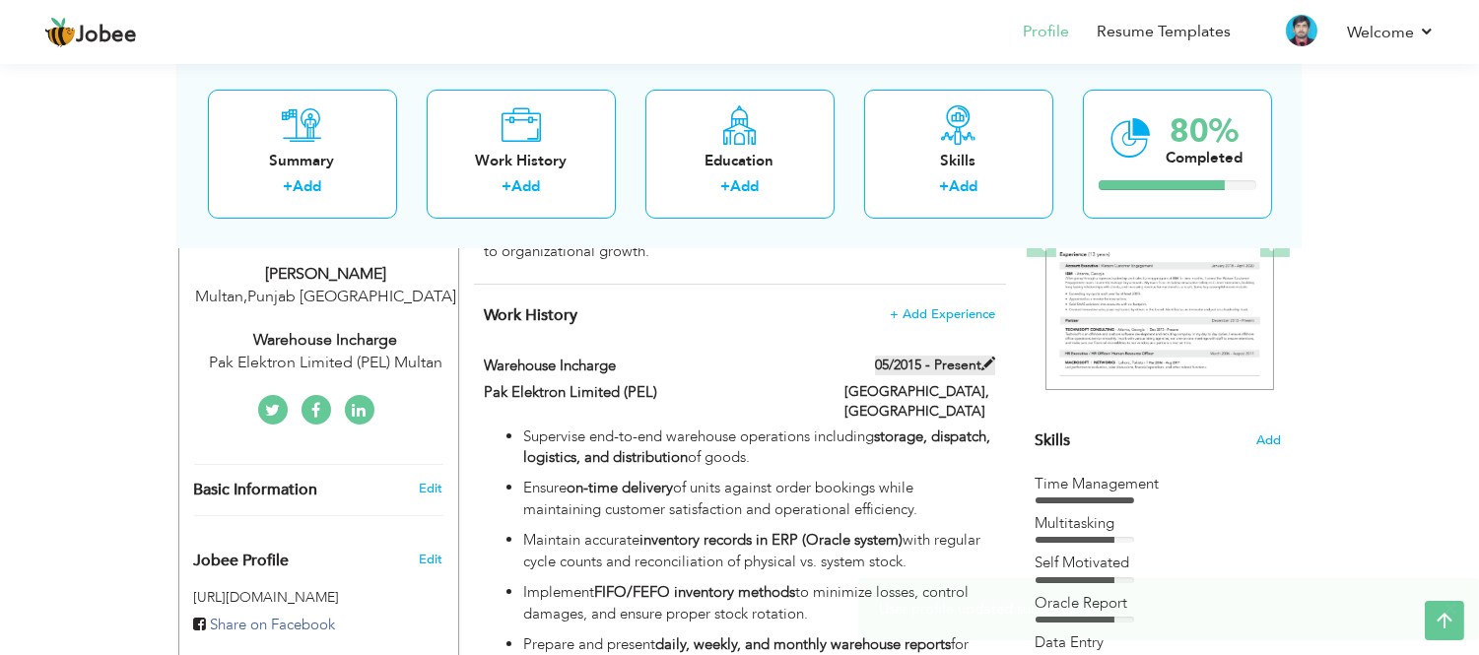
type input "Multan"
checkbox input "true"
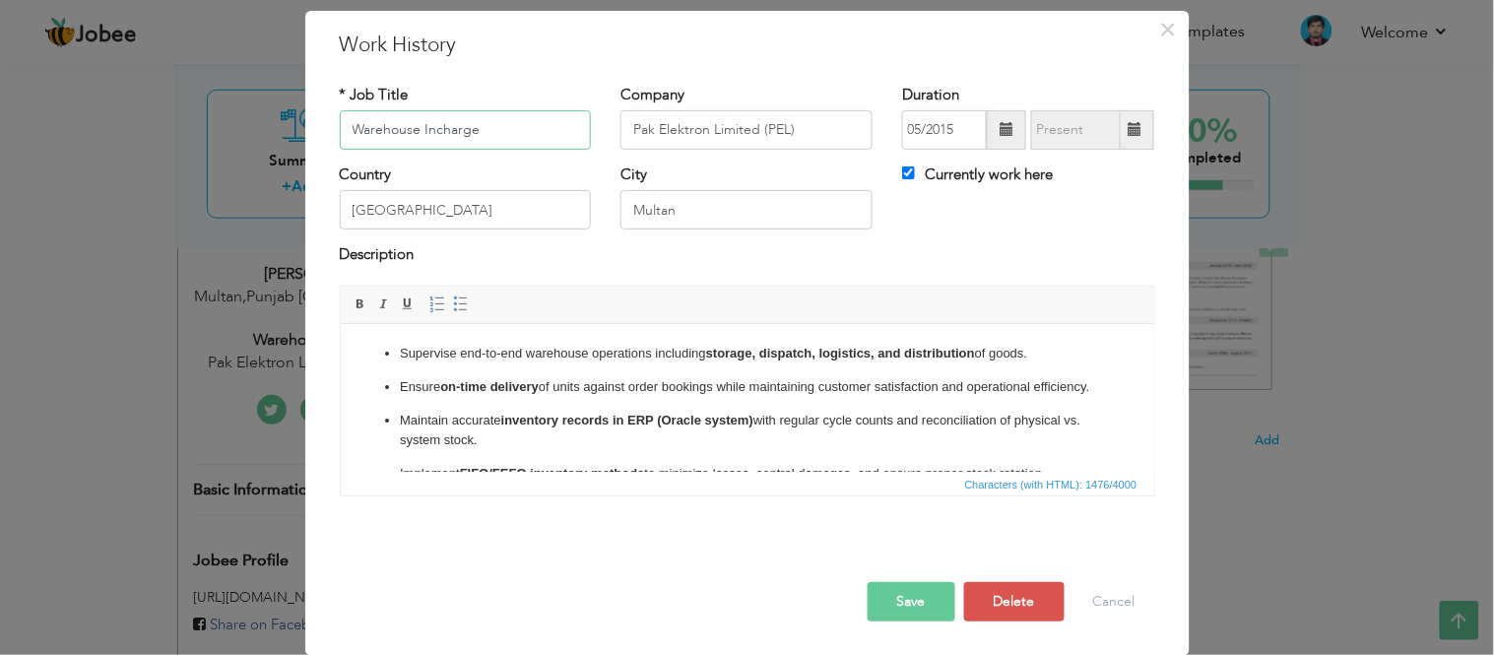
scroll to position [0, 0]
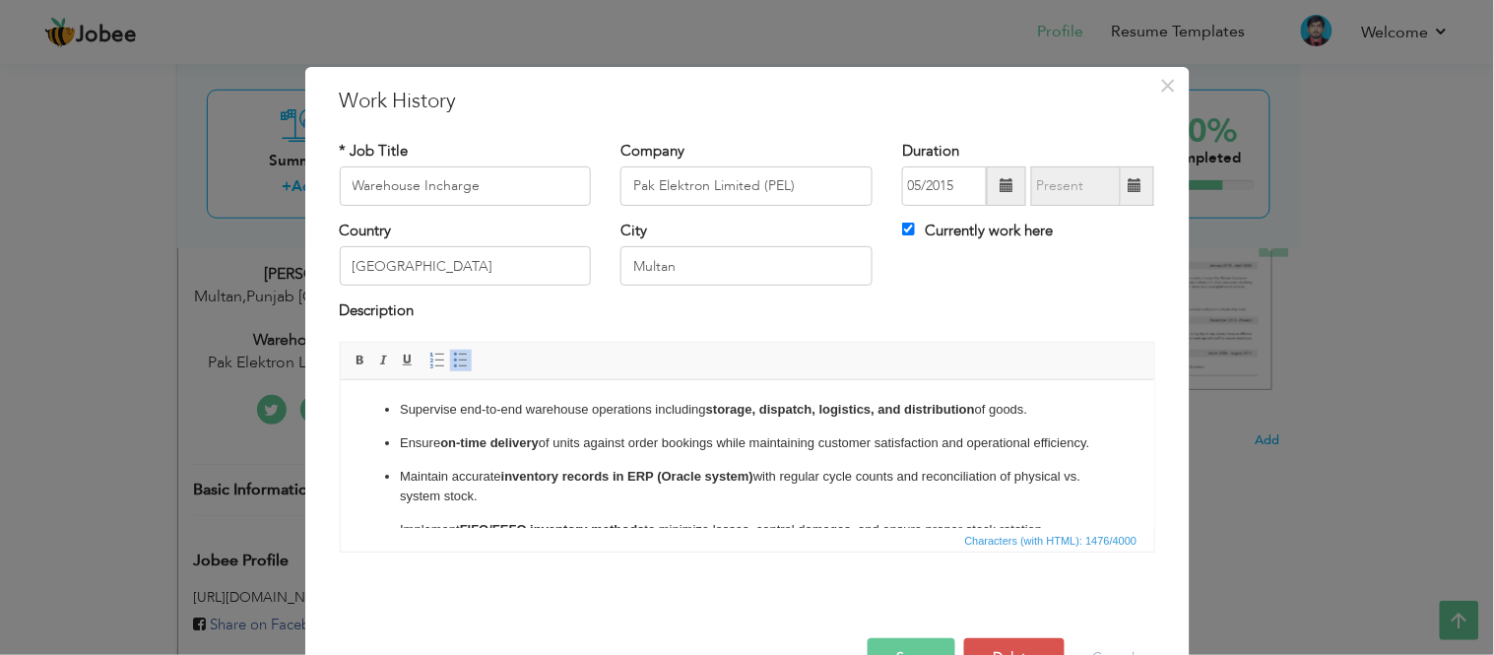
click at [588, 450] on p "Ensure on-time delivery of units against order bookings while maintaining custo…" at bounding box center [746, 442] width 695 height 21
drag, startPoint x: 494, startPoint y: 468, endPoint x: 309, endPoint y: 436, distance: 186.9
click at [340, 436] on html "Supervise end-to-end warehouse operations including storage, dispatch, logistic…" at bounding box center [747, 626] width 814 height 495
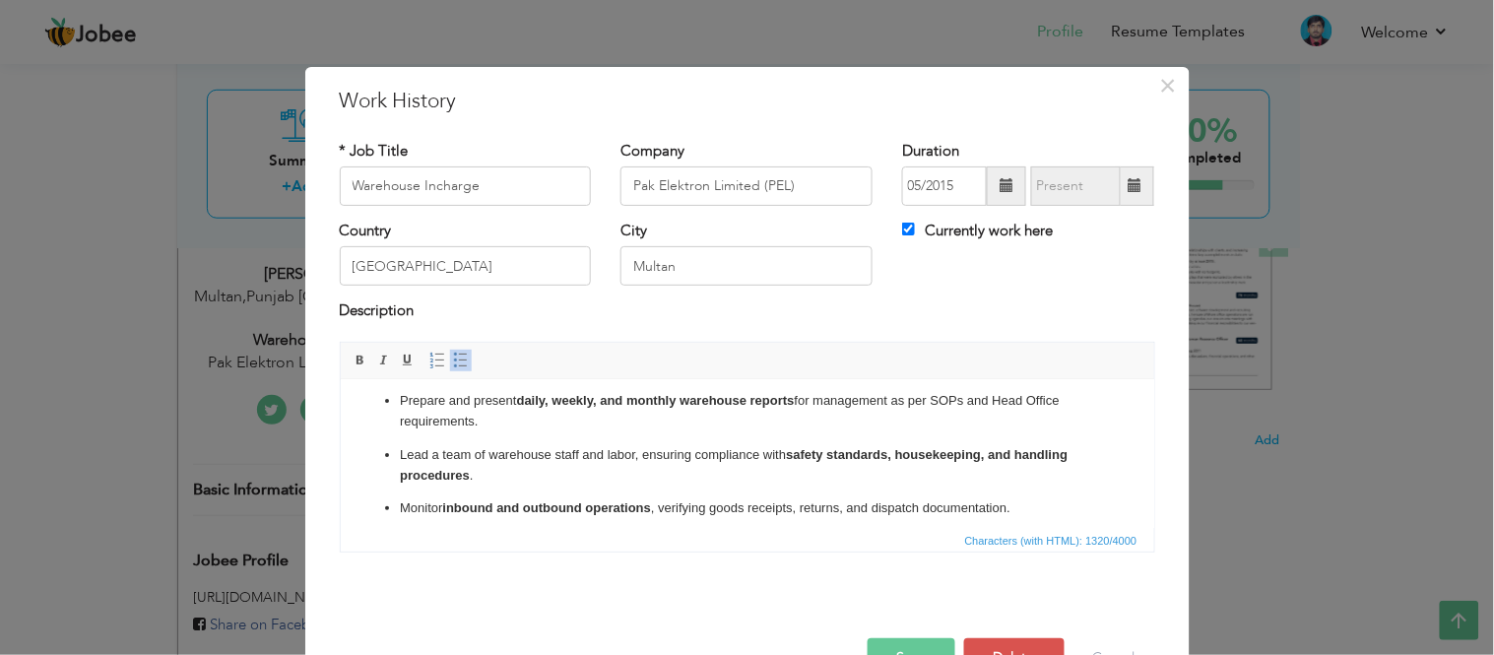
scroll to position [313, 0]
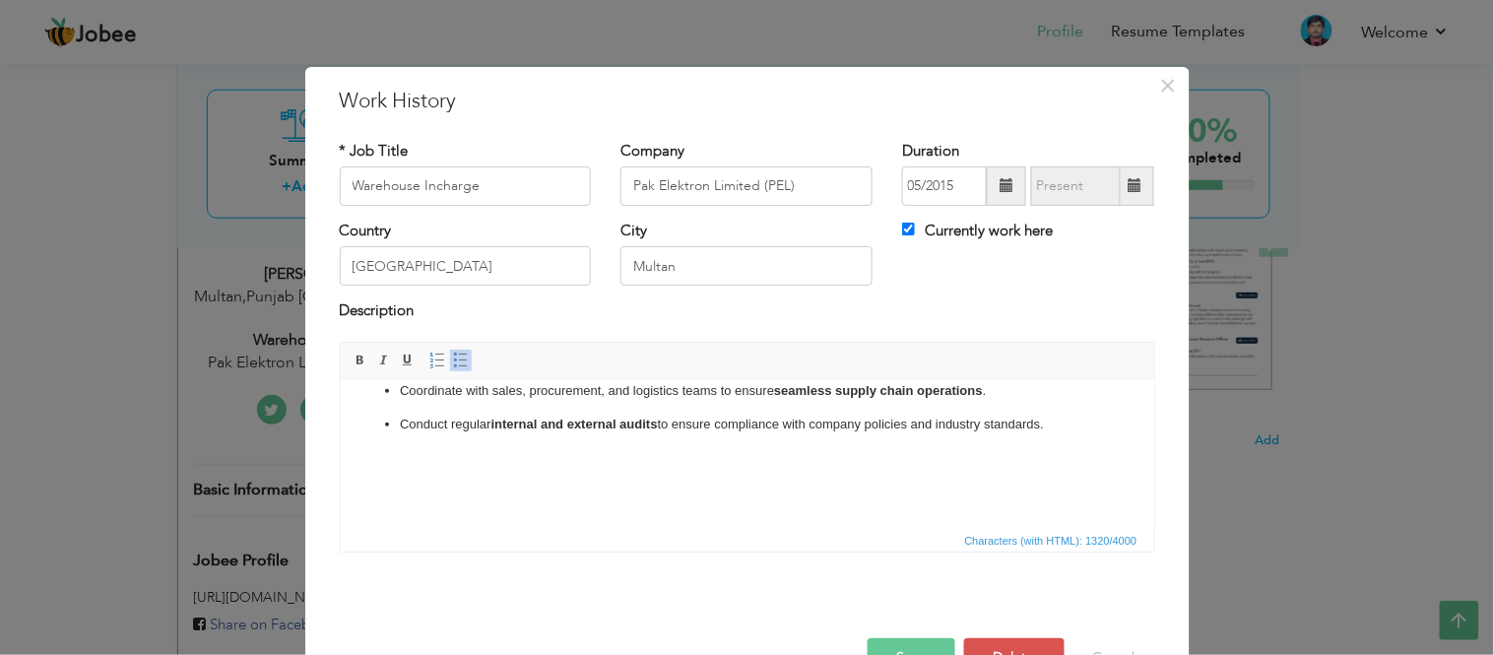
click at [607, 494] on body "Supervise end-to-end warehouse operations including storage, dispatch, logistic…" at bounding box center [747, 297] width 774 height 423
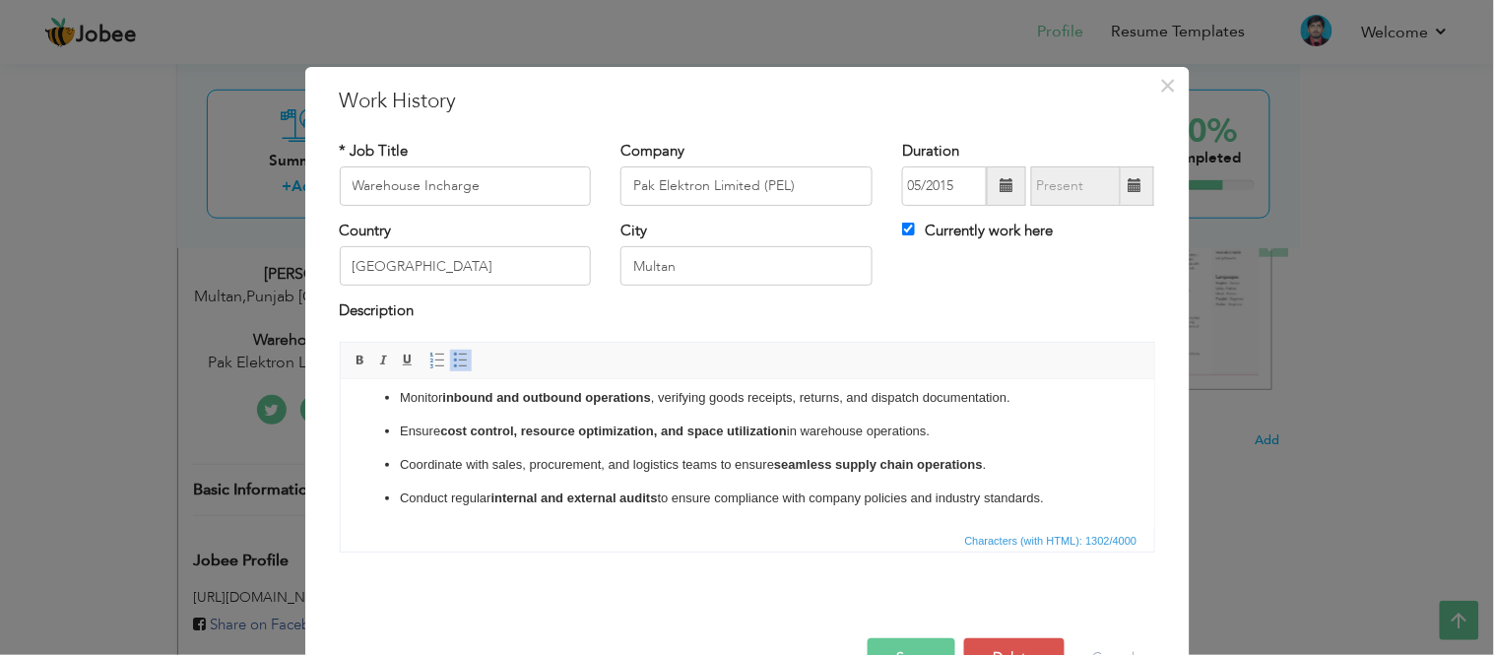
scroll to position [56, 0]
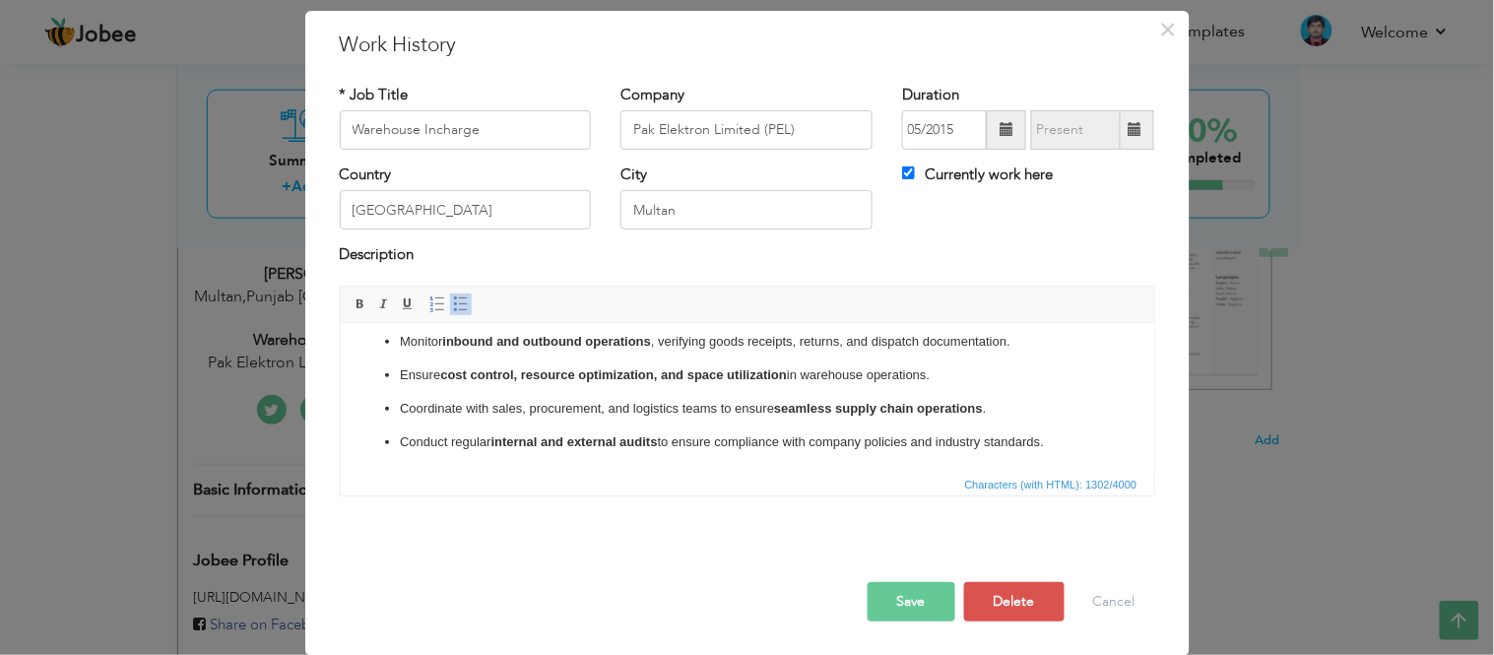
click at [894, 587] on button "Save" at bounding box center [912, 601] width 88 height 39
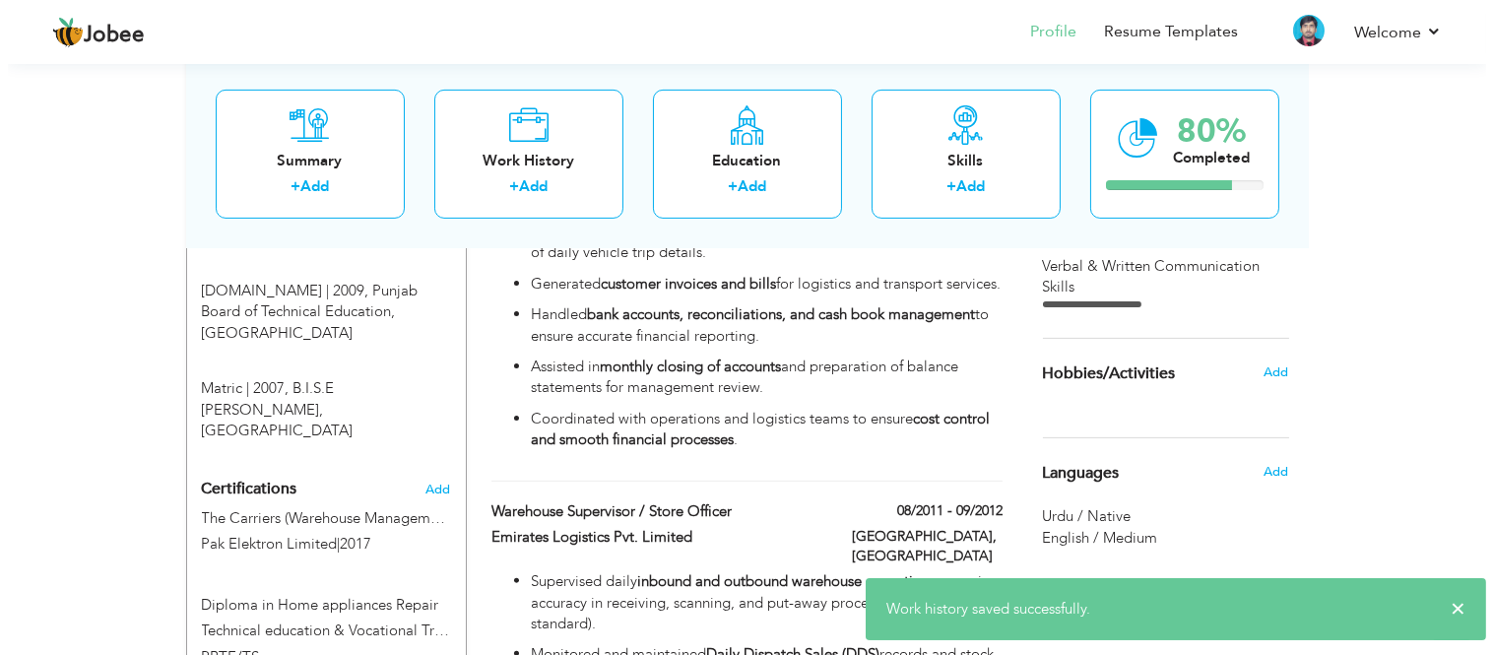
scroll to position [1204, 0]
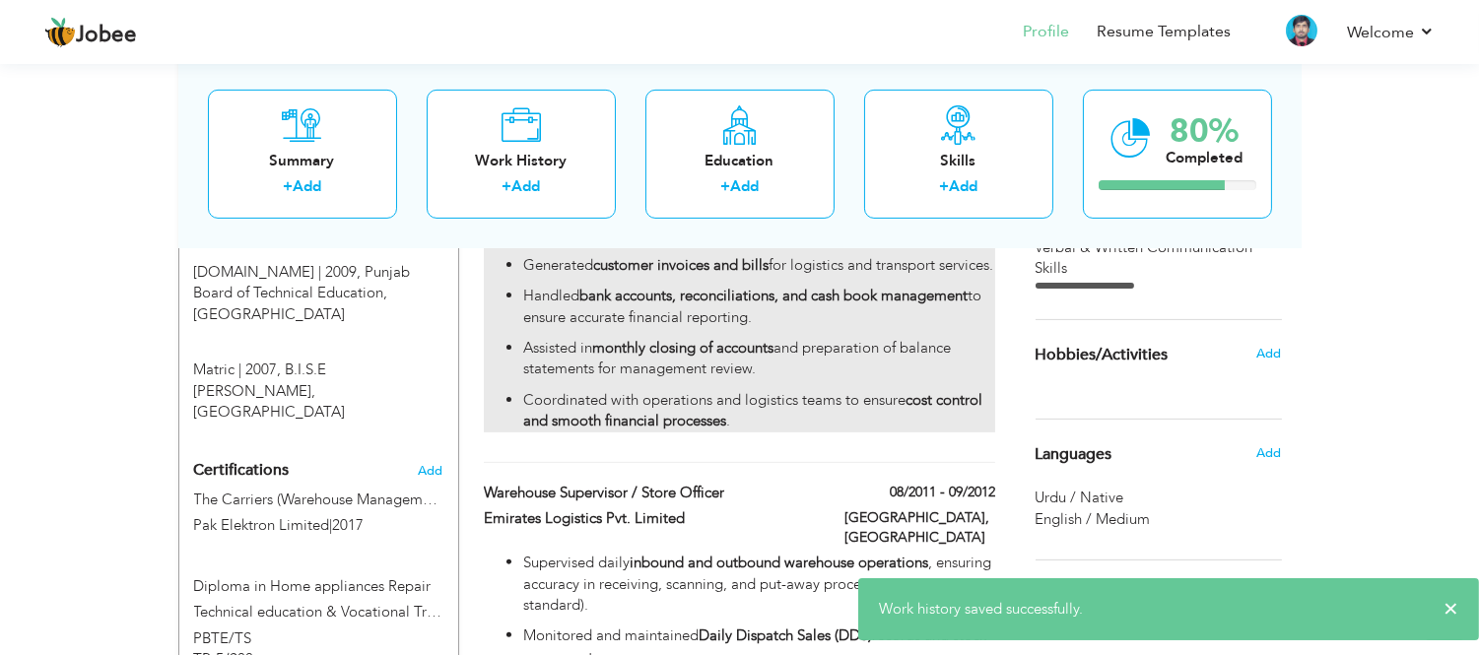
click at [776, 390] on p "Coordinated with operations and logistics teams to ensure cost control and smoo…" at bounding box center [758, 411] width 471 height 42
type input "Assistant Accounts Manager"
type input "[PERSON_NAME] Logistics Services"
type input "10/2012"
type input "04/2015"
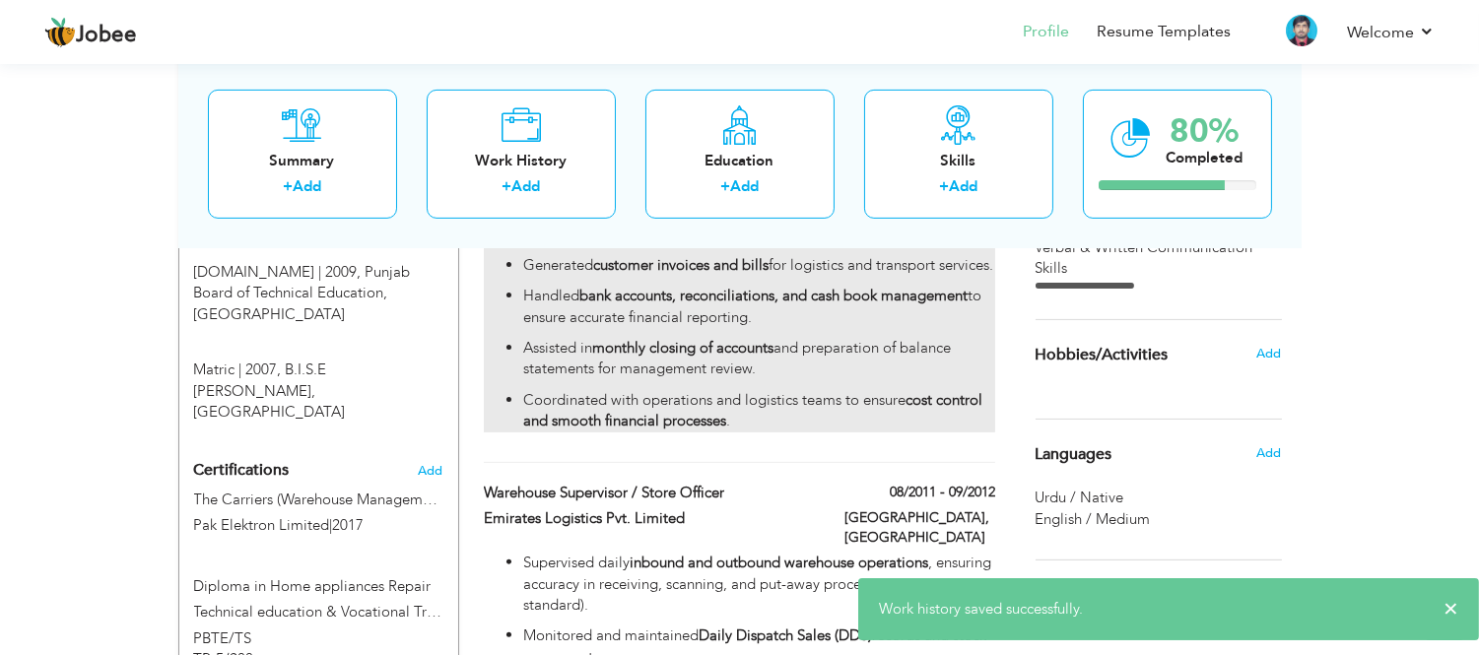
checkbox input "false"
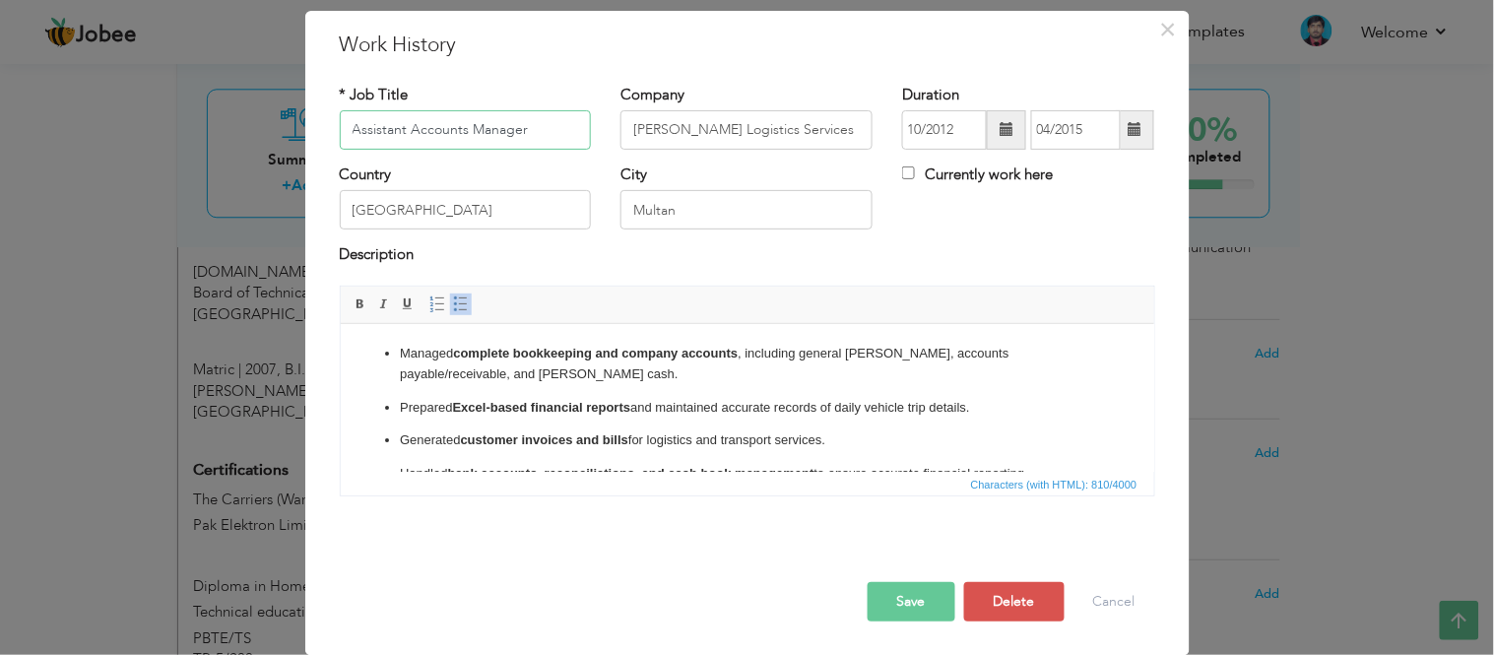
scroll to position [99, 0]
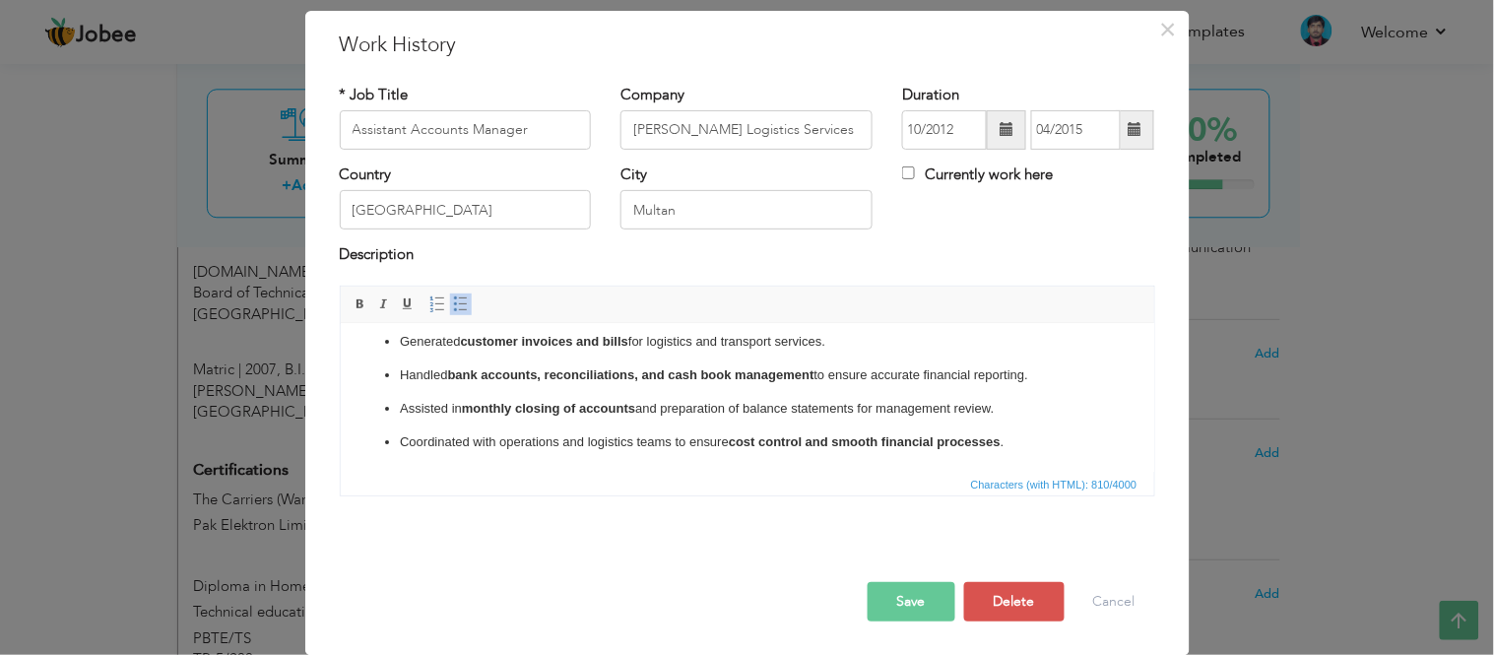
click at [1020, 445] on p "Coordinated with operations and logistics teams to ensure cost control and smoo…" at bounding box center [746, 441] width 695 height 21
click at [924, 618] on button "Save" at bounding box center [912, 601] width 88 height 39
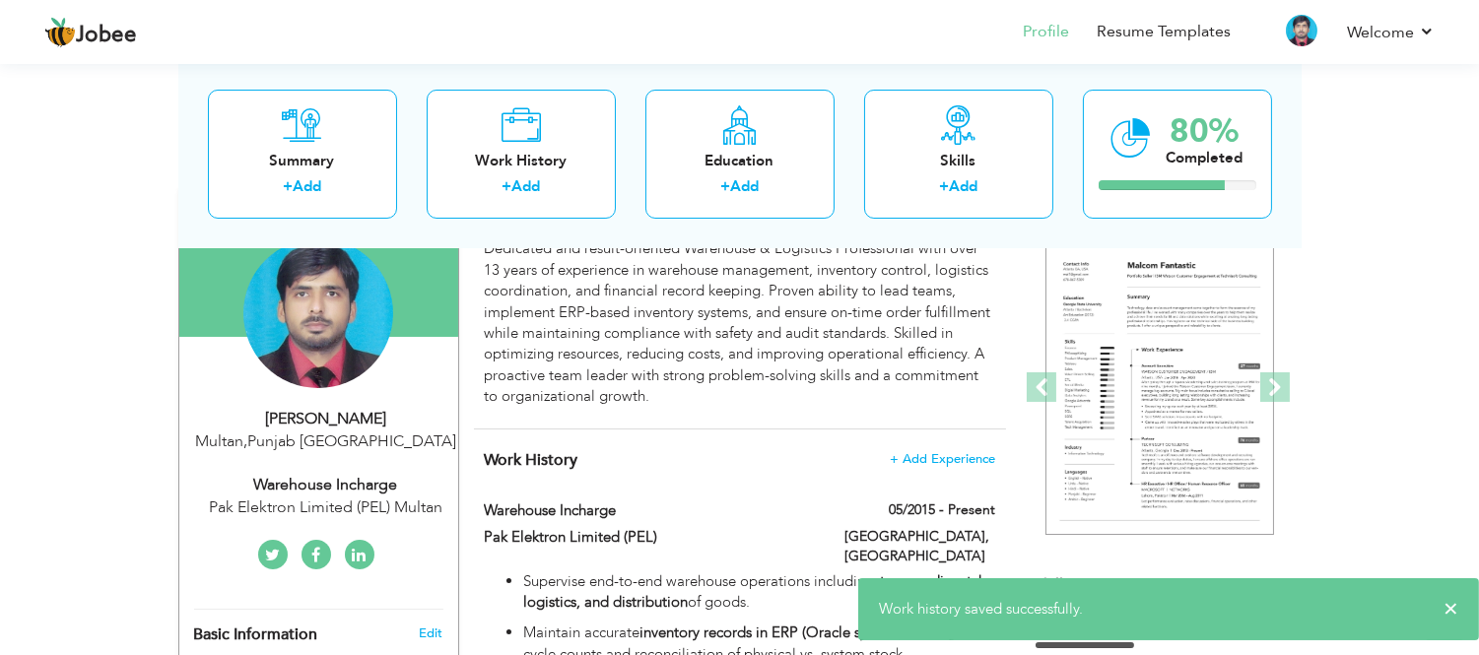
scroll to position [0, 0]
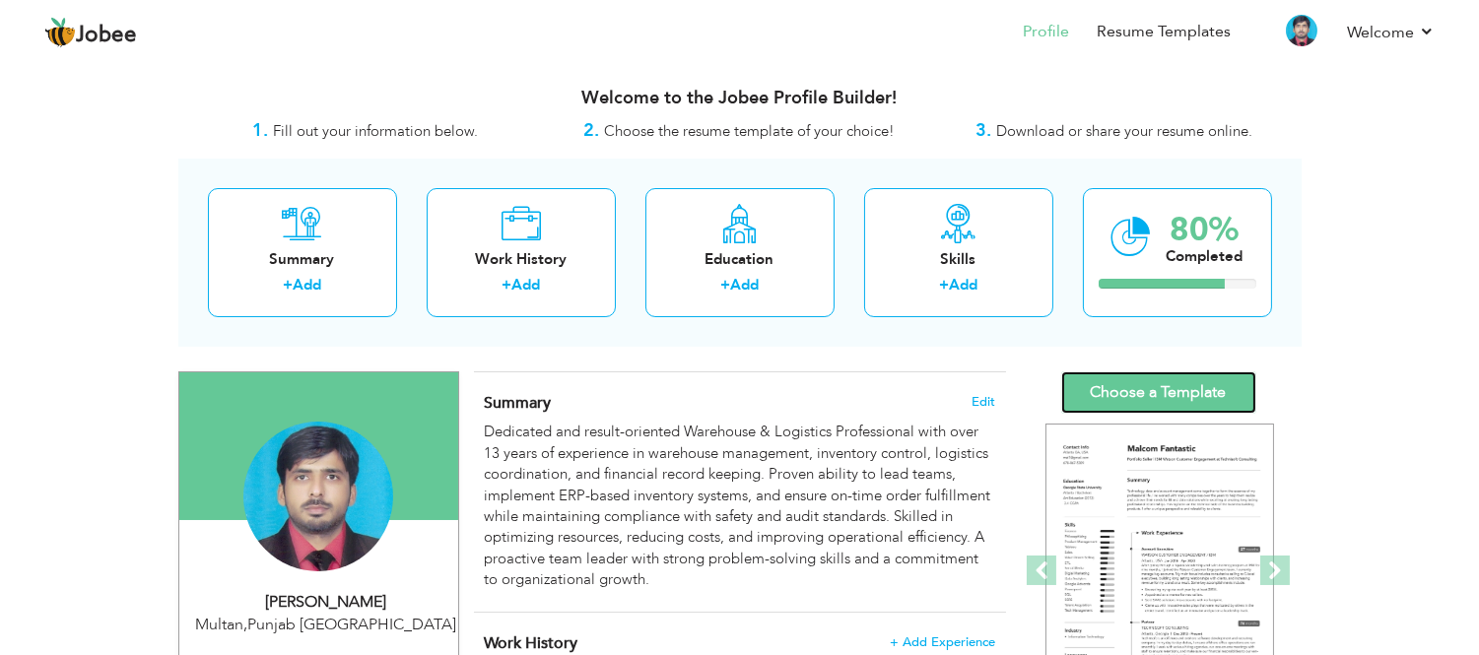
click at [1138, 395] on link "Choose a Template" at bounding box center [1158, 392] width 195 height 42
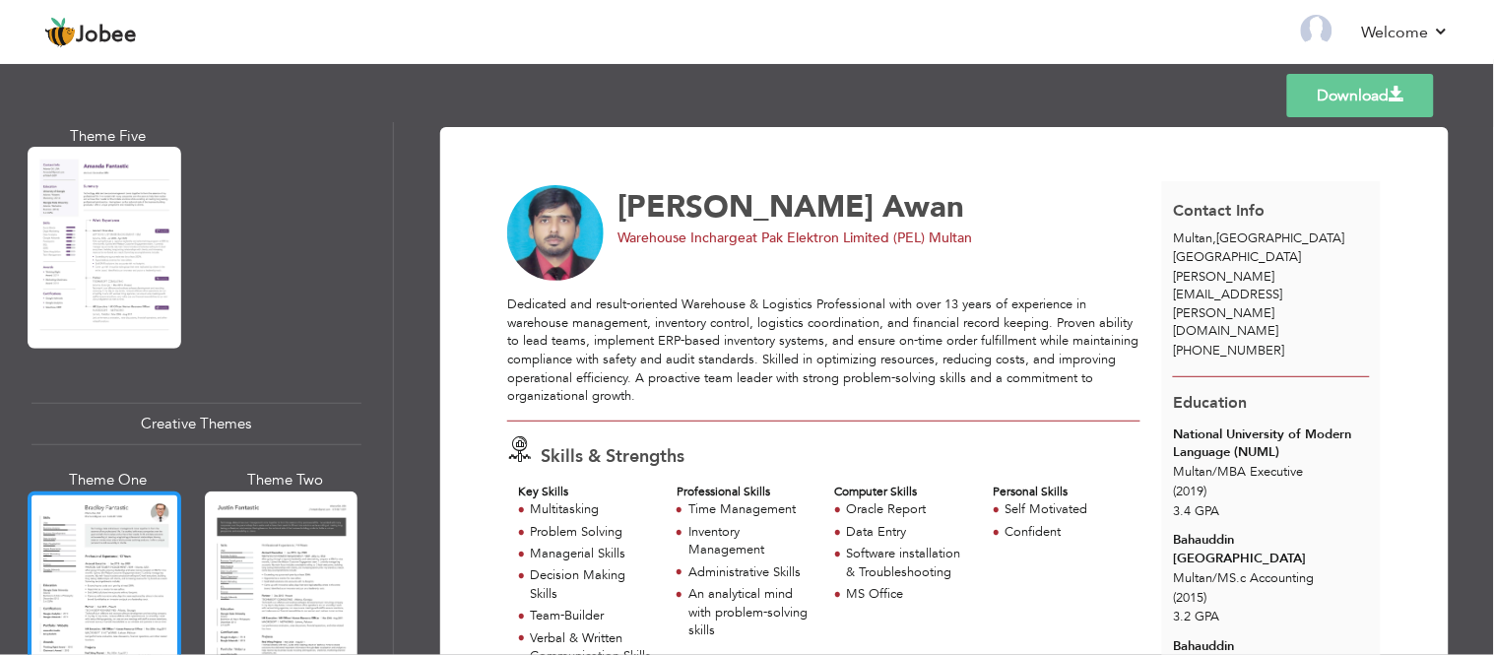
scroll to position [2079, 0]
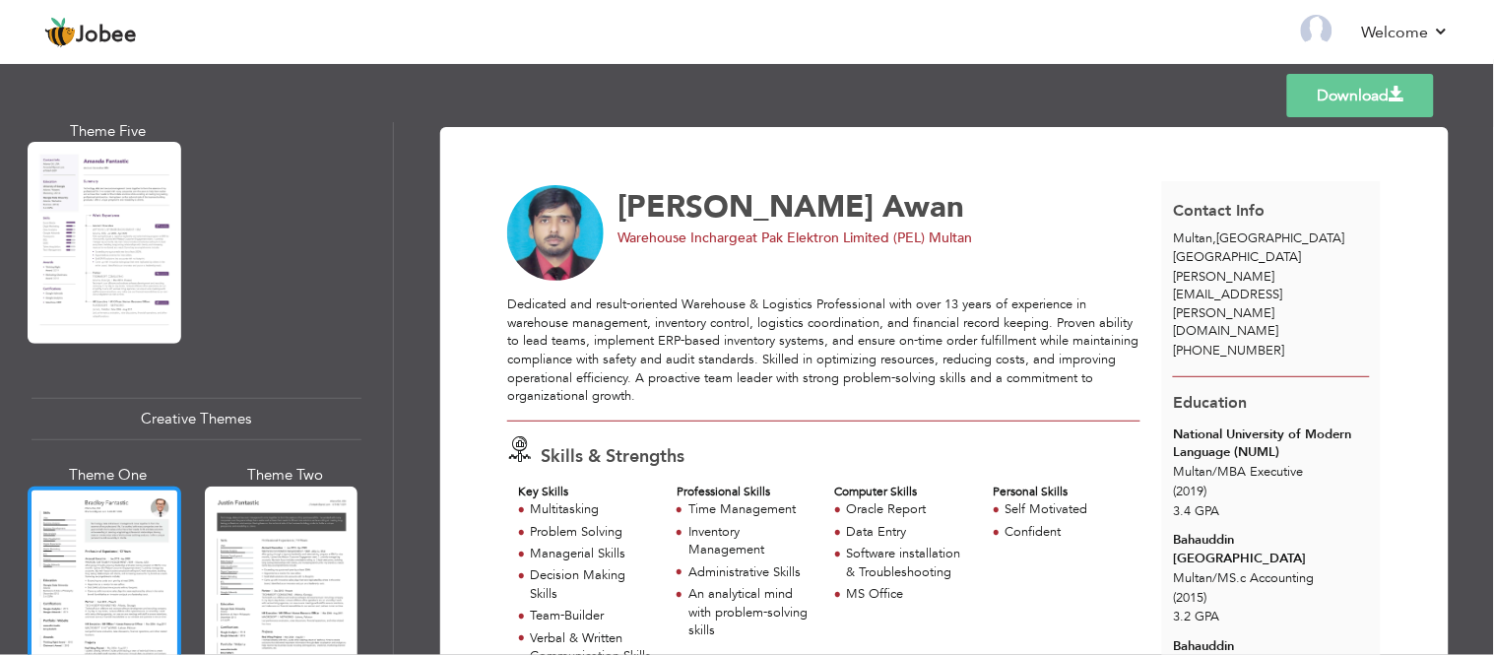
click at [95, 528] on div at bounding box center [105, 588] width 154 height 202
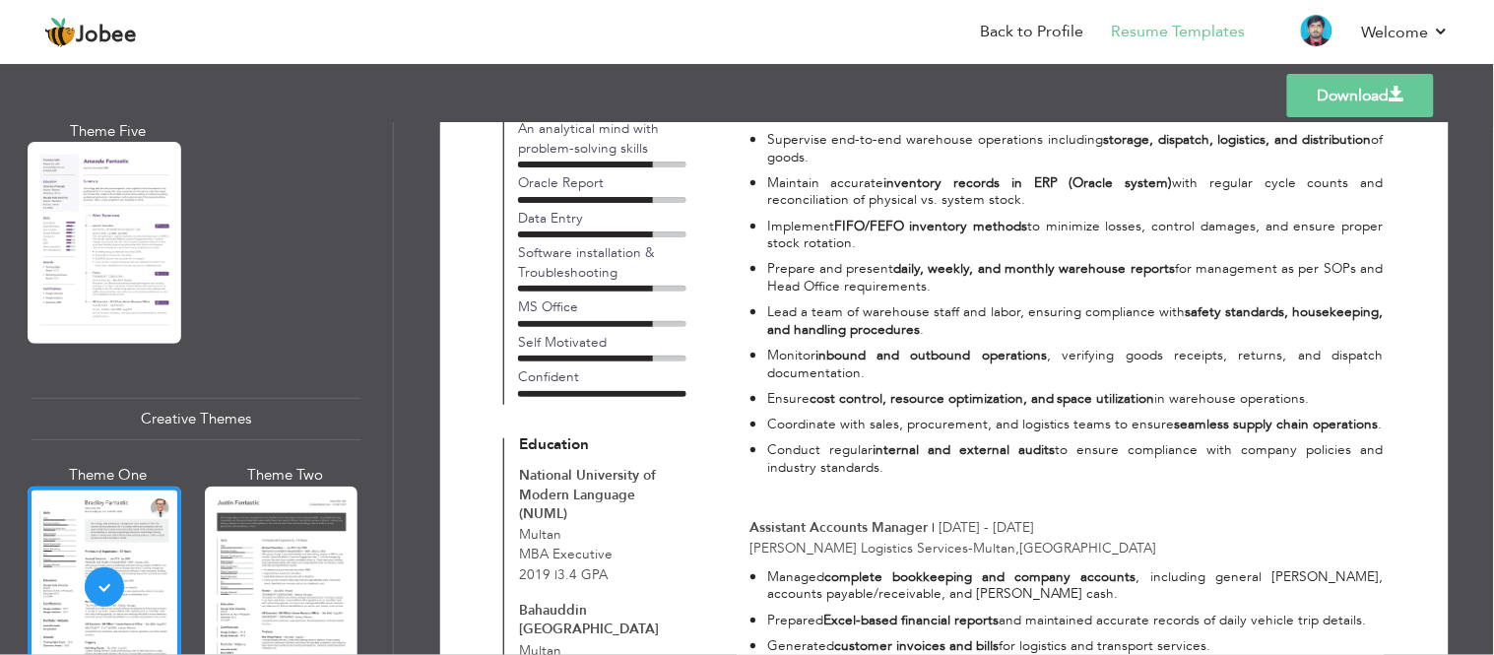
scroll to position [328, 0]
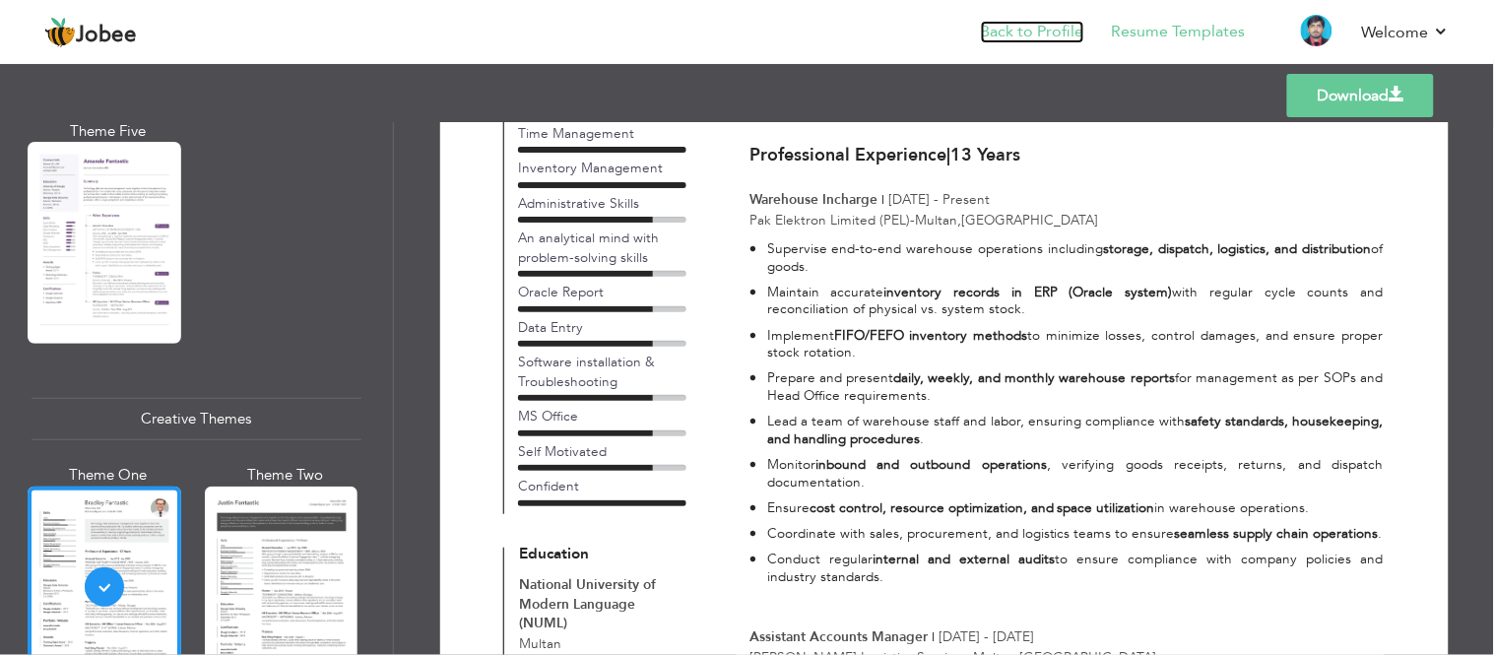
click at [1066, 37] on link "Back to Profile" at bounding box center [1032, 32] width 103 height 23
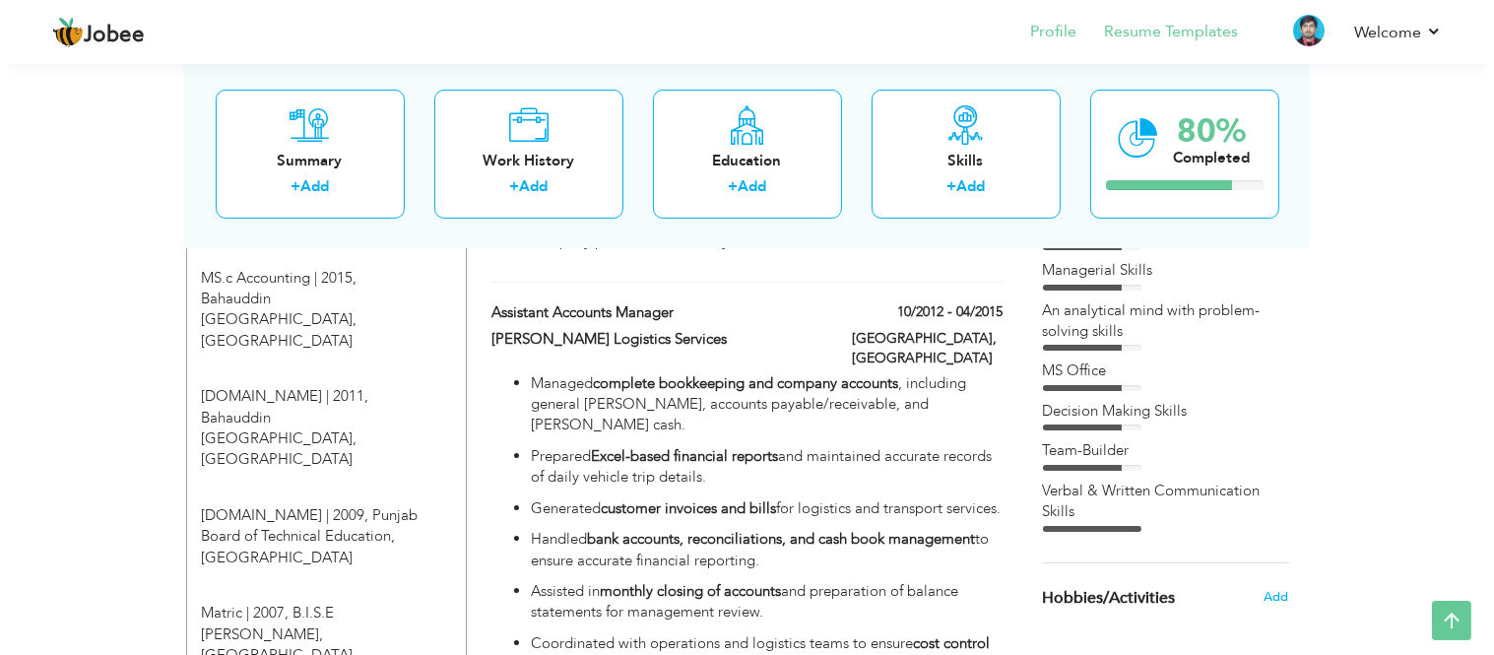
scroll to position [1094, 0]
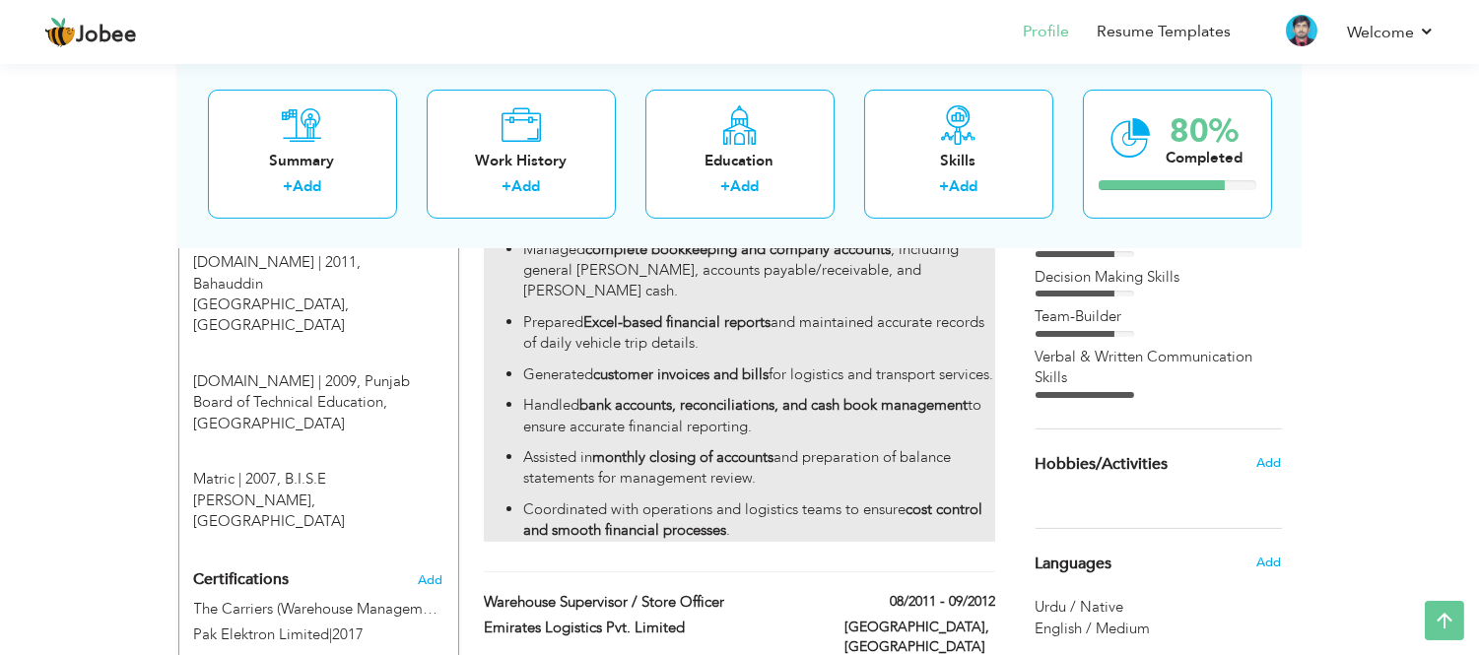
click at [757, 402] on ul "Managed complete bookkeeping and company accounts , including general ledger, a…" at bounding box center [739, 390] width 510 height 302
type input "Assistant Accounts Manager"
type input "[PERSON_NAME] Logistics Services"
type input "10/2012"
type input "04/2015"
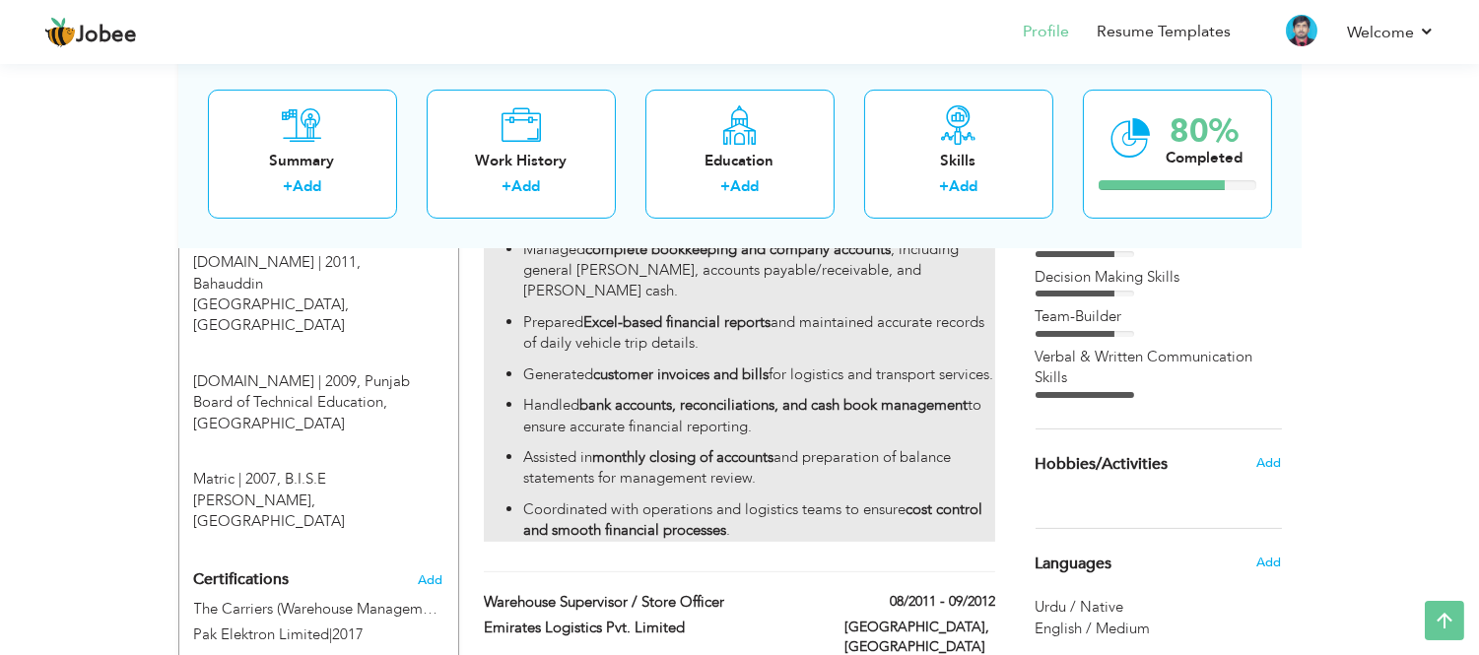
type input "[GEOGRAPHIC_DATA]"
type input "Multan"
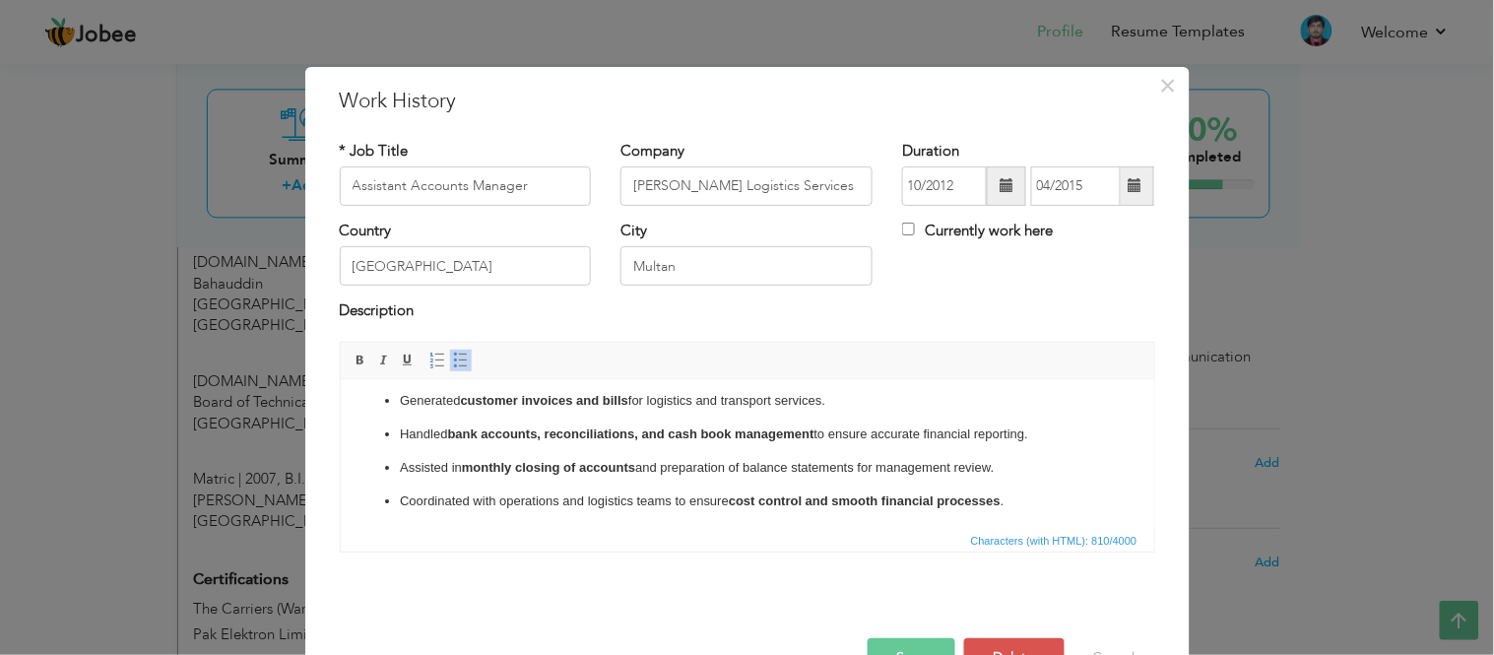
scroll to position [99, 0]
click at [1006, 506] on p "Coordinated with operations and logistics teams to ensure cost control and smoo…" at bounding box center [746, 498] width 695 height 21
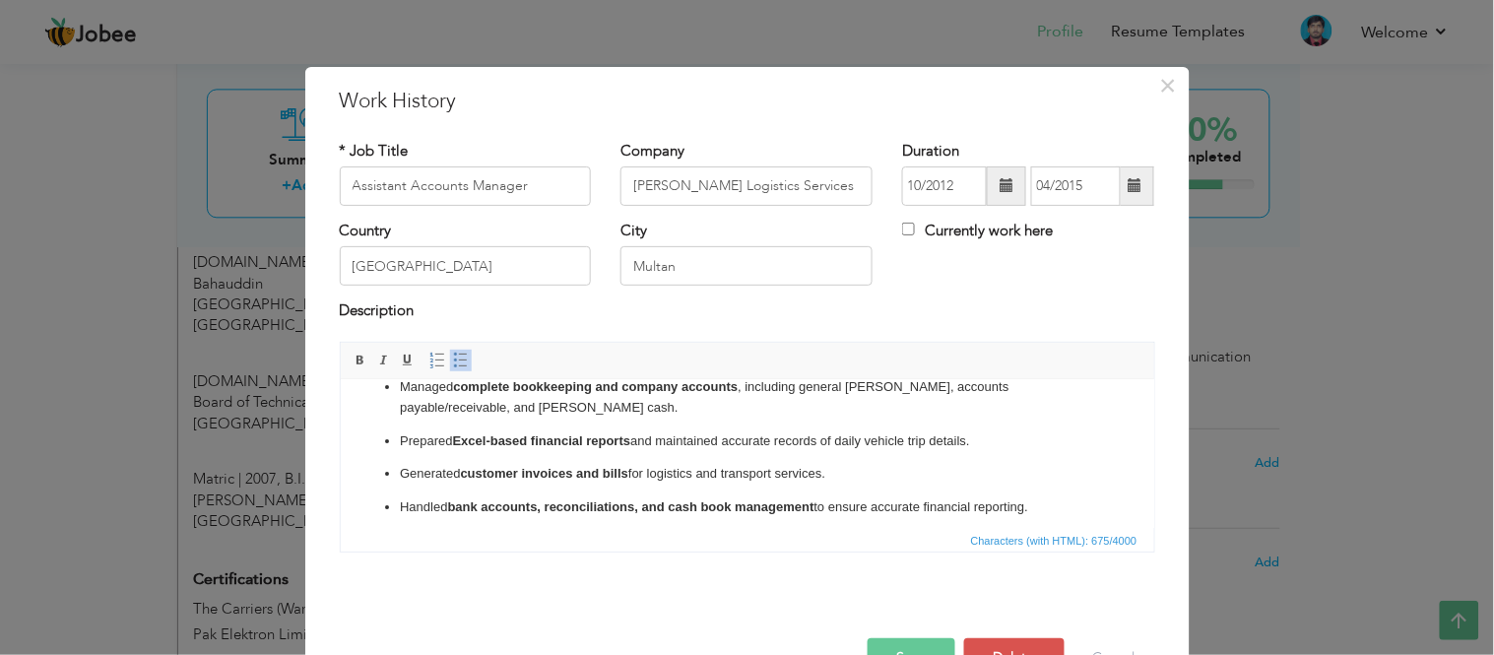
scroll to position [0, 0]
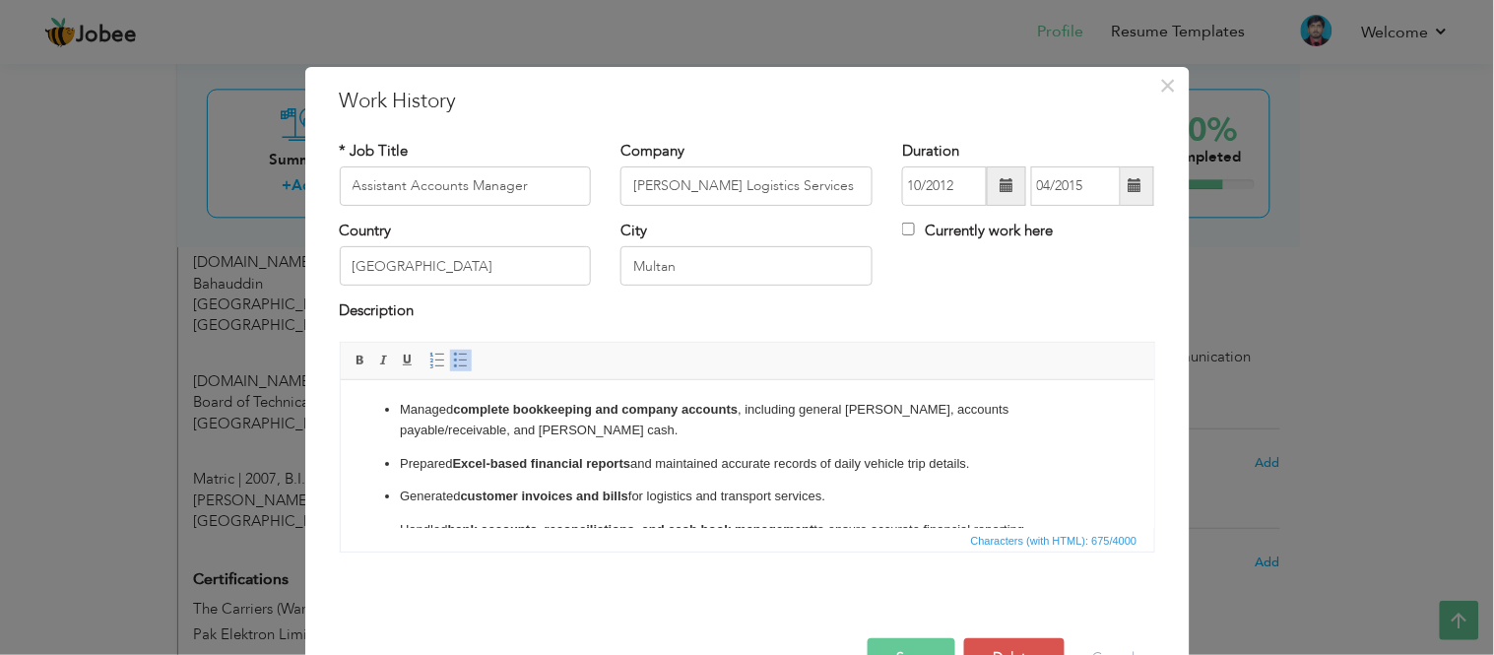
click at [449, 457] on p "Prepared Excel-based financial reports and maintained accurate records of daily…" at bounding box center [746, 463] width 695 height 21
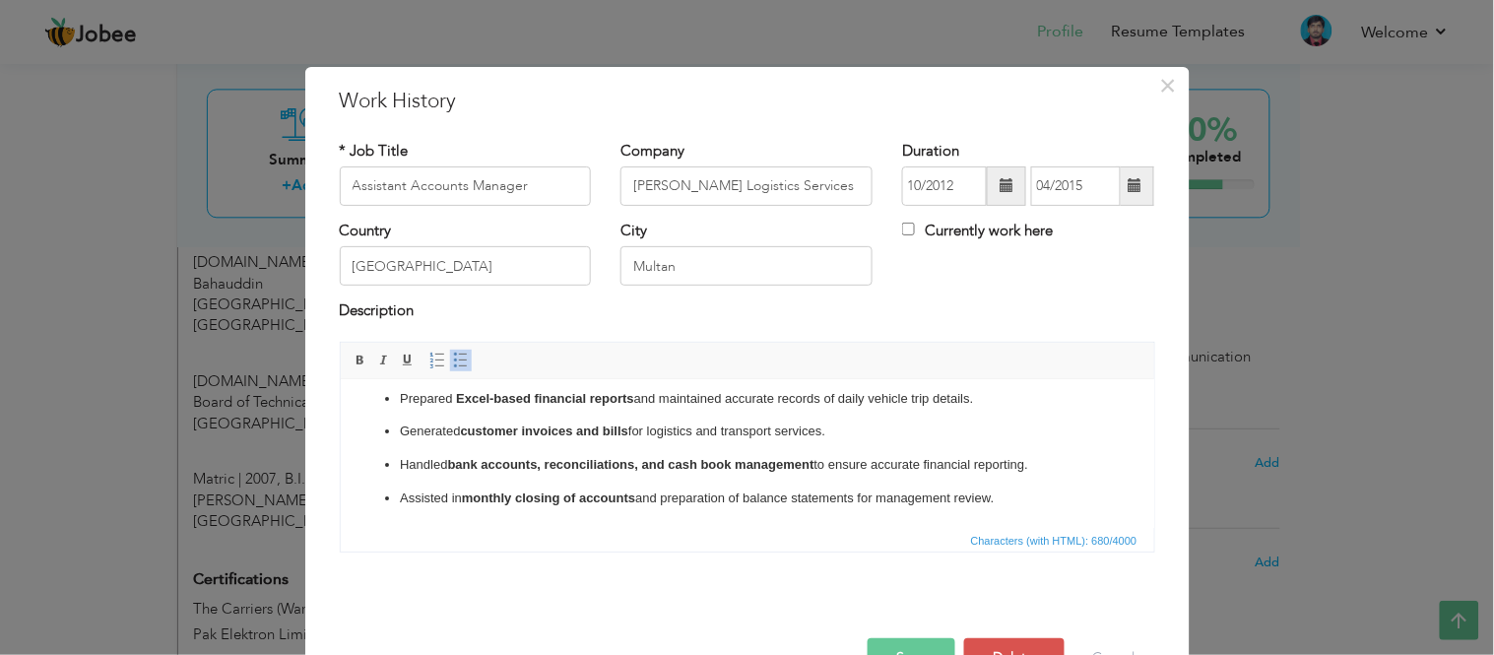
drag, startPoint x: 839, startPoint y: 438, endPoint x: 375, endPoint y: 421, distance: 464.3
click at [375, 421] on ul "Managed complete bookkeeping and company accounts , including general ledger, a…" at bounding box center [747, 421] width 774 height 174
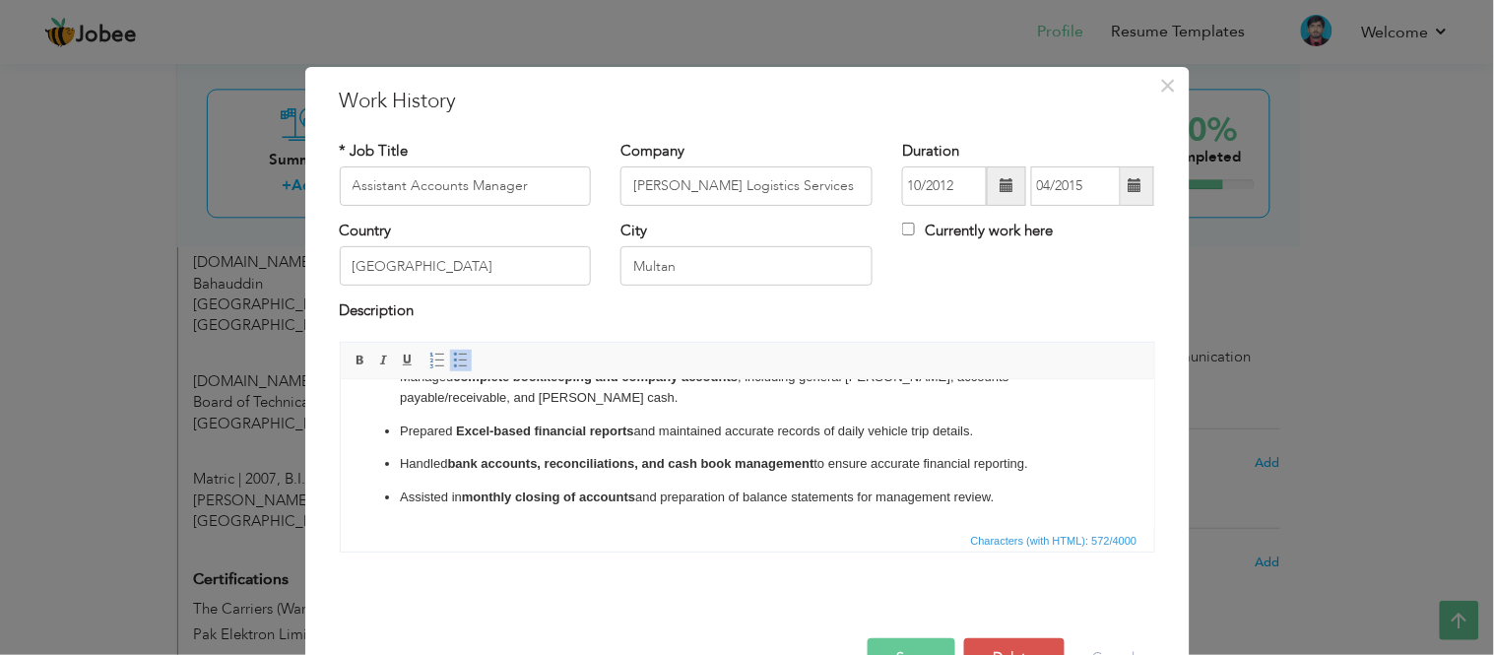
click at [904, 641] on button "Save" at bounding box center [912, 657] width 88 height 39
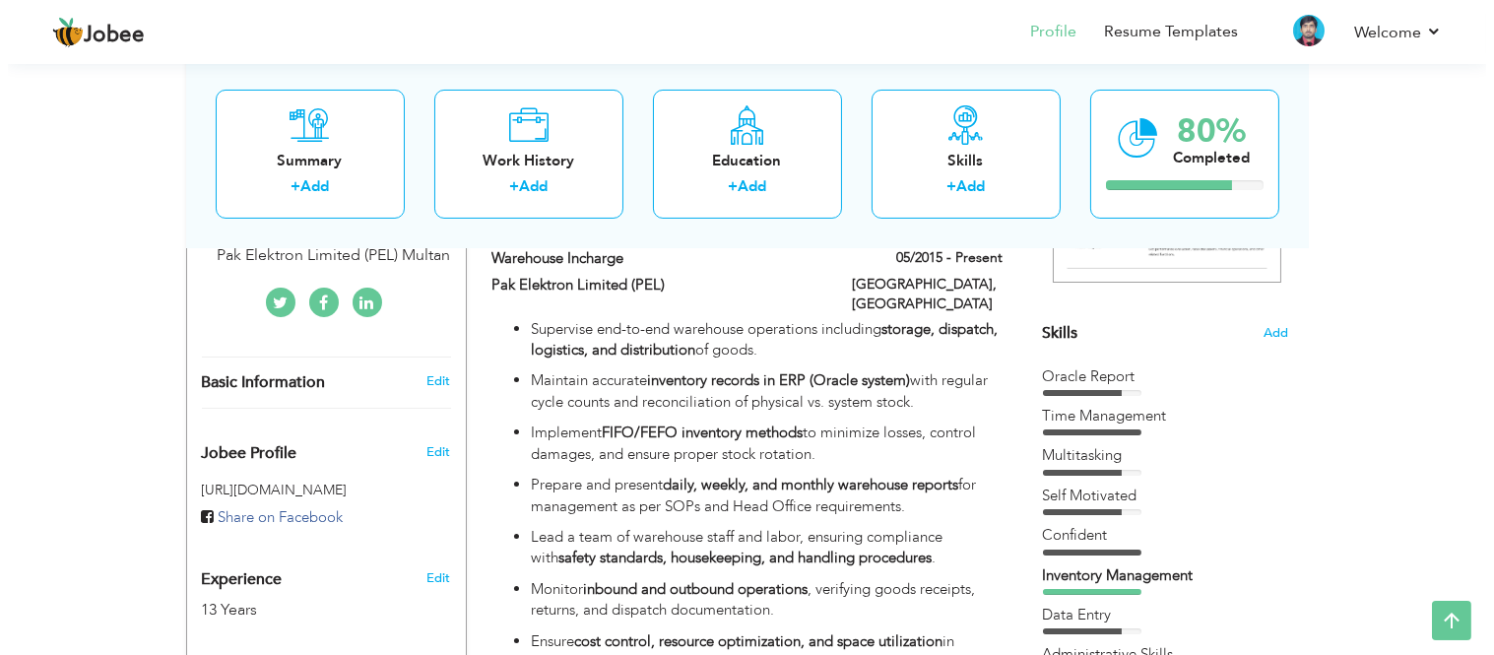
scroll to position [328, 0]
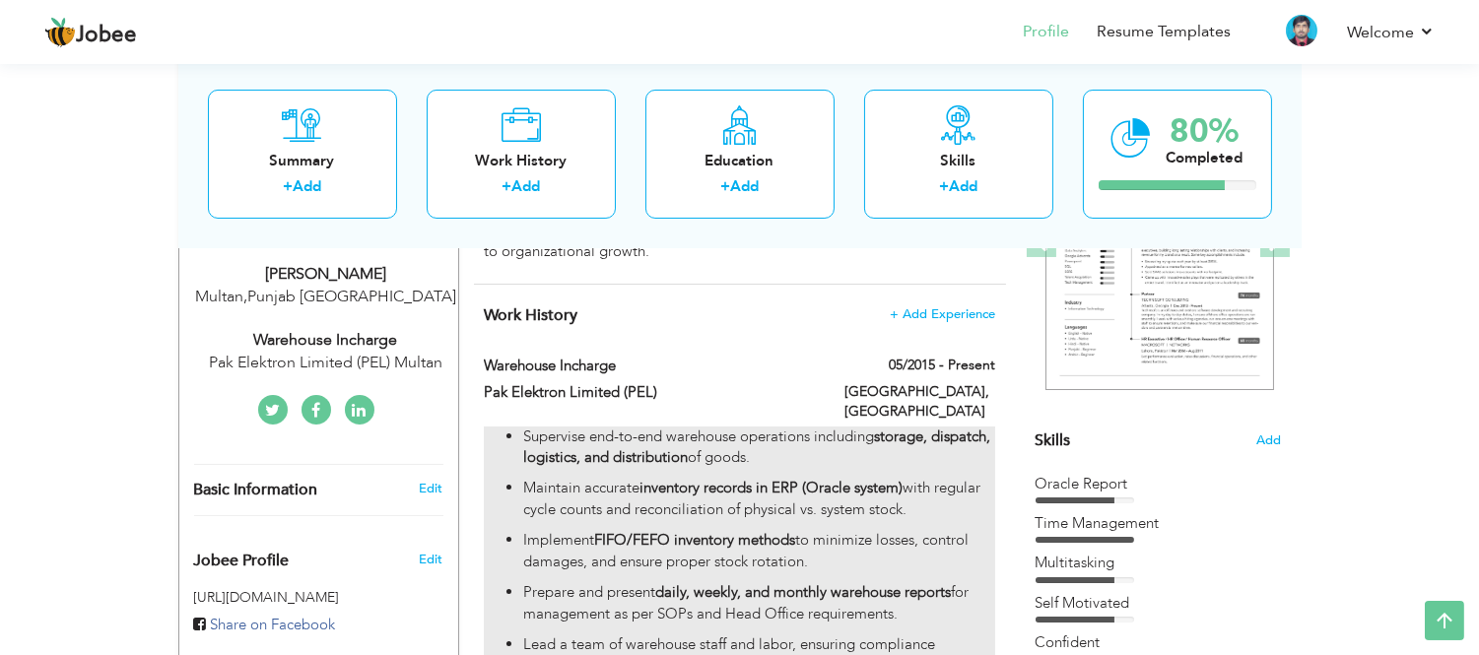
click at [901, 441] on p "Supervise end-to-end warehouse operations including storage, dispatch, logistic…" at bounding box center [758, 448] width 471 height 42
type input "Warehouse Incharge"
type input "Pak Elektron Limited (PEL)"
type input "05/2015"
checkbox input "true"
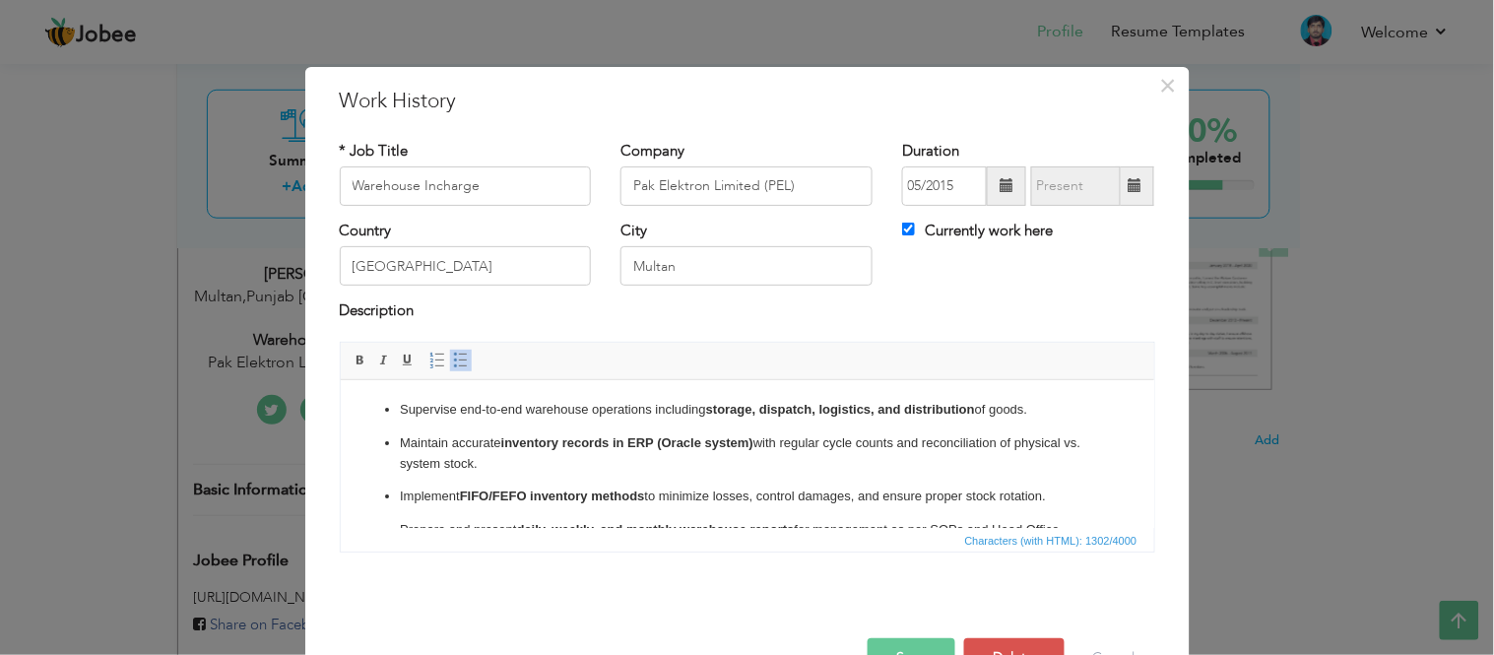
click at [490, 501] on strong "FIFO/FEFO inventory methods" at bounding box center [551, 495] width 185 height 15
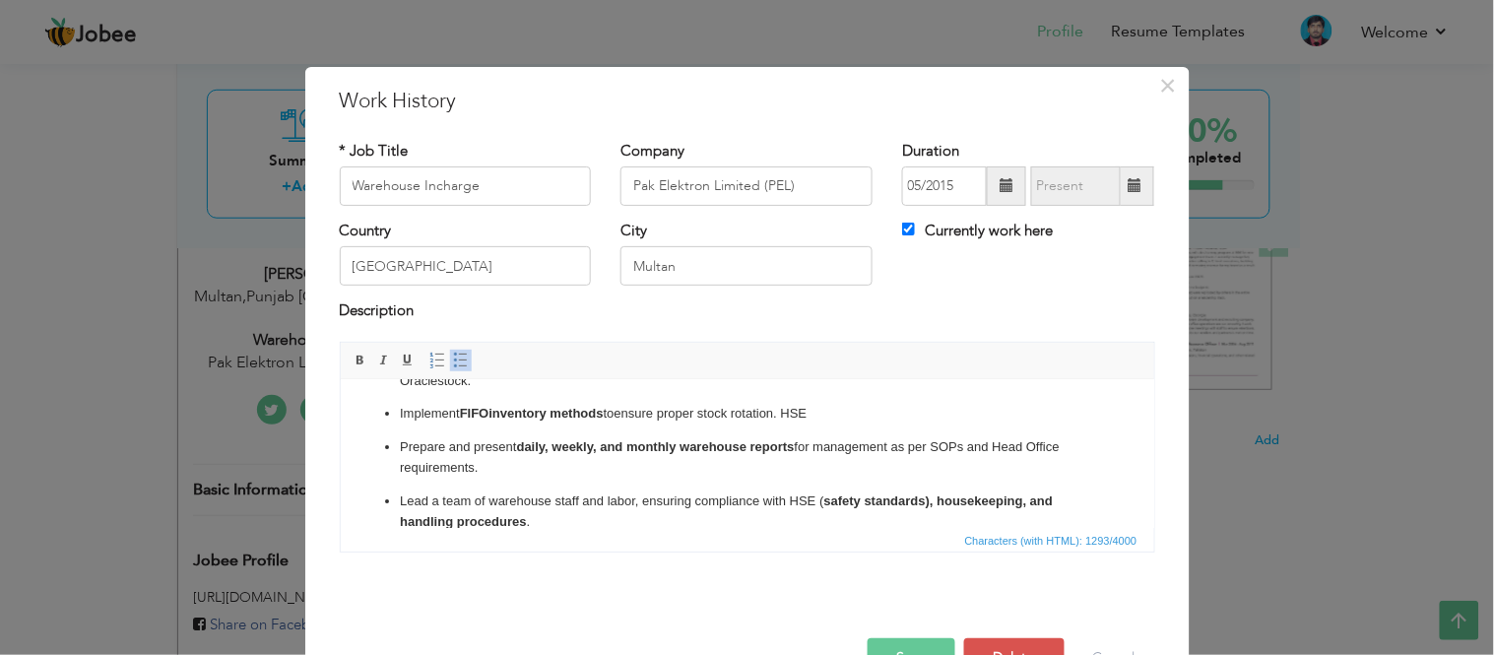
scroll to position [22, 0]
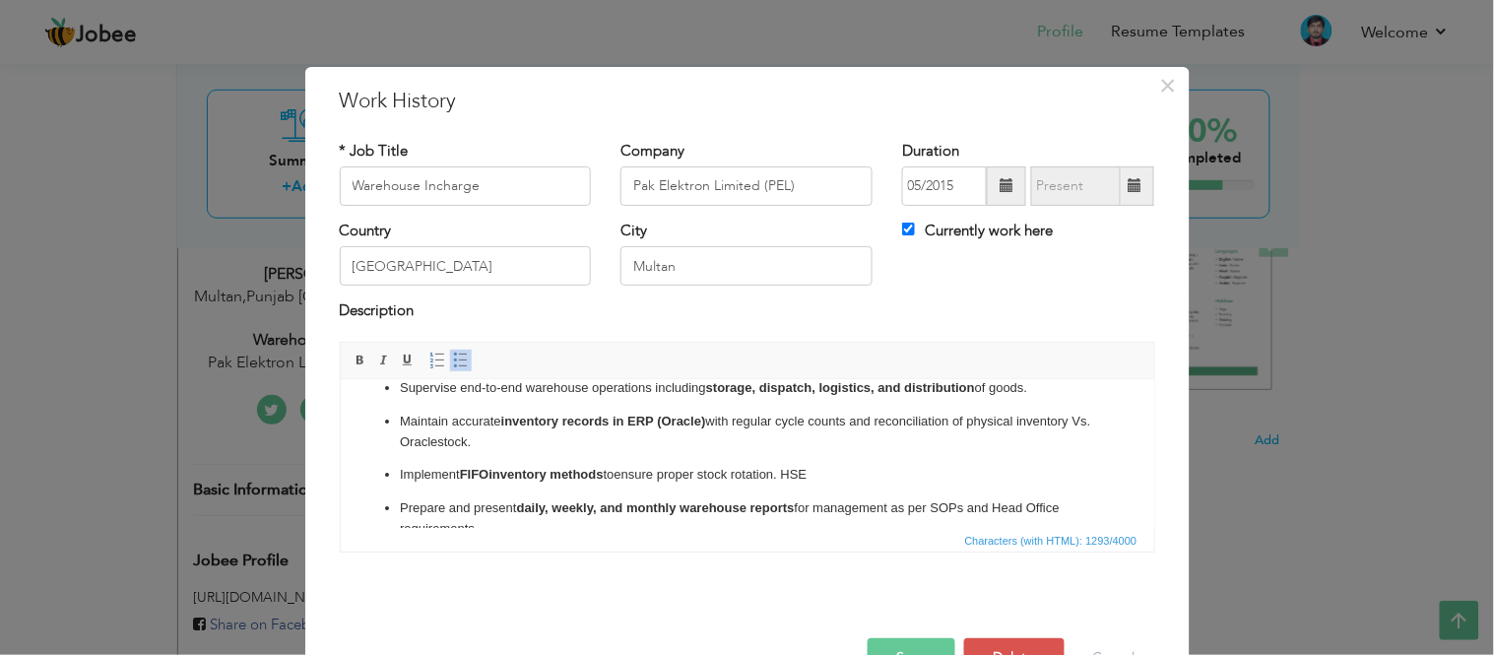
click at [864, 471] on p "Implement FIFO inventory methods to ensure proper stock rotation. HSE" at bounding box center [746, 474] width 695 height 21
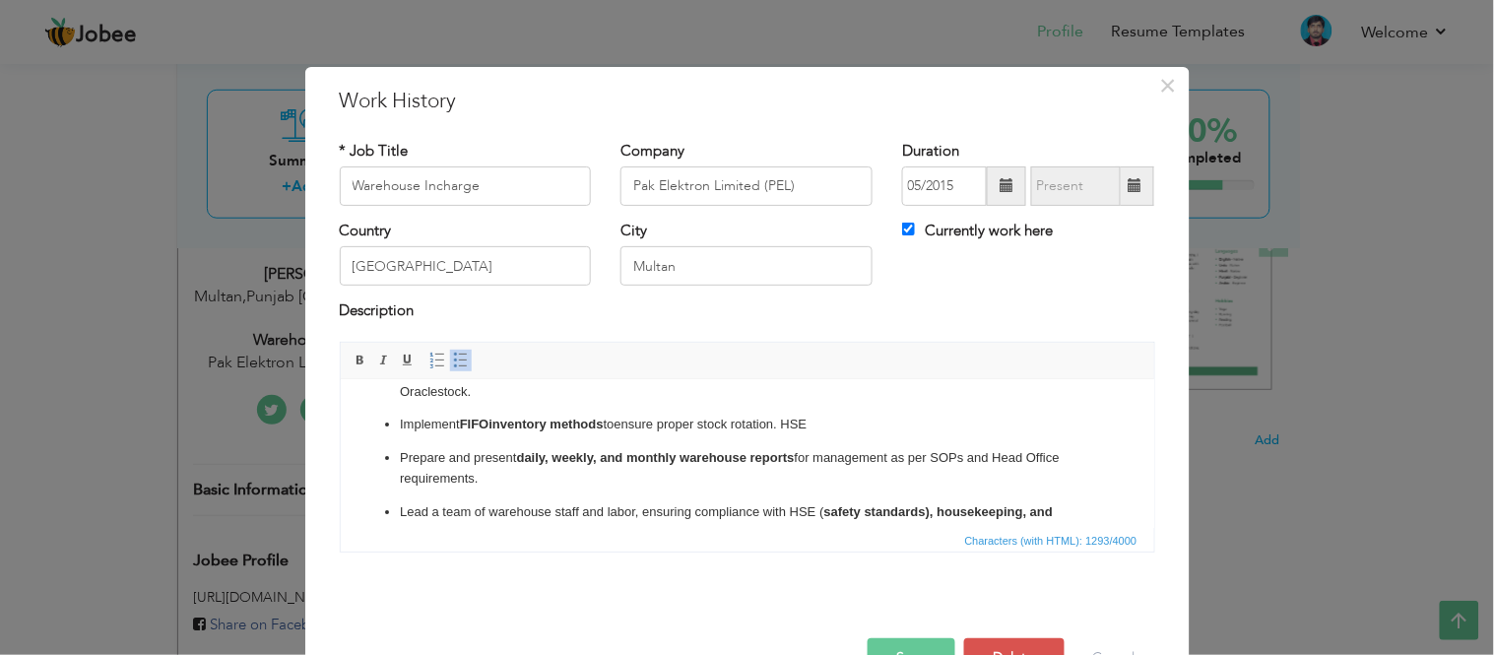
scroll to position [81, 0]
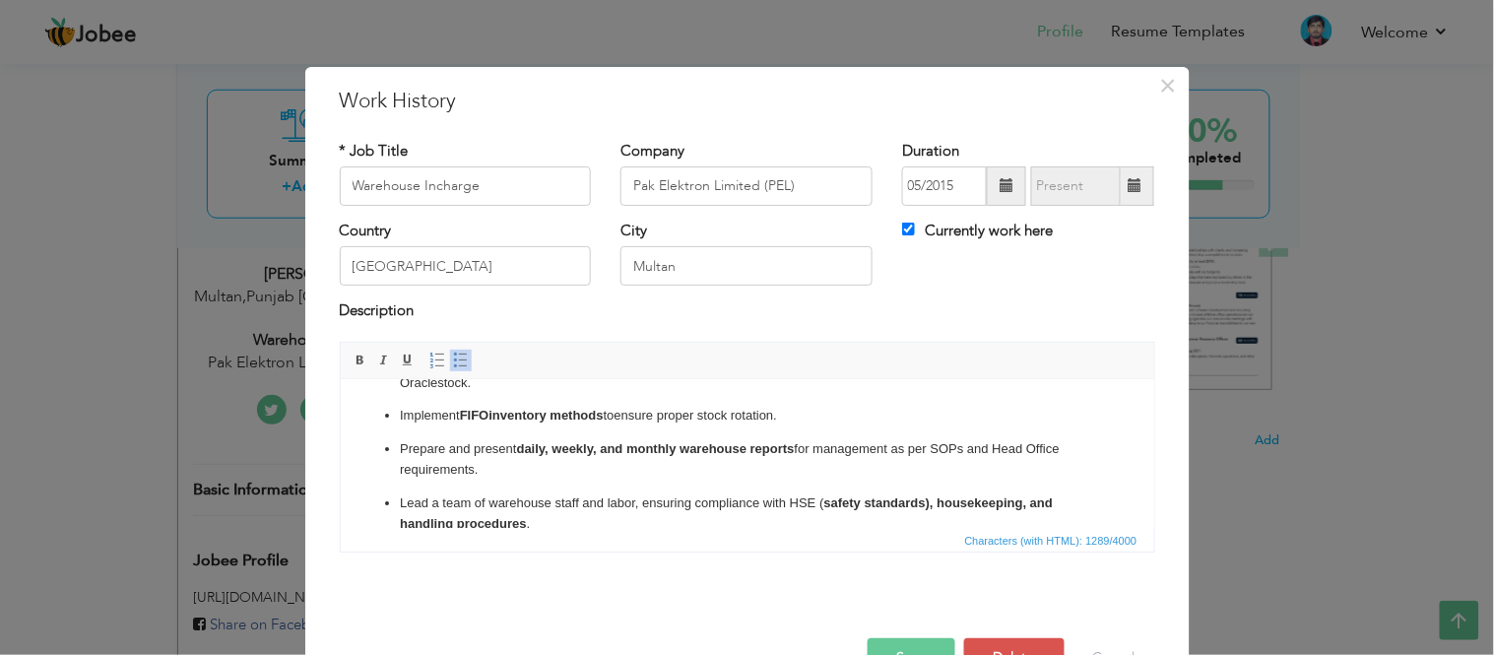
click at [523, 528] on span "Characters (with HTML): 1289/4000" at bounding box center [748, 540] width 814 height 24
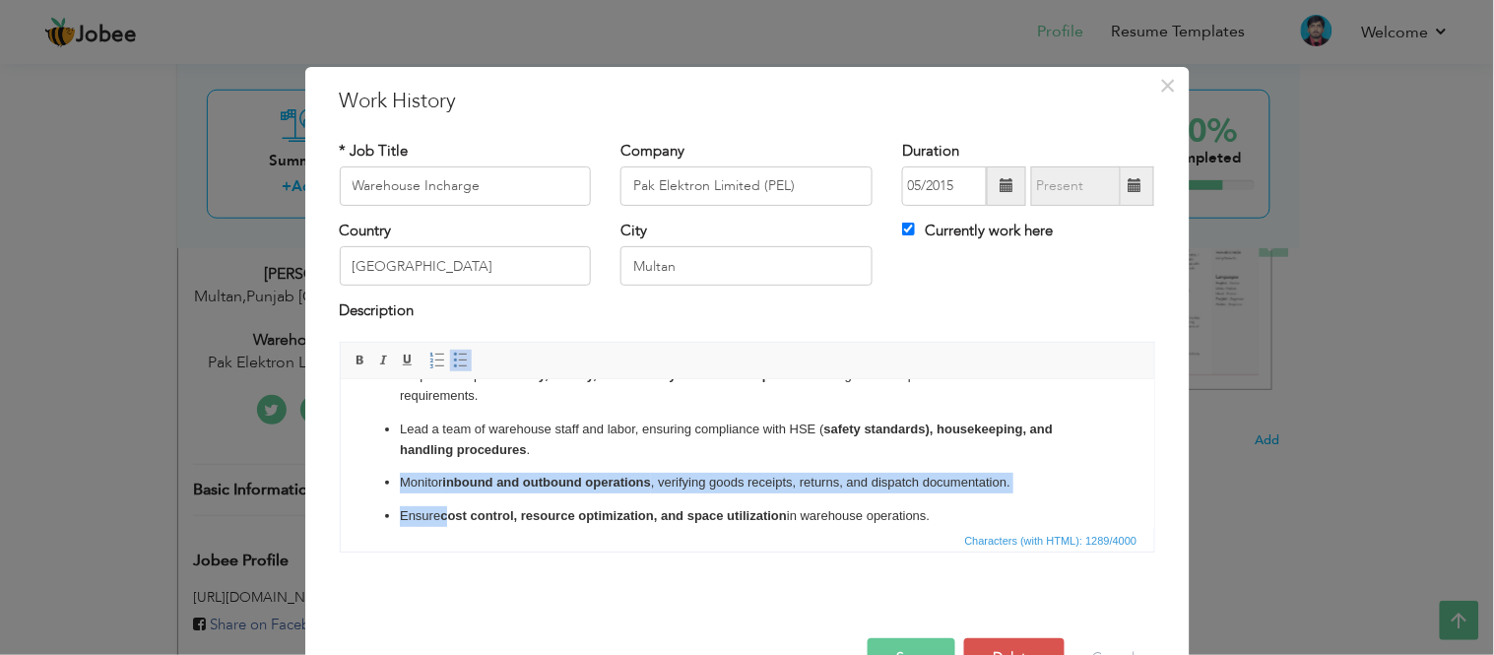
scroll to position [169, 0]
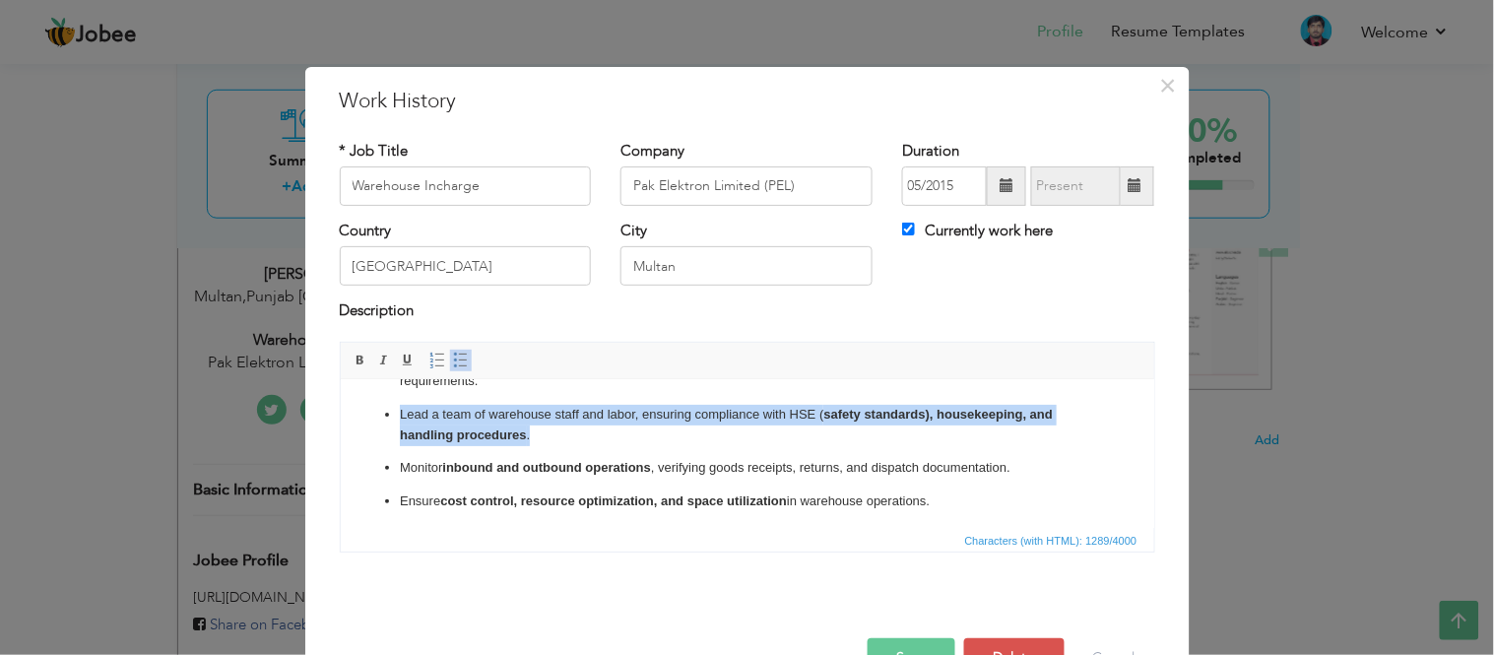
drag, startPoint x: 529, startPoint y: 520, endPoint x: 395, endPoint y: 408, distance: 174.8
click at [395, 408] on ul "Supervise end-to-end warehouse operations including storage, dispatch, logistic…" at bounding box center [747, 404] width 774 height 349
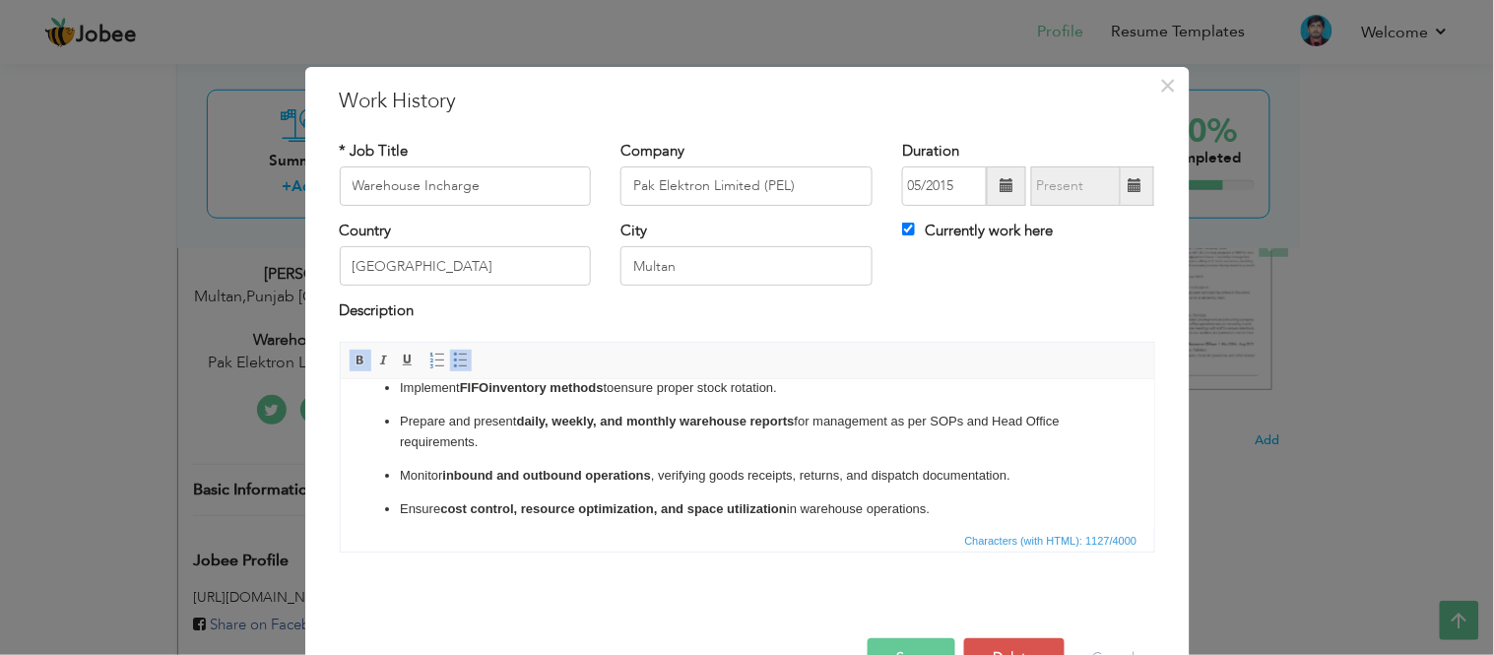
scroll to position [75, 0]
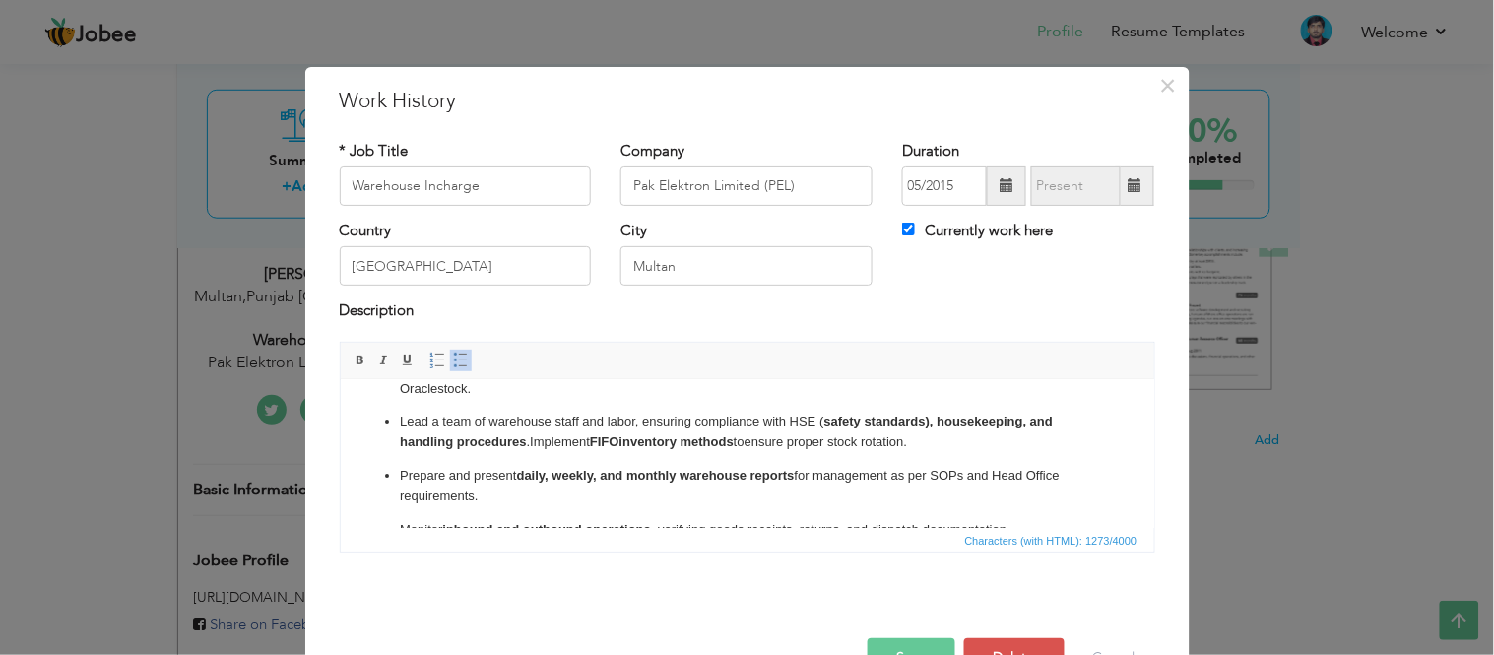
click at [640, 418] on p "Lead a team of warehouse staff and labor, ensuring compliance with HSE ( safety…" at bounding box center [746, 431] width 695 height 41
click at [942, 423] on strong "safety standards), housekeeping, and handling procedures and" at bounding box center [670, 430] width 543 height 35
click at [357, 365] on span at bounding box center [361, 361] width 16 height 16
click at [704, 440] on p "Ensuring compliance with HSE ( safety standards), housekeeping, and handling pr…" at bounding box center [746, 431] width 695 height 41
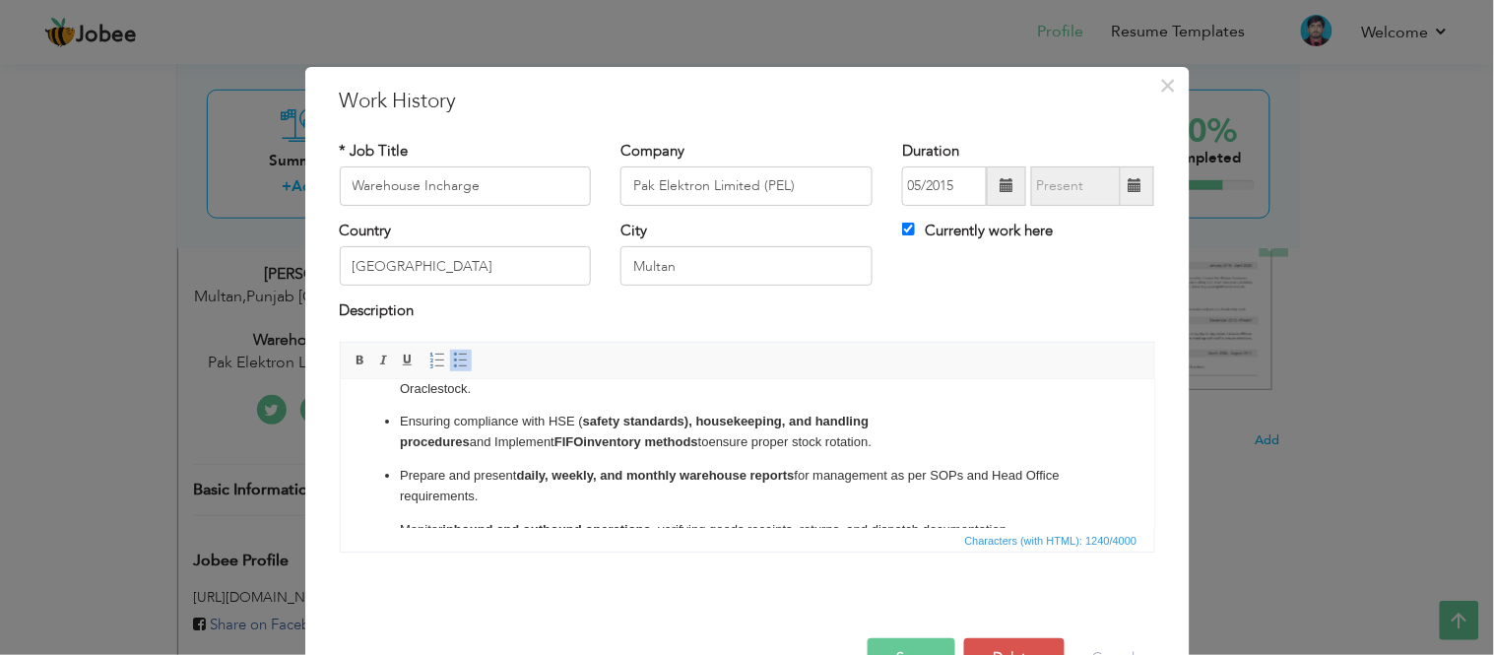
click at [776, 454] on ul "Supervise end-to-end warehouse operations including storage, dispatch, logistic…" at bounding box center [747, 481] width 774 height 315
click at [813, 421] on strong "safety standards), housekeeping, and handling procedures" at bounding box center [633, 430] width 469 height 35
click at [811, 415] on strong "safety standards), housekeeping, and Stock handling procedures" at bounding box center [651, 430] width 504 height 35
click at [816, 436] on p "Ensuring compliance with HSE ( safety standards), housekeeping, and Stock handl…" at bounding box center [746, 431] width 695 height 41
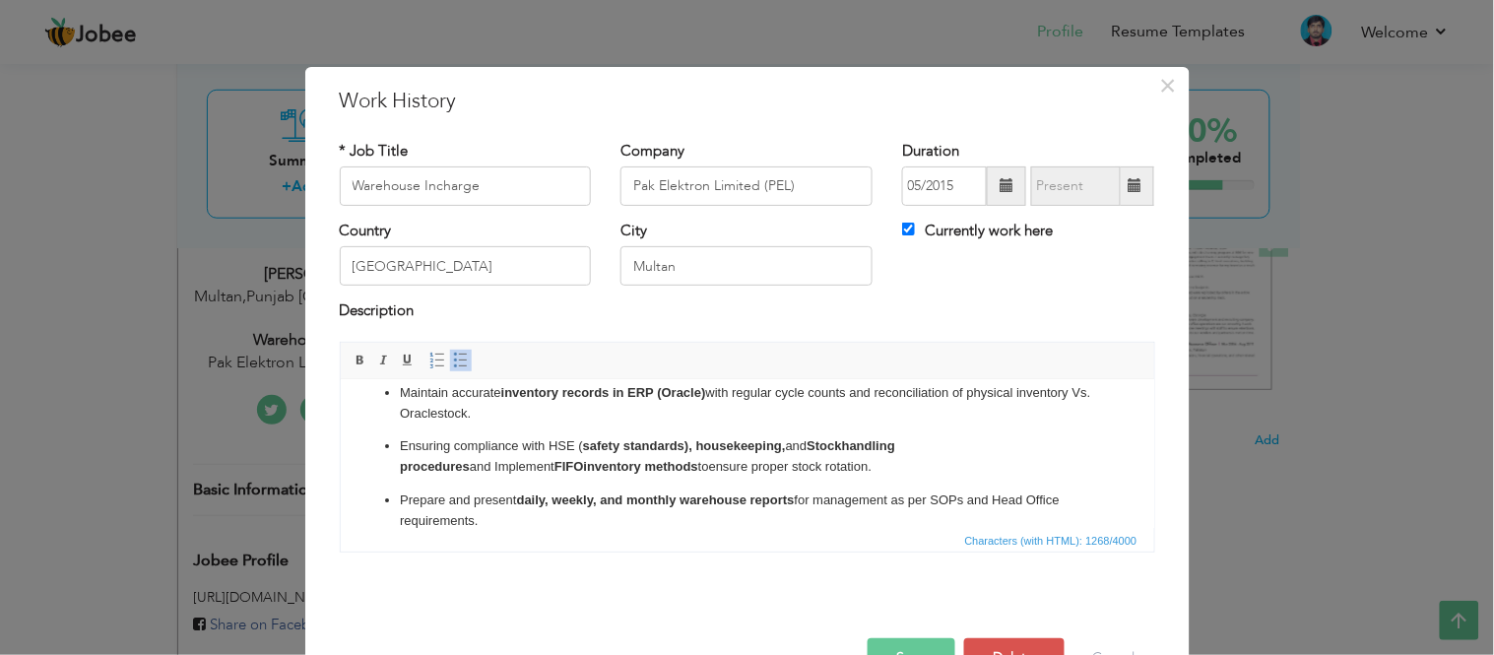
scroll to position [83, 0]
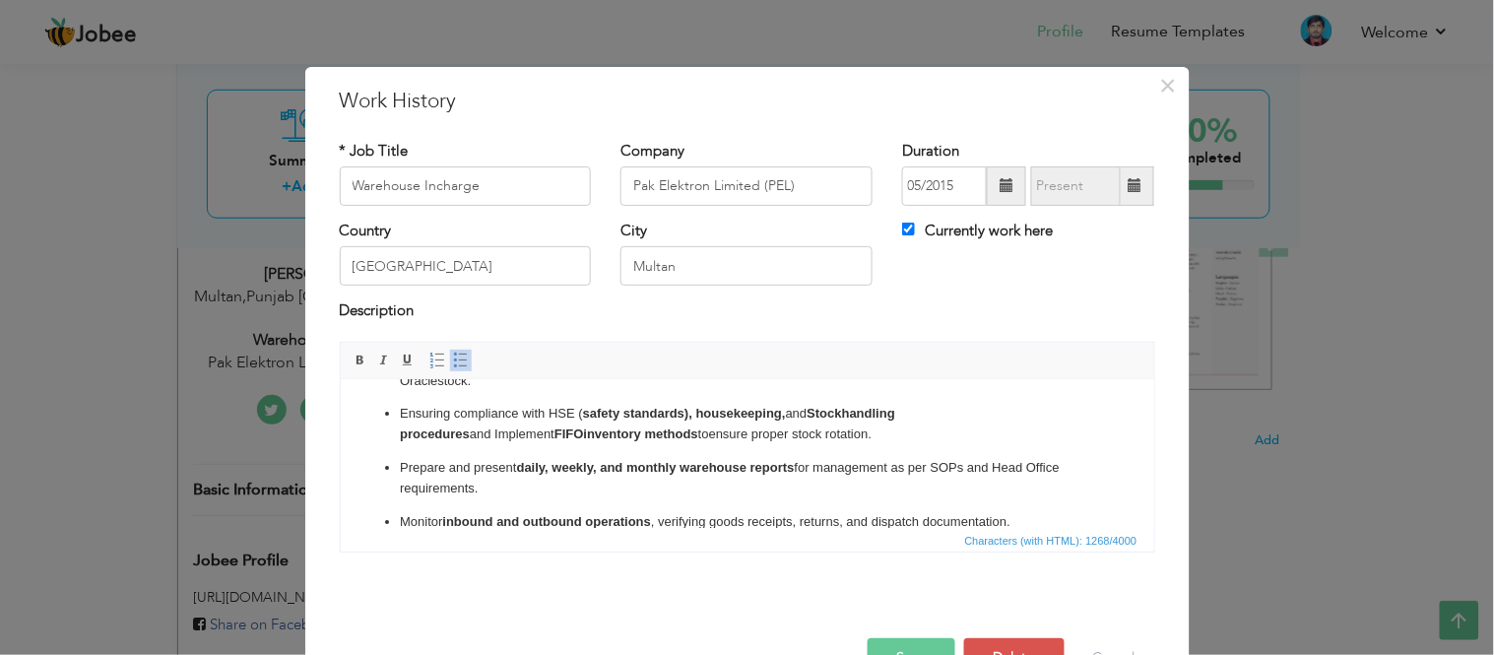
click at [715, 476] on p "Prepare and present daily, weekly, and monthly warehouse reports for management…" at bounding box center [746, 477] width 695 height 41
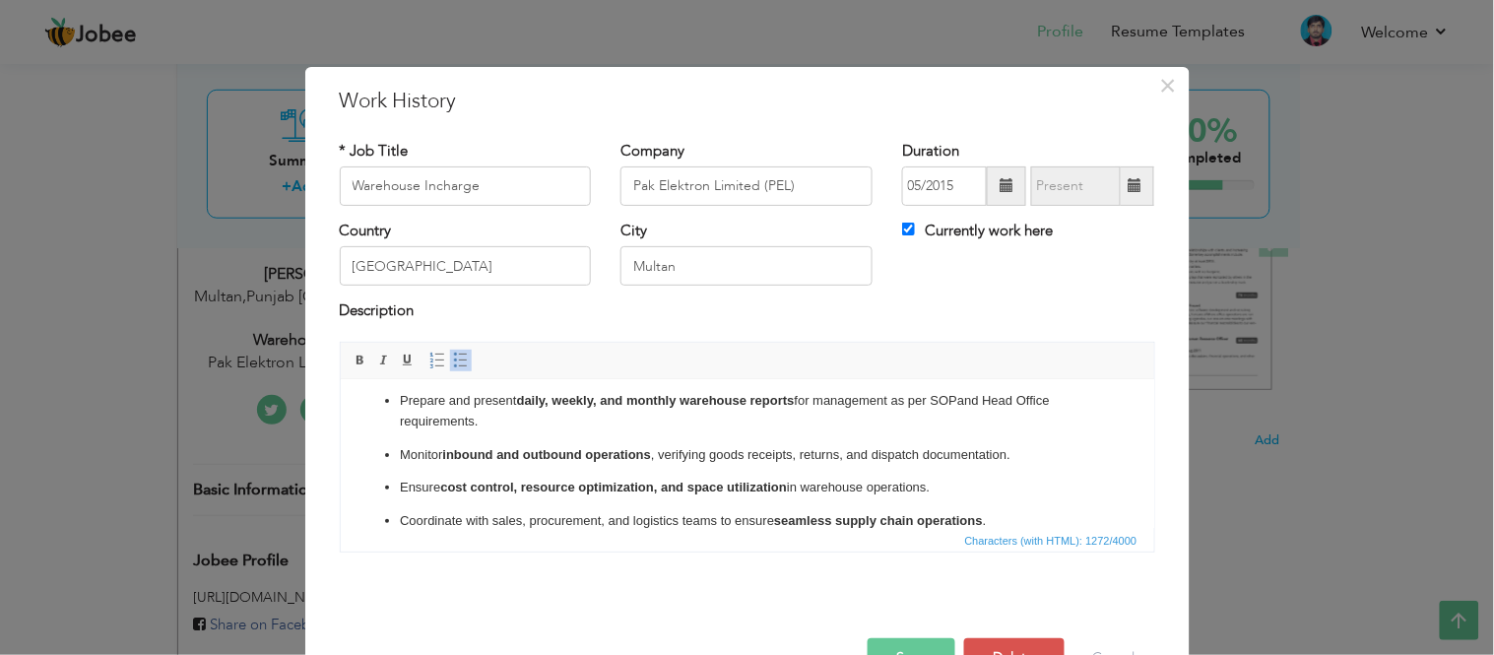
scroll to position [182, 0]
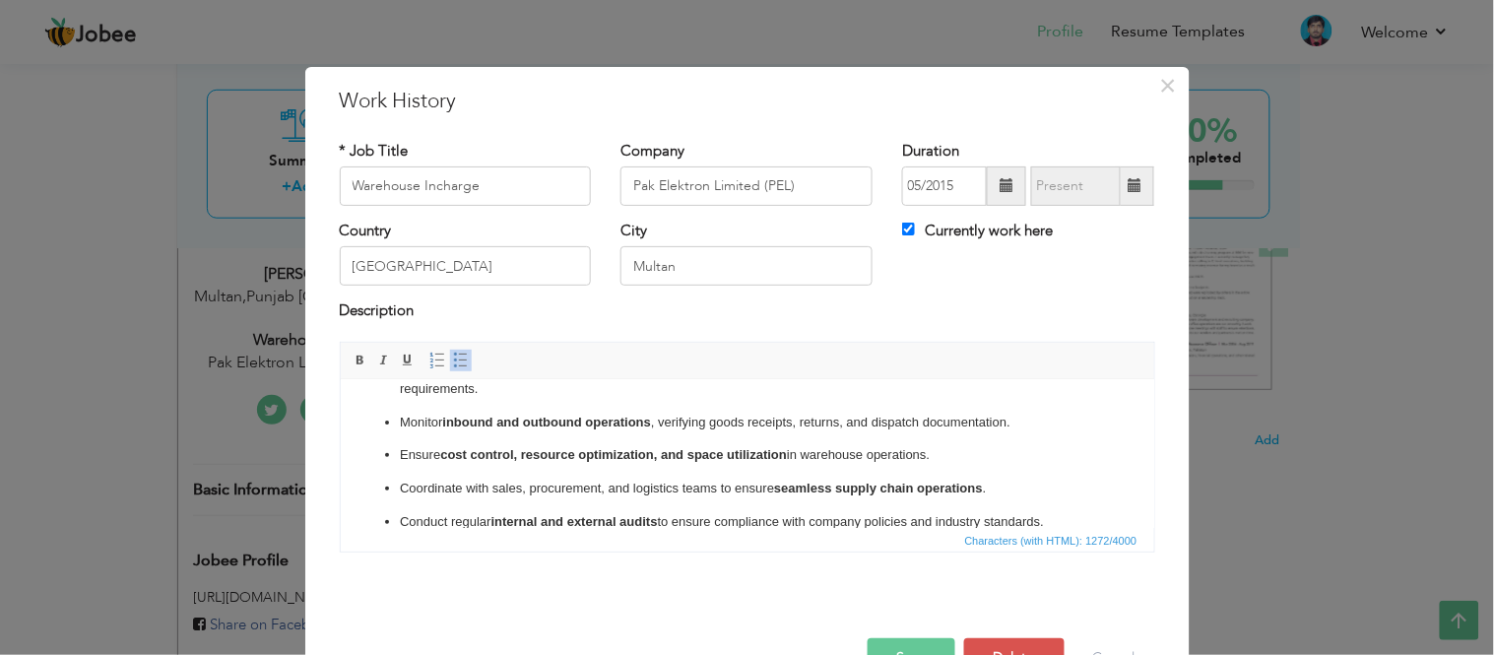
click at [677, 487] on p "Coordinate with sales, procurement, and logistics teams to ensure seamless supp…" at bounding box center [746, 488] width 695 height 21
click at [525, 488] on p "Coordinate with sales, transporter teams to ensure seamless supply chain operat…" at bounding box center [746, 488] width 695 height 21
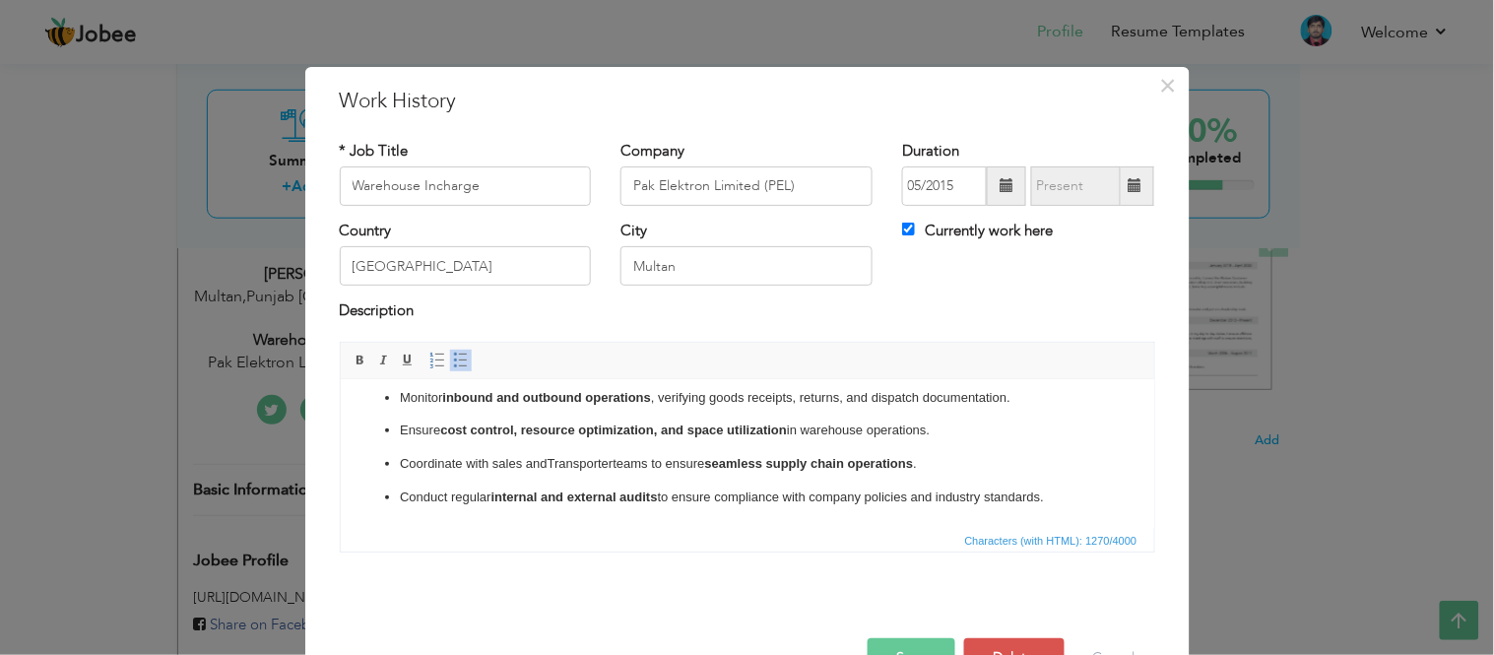
click at [916, 640] on button "Save" at bounding box center [912, 657] width 88 height 39
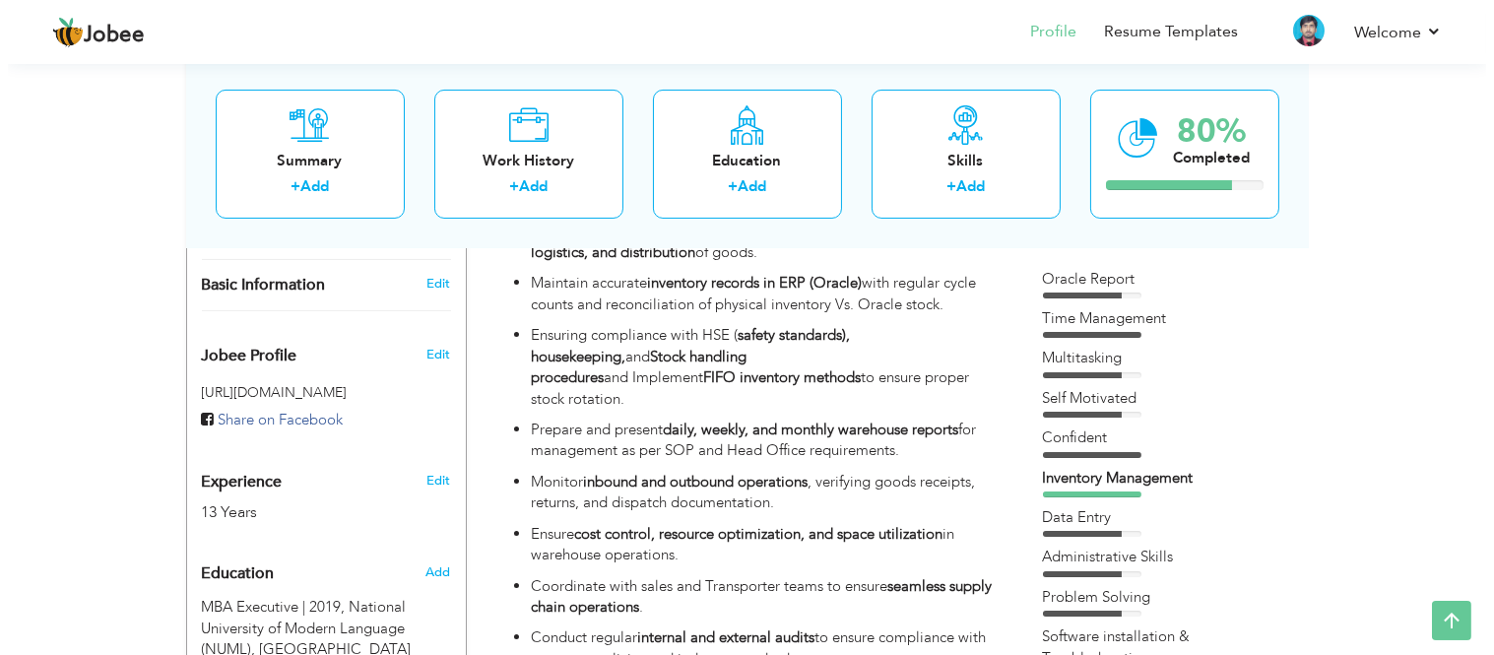
scroll to position [553, 0]
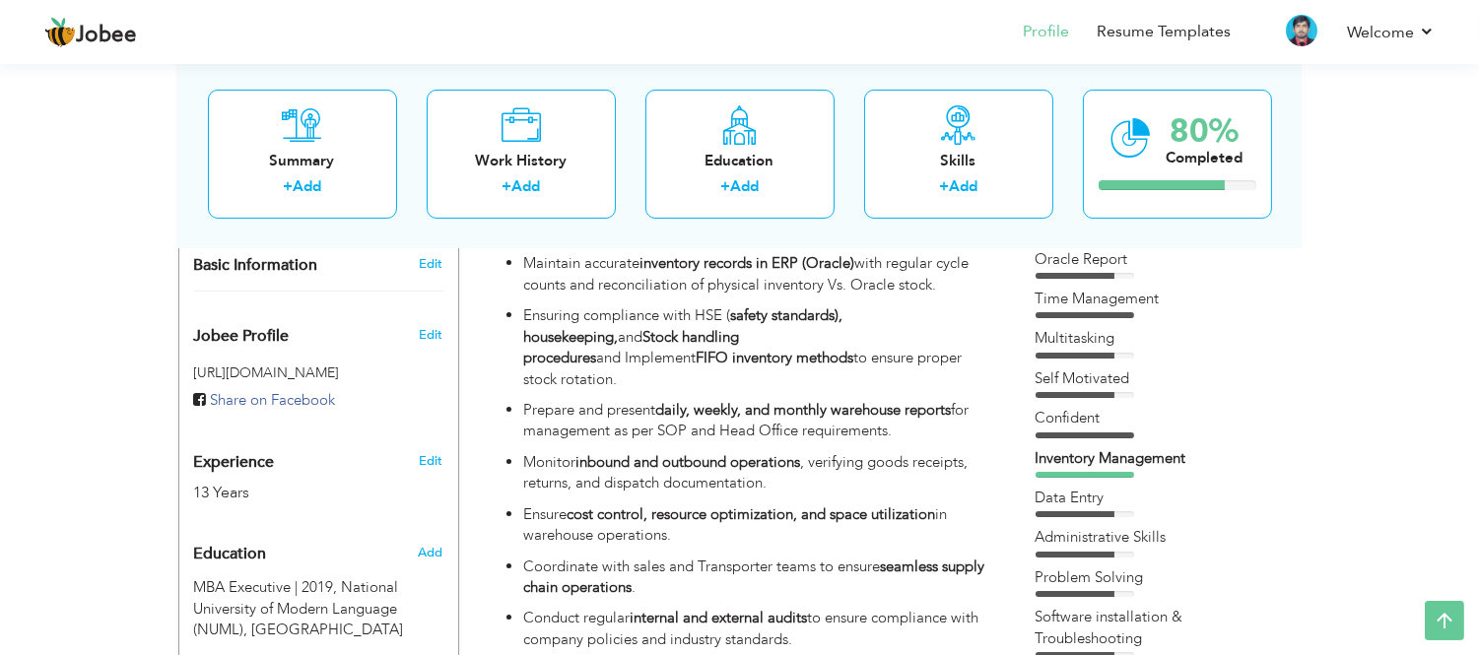
click at [1097, 368] on div "Self Motivated" at bounding box center [1158, 378] width 246 height 21
click at [1098, 341] on div "Multitasking" at bounding box center [1158, 338] width 246 height 21
click at [978, 150] on div "Skills" at bounding box center [959, 160] width 158 height 21
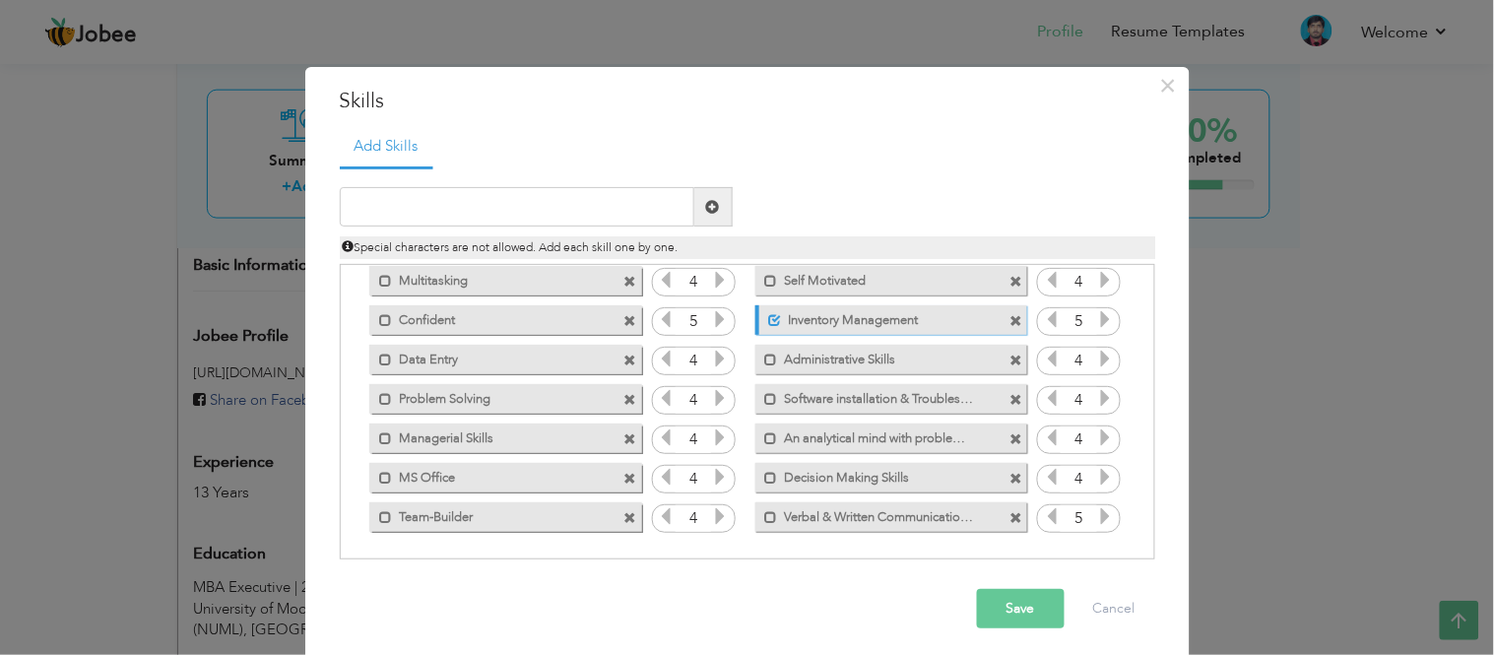
scroll to position [83, 0]
click at [625, 511] on span at bounding box center [631, 517] width 13 height 13
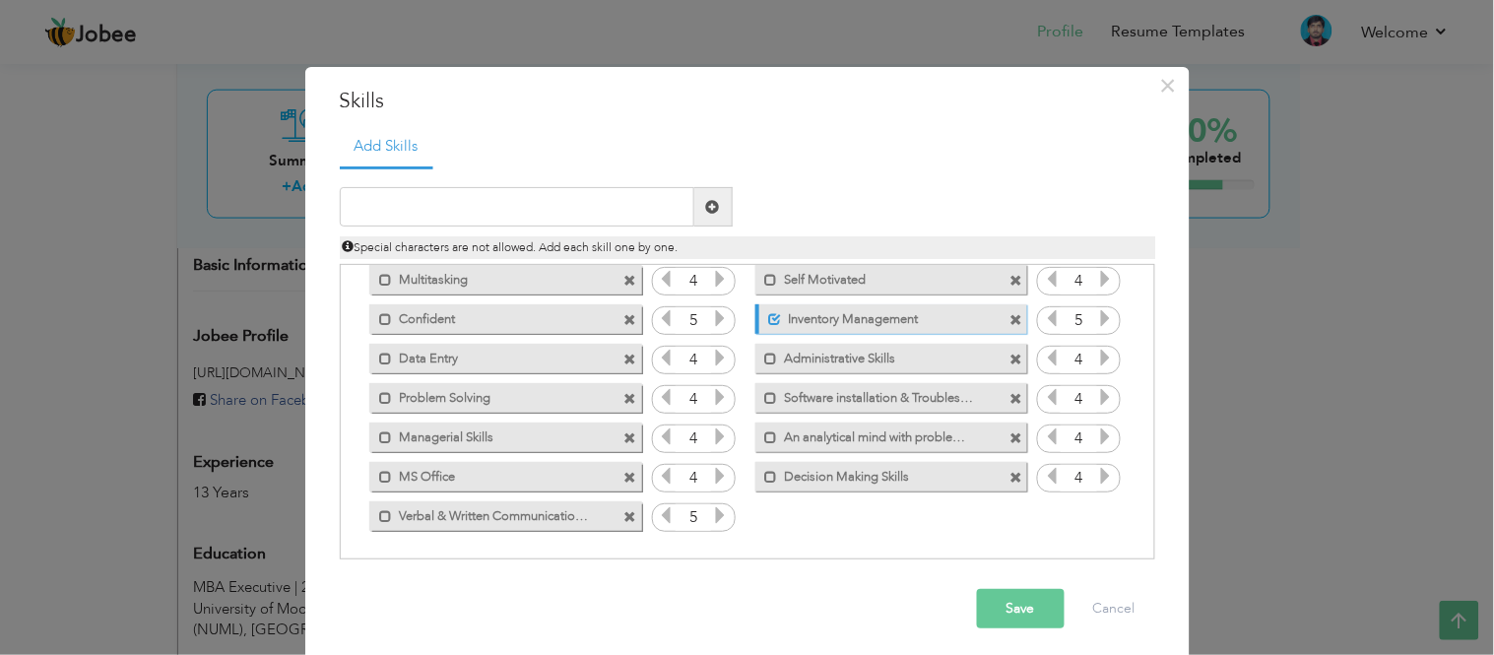
scroll to position [0, 0]
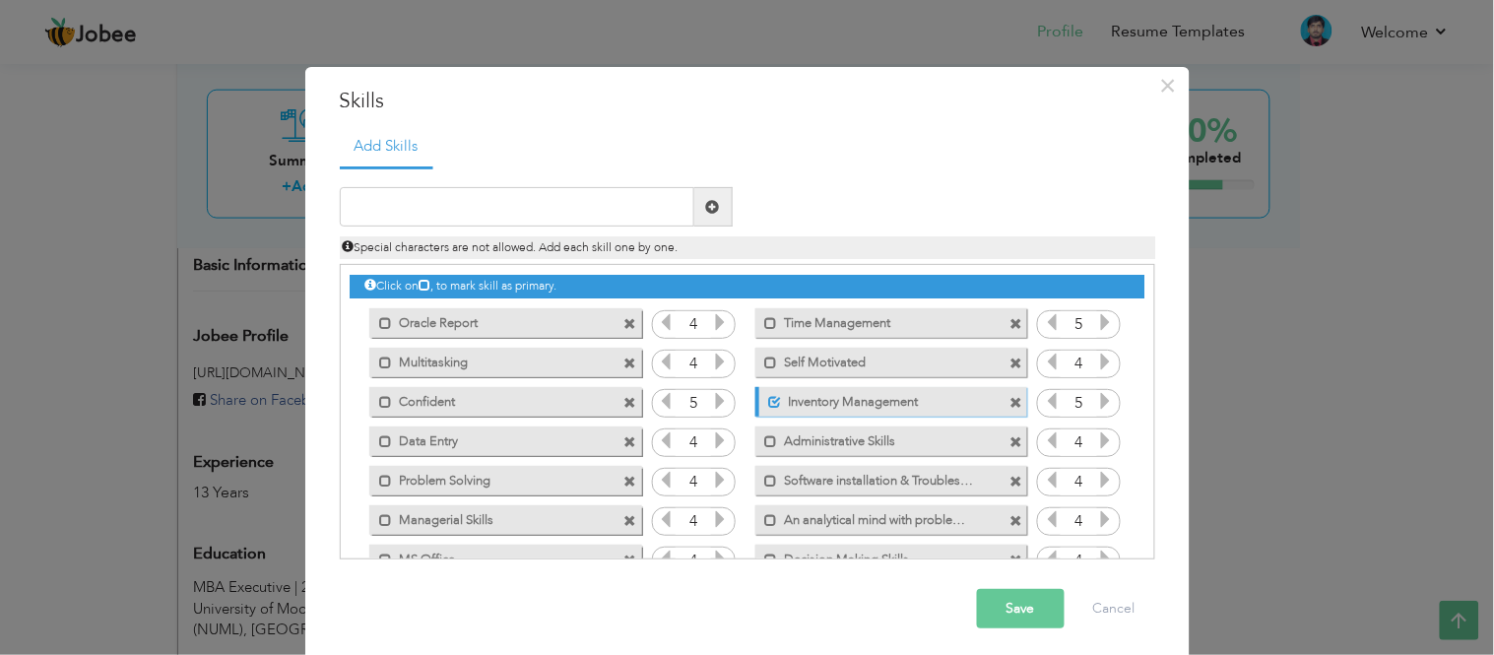
click at [507, 317] on label "Oracle Report" at bounding box center [491, 320] width 199 height 25
click at [379, 317] on span at bounding box center [385, 323] width 13 height 13
click at [1000, 608] on button "Save" at bounding box center [1021, 608] width 88 height 39
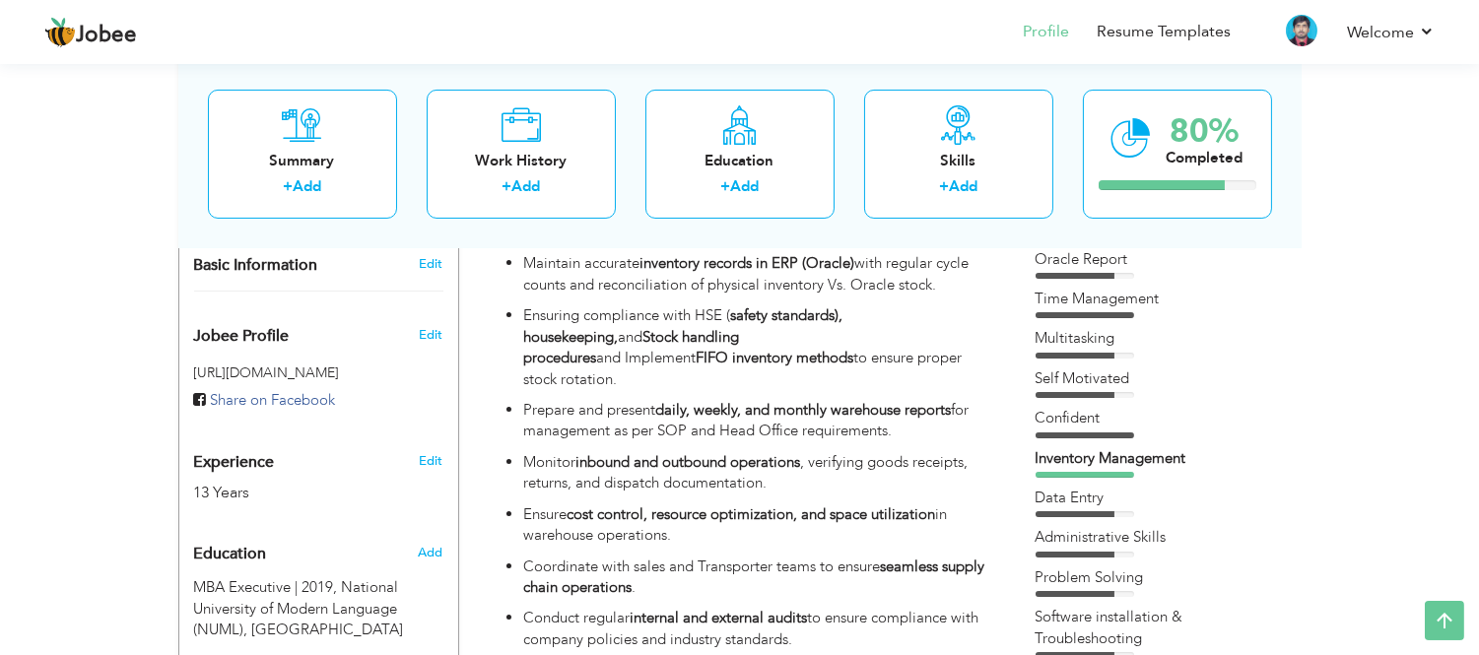
click at [1097, 495] on div "Data Entry" at bounding box center [1158, 498] width 246 height 21
click at [930, 143] on div "Skills + Add" at bounding box center [958, 153] width 189 height 129
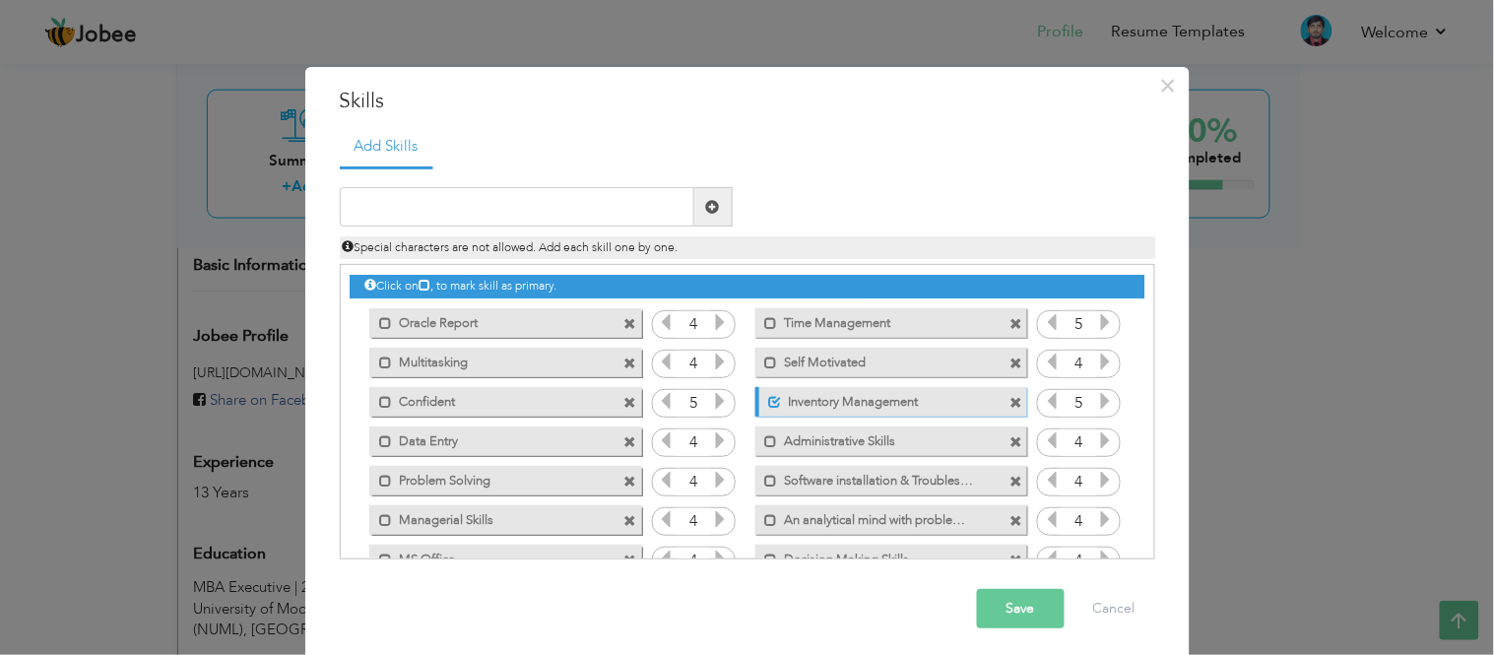
click at [625, 438] on span at bounding box center [631, 442] width 13 height 13
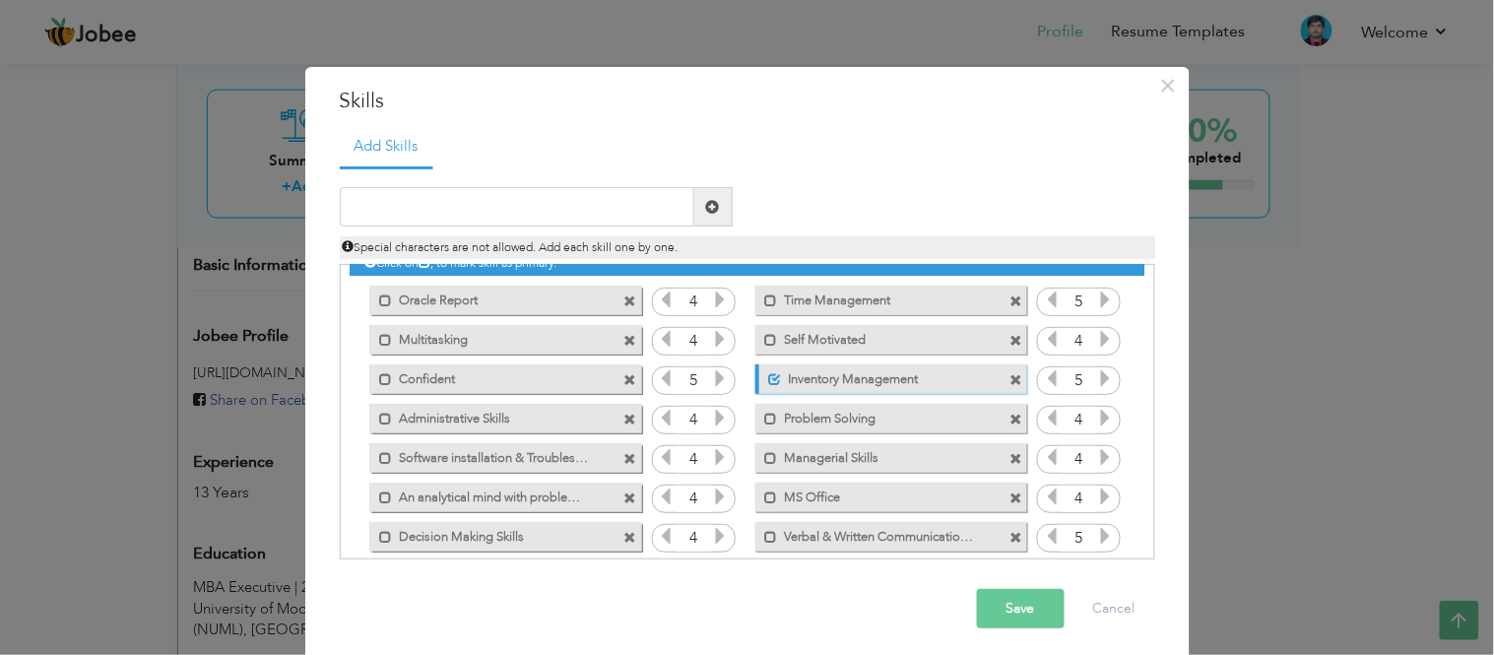
scroll to position [43, 0]
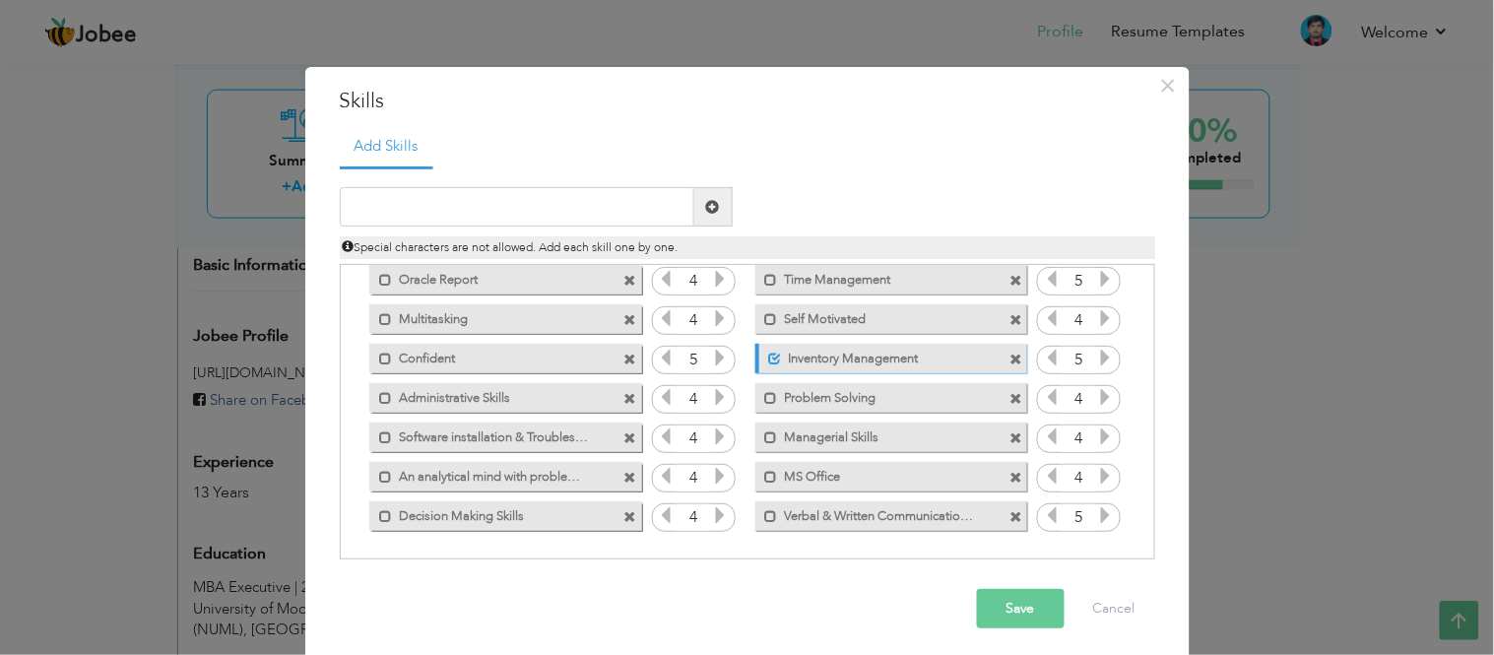
click at [1010, 476] on span at bounding box center [1016, 478] width 13 height 13
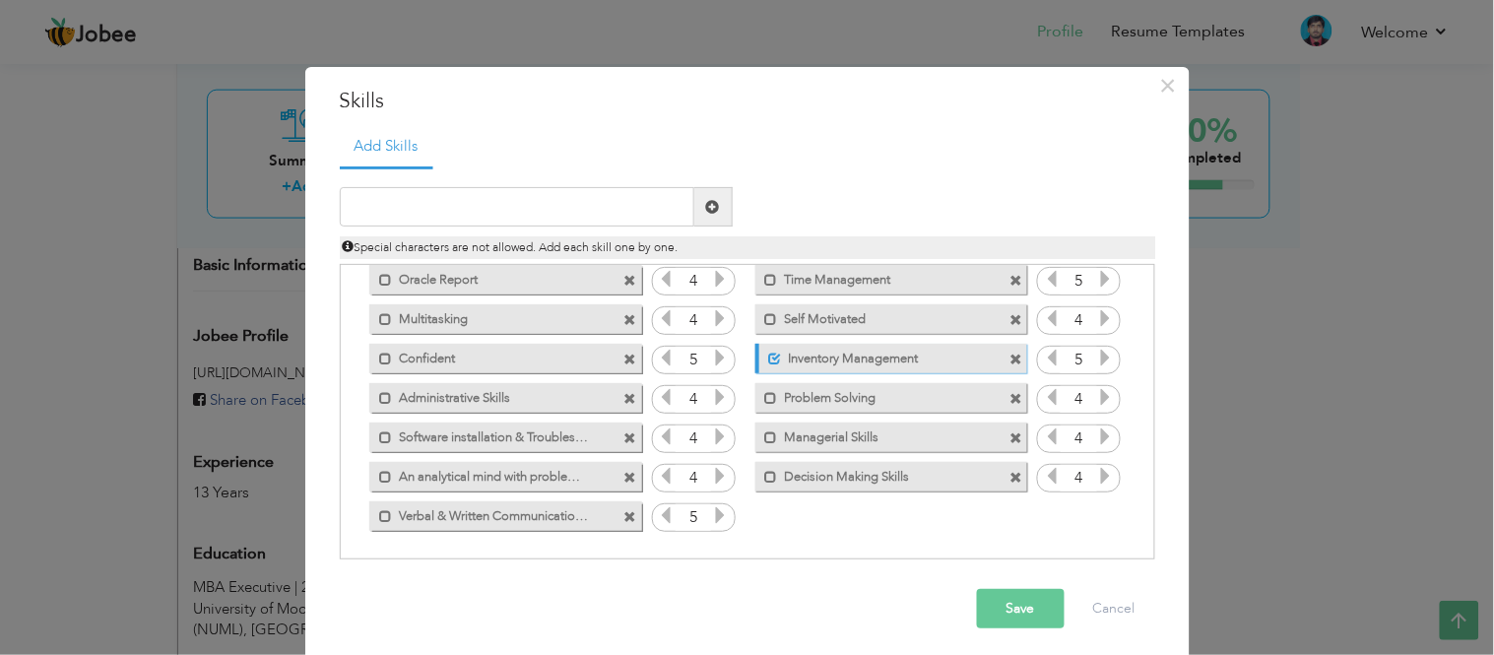
click at [997, 603] on button "Save" at bounding box center [1021, 608] width 88 height 39
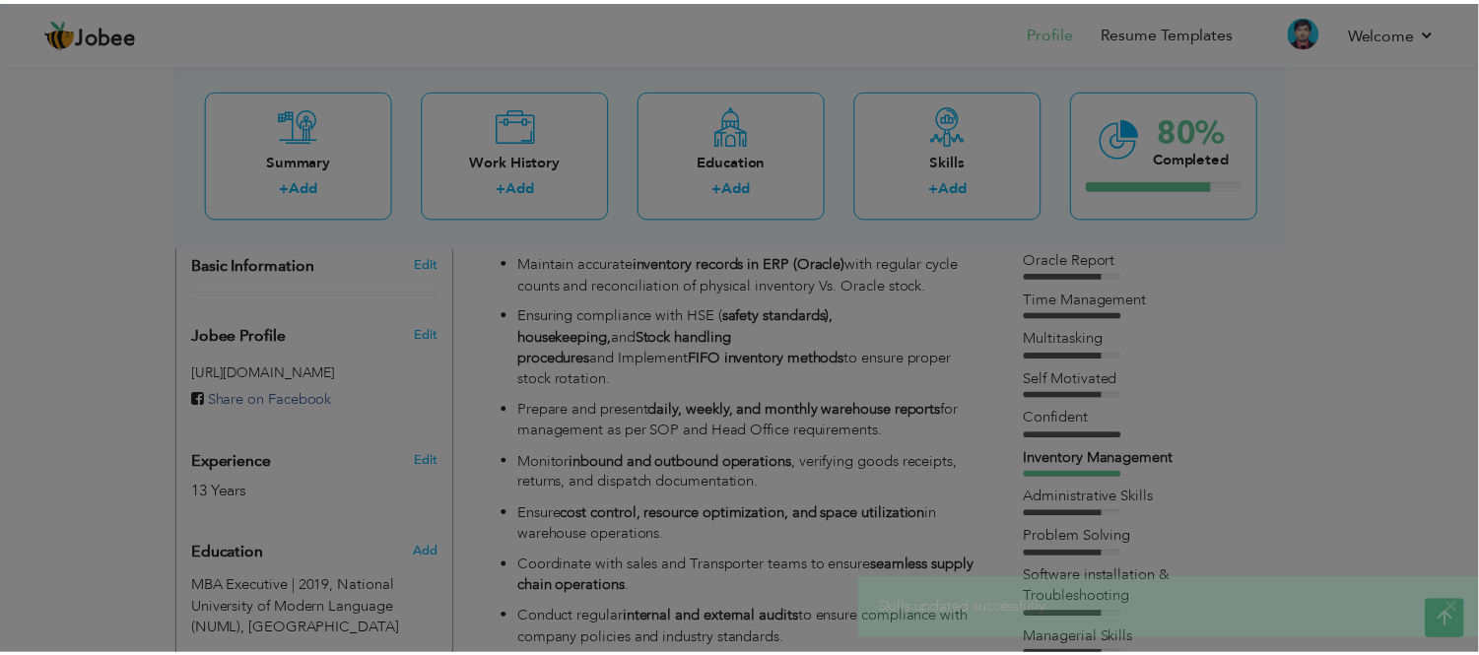
scroll to position [0, 0]
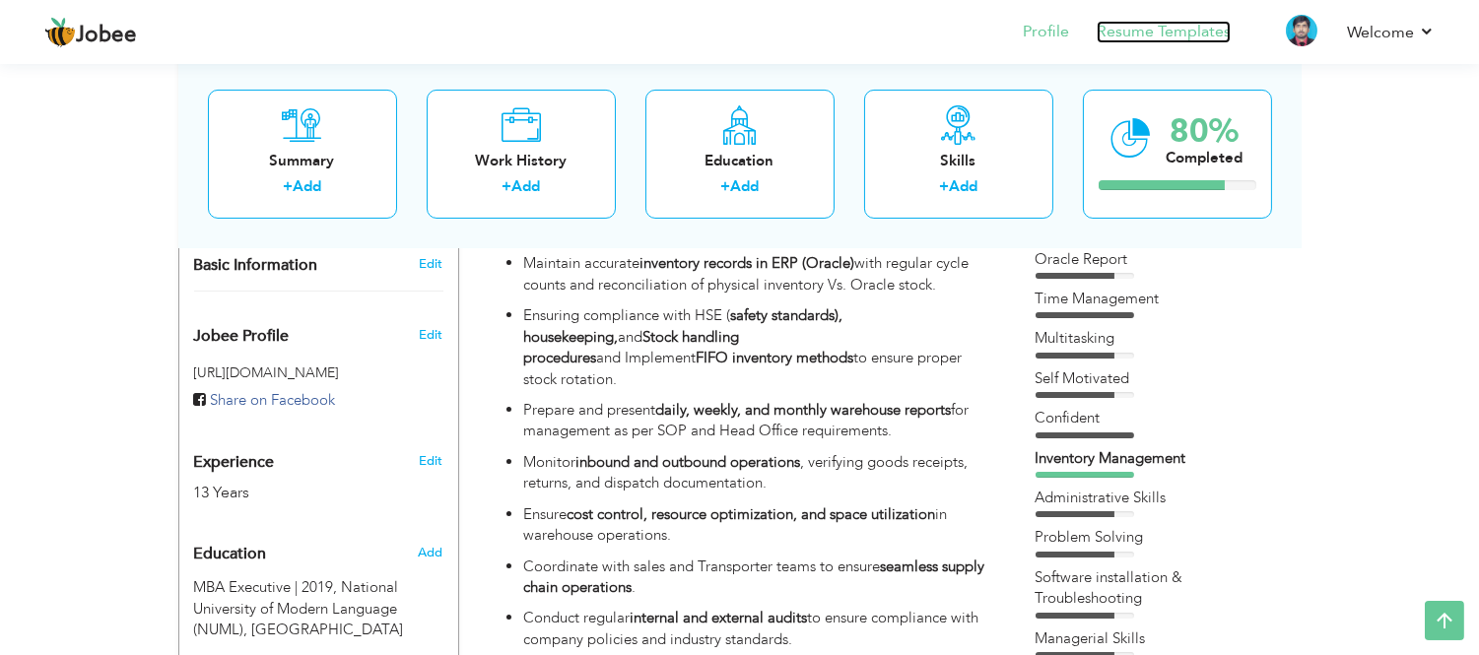
click at [1146, 30] on link "Resume Templates" at bounding box center [1163, 32] width 134 height 23
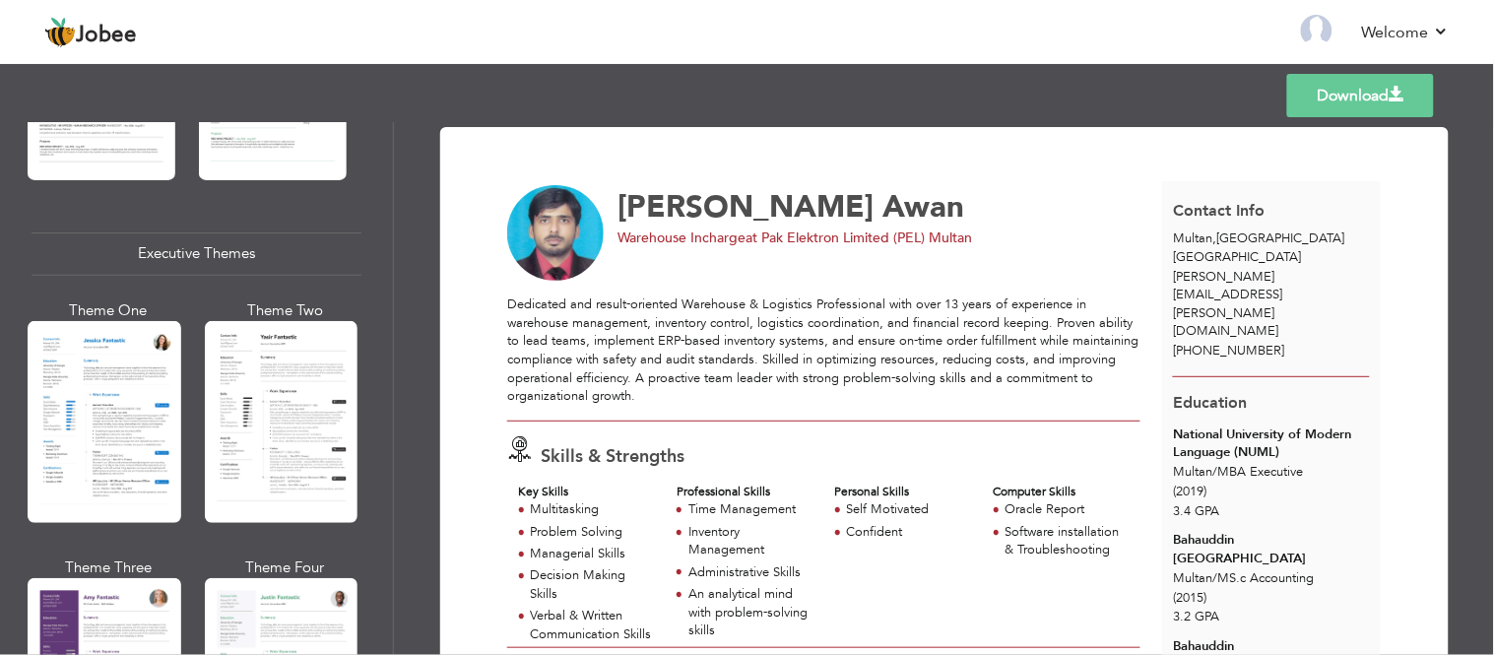
scroll to position [1399, 0]
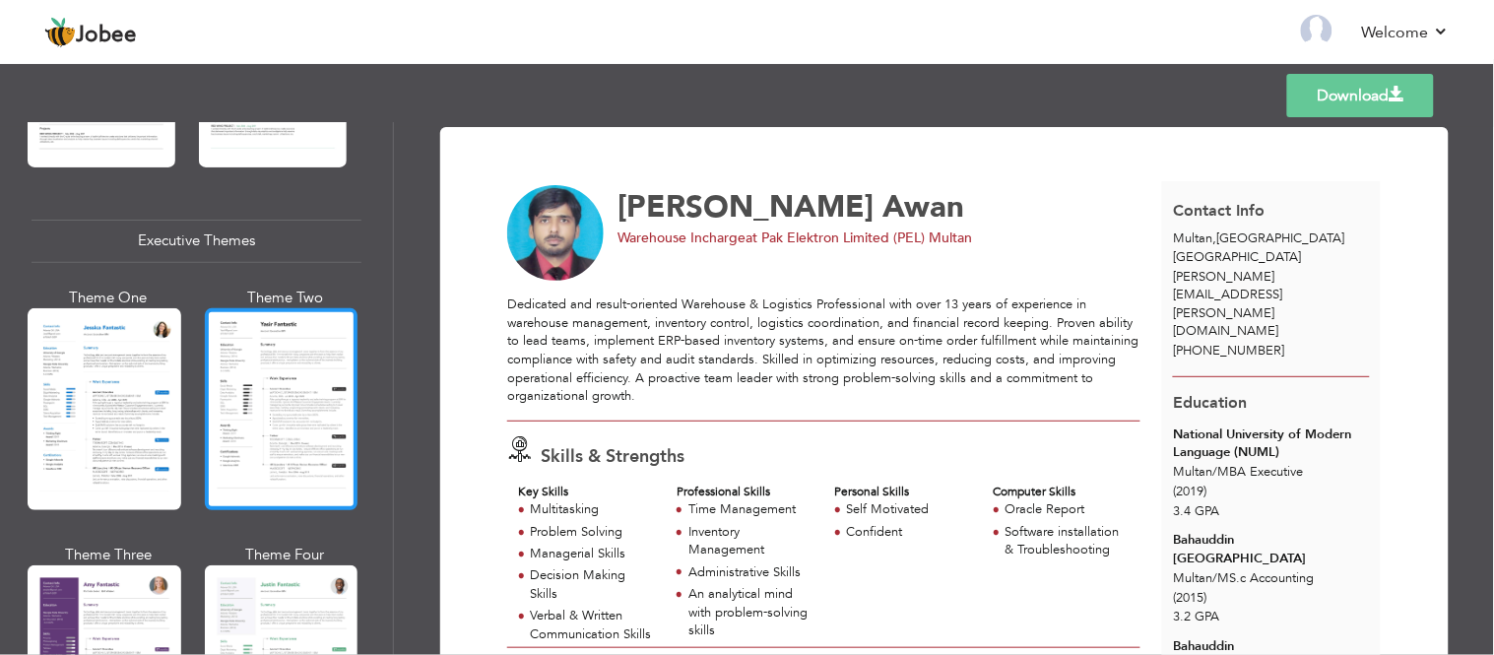
click at [320, 433] on div at bounding box center [282, 409] width 154 height 202
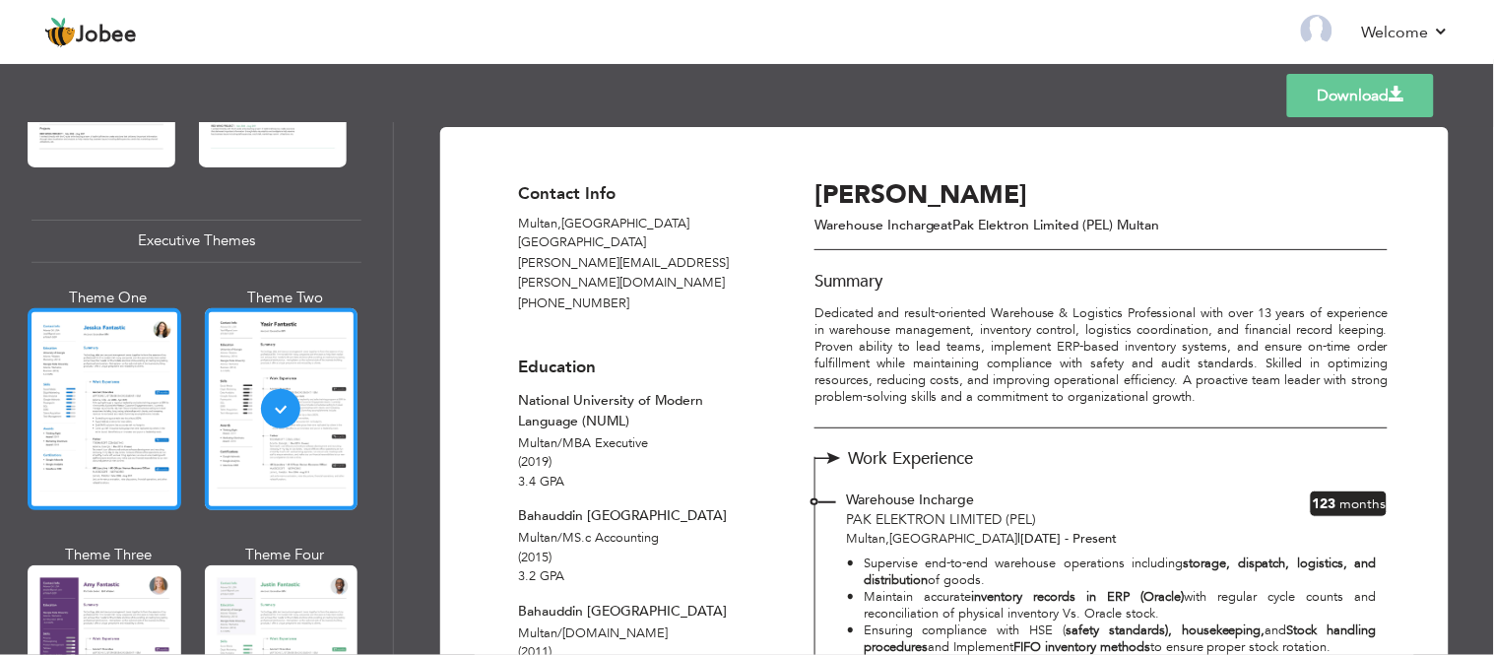
click at [134, 428] on div at bounding box center [105, 409] width 154 height 202
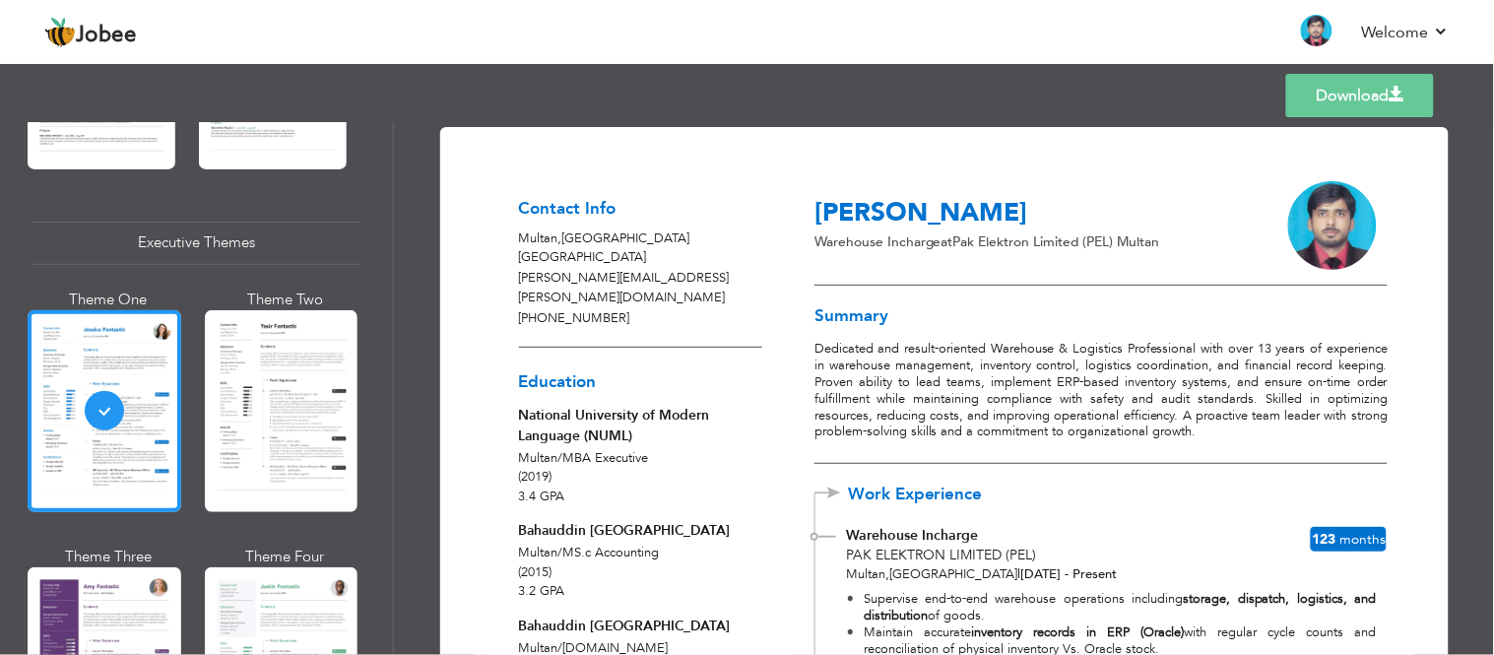
scroll to position [1865, 0]
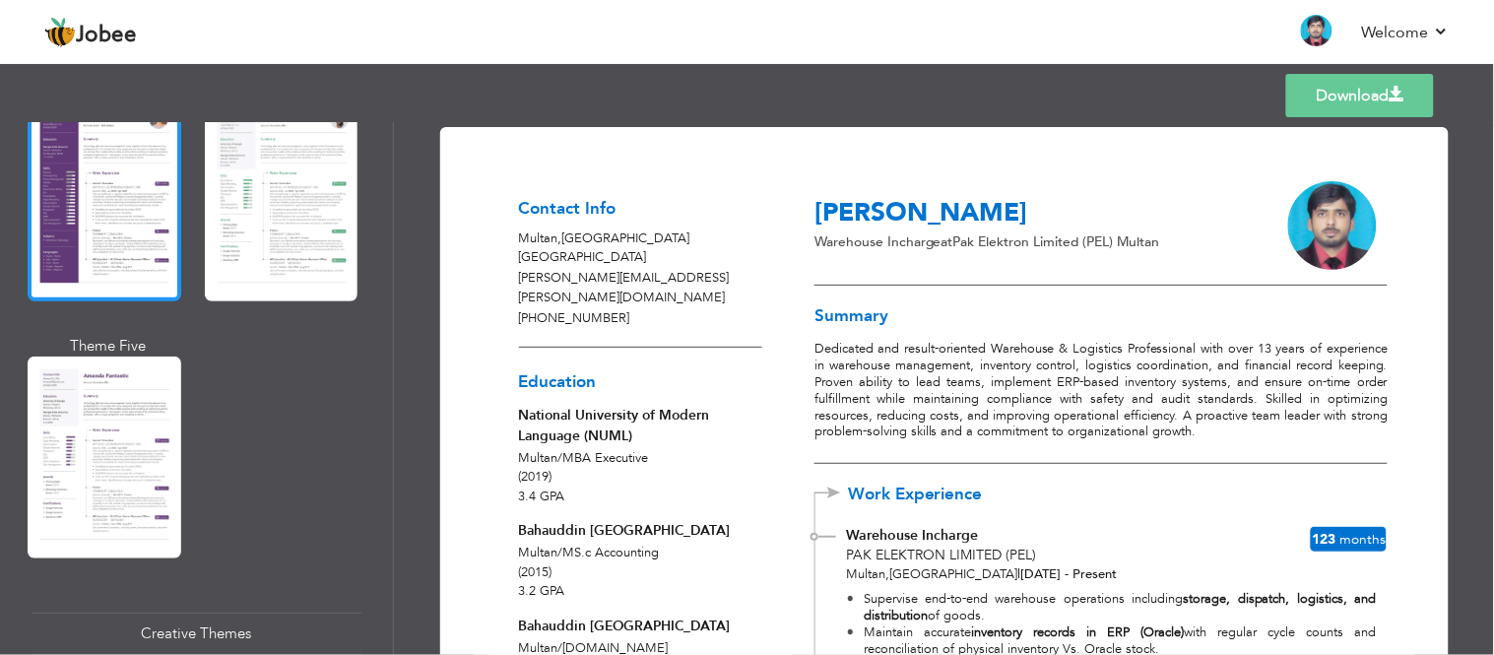
click at [109, 248] on div at bounding box center [105, 200] width 154 height 202
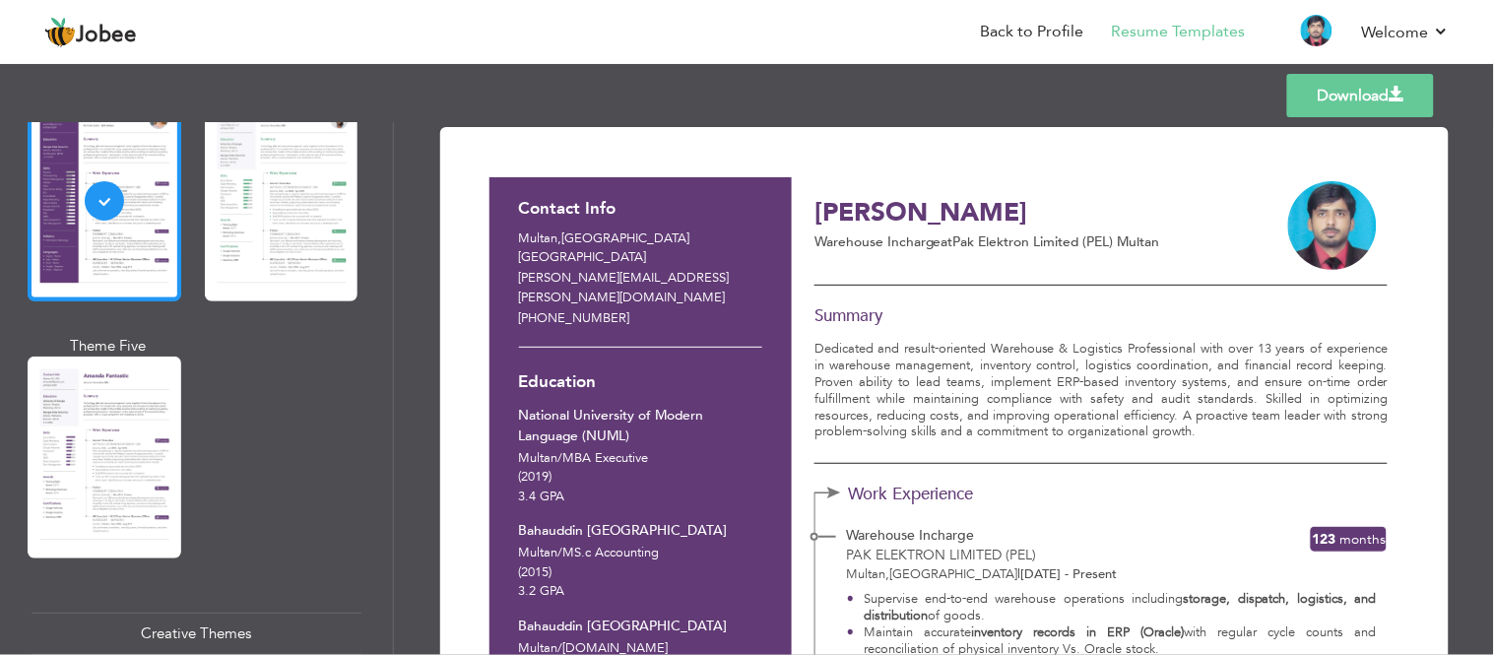
scroll to position [1866, 0]
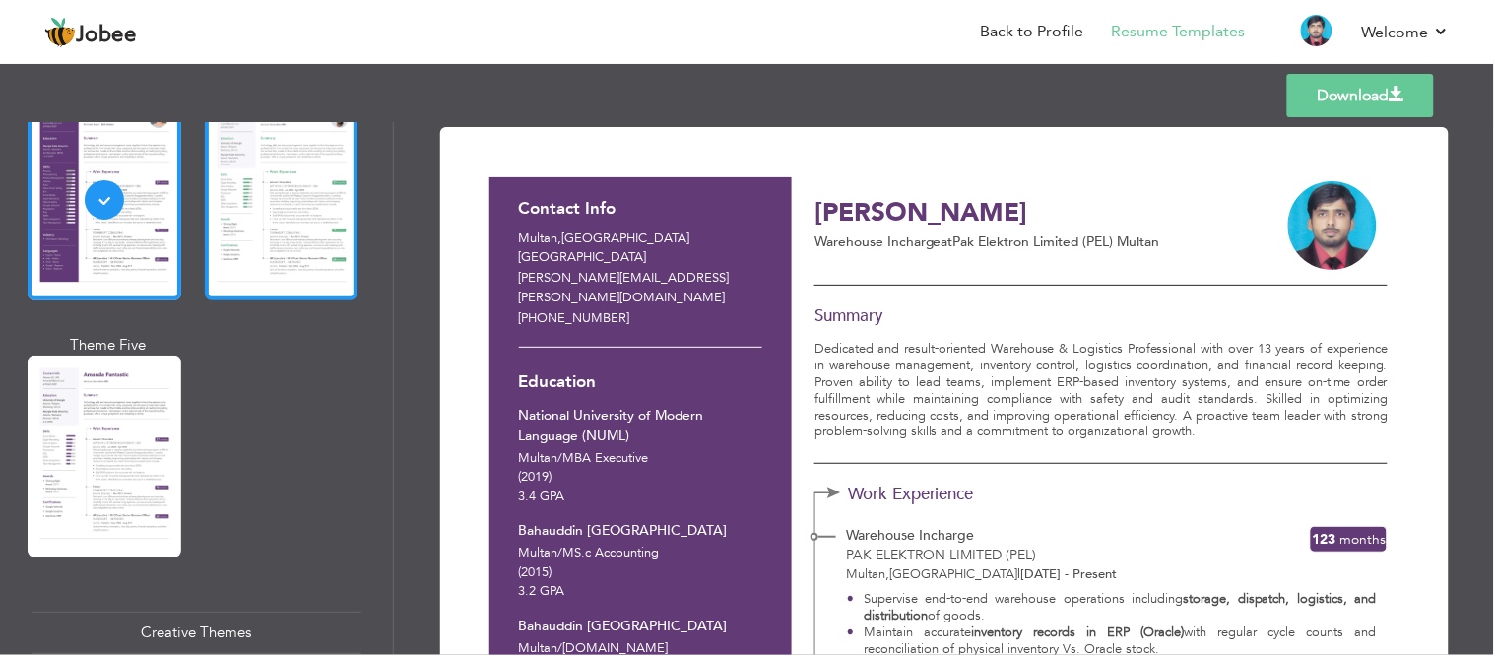
click at [241, 234] on div at bounding box center [282, 200] width 154 height 202
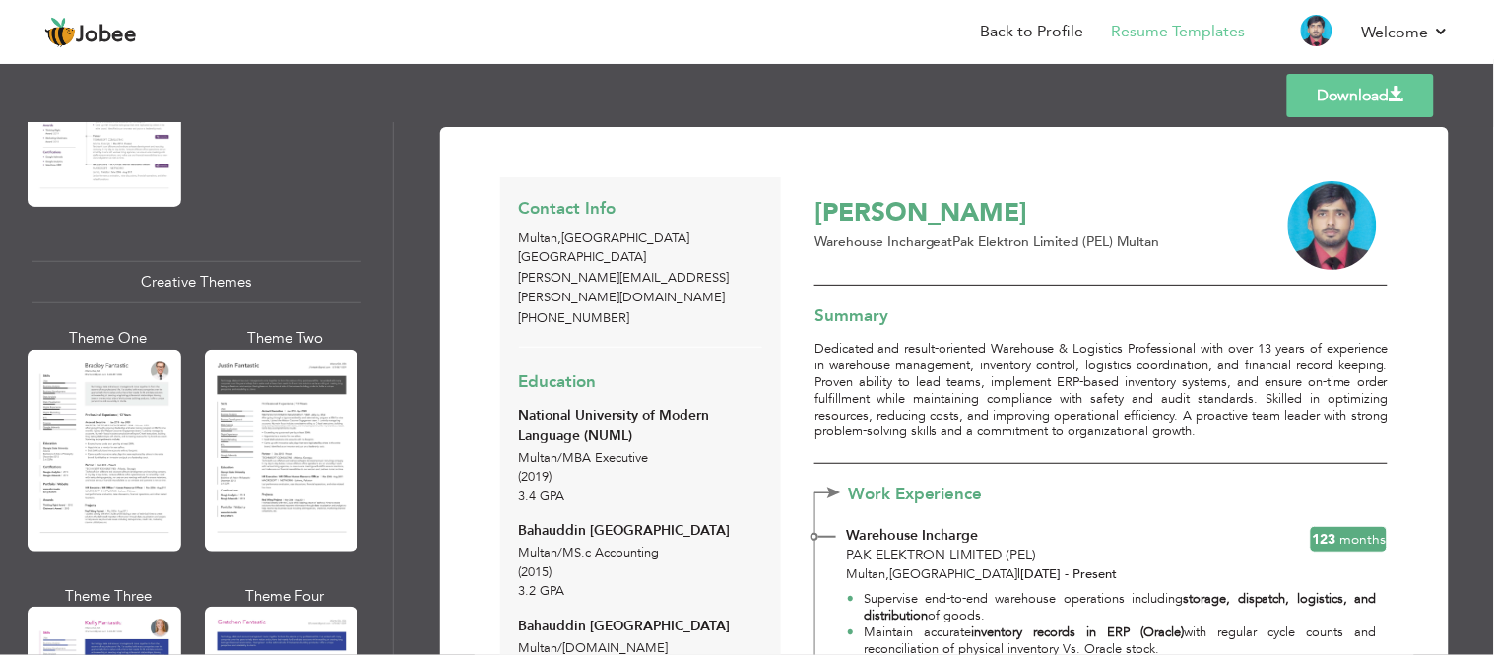
scroll to position [2260, 0]
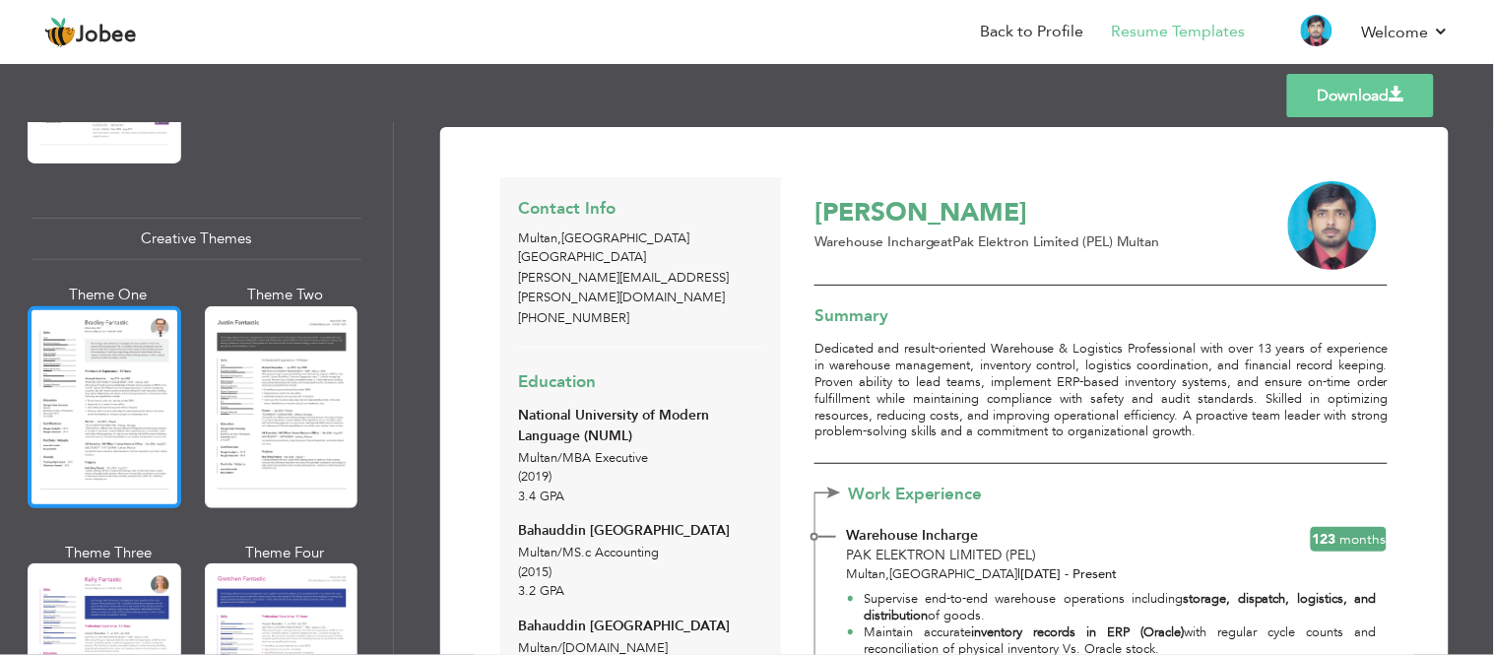
click at [132, 362] on div at bounding box center [105, 407] width 154 height 202
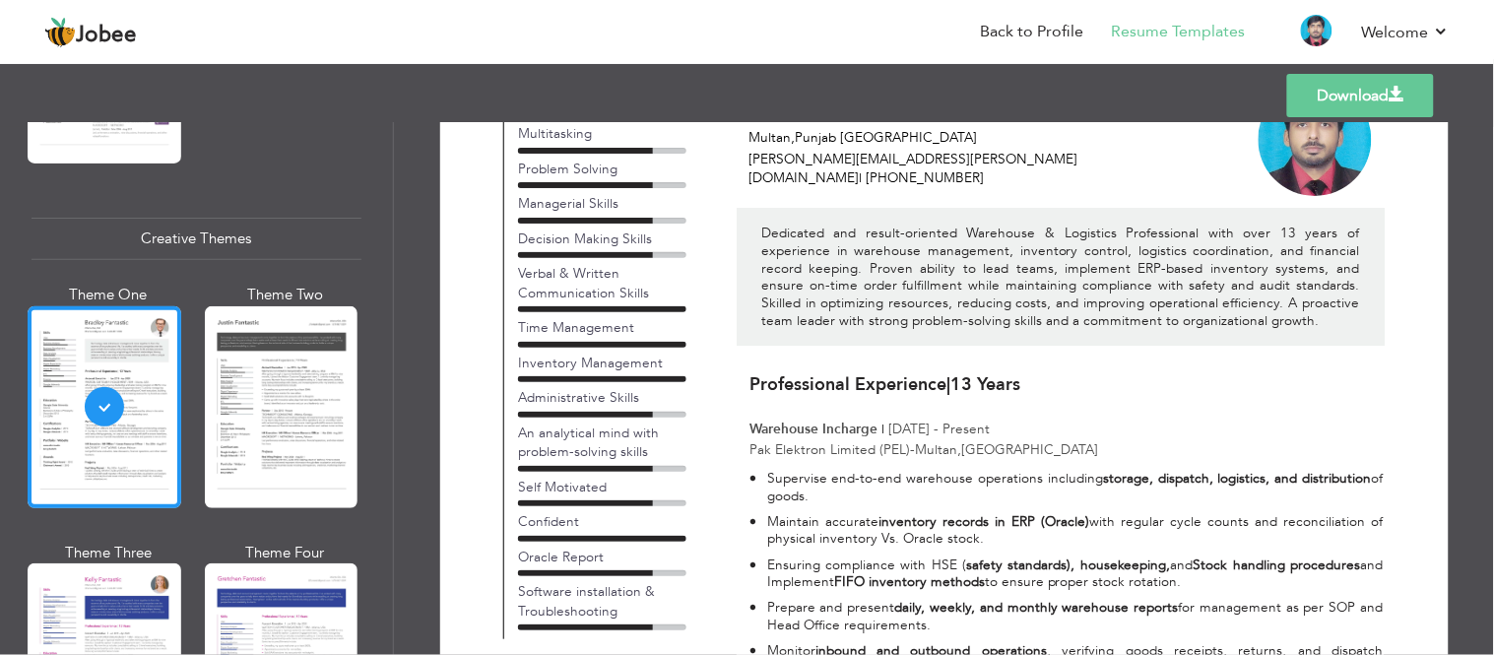
scroll to position [0, 0]
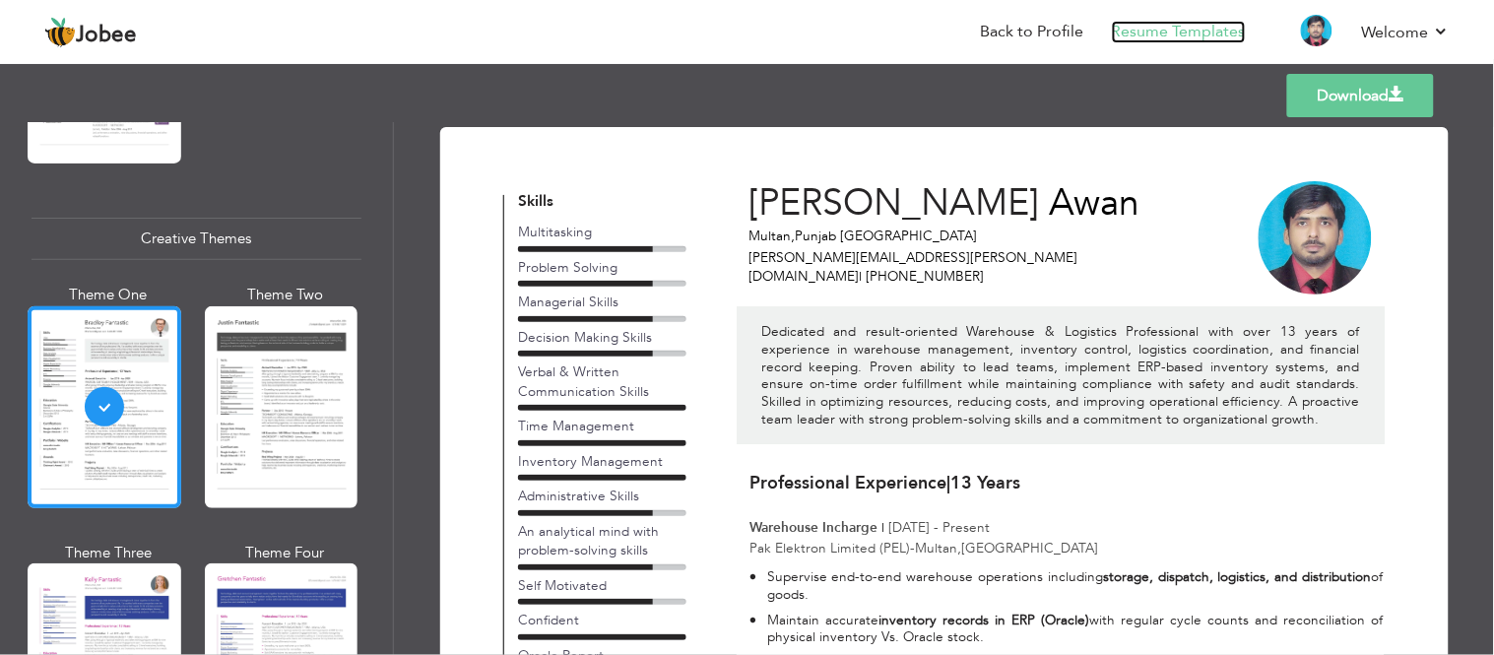
click at [1215, 24] on link "Resume Templates" at bounding box center [1179, 32] width 134 height 23
click at [1174, 30] on link "Resume Templates" at bounding box center [1179, 32] width 134 height 23
click at [1158, 32] on link "Resume Templates" at bounding box center [1179, 32] width 134 height 23
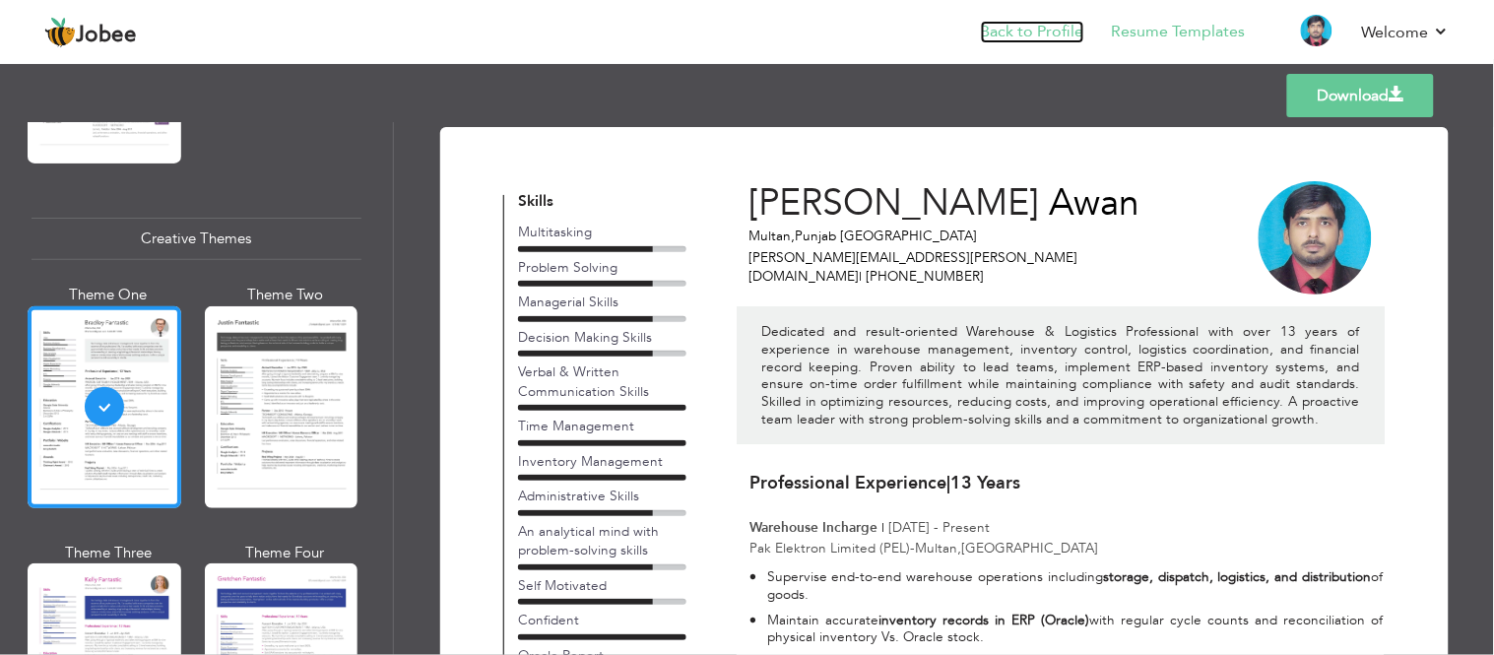
click at [1038, 39] on link "Back to Profile" at bounding box center [1032, 32] width 103 height 23
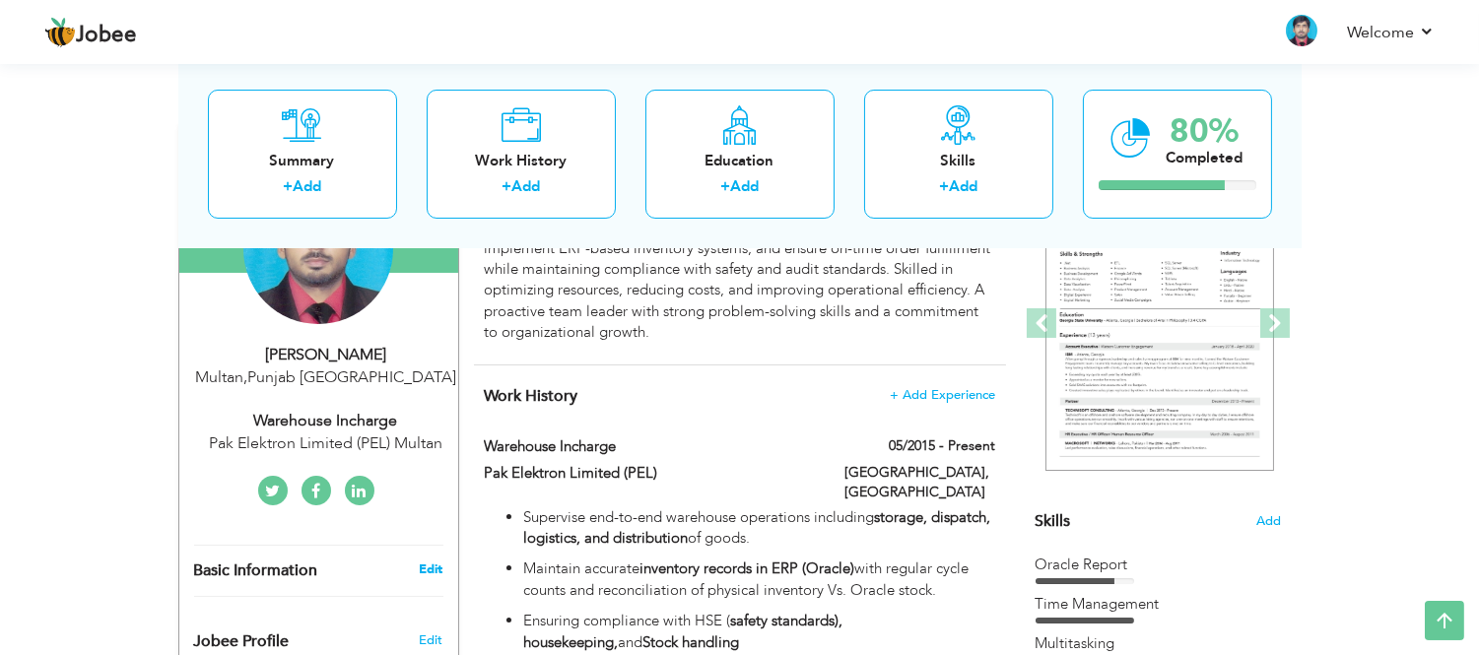
click at [421, 564] on link "Edit" at bounding box center [431, 569] width 24 height 18
type input "[PERSON_NAME]"
type input "Awan"
type input "[PHONE_NUMBER]"
select select "number:166"
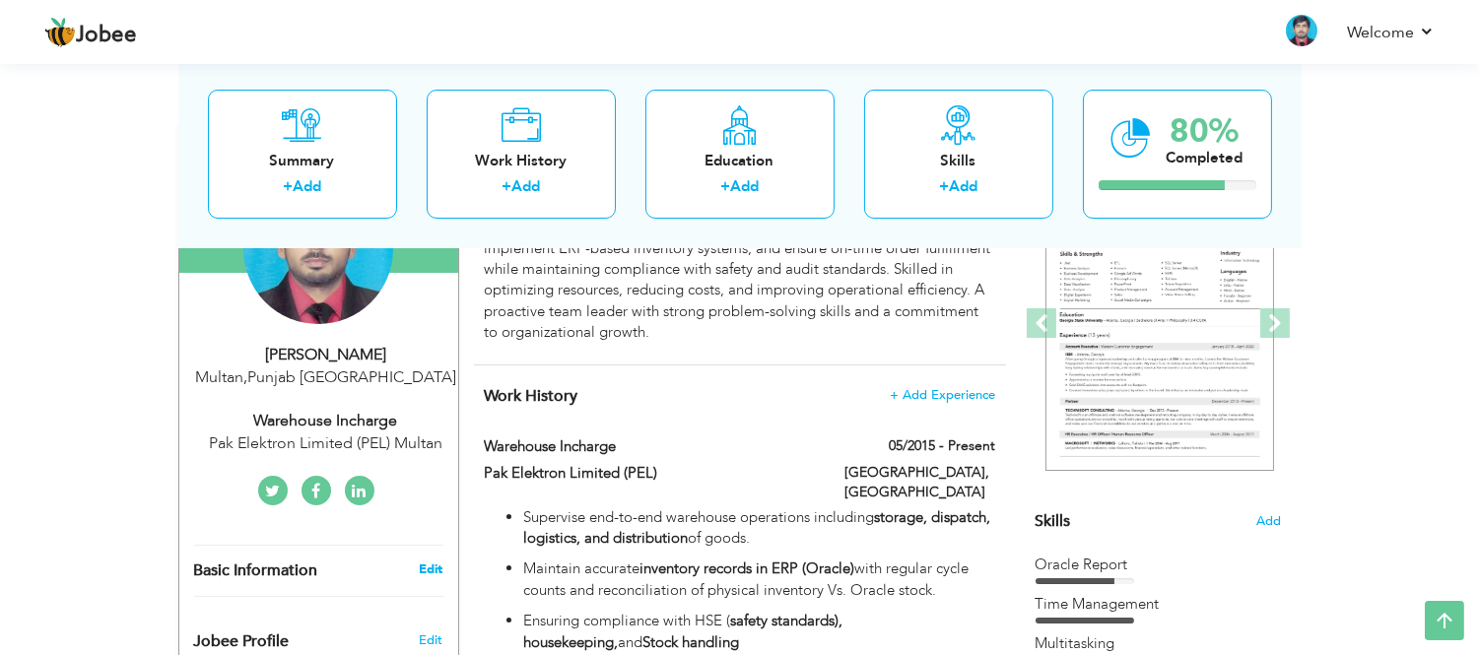
type input "[GEOGRAPHIC_DATA]"
type input "Multan"
select select "number:15"
type input "Pak Elektron Limited (PEL) Multan"
type input "Warehouse Incharge"
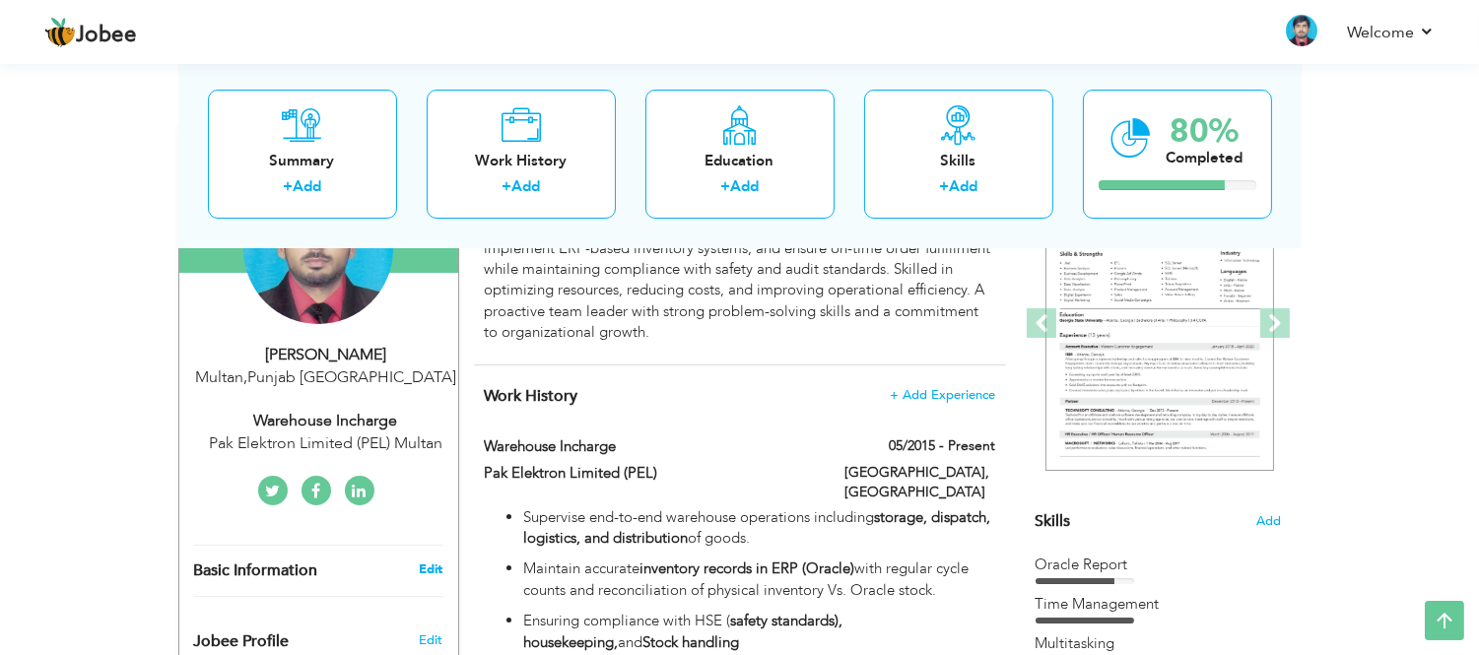
type input "[PERSON_NAME][EMAIL_ADDRESS][PERSON_NAME][DOMAIN_NAME]"
type input "[URL][DOMAIN_NAME]"
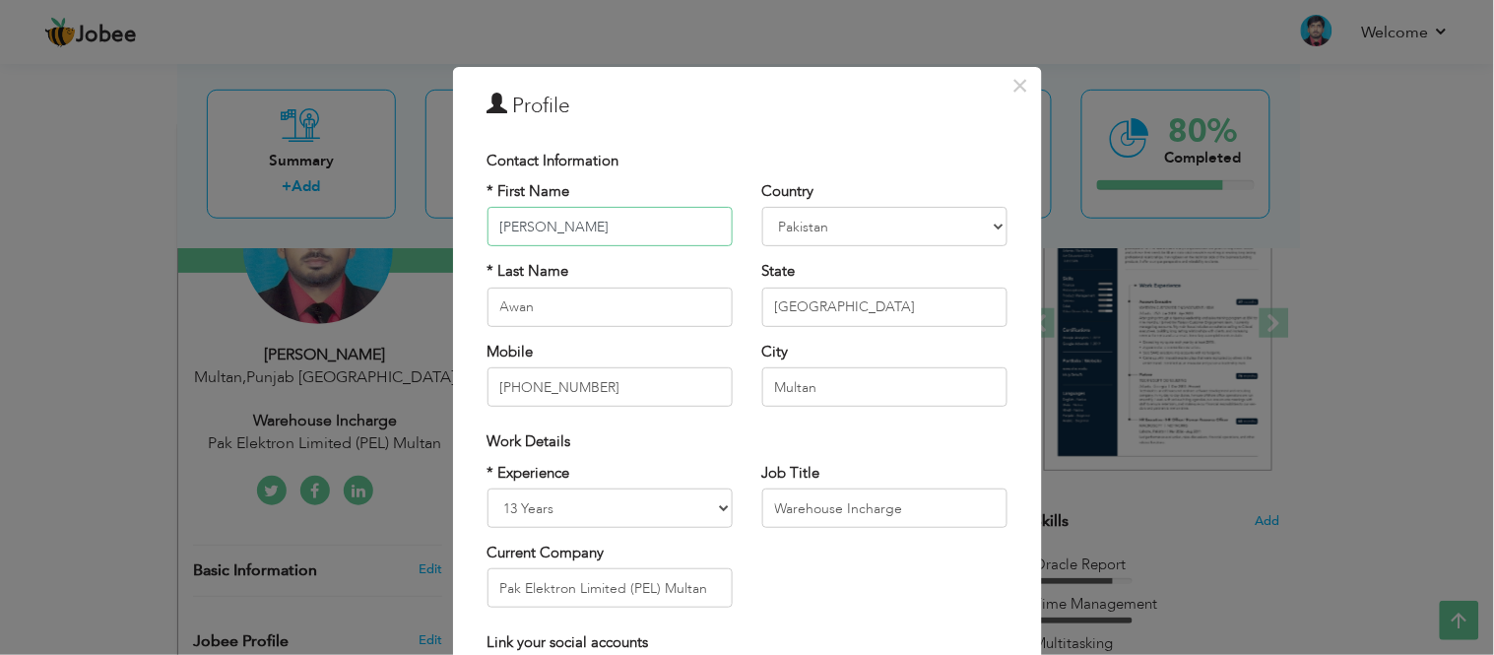
click at [493, 222] on input "[PERSON_NAME]" at bounding box center [610, 226] width 245 height 39
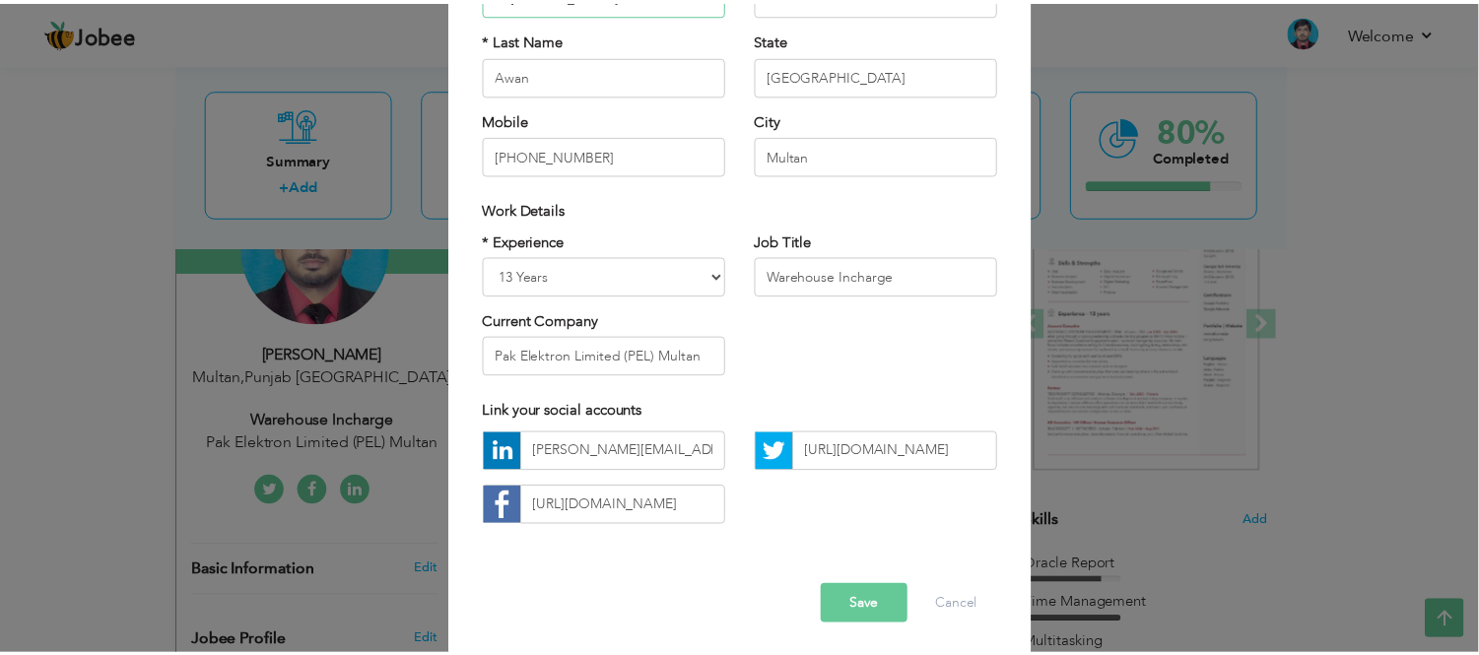
scroll to position [236, 0]
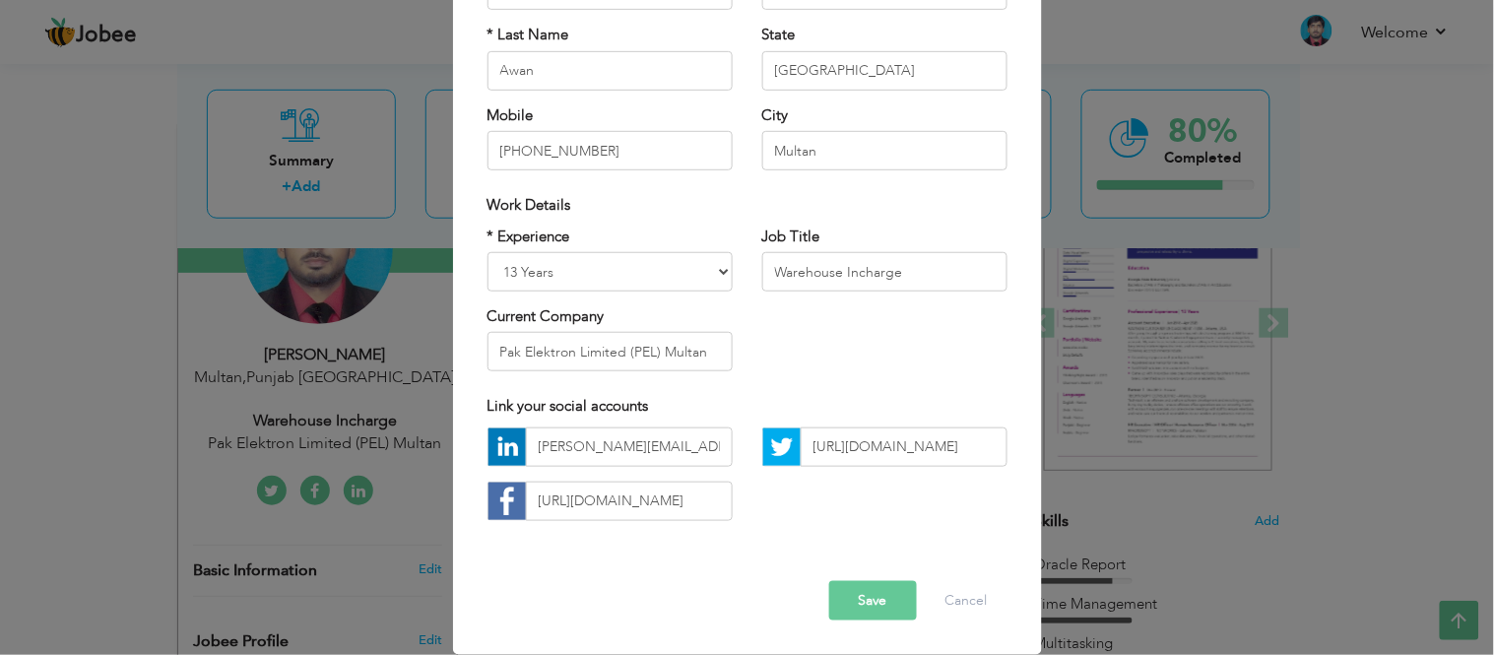
click at [873, 596] on button "Save" at bounding box center [873, 600] width 88 height 39
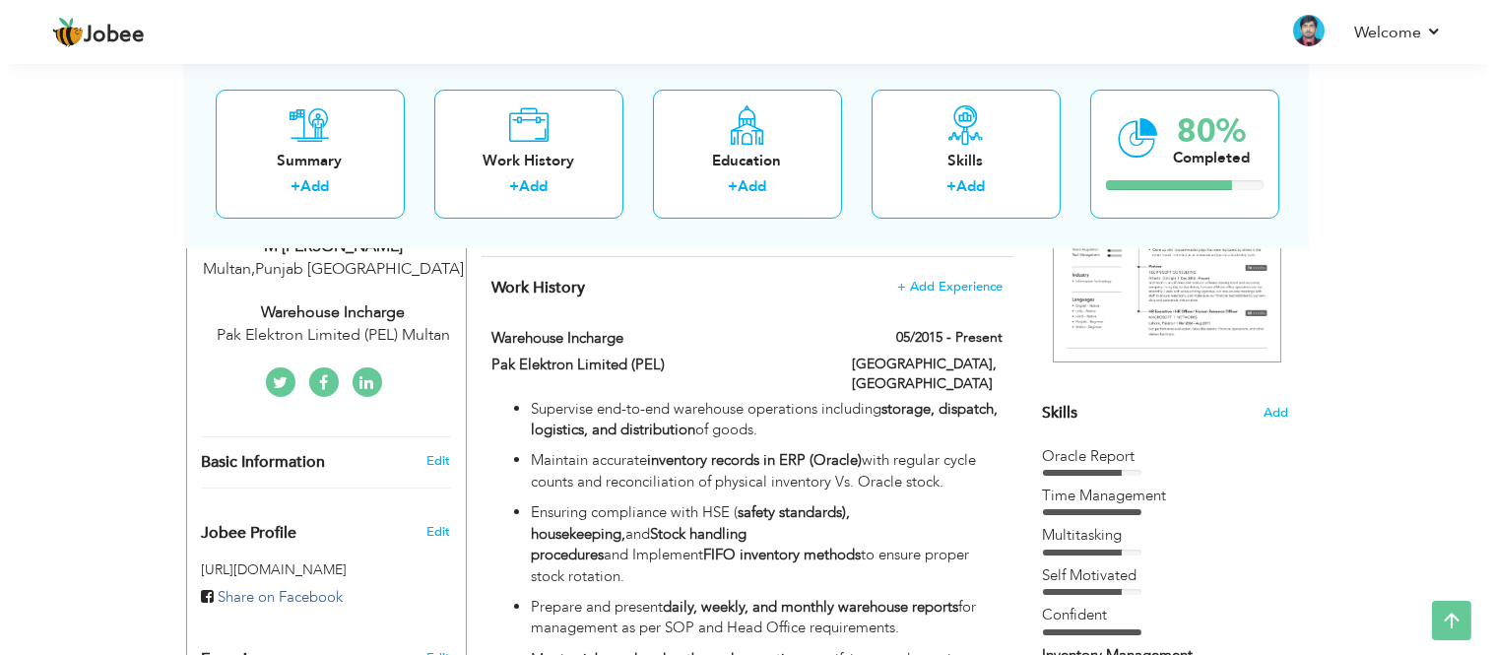
scroll to position [358, 0]
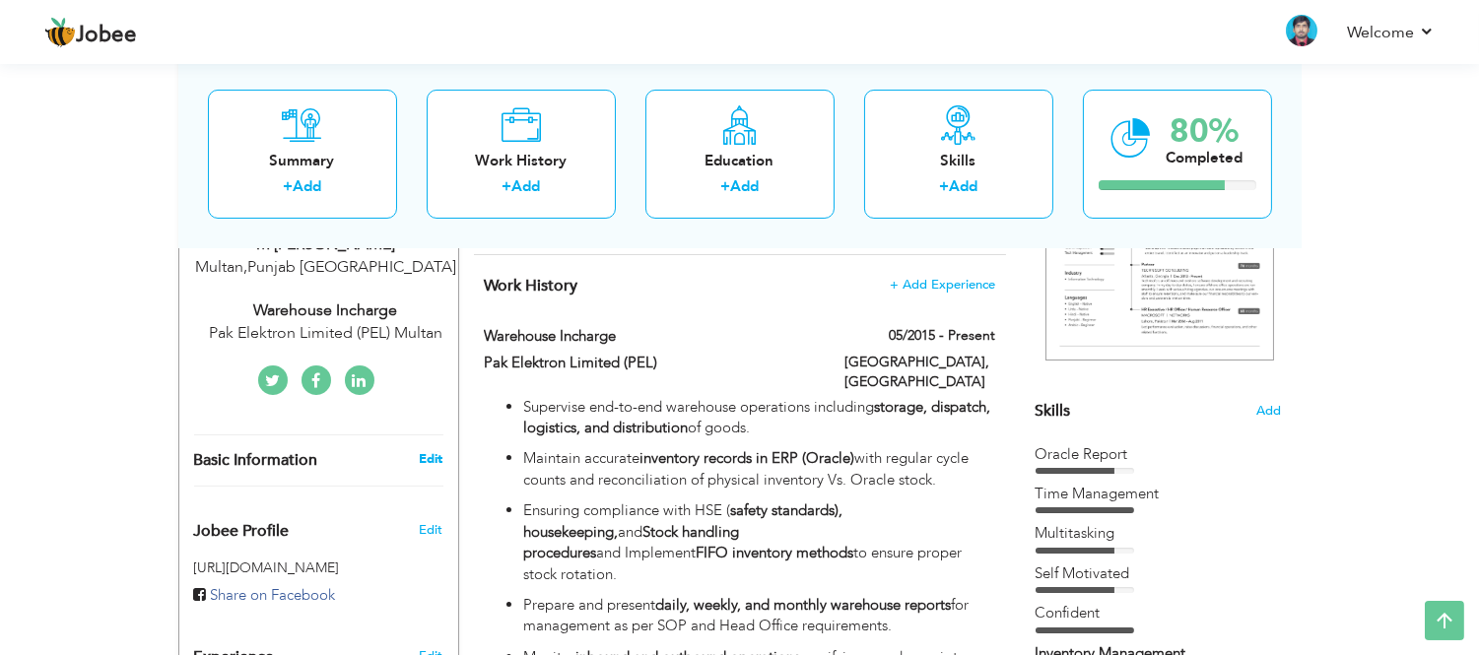
click at [431, 453] on link "Edit" at bounding box center [431, 459] width 24 height 18
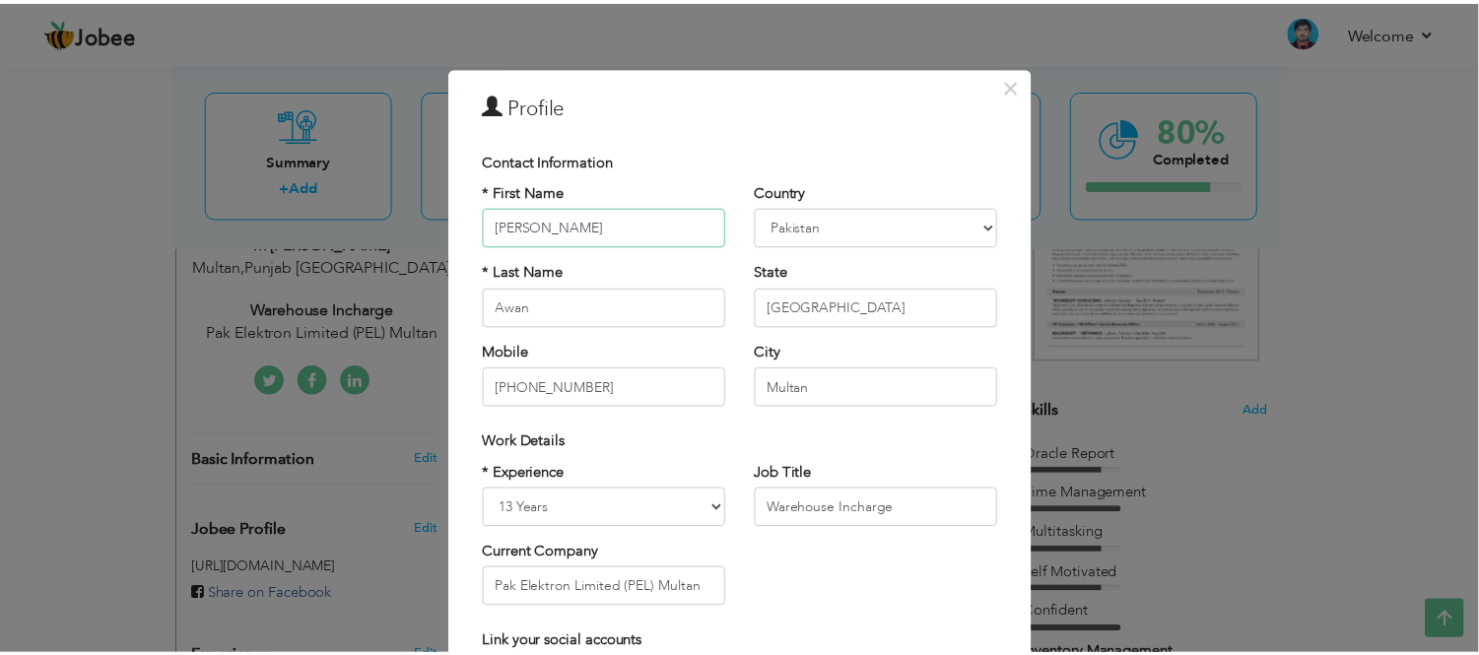
scroll to position [236, 0]
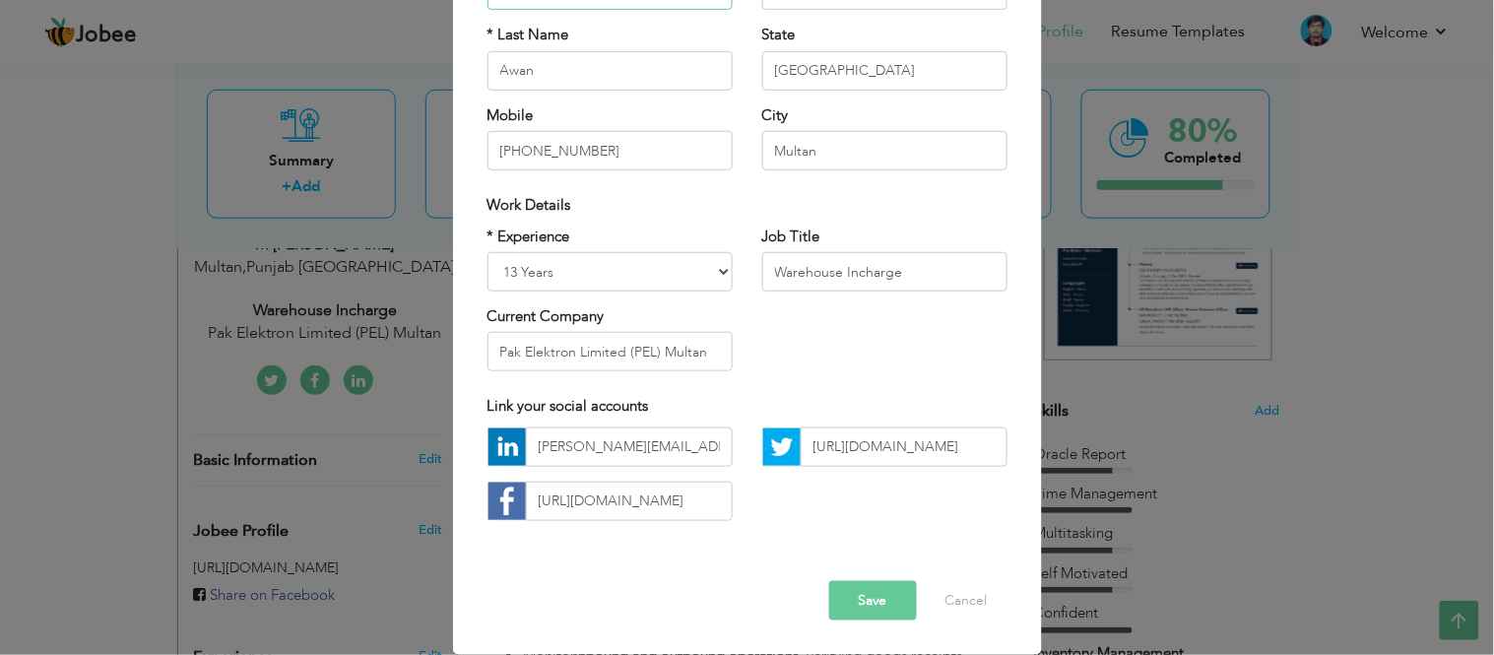
type input "[PERSON_NAME]"
click at [870, 585] on button "Save" at bounding box center [873, 600] width 88 height 39
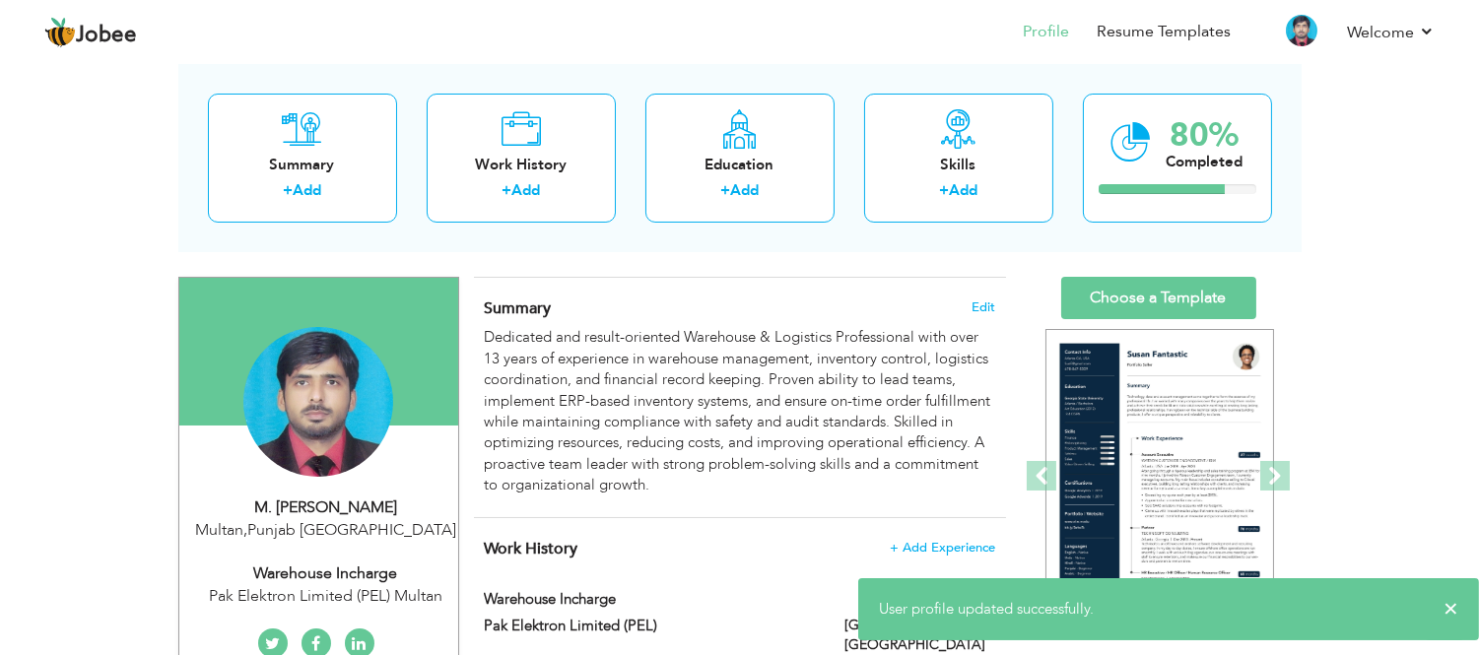
scroll to position [94, 0]
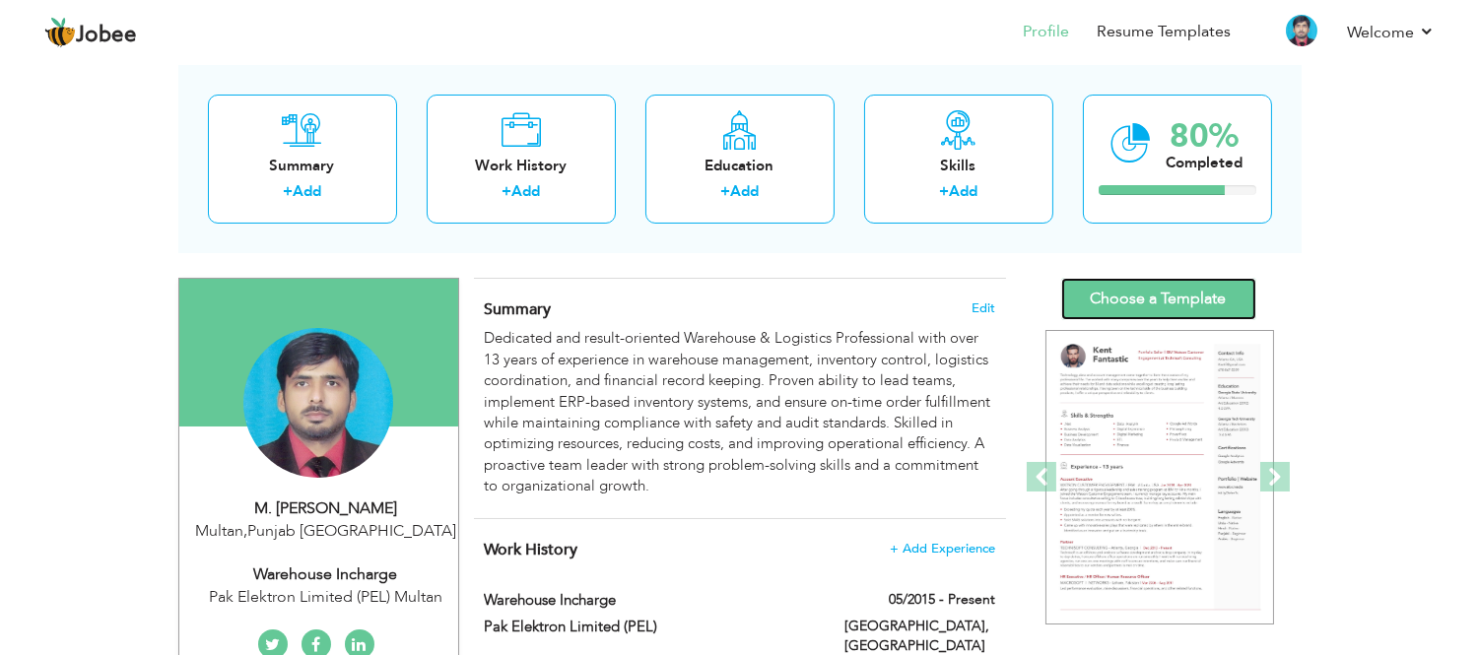
click at [1150, 281] on link "Choose a Template" at bounding box center [1158, 299] width 195 height 42
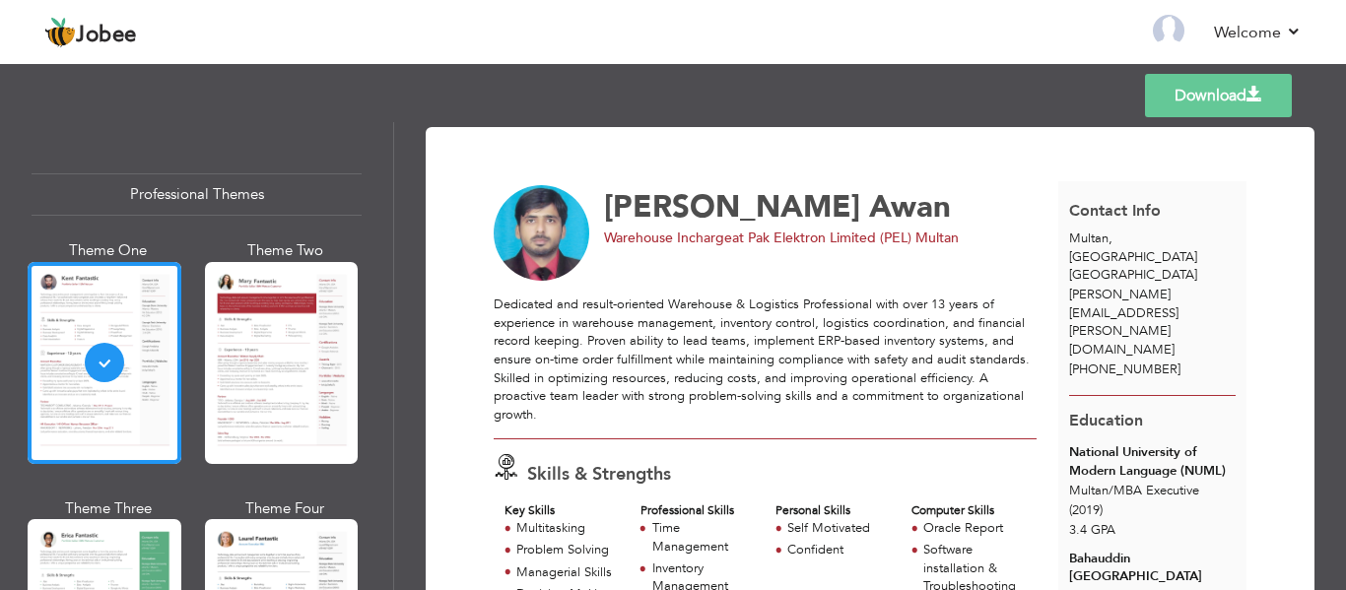
click at [400, 252] on div "Download M. Shafique Awan Warehouse Incharge at Pak Elektron Limited (PEL) Mult…" at bounding box center [870, 356] width 952 height 468
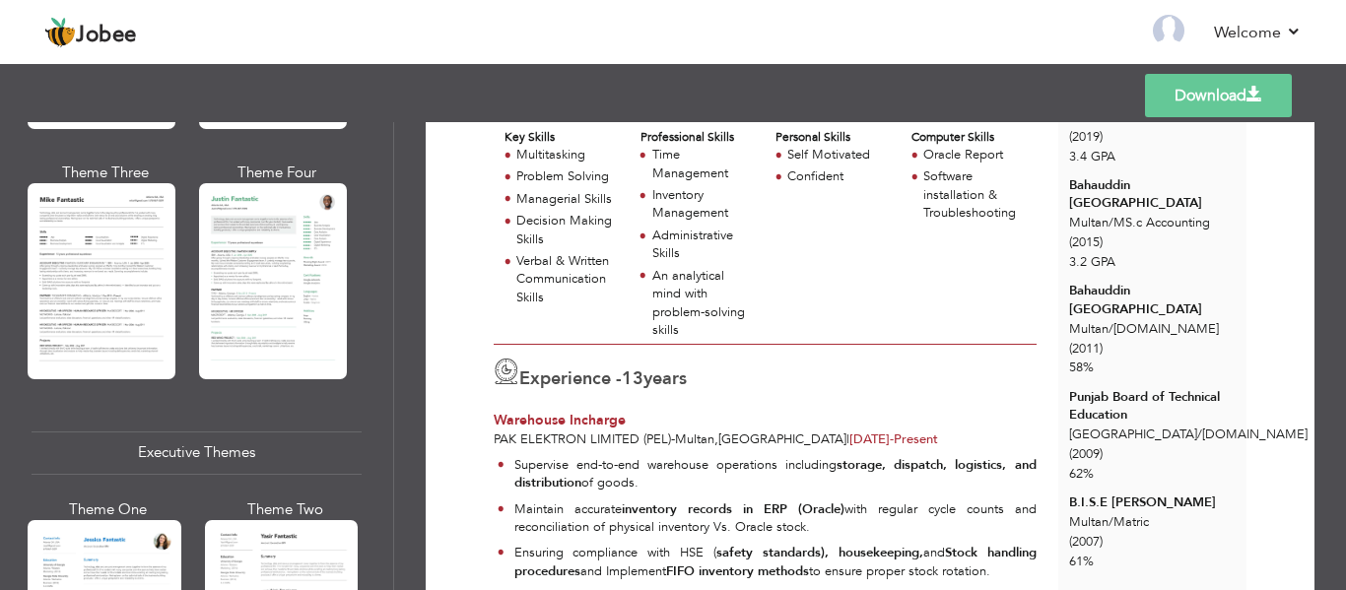
scroll to position [1228, 0]
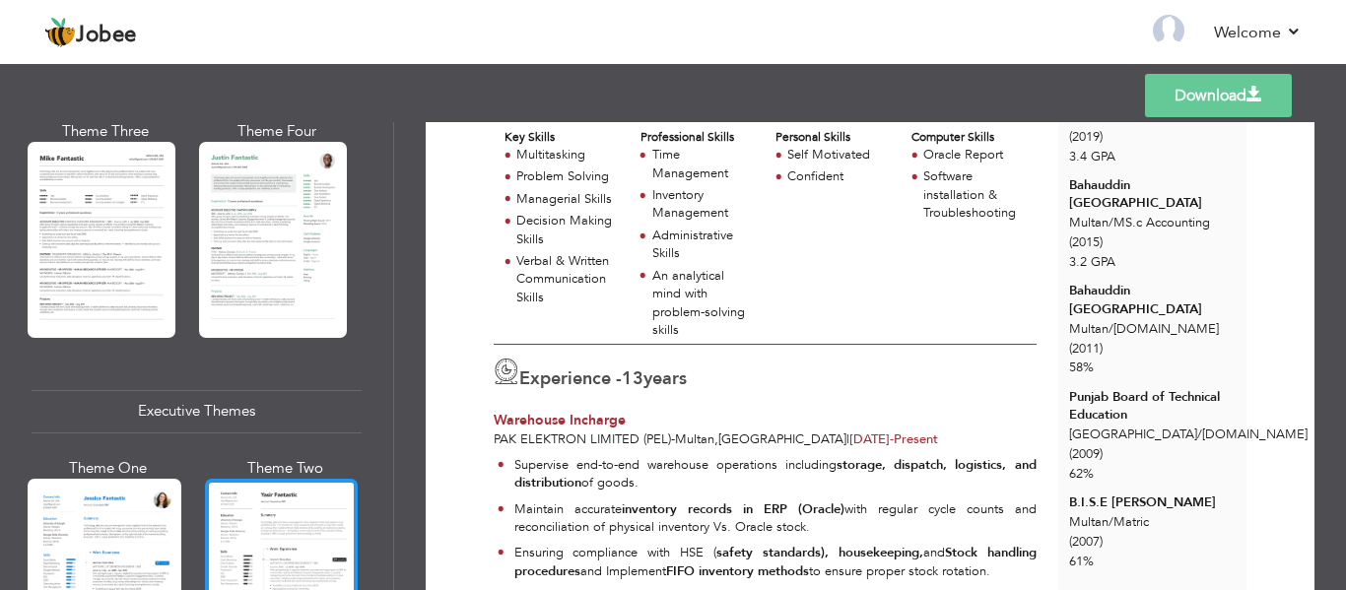
click at [295, 510] on div at bounding box center [282, 580] width 154 height 202
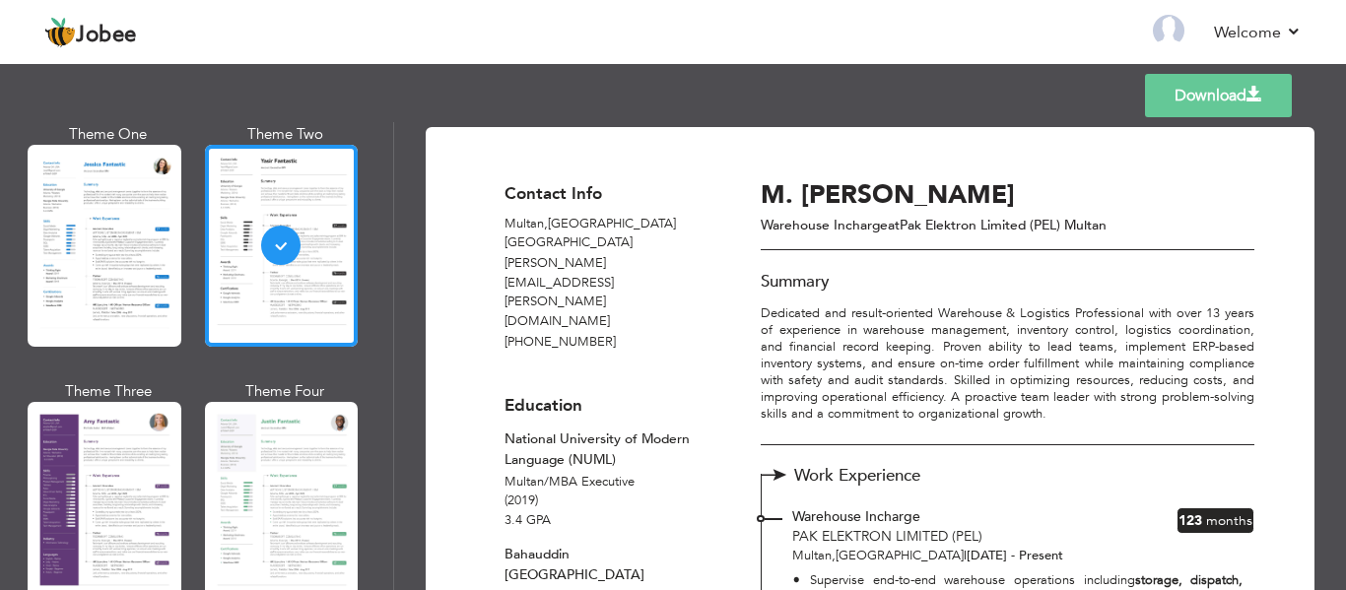
scroll to position [1580, 0]
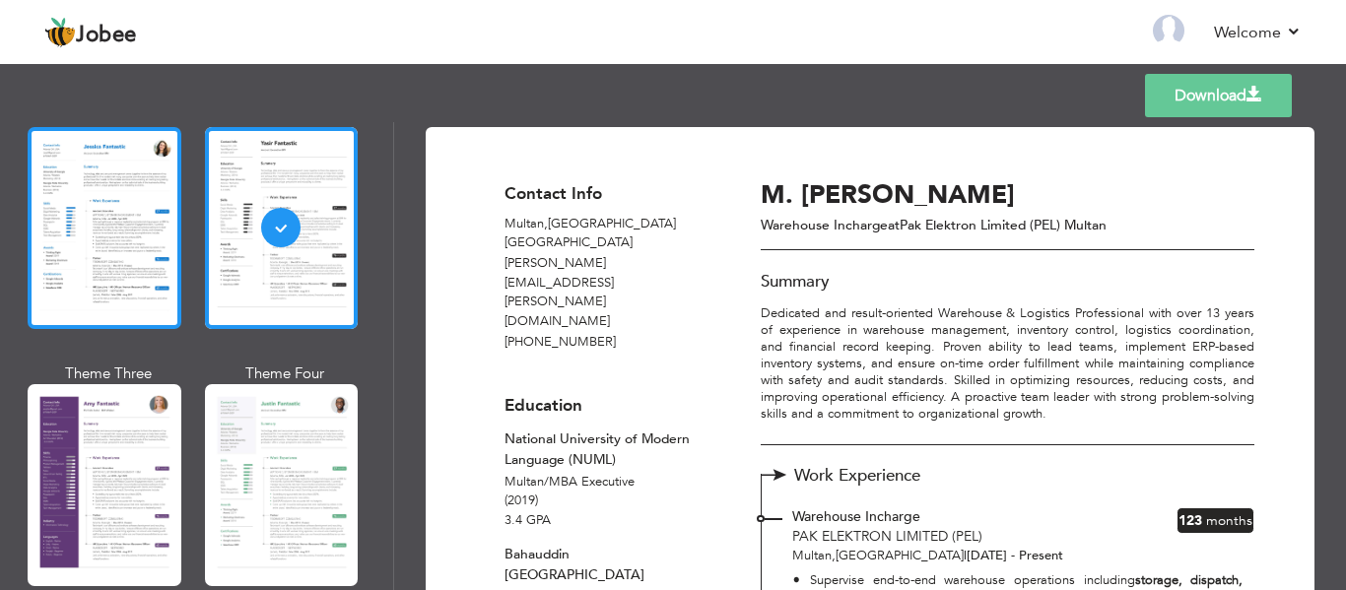
click at [85, 190] on div at bounding box center [105, 228] width 154 height 202
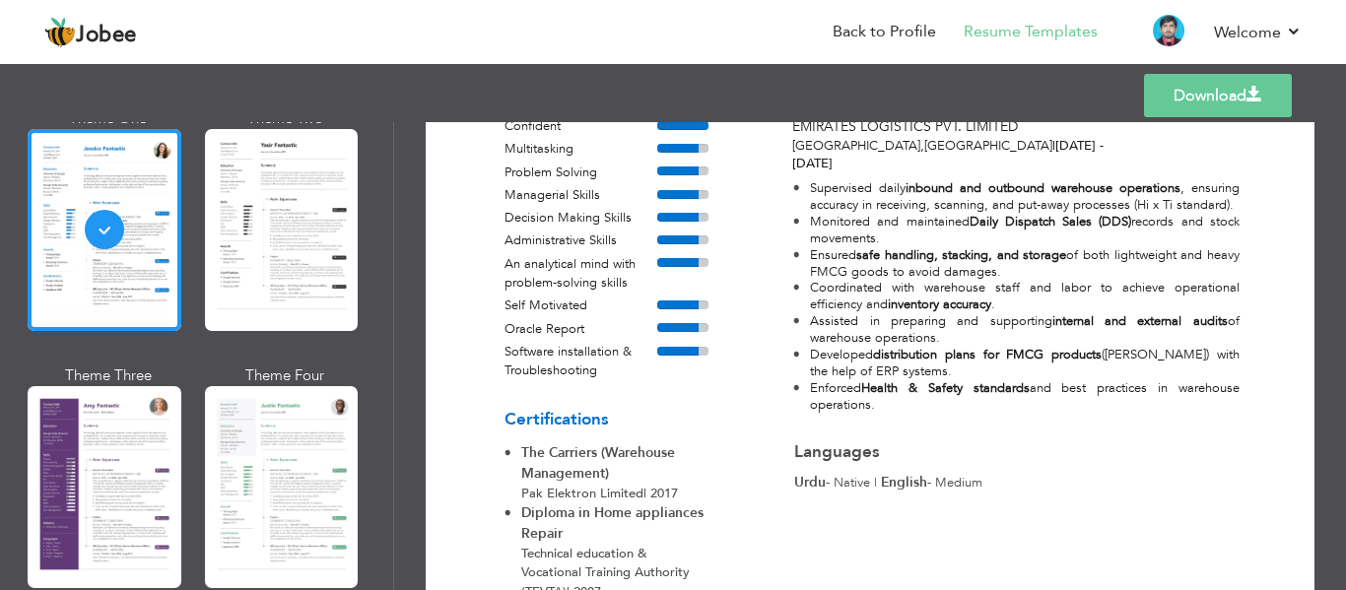
scroll to position [1050, 0]
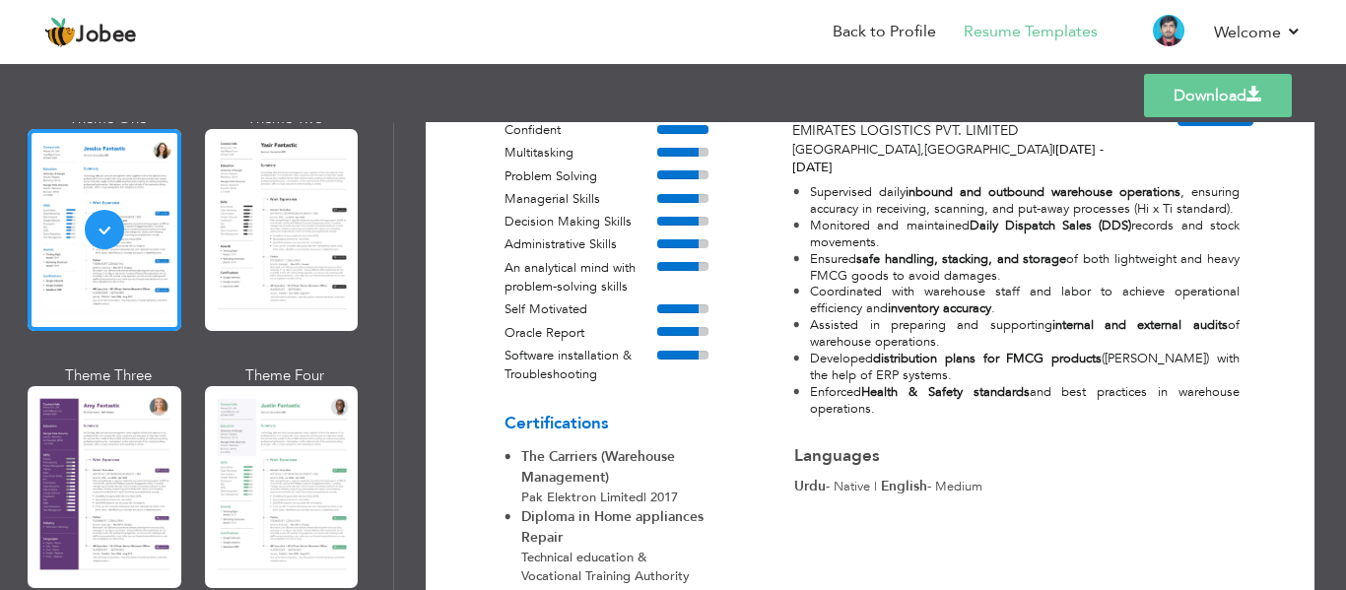
click at [1235, 97] on link "Download" at bounding box center [1218, 95] width 148 height 43
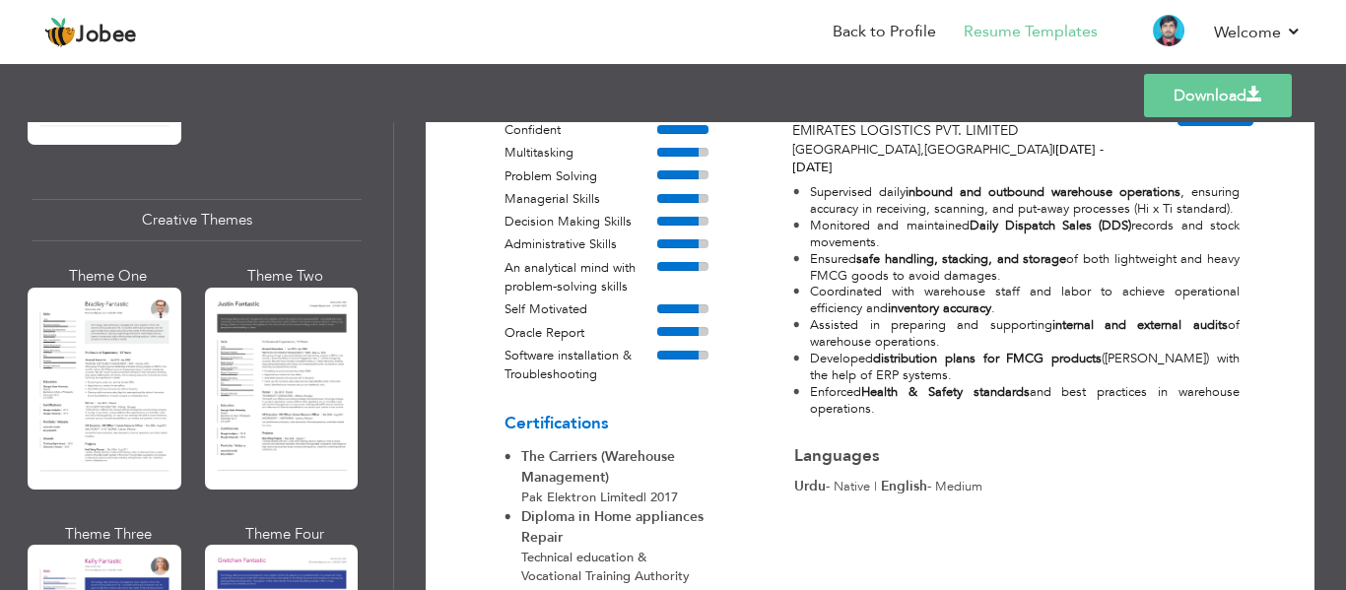
scroll to position [2320, 0]
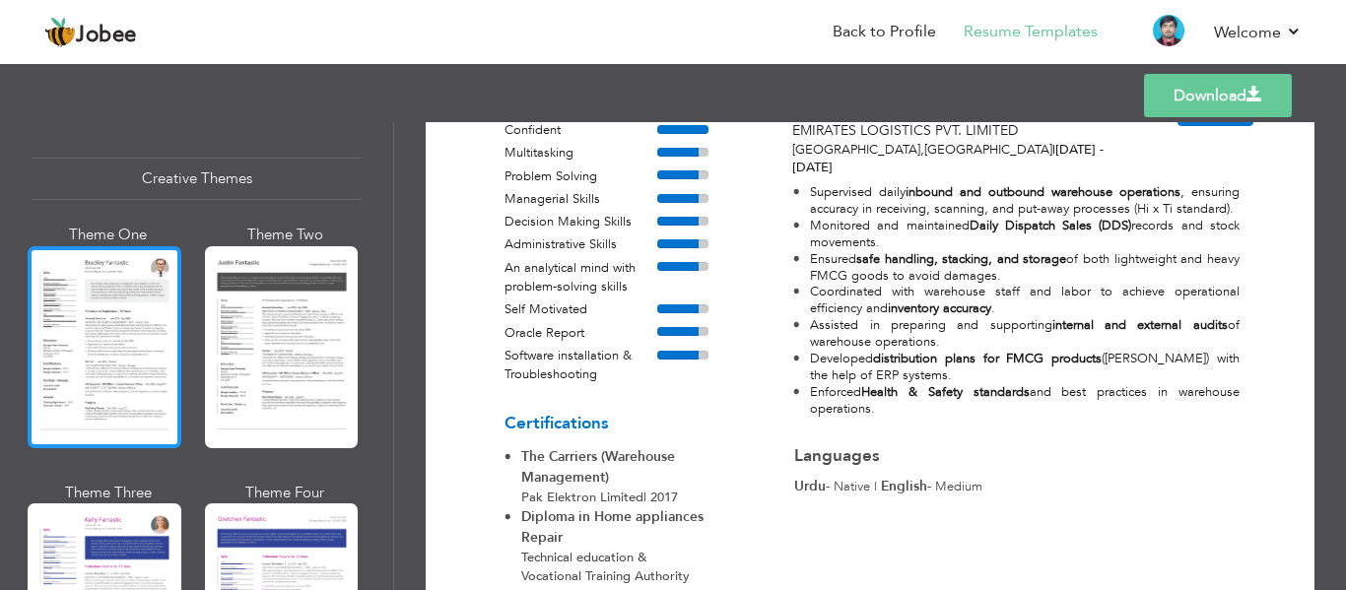
click at [97, 311] on div at bounding box center [105, 347] width 154 height 202
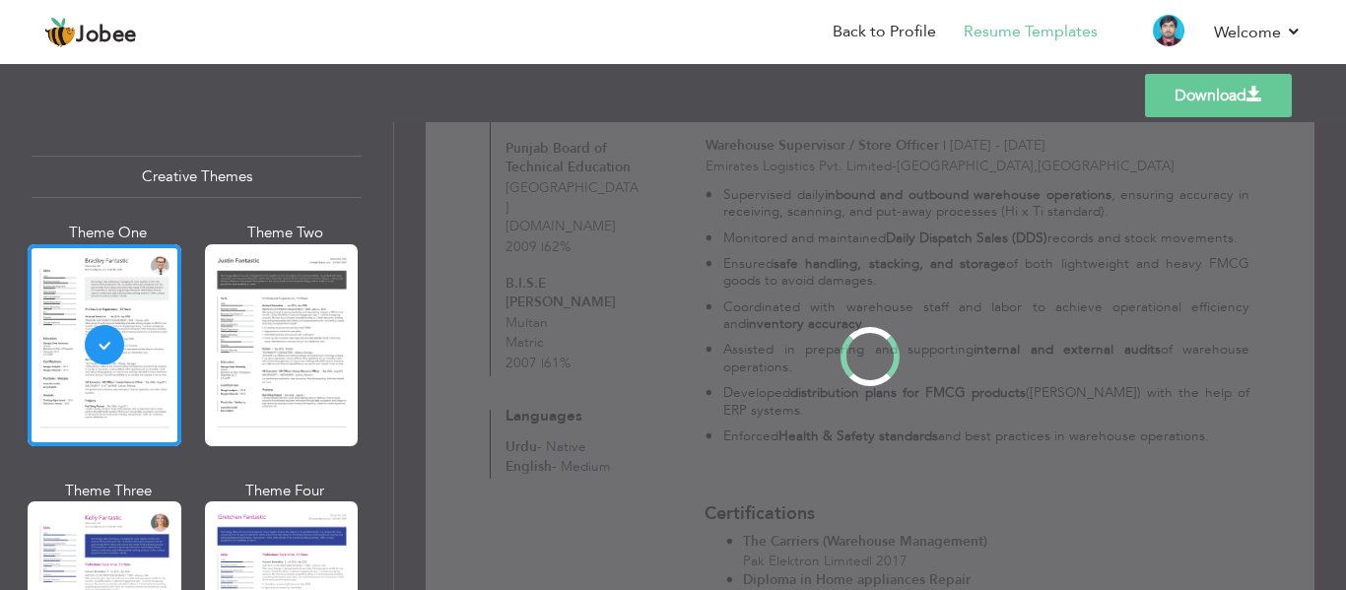
scroll to position [0, 0]
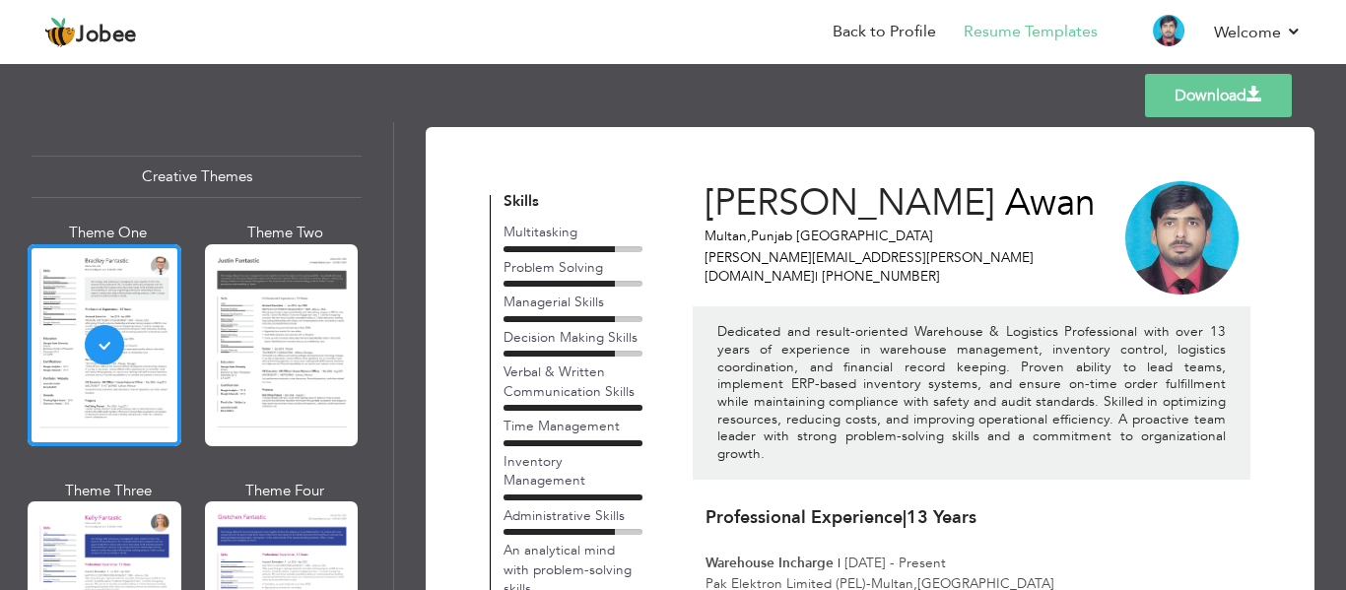
click at [1198, 106] on link "Download" at bounding box center [1218, 95] width 147 height 43
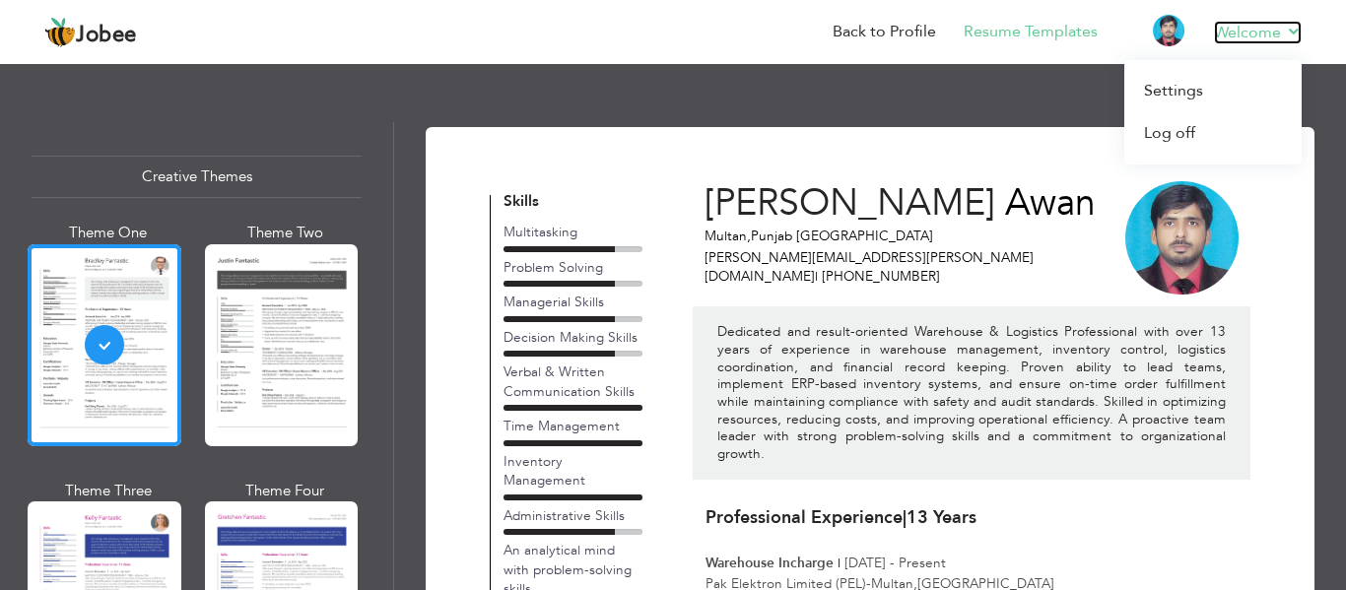
click at [1249, 31] on link "Welcome" at bounding box center [1258, 33] width 88 height 24
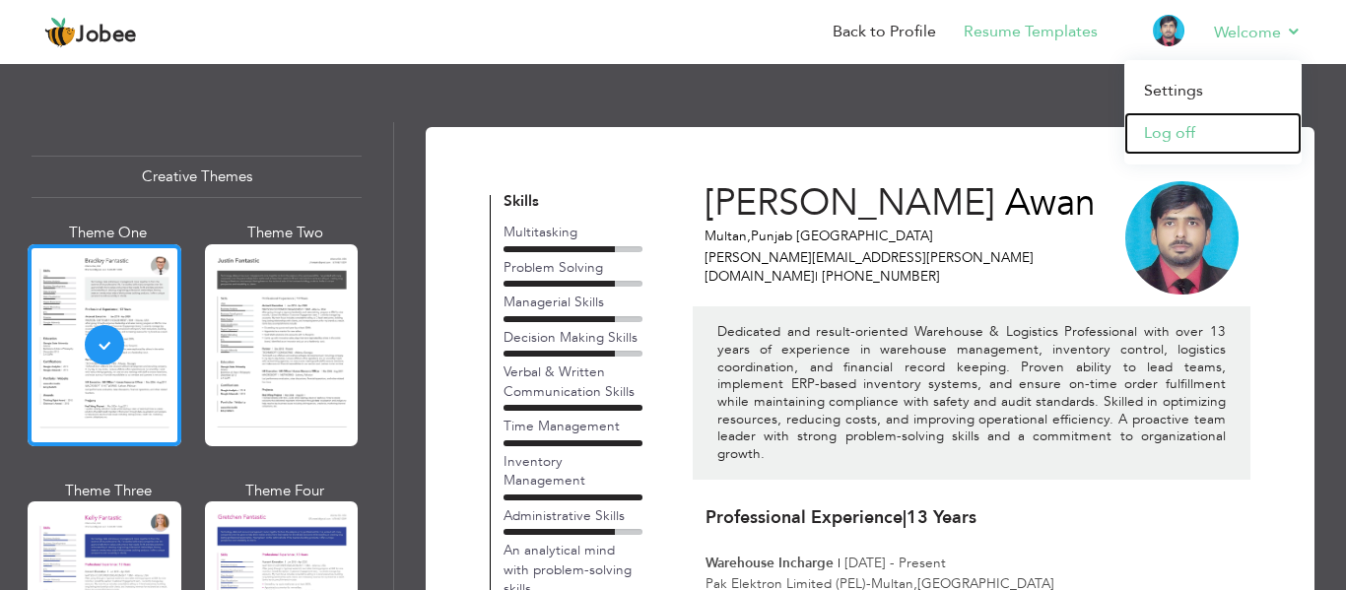
click at [1156, 138] on link "Log off" at bounding box center [1212, 133] width 177 height 42
